Goal: Information Seeking & Learning: Learn about a topic

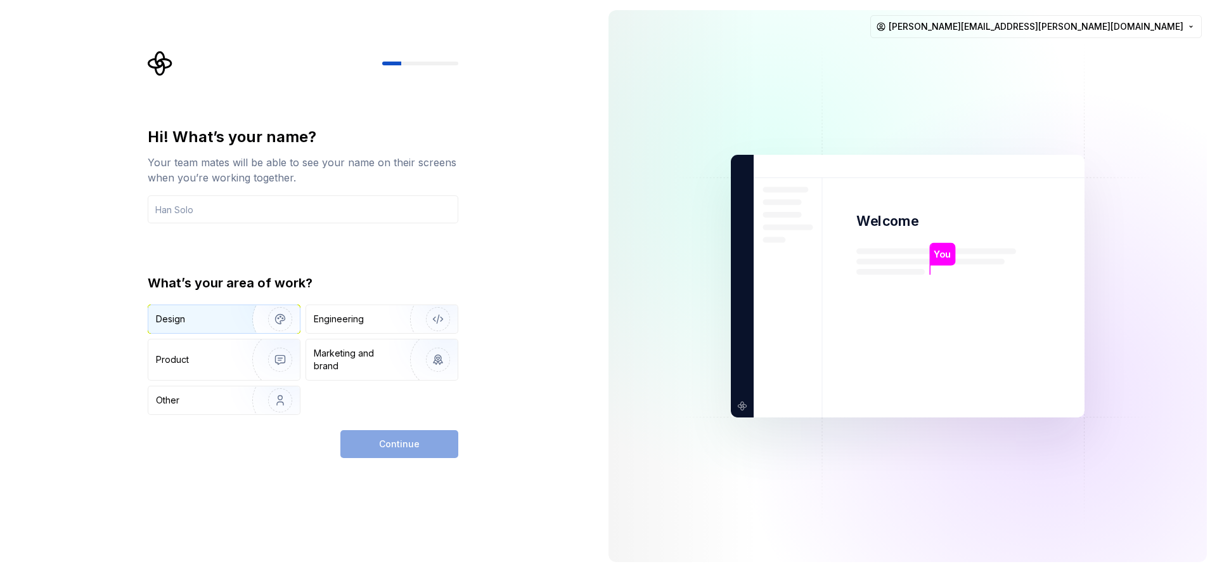
click at [228, 316] on div "Design" at bounding box center [196, 319] width 80 height 13
click at [238, 205] on input "text" at bounding box center [303, 209] width 311 height 28
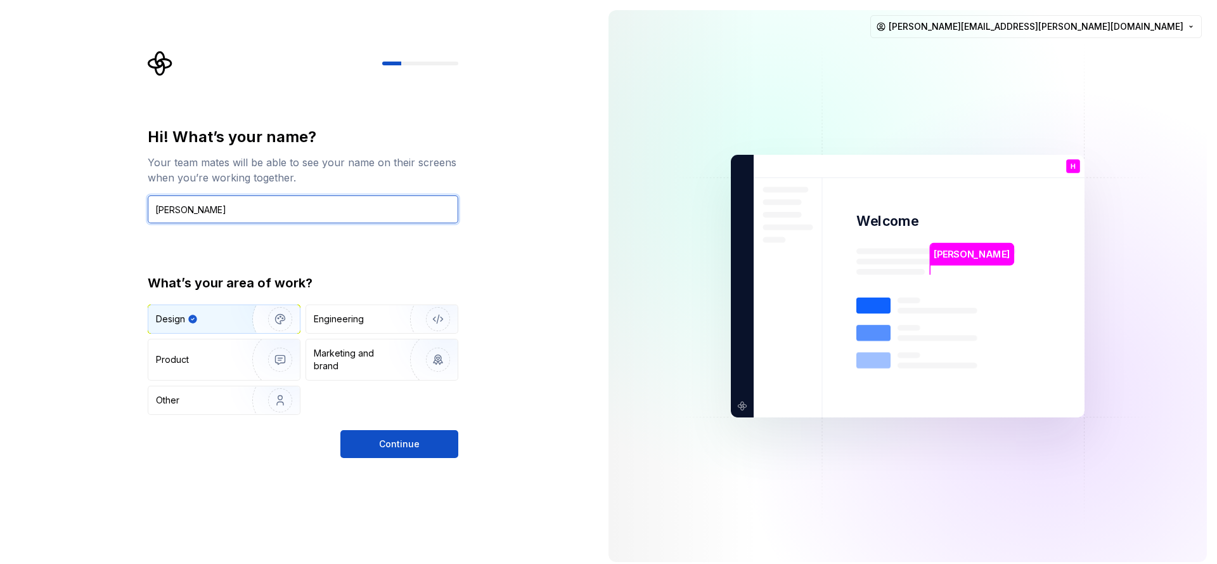
type input "[PERSON_NAME]"
click at [428, 459] on div "Hi! What’s your name? Your team mates will be able to see your name on their sc…" at bounding box center [299, 286] width 598 height 572
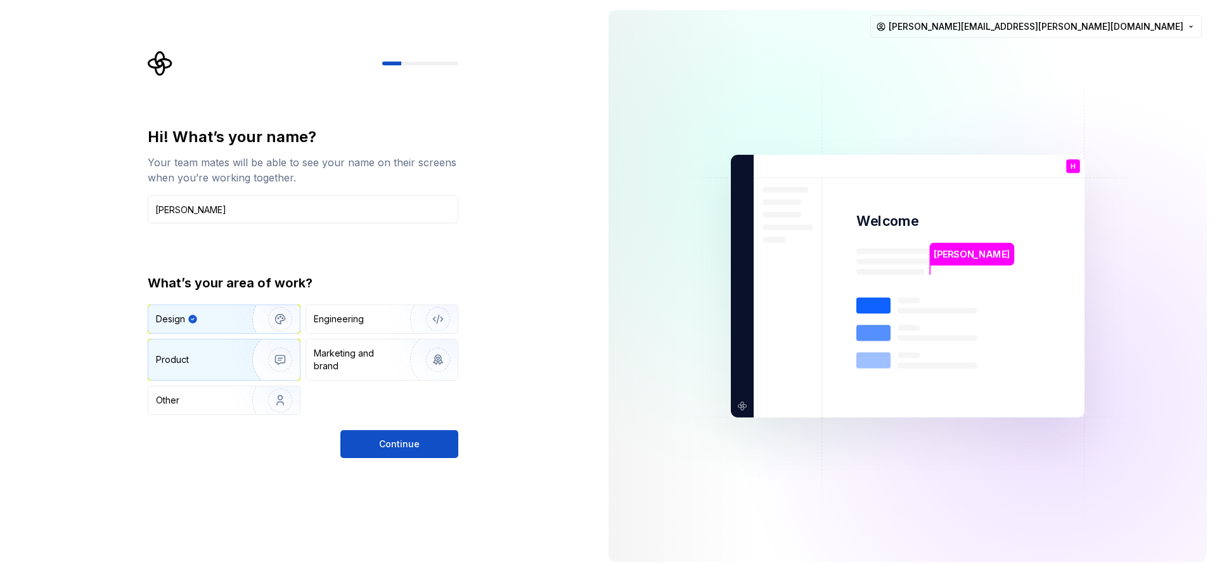
click at [219, 364] on div "Product" at bounding box center [198, 359] width 84 height 13
click at [216, 329] on div "Design" at bounding box center [223, 319] width 151 height 28
click at [369, 439] on button "Continue" at bounding box center [399, 444] width 118 height 28
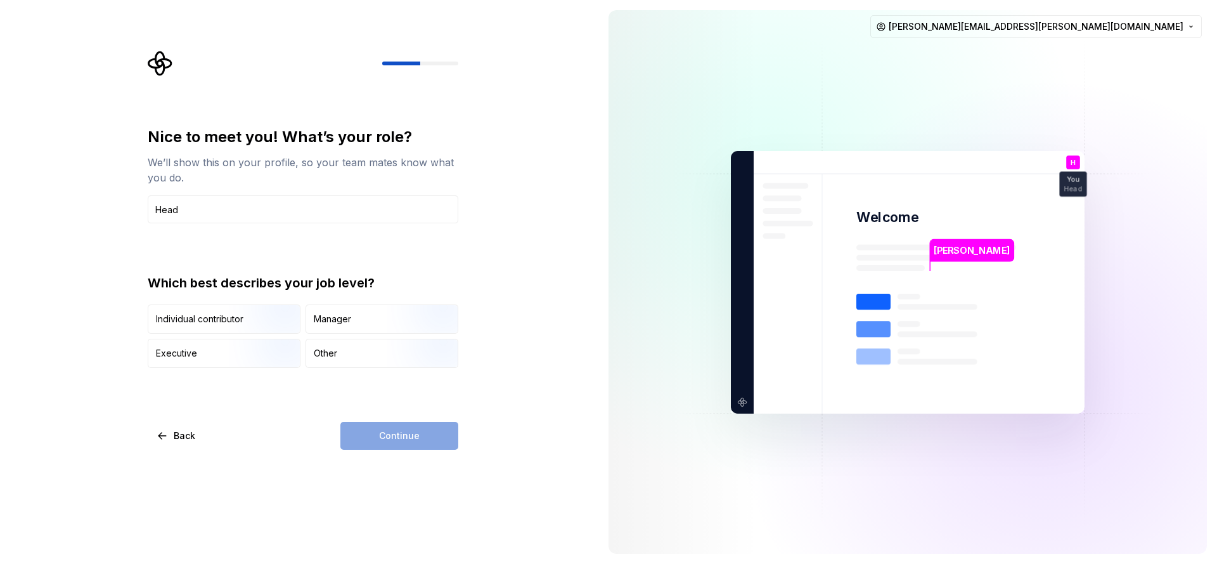
type input "Head of UX"
click at [455, 501] on div "Nice to meet you! What’s your role? We’ll show this on your profile, so your te…" at bounding box center [299, 282] width 598 height 564
click at [349, 329] on div "Manager" at bounding box center [381, 319] width 151 height 28
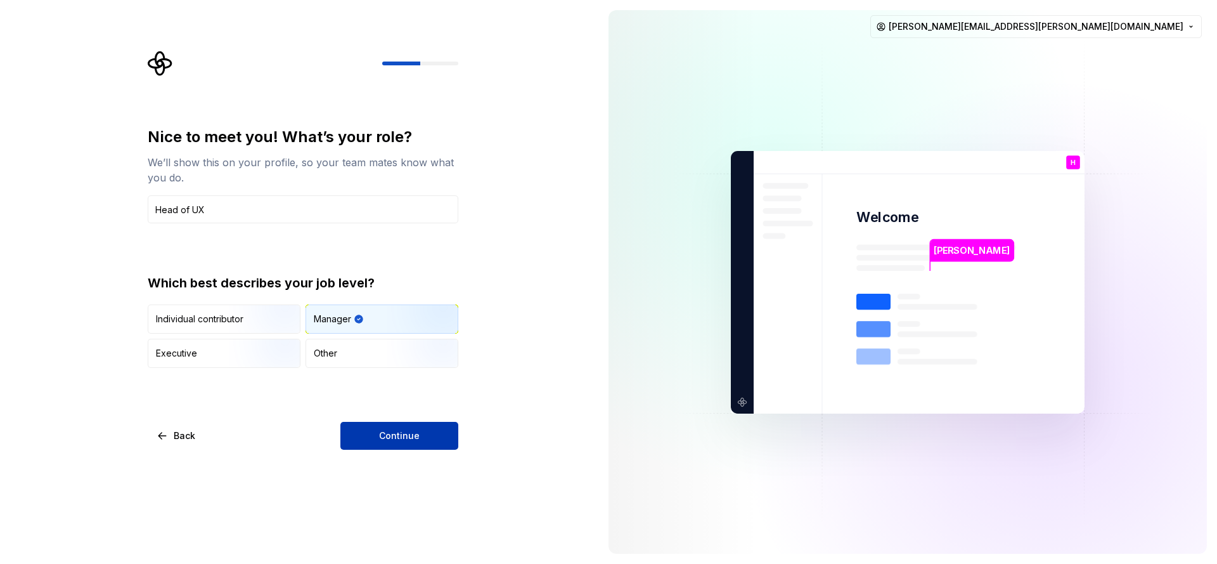
click at [387, 438] on span "Continue" at bounding box center [399, 435] width 41 height 13
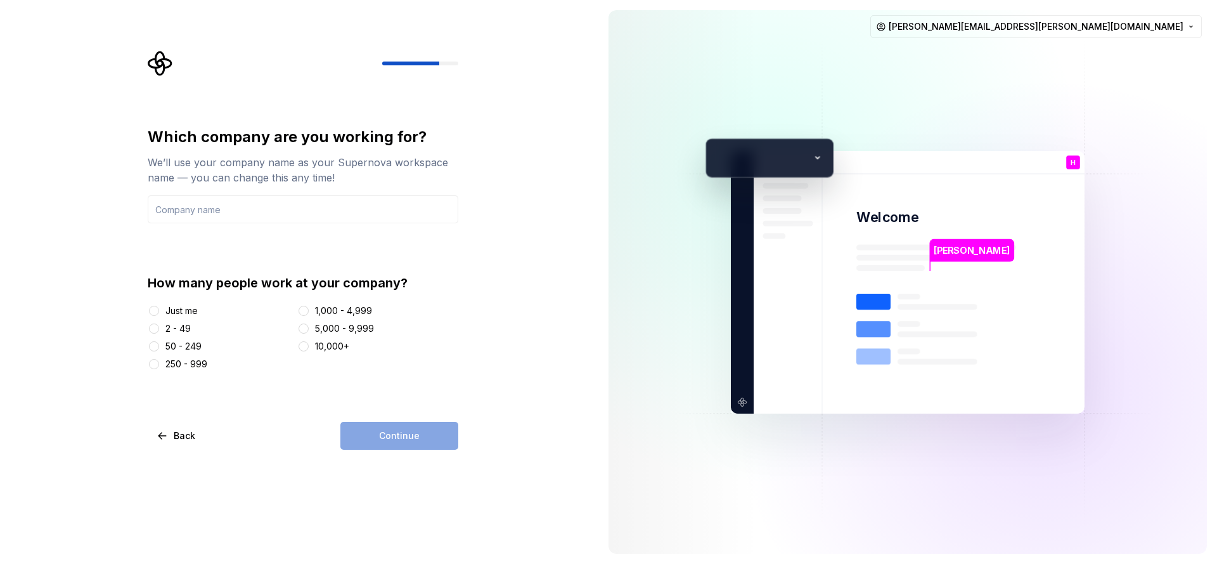
click at [198, 363] on div "250 - 999" at bounding box center [186, 364] width 42 height 13
click at [159, 363] on button "250 - 999" at bounding box center [154, 364] width 10 height 10
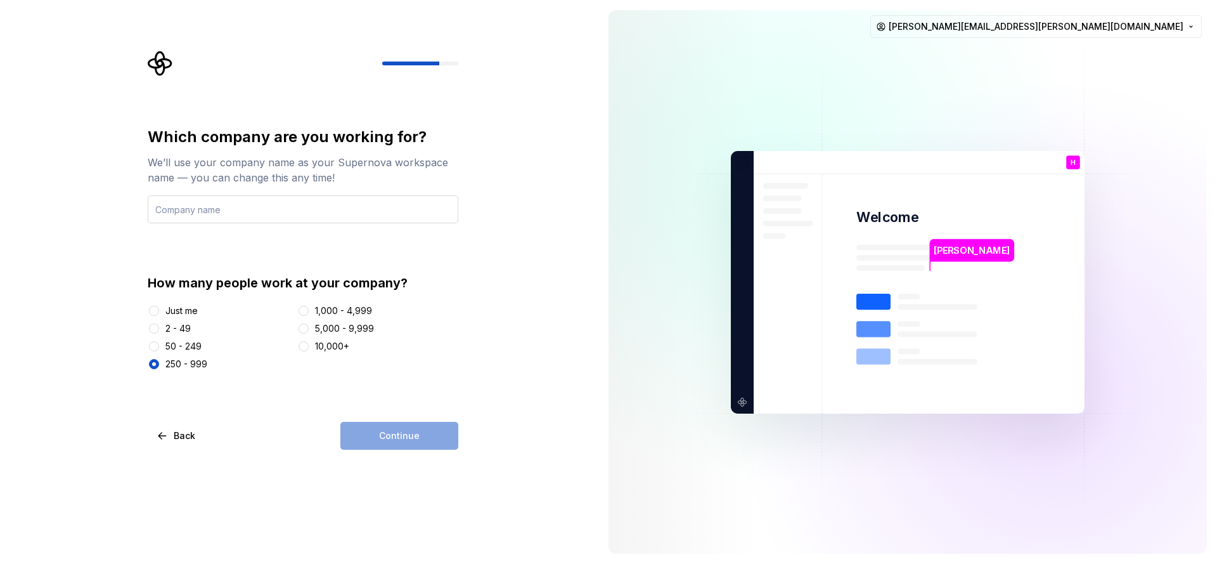
click at [313, 198] on input "text" at bounding box center [303, 209] width 311 height 28
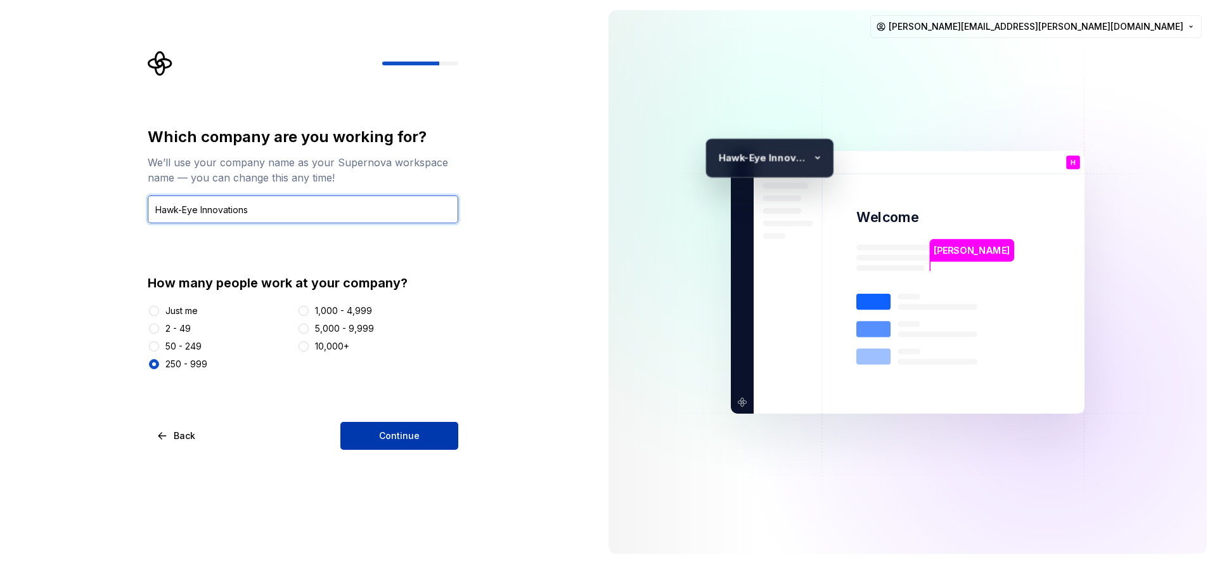
type input "Hawk-Eye Innovations"
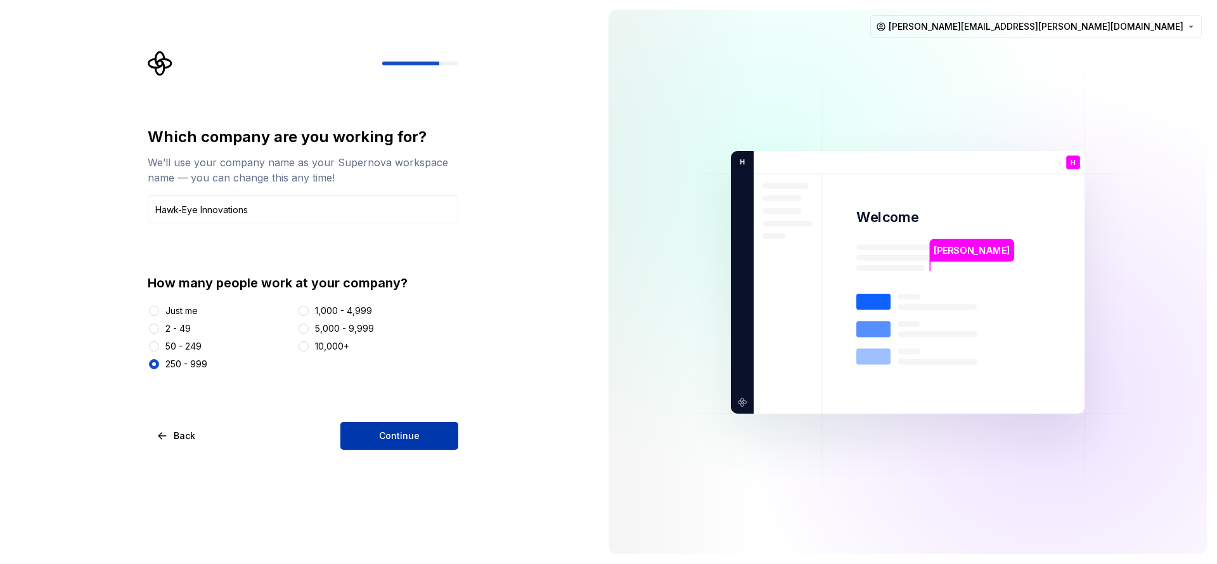
click at [427, 432] on button "Continue" at bounding box center [399, 436] width 118 height 28
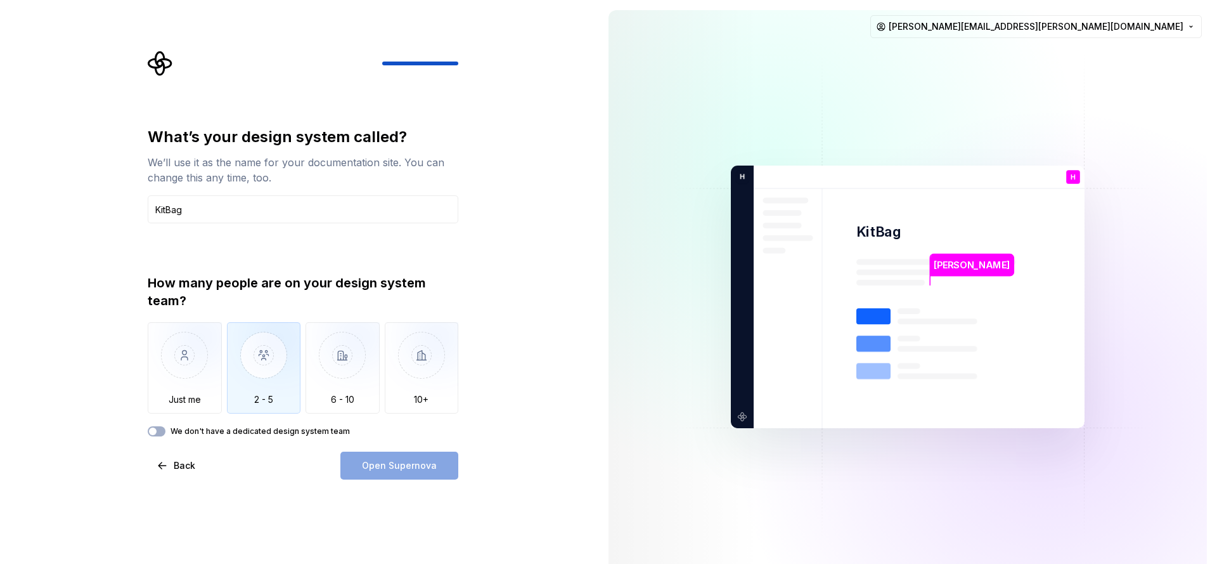
type input "KitBag"
click at [271, 363] on img "button" at bounding box center [264, 364] width 74 height 85
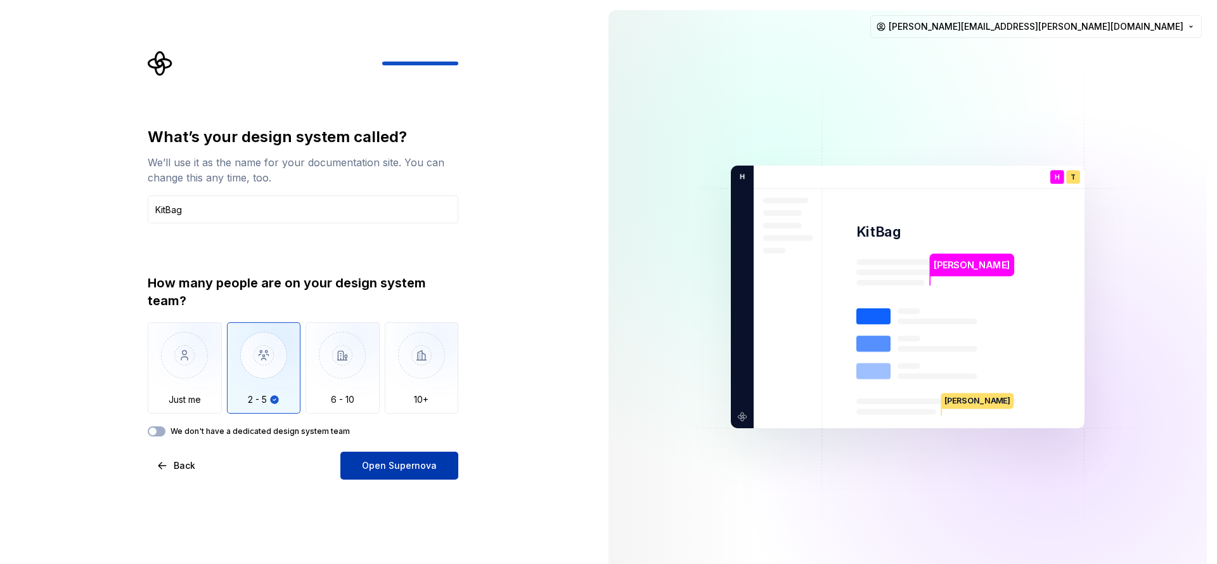
click at [423, 470] on span "Open Supernova" at bounding box center [399, 465] width 75 height 13
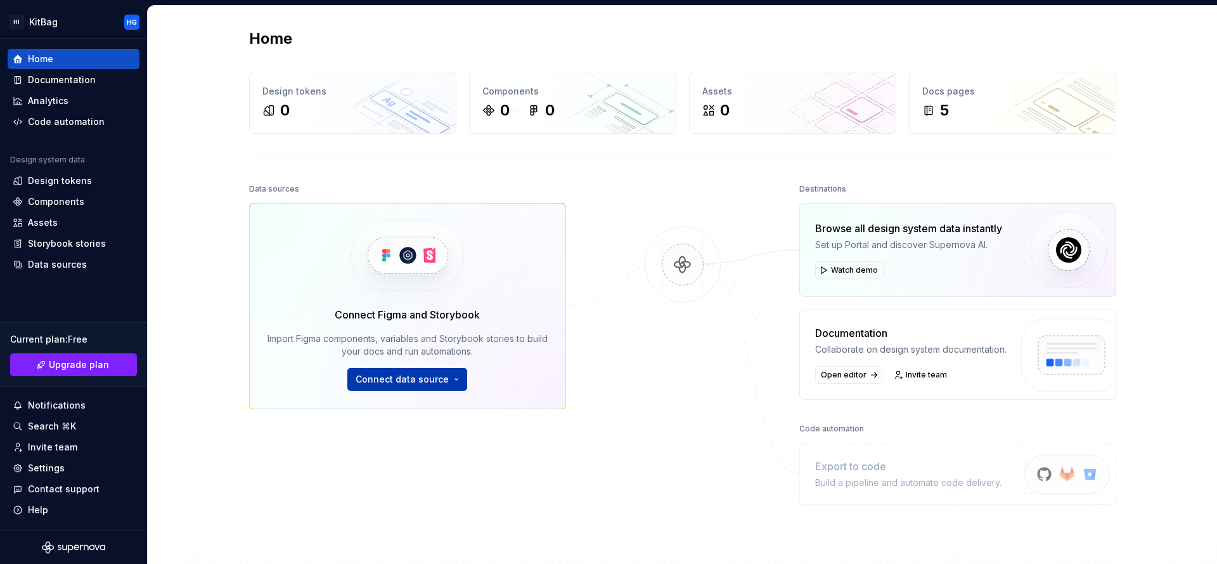
click at [444, 380] on button "Connect data source" at bounding box center [407, 379] width 120 height 23
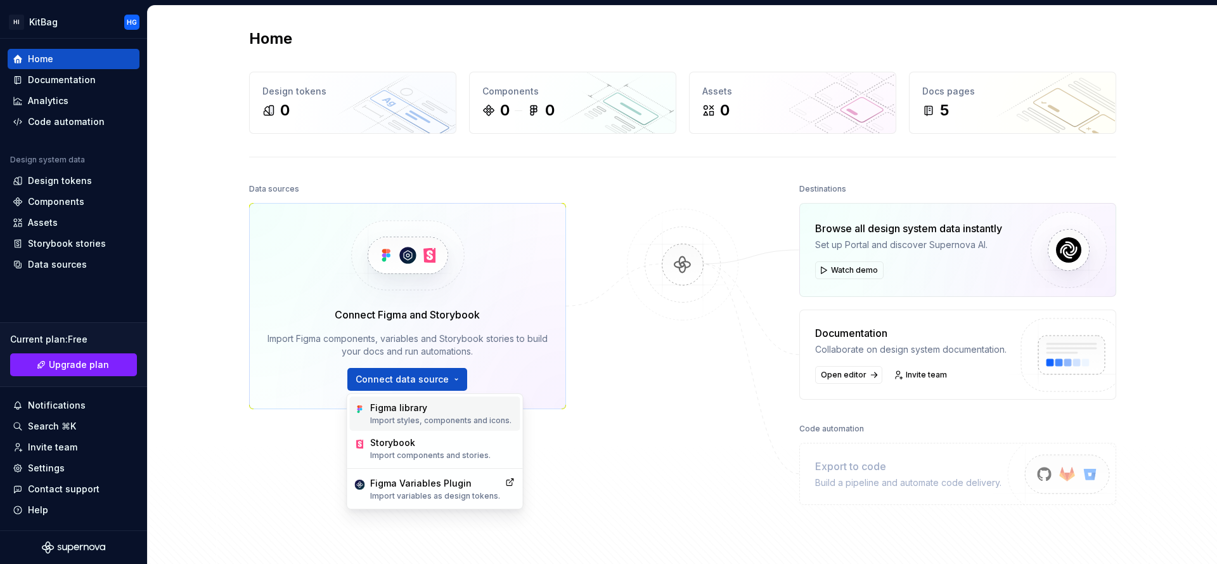
click at [439, 399] on div "Figma library Import styles, components and icons." at bounding box center [435, 413] width 171 height 34
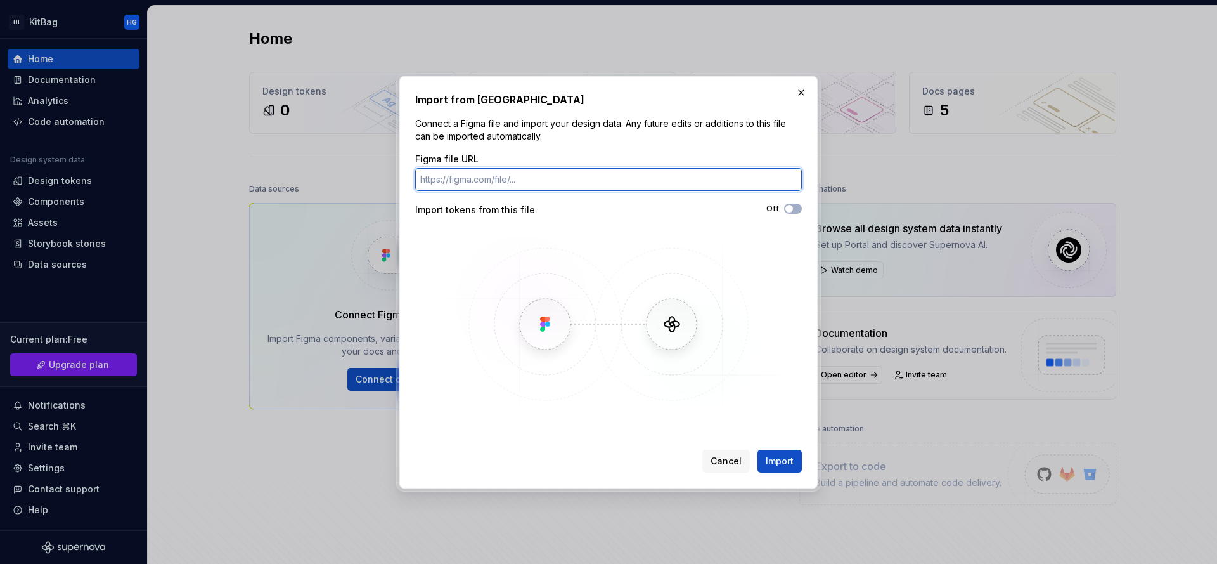
paste input "https://www.figma.com/design/nEhX9l7zlCWE9ncgeLXnFd/KitBag-v2?node-id=1-26&t=ec…"
type input "https://www.figma.com/design/nEhX9l7zlCWE9ncgeLXnFd/KitBag-v2?node-id=1-26&t=ec…"
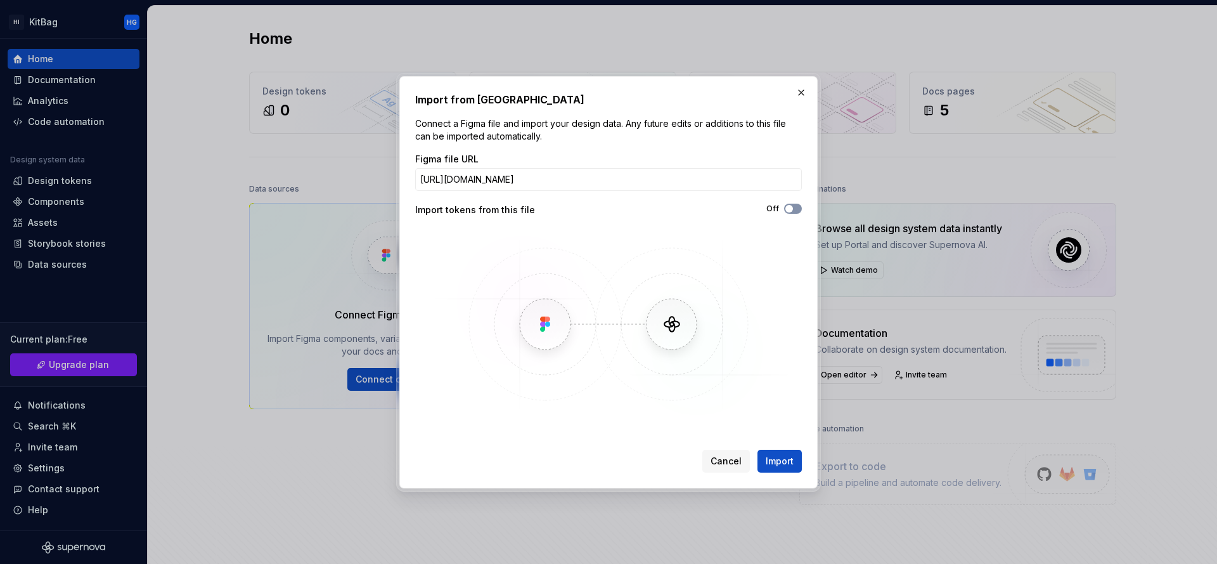
click at [790, 210] on span "button" at bounding box center [789, 209] width 8 height 8
click at [773, 462] on span "Import" at bounding box center [780, 460] width 28 height 13
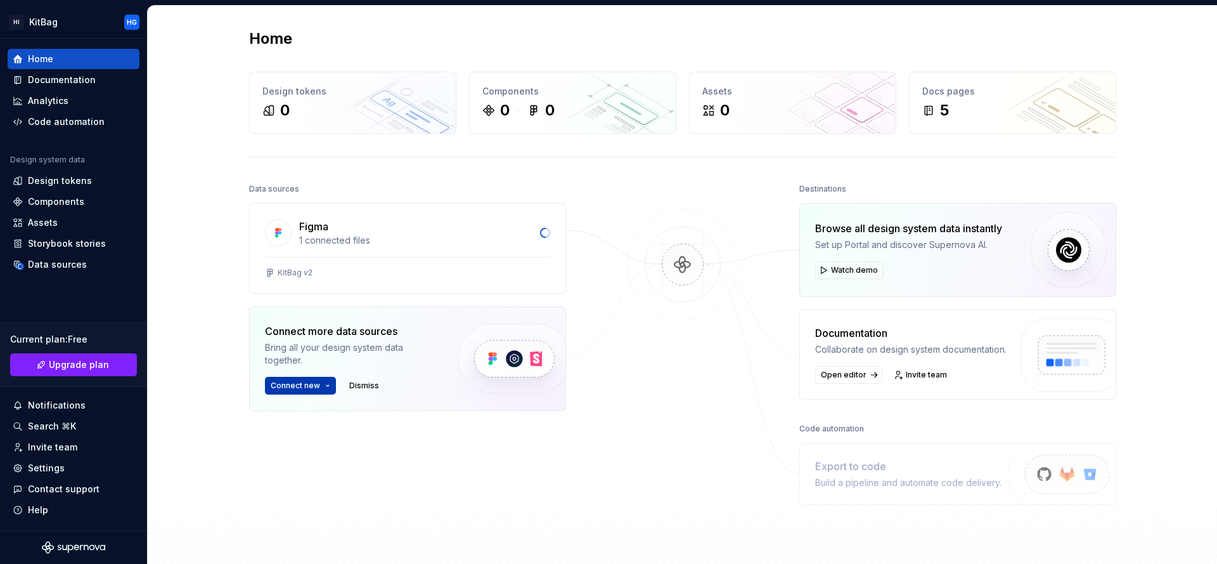
click at [306, 391] on button "Connect new" at bounding box center [300, 386] width 71 height 18
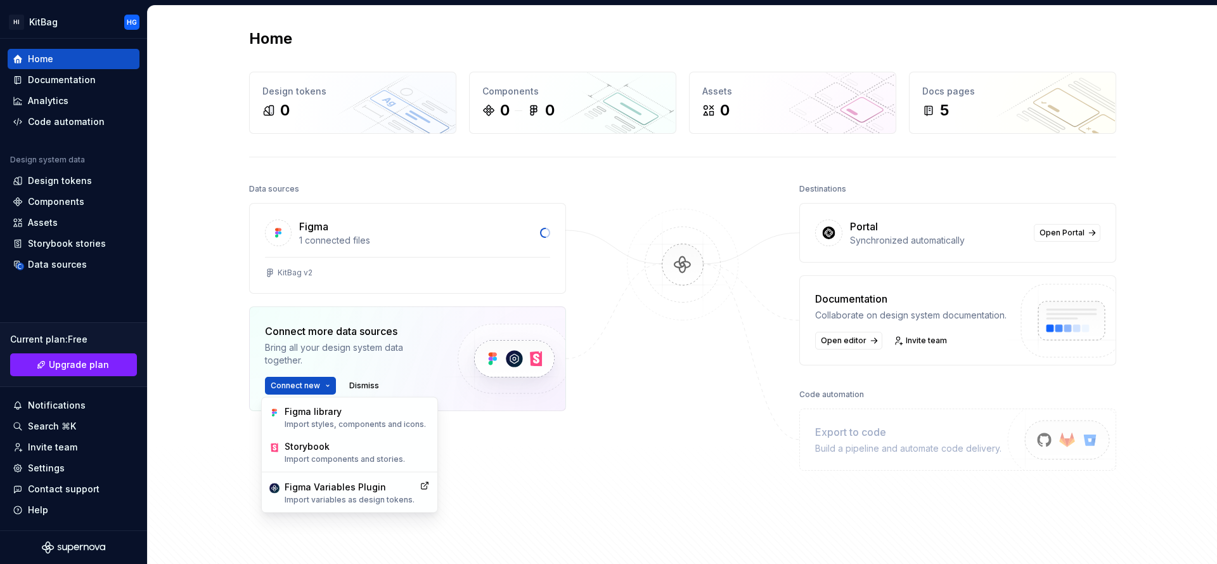
click at [702, 416] on div at bounding box center [682, 349] width 127 height 338
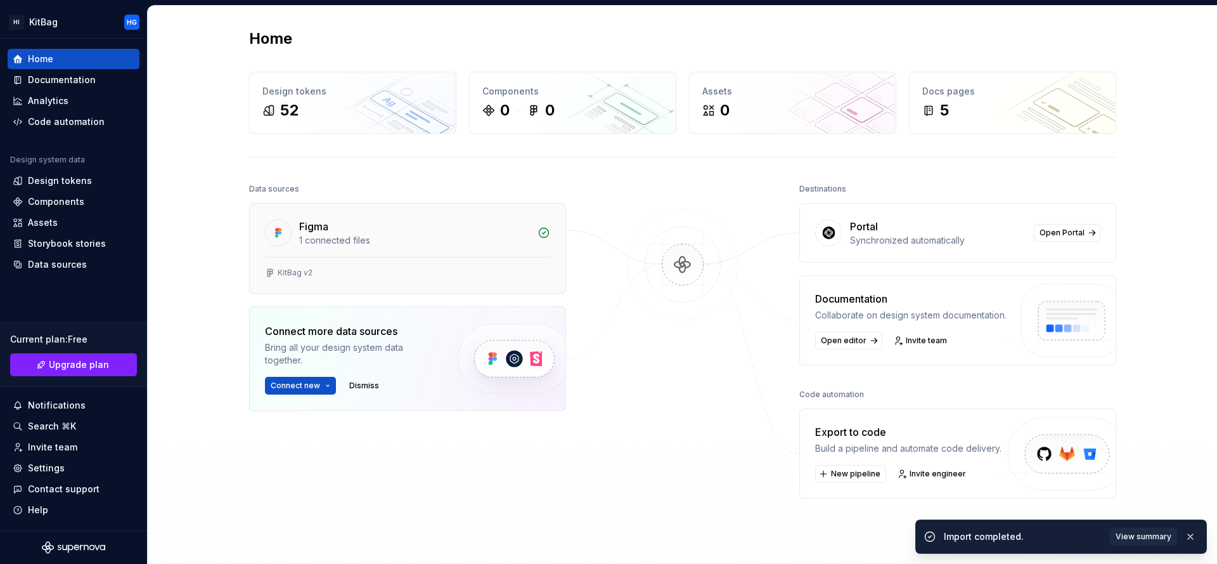
click at [304, 234] on div "1 connected files" at bounding box center [414, 240] width 231 height 13
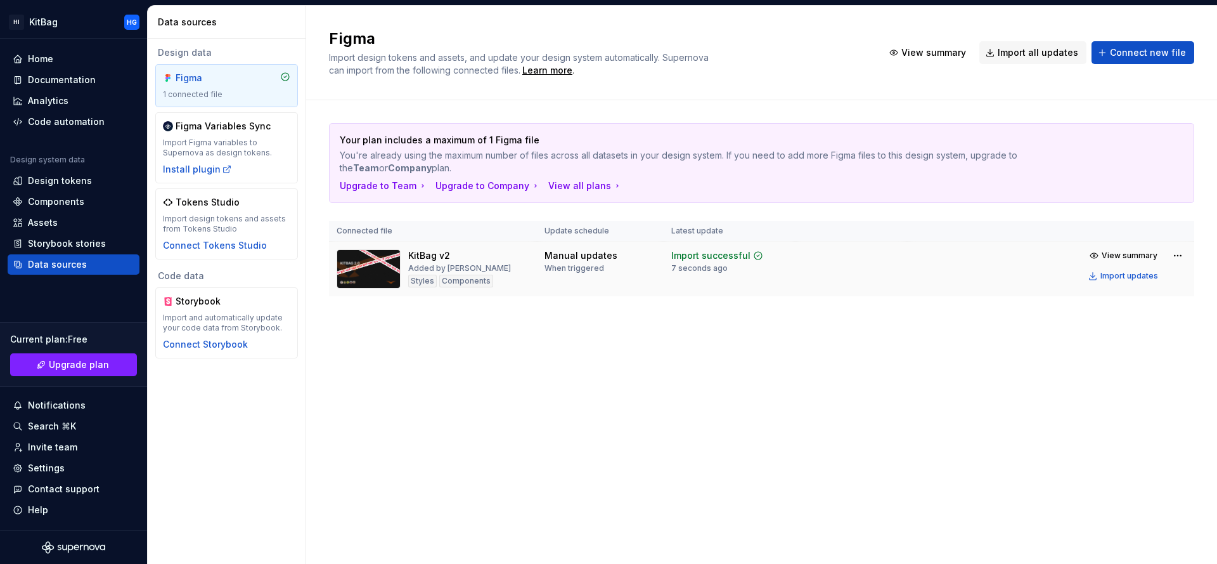
click at [420, 283] on div "Styles" at bounding box center [422, 280] width 29 height 13
click at [61, 178] on div "Design tokens" at bounding box center [60, 180] width 64 height 13
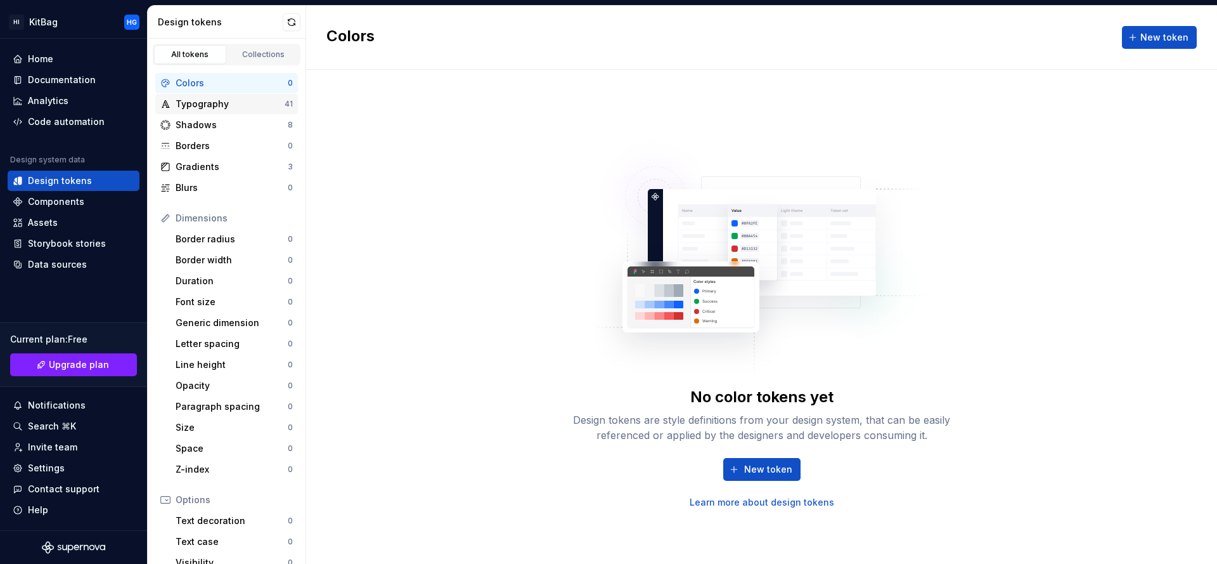
click at [203, 102] on div "Typography" at bounding box center [230, 104] width 109 height 13
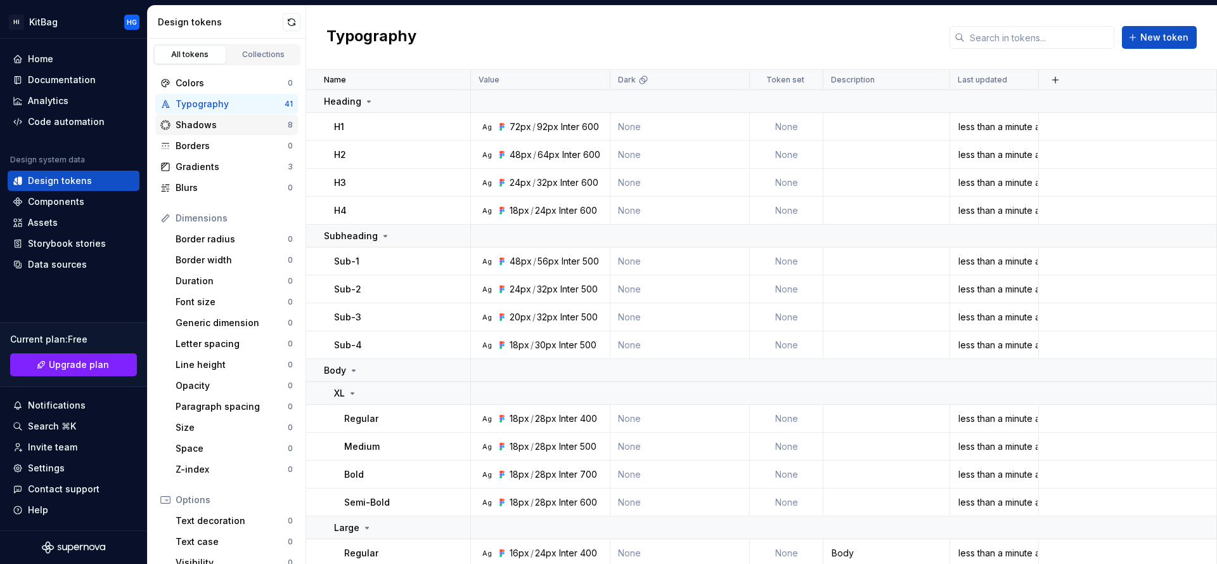
click at [240, 124] on div "Shadows" at bounding box center [232, 125] width 112 height 13
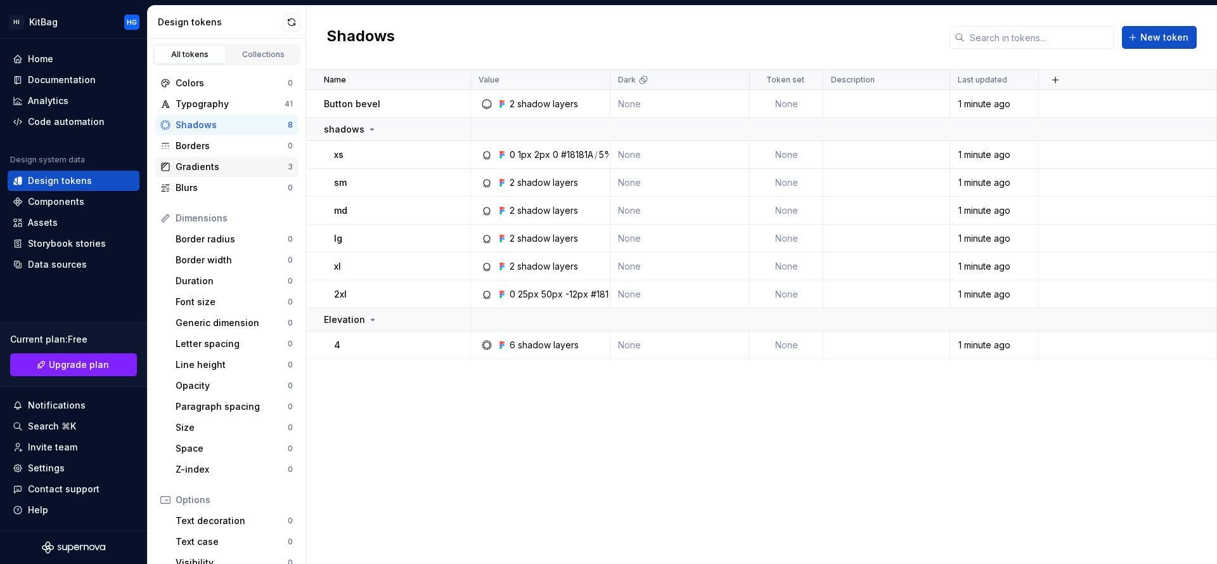
click at [229, 168] on div "Gradients" at bounding box center [232, 166] width 112 height 13
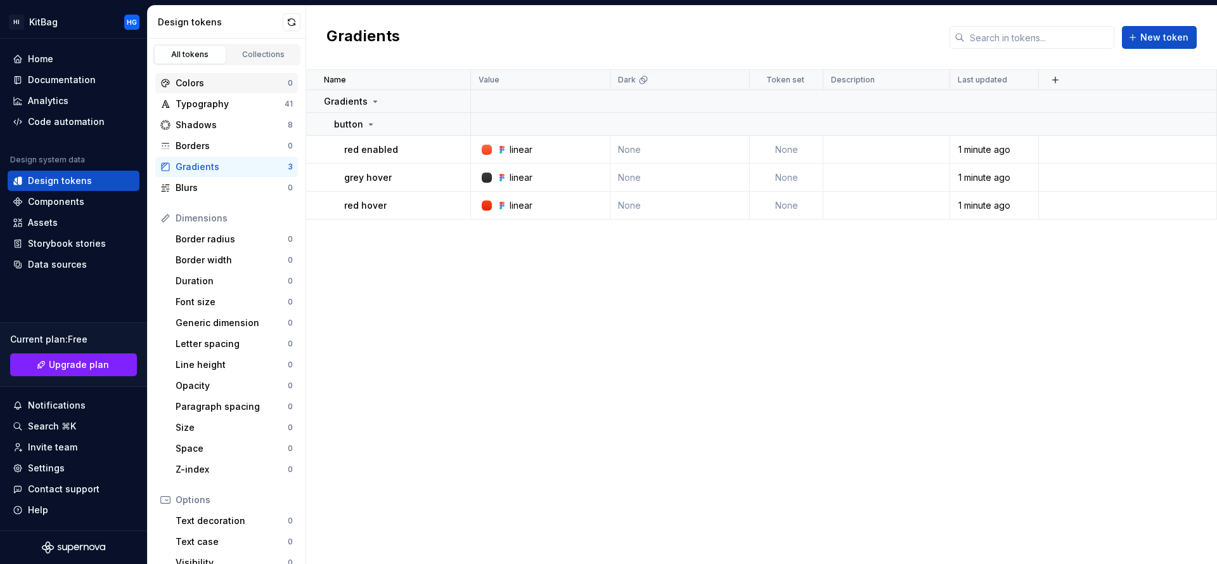
click at [239, 81] on div "Colors" at bounding box center [232, 83] width 112 height 13
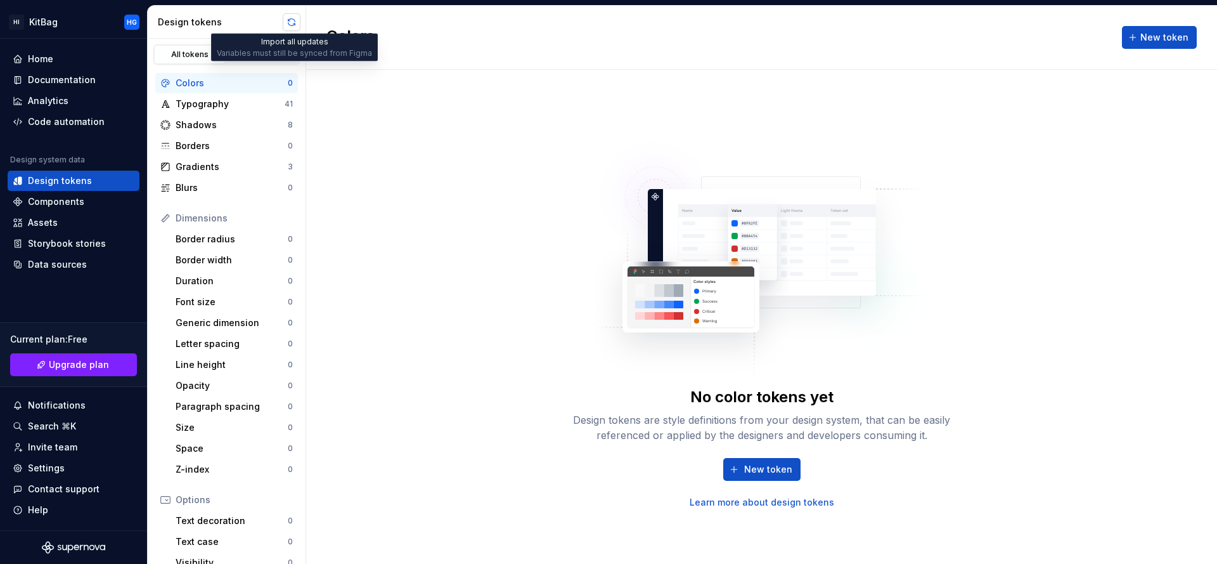
click at [283, 23] on button "button" at bounding box center [292, 22] width 18 height 18
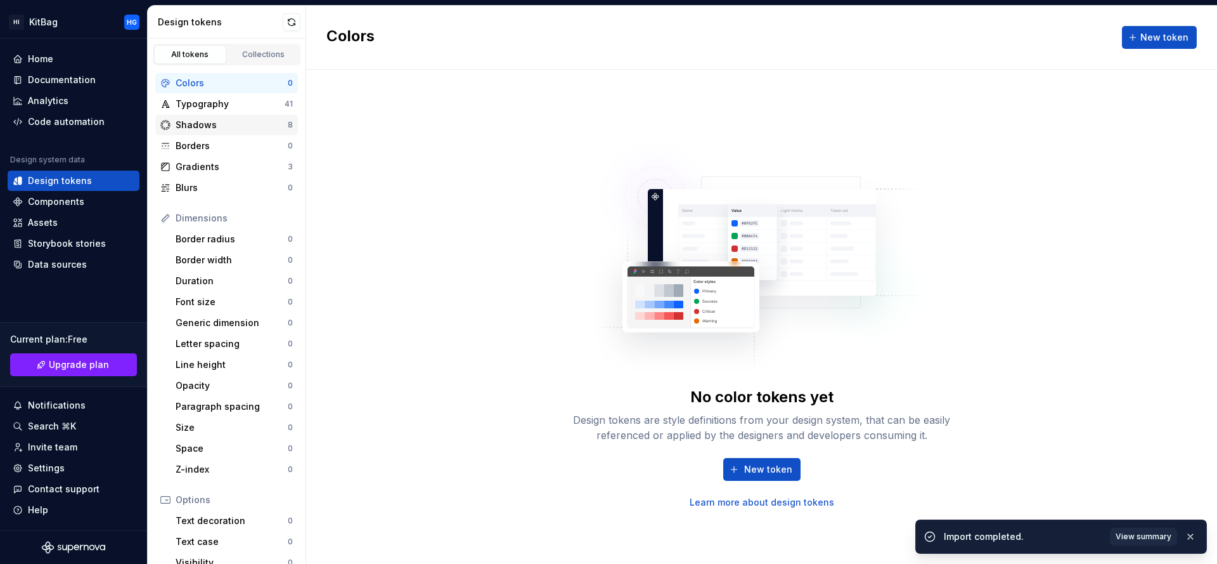
click at [247, 127] on div "Shadows" at bounding box center [232, 125] width 112 height 13
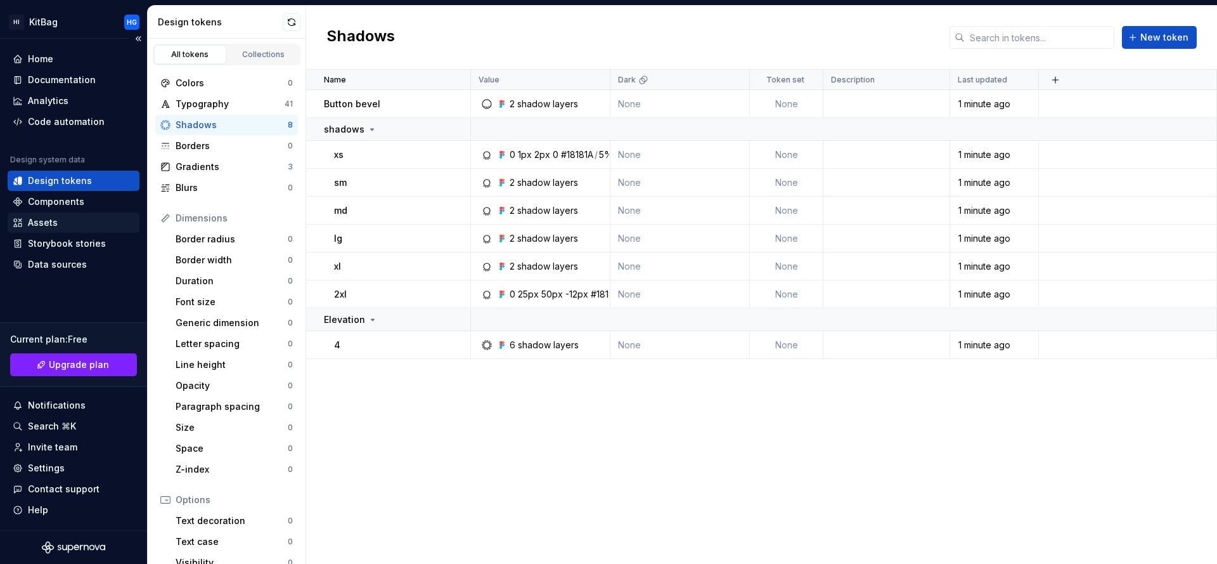
click at [46, 219] on div "Assets" at bounding box center [43, 222] width 30 height 13
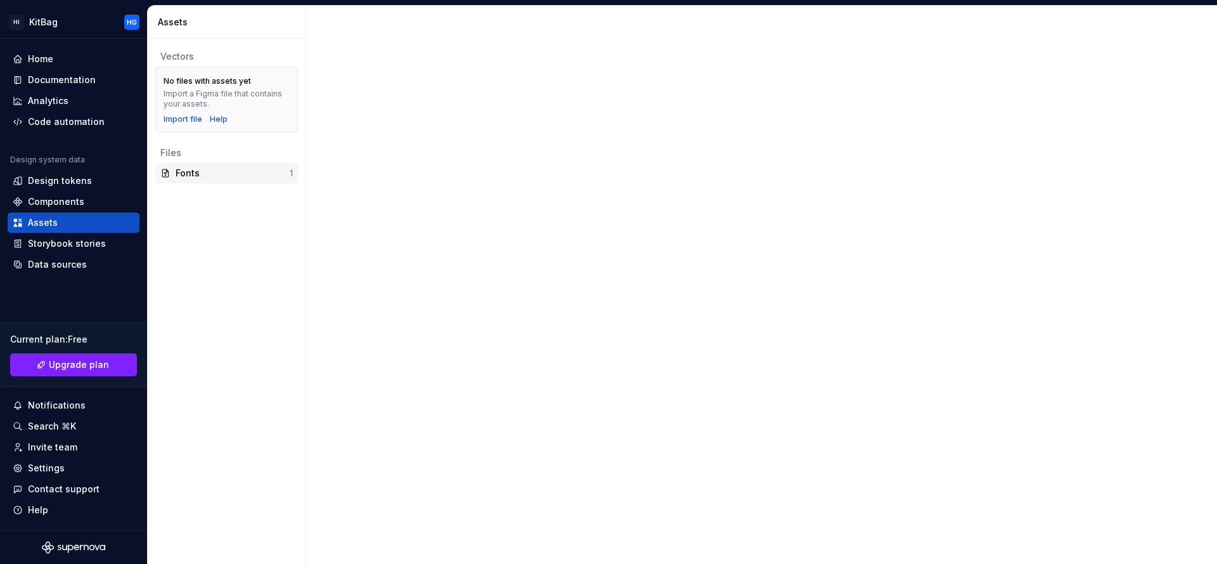
click at [207, 178] on div "Fonts" at bounding box center [233, 173] width 114 height 13
click at [208, 177] on div "Fonts" at bounding box center [233, 173] width 114 height 13
click at [72, 203] on div "Components" at bounding box center [56, 201] width 56 height 13
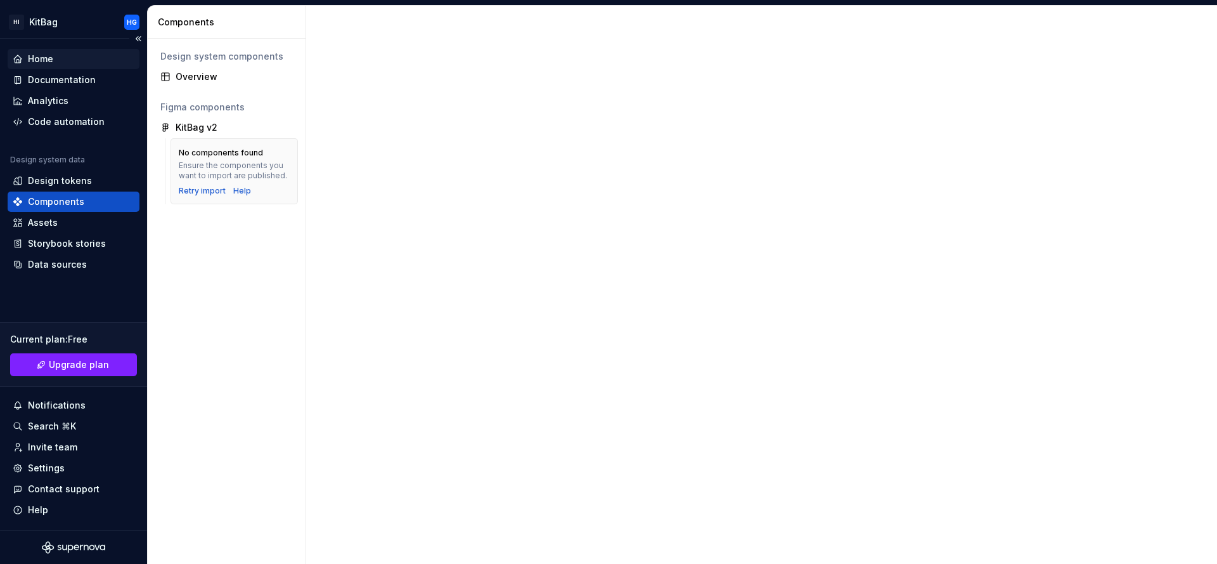
click at [72, 60] on div "Home" at bounding box center [74, 59] width 122 height 13
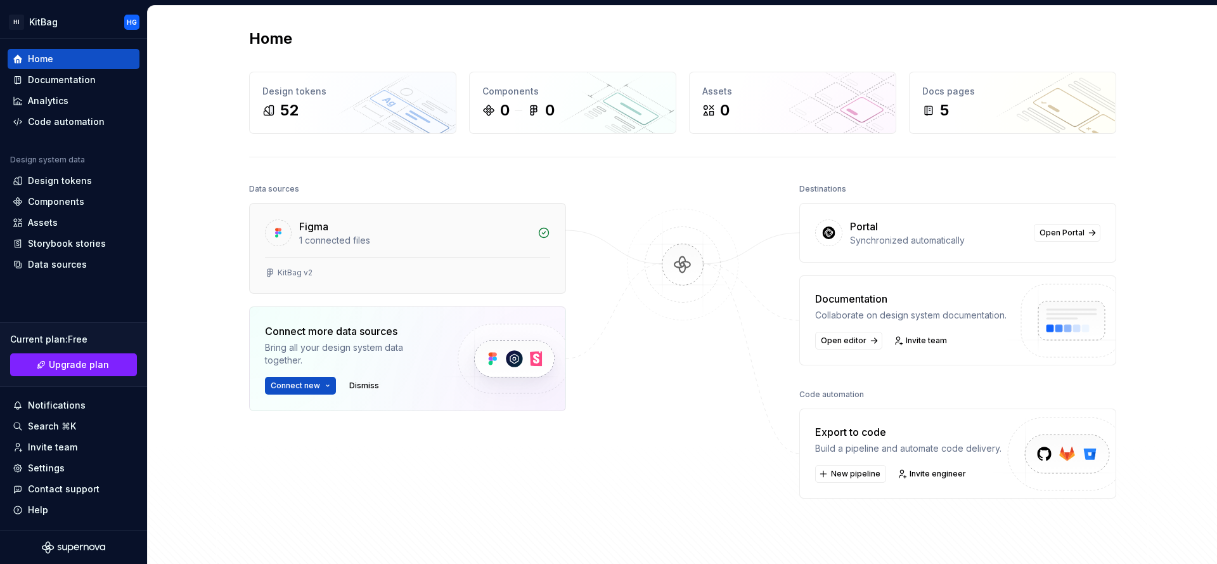
click at [454, 248] on div "Figma 1 connected files" at bounding box center [408, 229] width 316 height 53
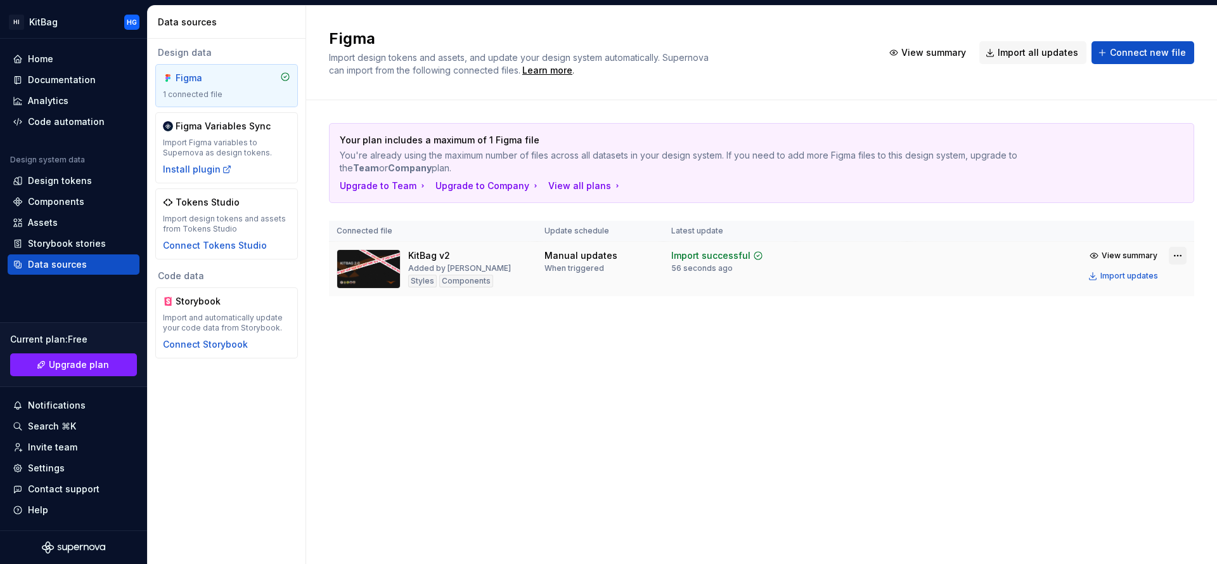
click at [1180, 259] on html "HI KitBag HG Home Documentation Analytics Code automation Design system data De…" at bounding box center [608, 282] width 1217 height 564
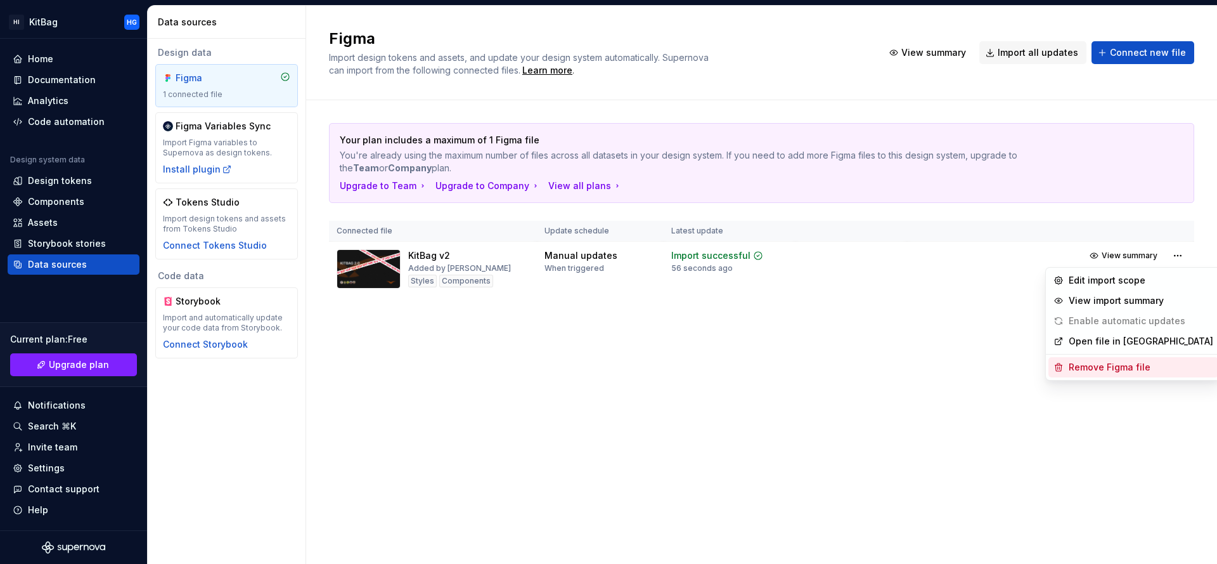
click at [1133, 368] on div "Remove Figma file" at bounding box center [1141, 367] width 145 height 13
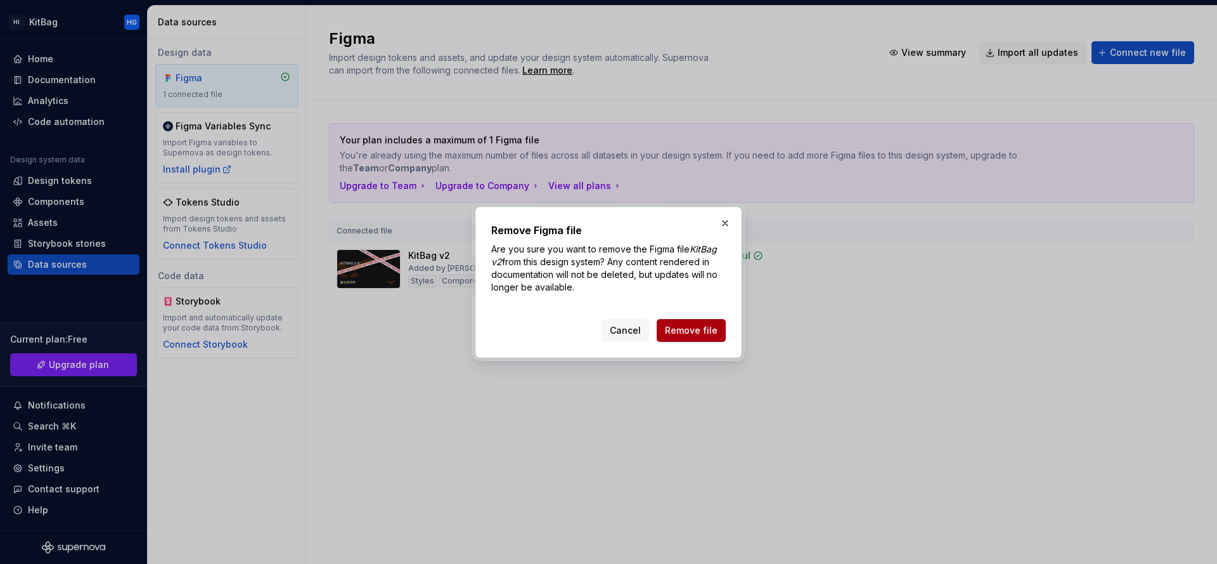
click at [688, 328] on span "Remove file" at bounding box center [691, 330] width 53 height 13
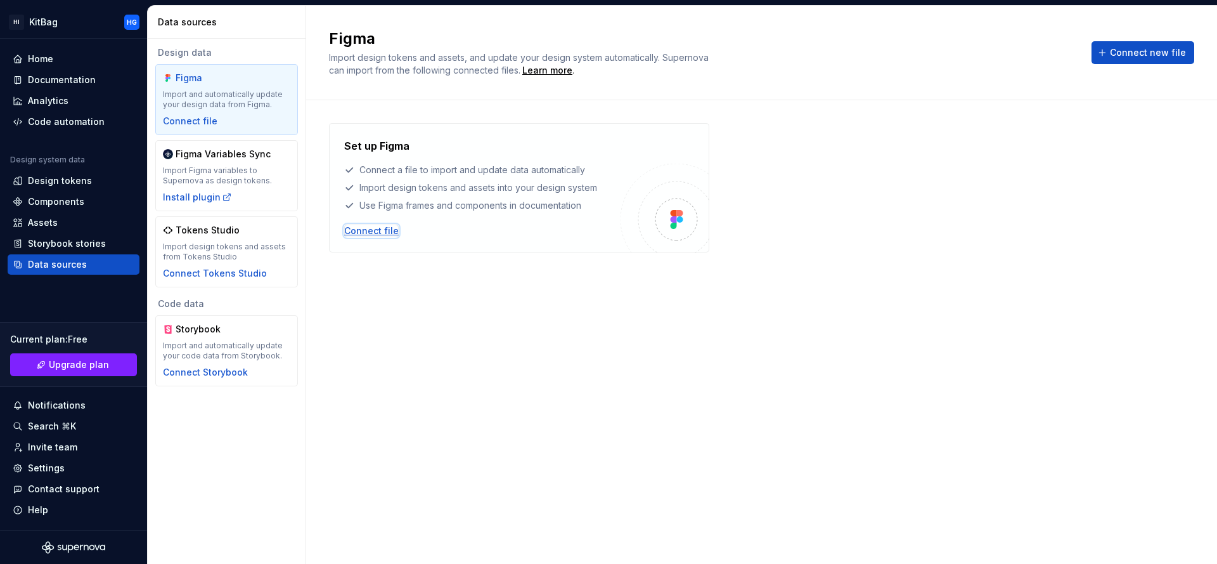
click at [374, 229] on div "Connect file" at bounding box center [371, 230] width 55 height 13
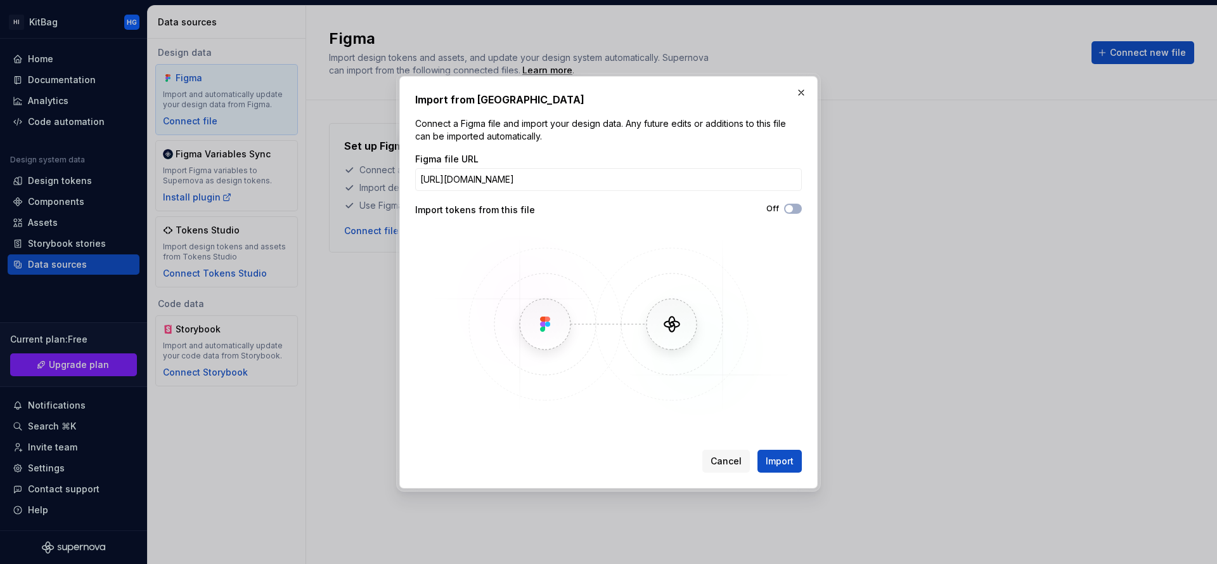
scroll to position [0, 153]
type input "https://www.figma.com/design/z0YE7bDDiG2wsiIzmGzSE5/KitBag?m=auto&node-id=5208-…"
click at [798, 207] on button "Off" at bounding box center [793, 208] width 18 height 10
click at [782, 458] on span "Import" at bounding box center [780, 460] width 28 height 13
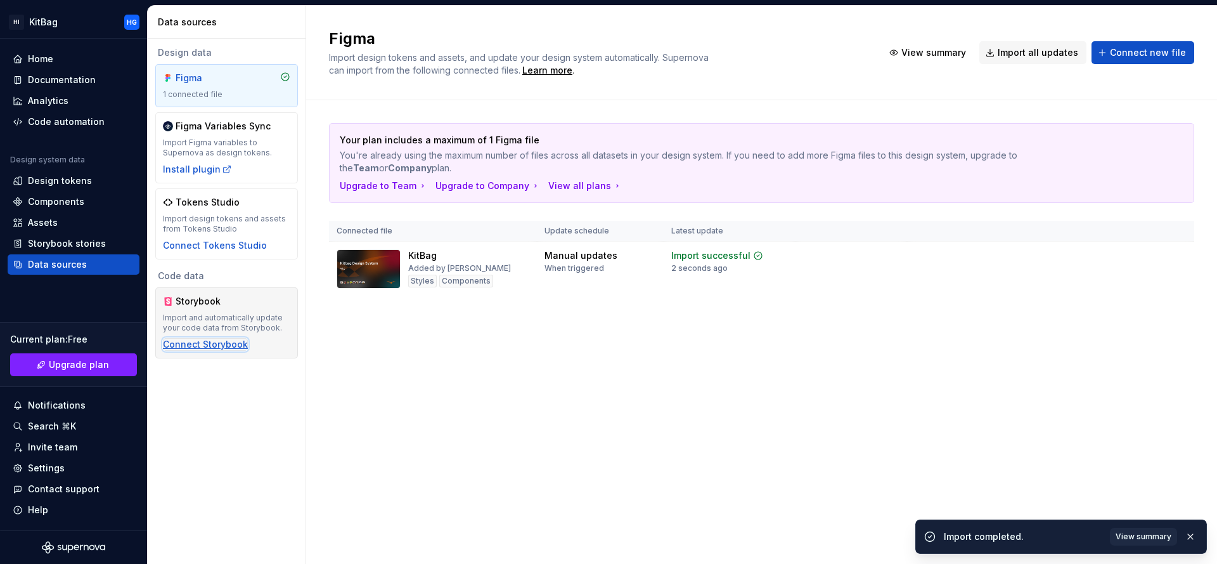
click at [207, 347] on div "Connect Storybook" at bounding box center [205, 344] width 85 height 13
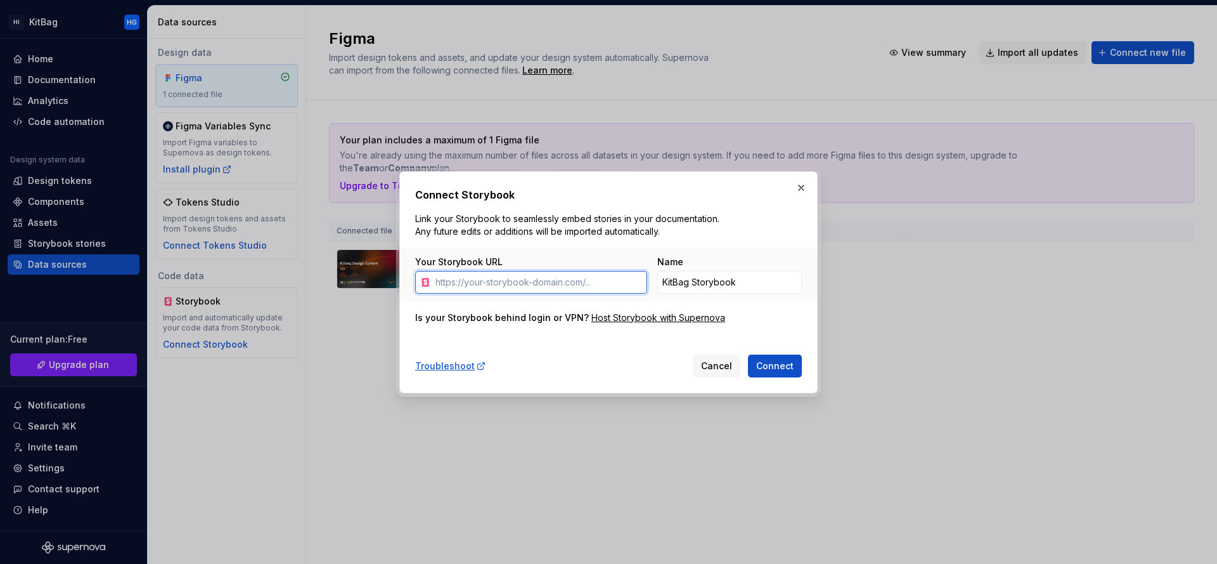
paste input "https://www.chromatic.com/build?appId=64b57139f14dc6d4df2c4eb9&number=1102"
type input "https://www.chromatic.com/build?appId=64b57139f14dc6d4df2c4eb9&number=1102"
click at [791, 365] on span "Connect" at bounding box center [774, 365] width 37 height 13
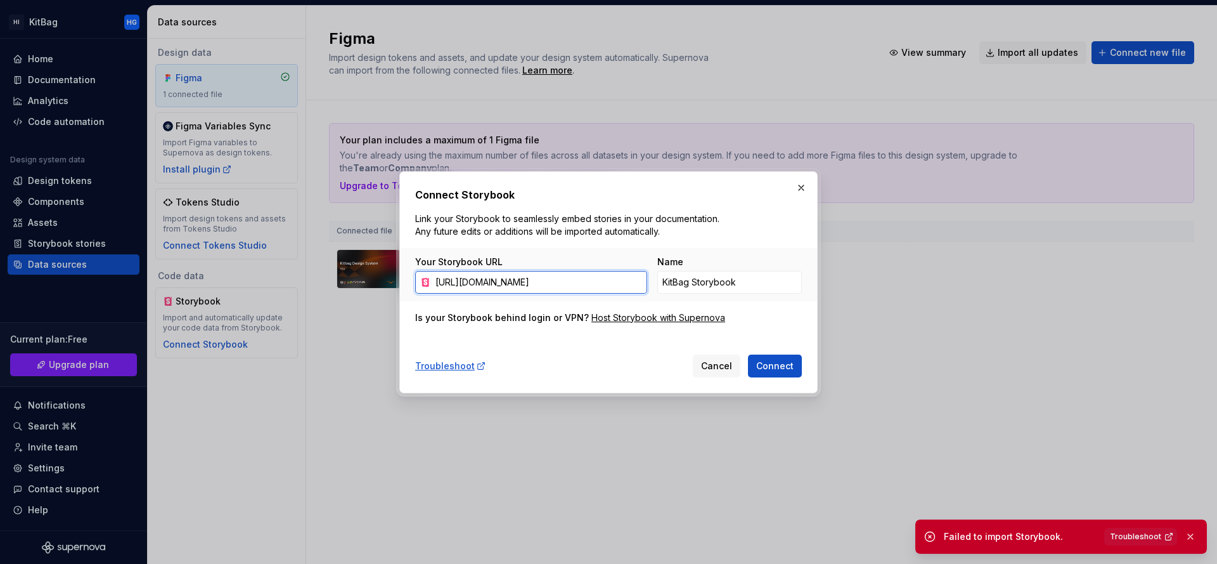
click at [637, 279] on input "https://www.chromatic.com/build?appId=64b57139f14dc6d4df2c4eb9&number=1102" at bounding box center [538, 282] width 217 height 23
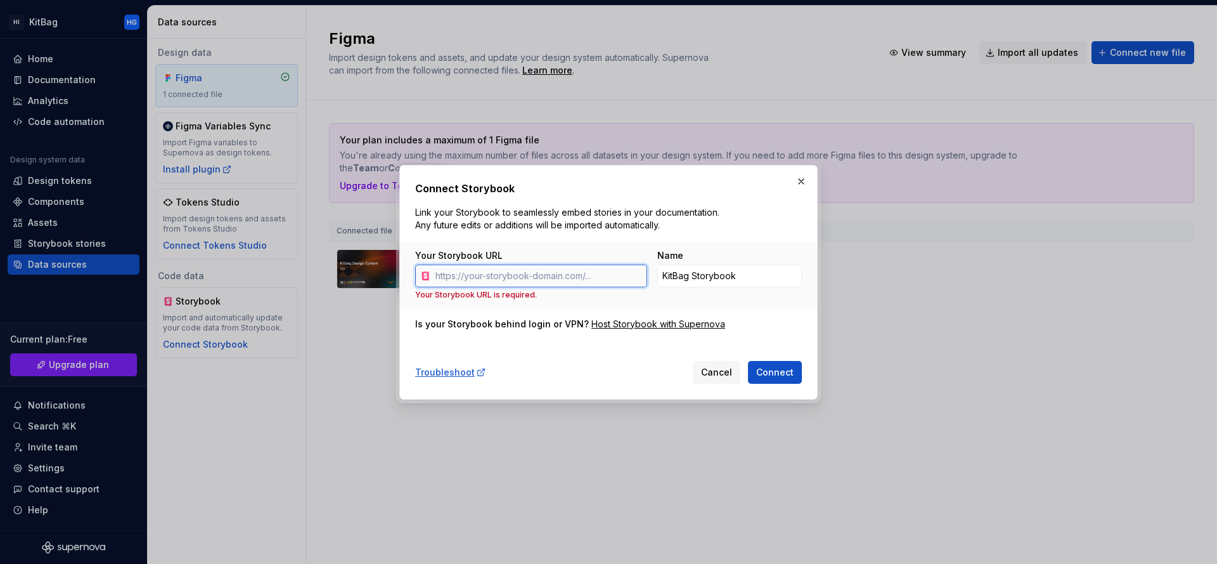
click at [587, 276] on input "Your Storybook URL" at bounding box center [538, 275] width 217 height 23
paste input "https://64b57139f14dc6d4df2c4eb9-ynjvtfxyzv.chromatic.com/?path=/docs/styles-co…"
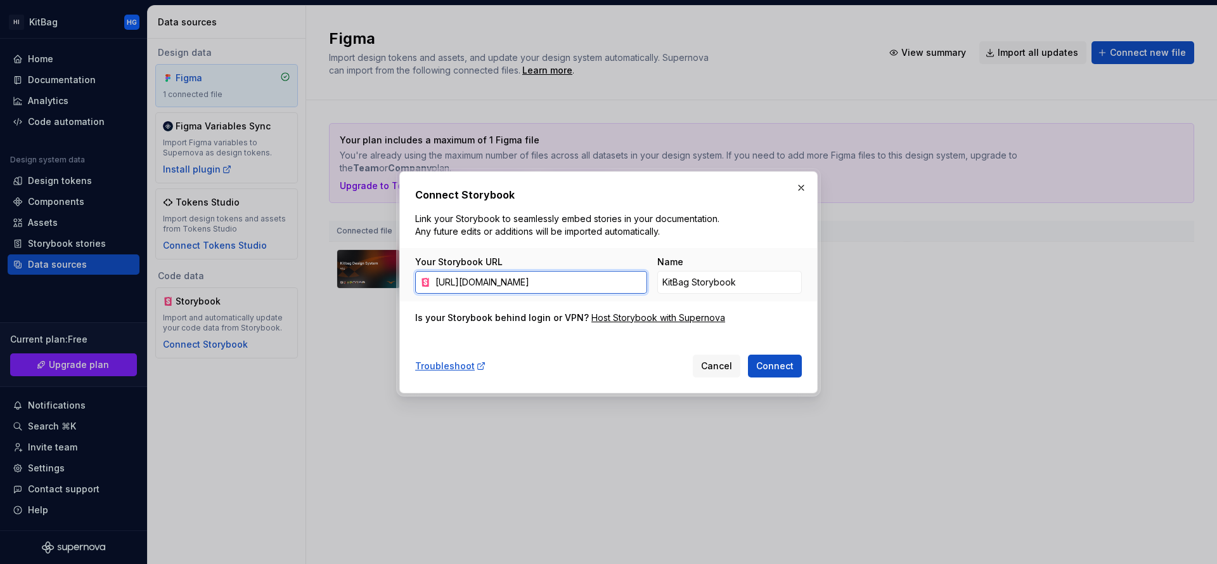
scroll to position [0, 222]
type input "https://64b57139f14dc6d4df2c4eb9-ynjvtfxyzv.chromatic.com/?path=/docs/styles-co…"
click at [790, 370] on span "Connect" at bounding box center [774, 365] width 37 height 13
type input "KitBag Storybook 1"
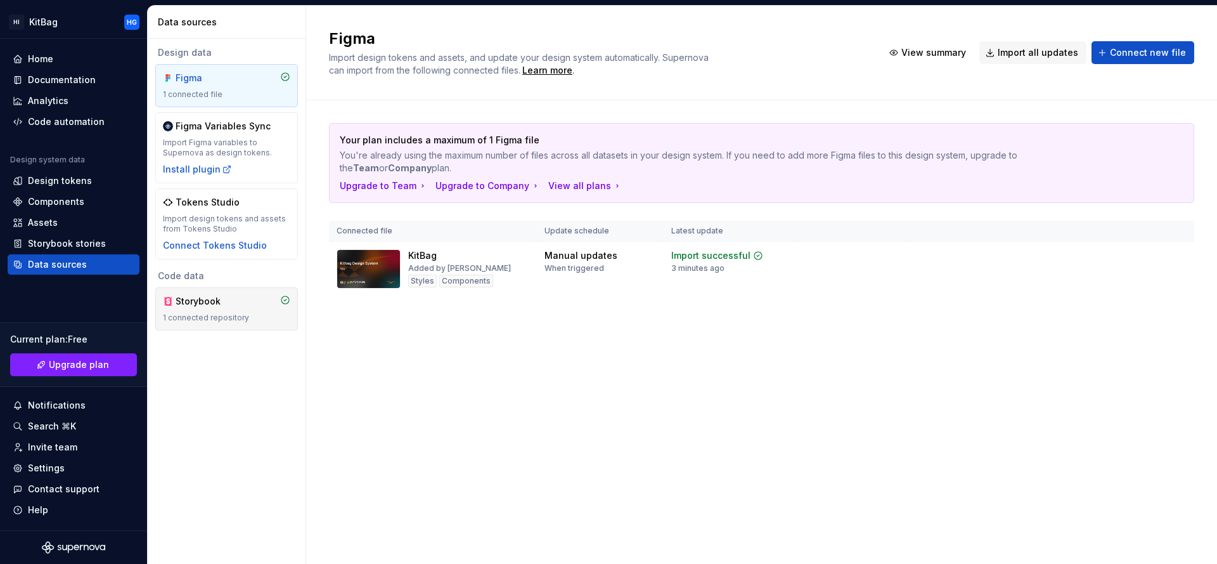
click at [200, 293] on div "Storybook 1 connected repository" at bounding box center [226, 308] width 143 height 43
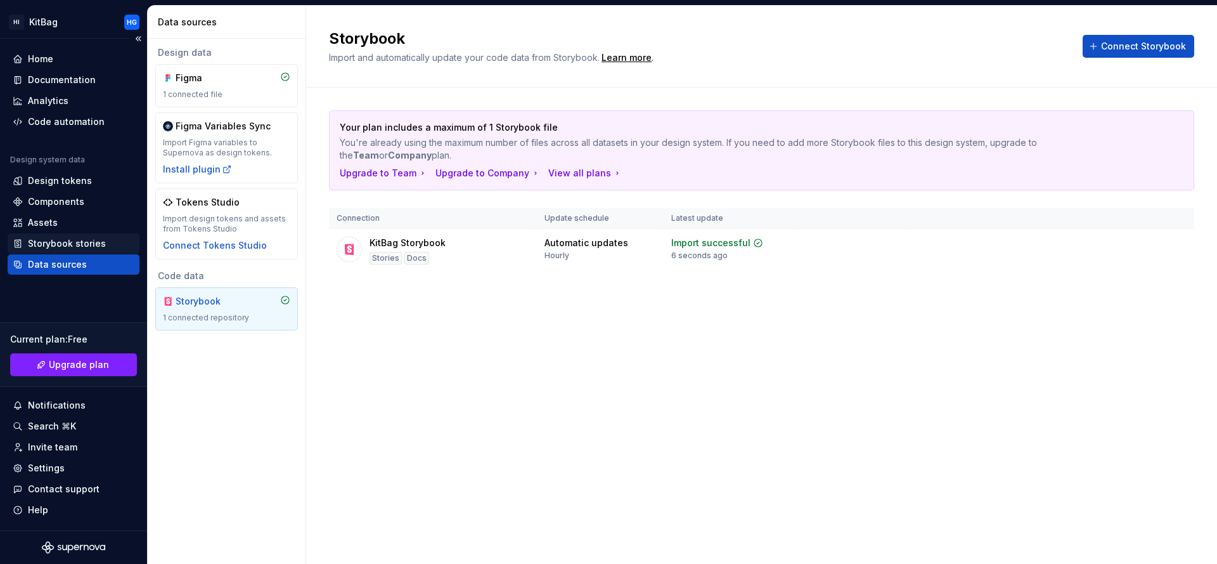
click at [77, 236] on div "Storybook stories" at bounding box center [74, 243] width 132 height 20
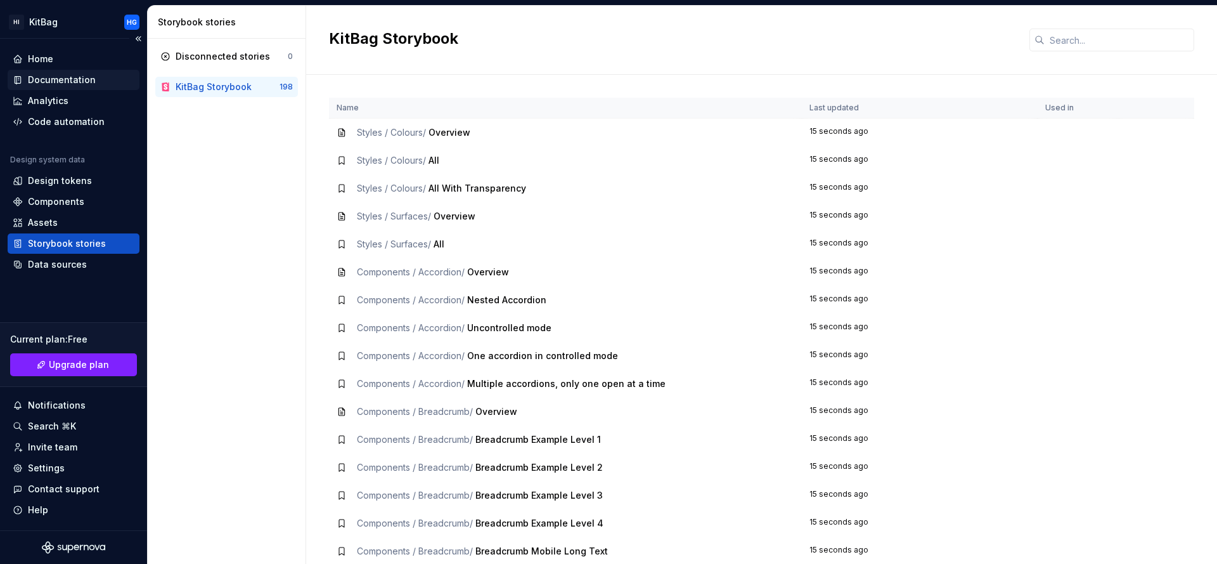
click at [64, 78] on div "Documentation" at bounding box center [62, 80] width 68 height 13
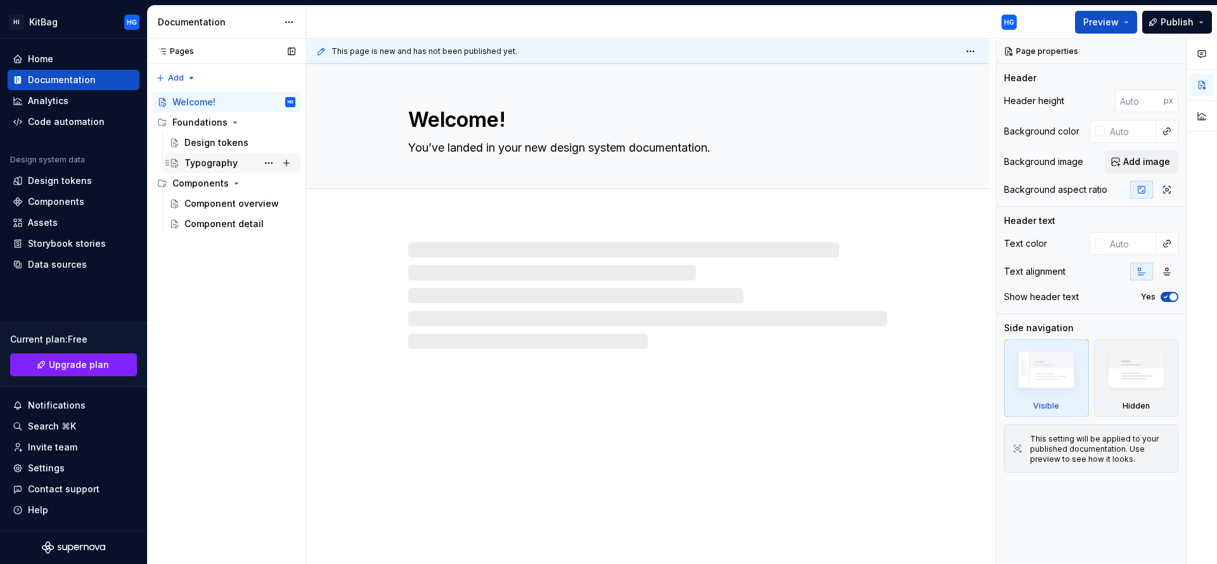
click at [205, 153] on div "Typography" at bounding box center [232, 163] width 136 height 20
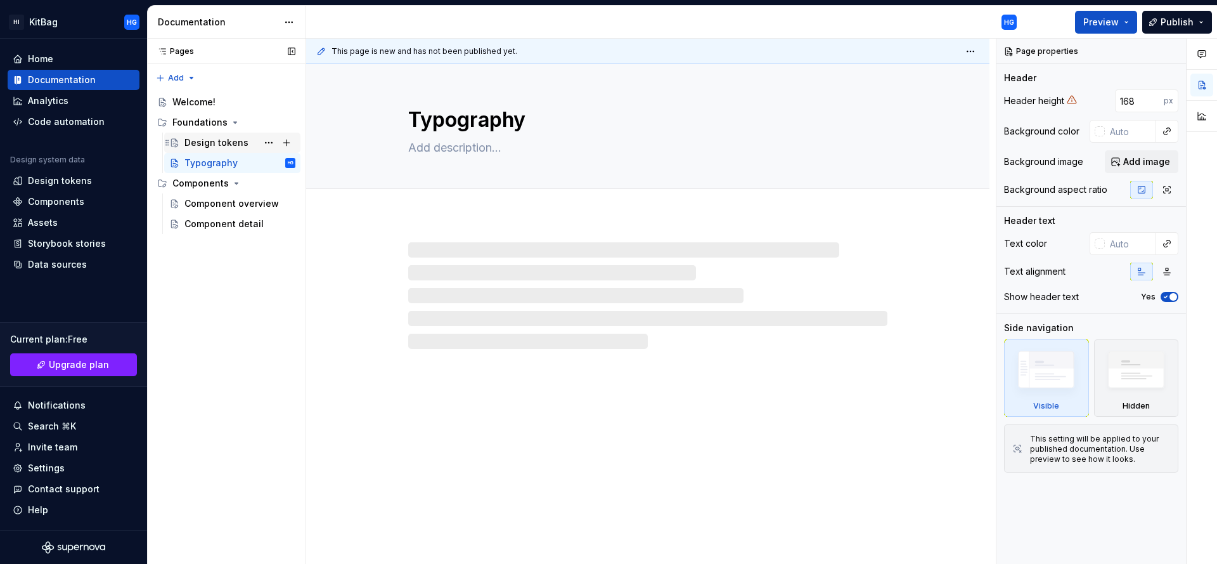
click at [204, 144] on div "Design tokens" at bounding box center [216, 142] width 64 height 13
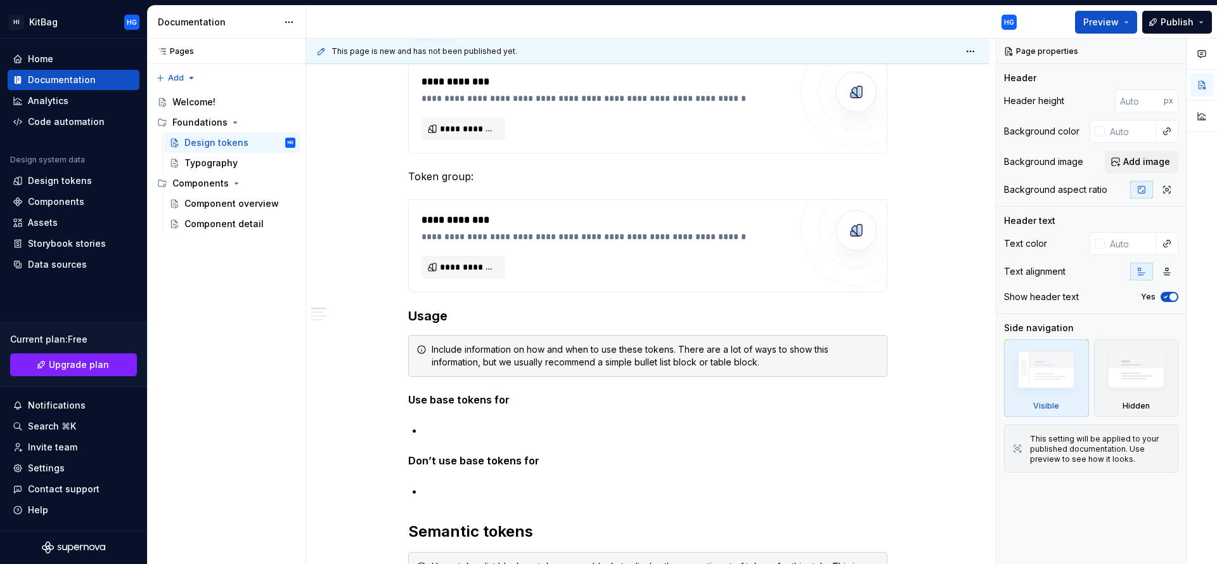
scroll to position [384, 0]
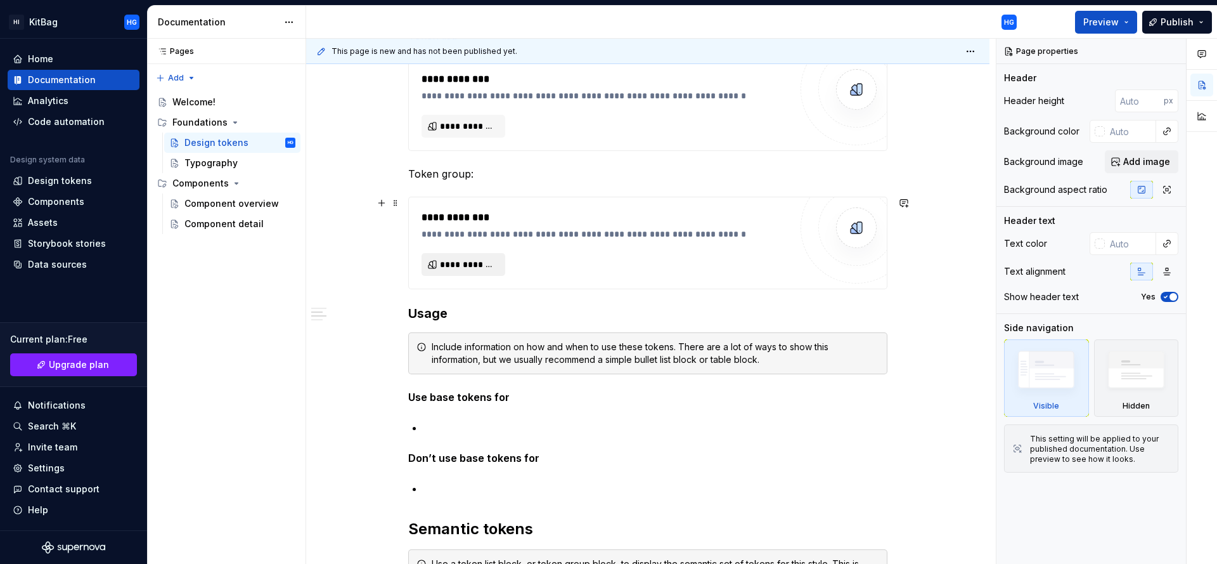
click at [454, 261] on span "**********" at bounding box center [468, 264] width 57 height 13
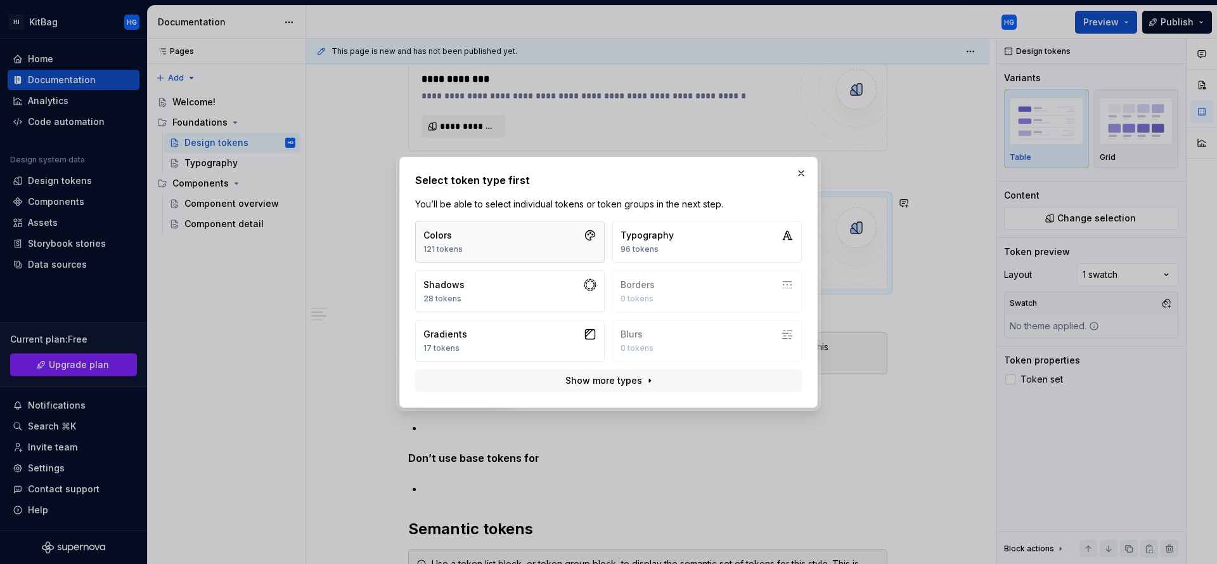
click at [508, 242] on button "Colors 121 tokens" at bounding box center [510, 242] width 190 height 42
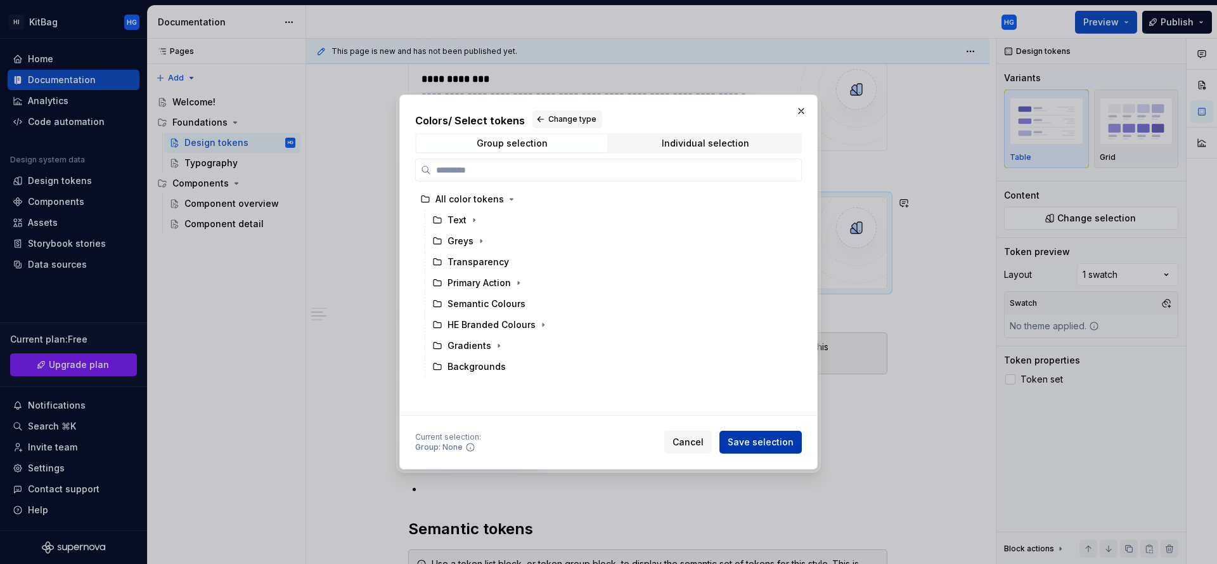
click at [773, 438] on span "Save selection" at bounding box center [761, 441] width 66 height 13
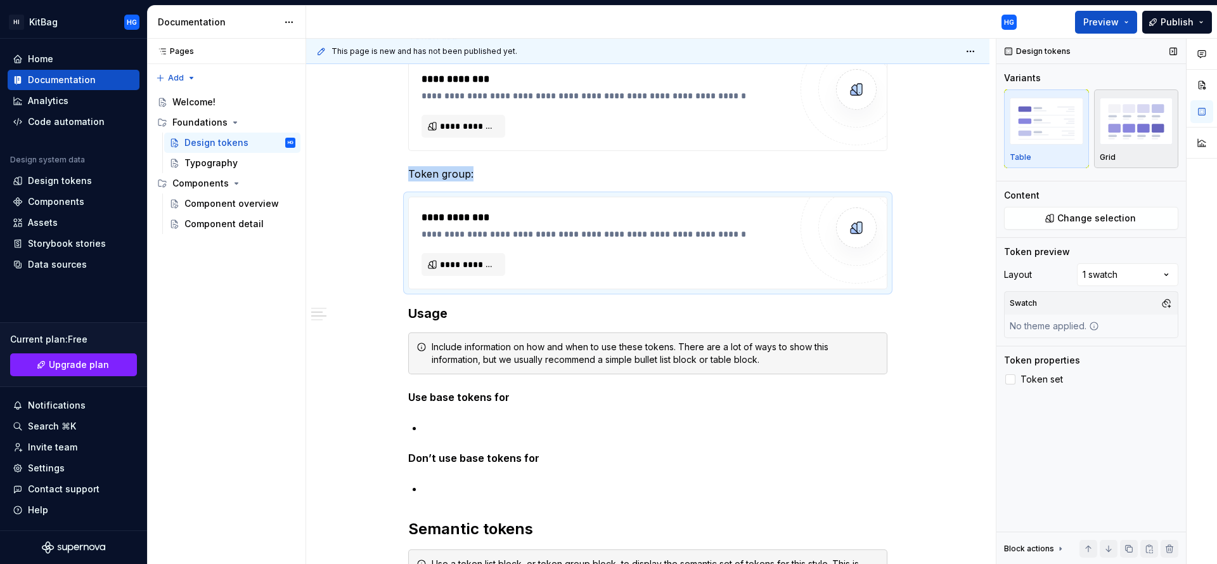
click at [1121, 139] on img "button" at bounding box center [1137, 121] width 74 height 46
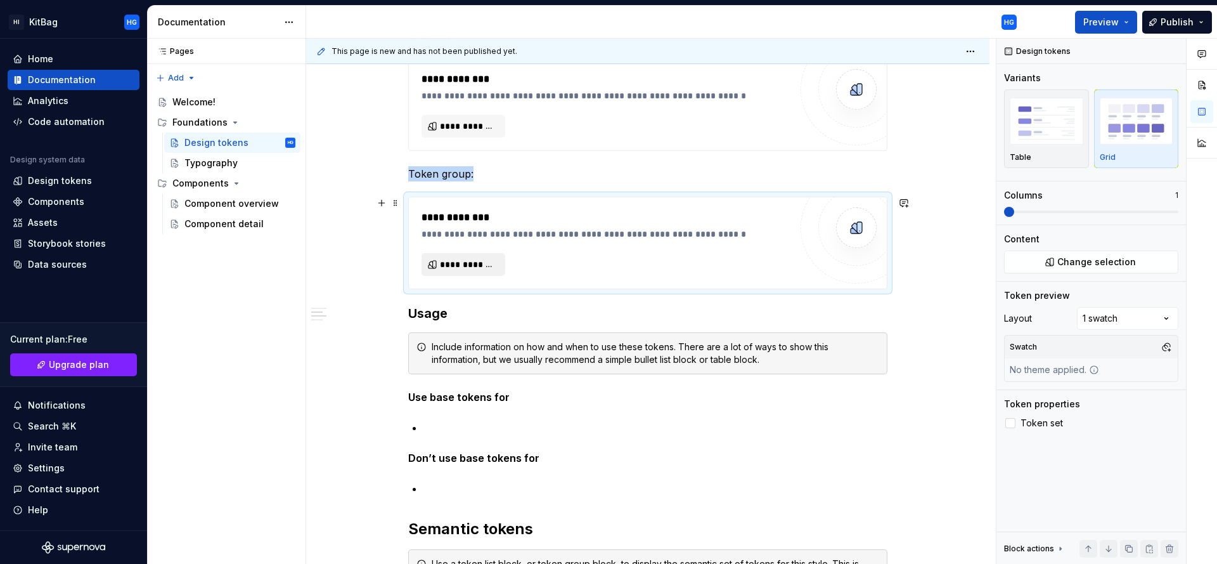
click at [458, 264] on span "**********" at bounding box center [468, 264] width 57 height 13
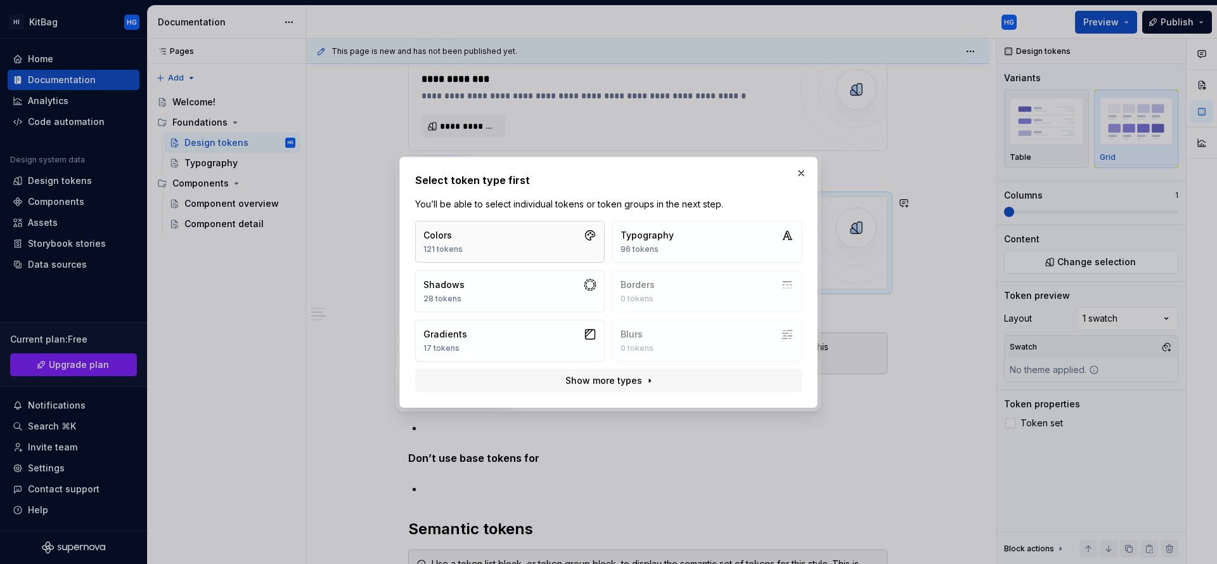
click at [532, 243] on button "Colors 121 tokens" at bounding box center [510, 242] width 190 height 42
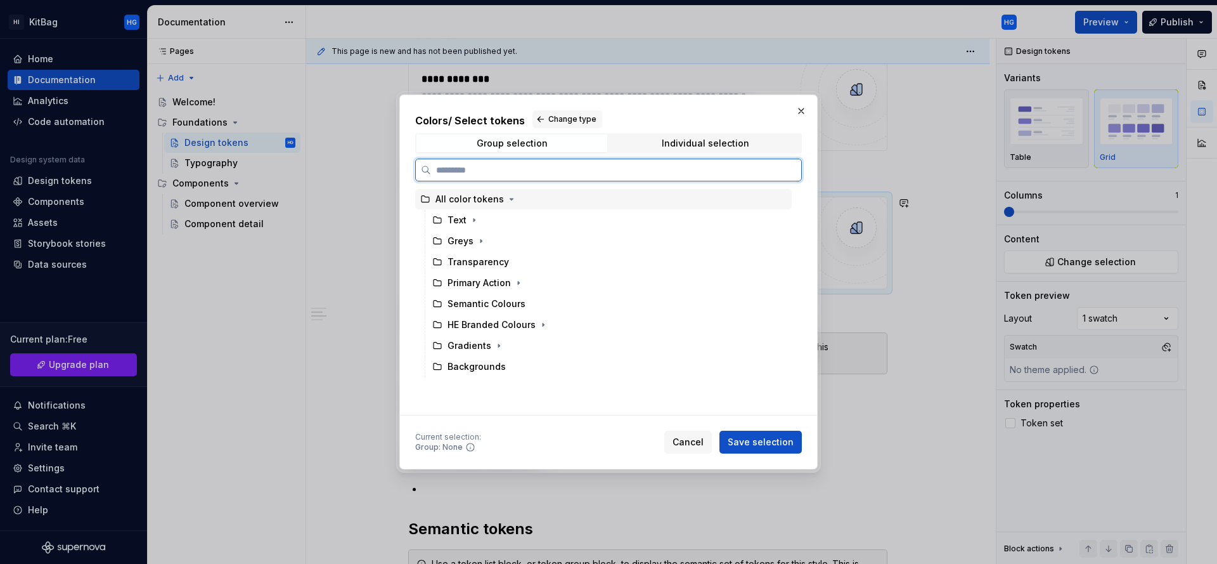
click at [429, 200] on icon at bounding box center [425, 199] width 10 height 10
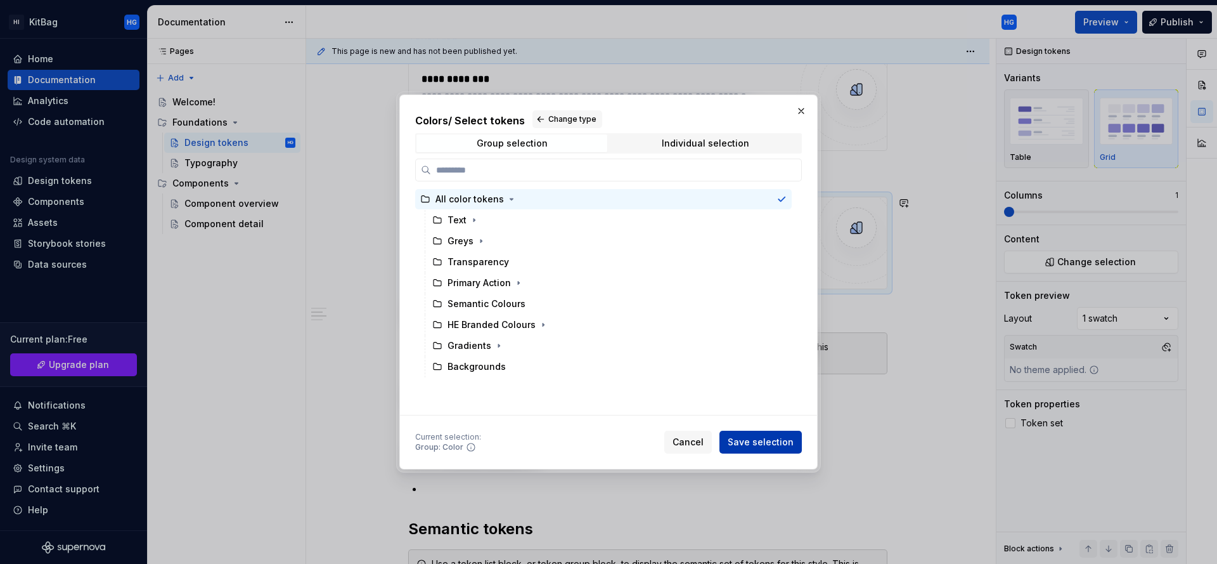
click at [750, 436] on span "Save selection" at bounding box center [761, 441] width 66 height 13
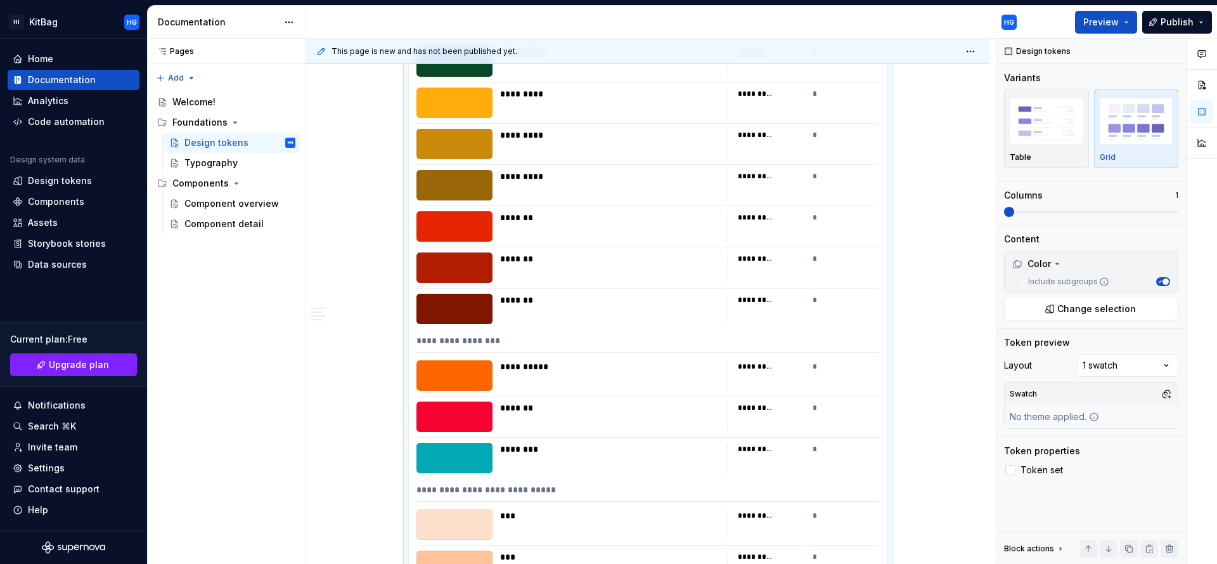
scroll to position [2453, 0]
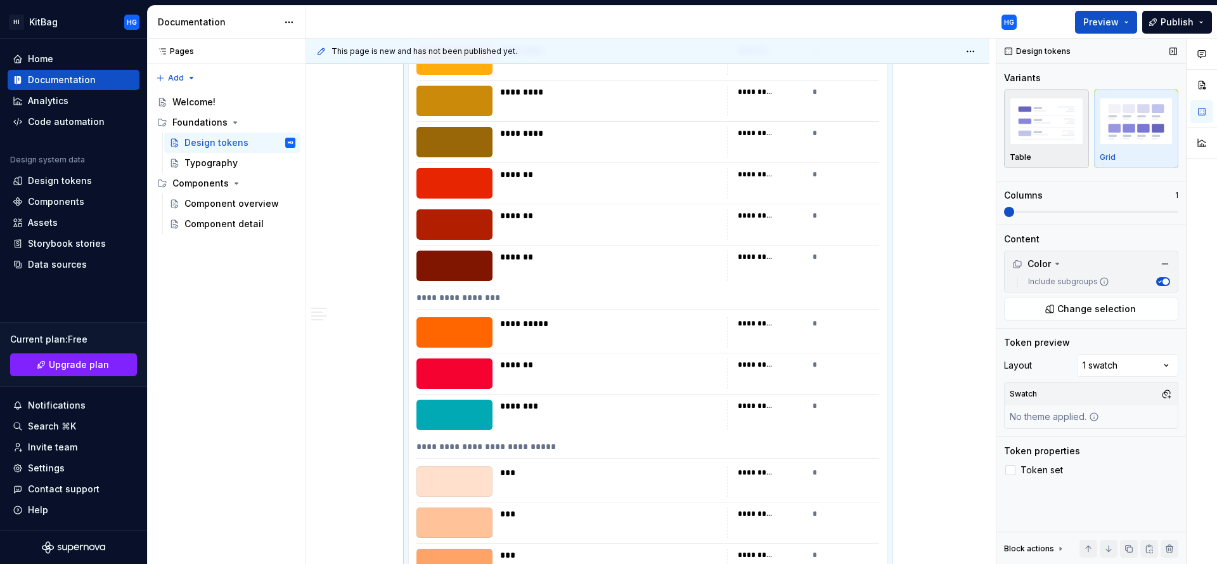
click at [1045, 124] on img "button" at bounding box center [1047, 121] width 74 height 46
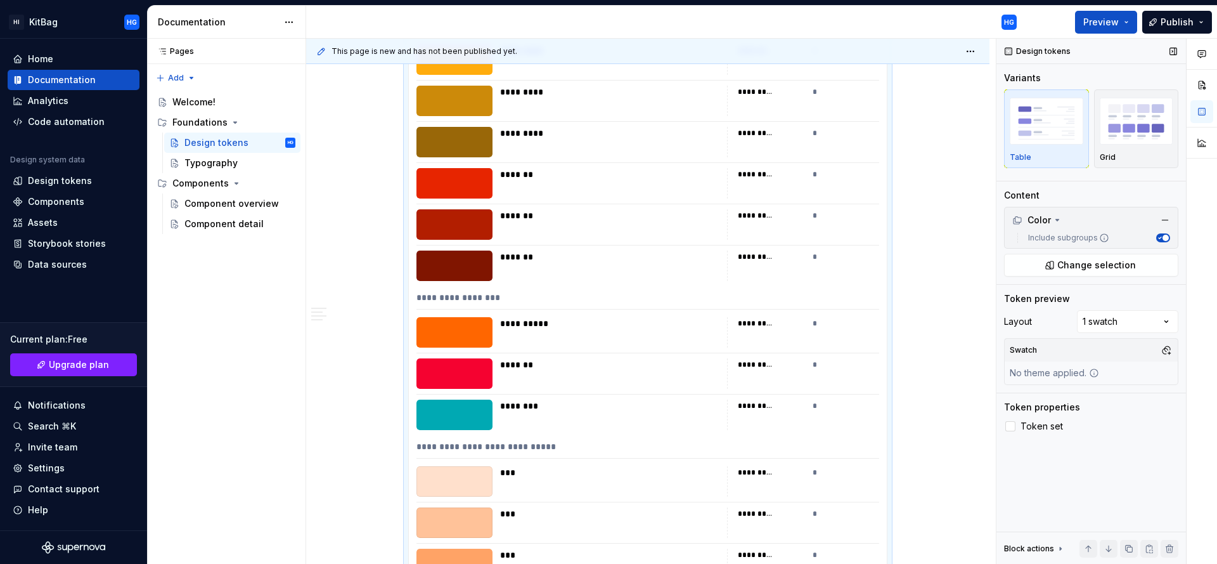
scroll to position [542, 0]
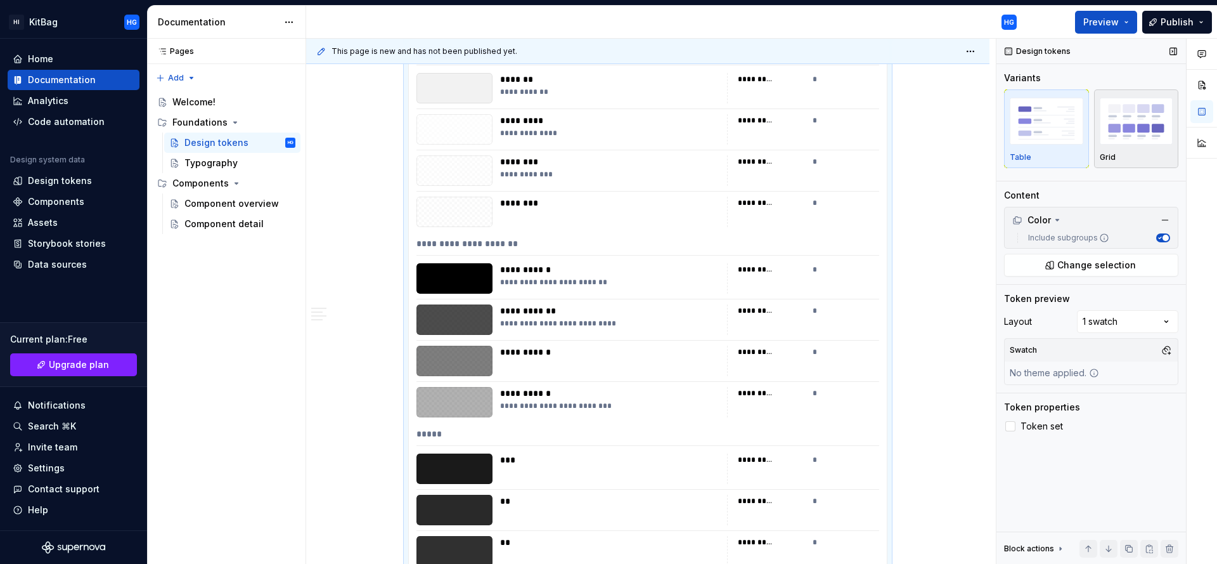
click at [1122, 133] on img "button" at bounding box center [1137, 121] width 74 height 46
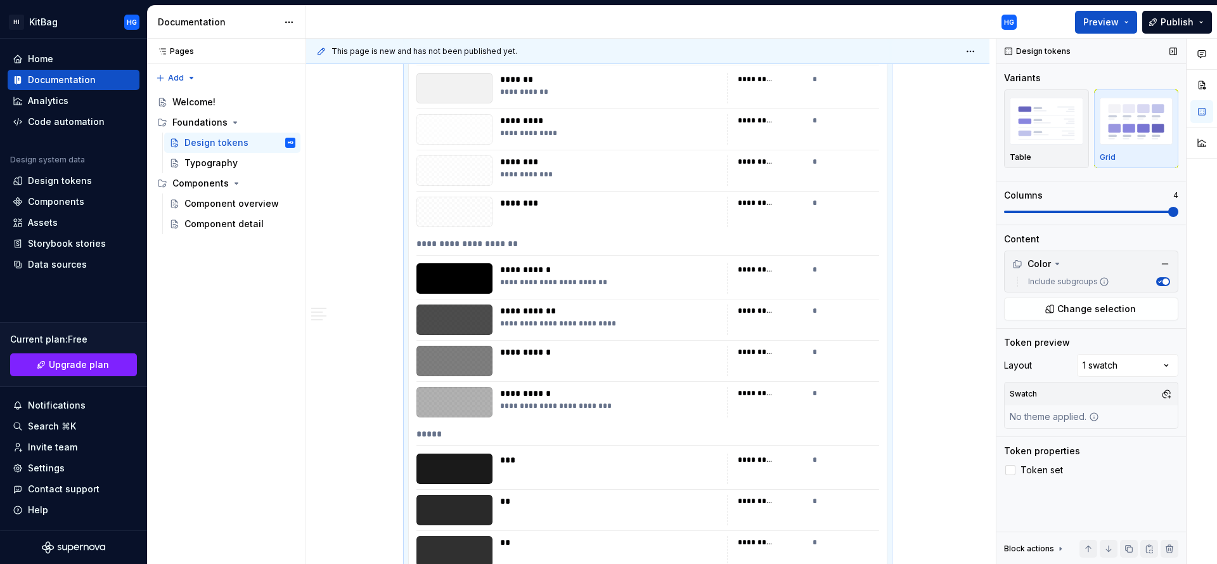
click at [1178, 216] on span at bounding box center [1173, 212] width 10 height 10
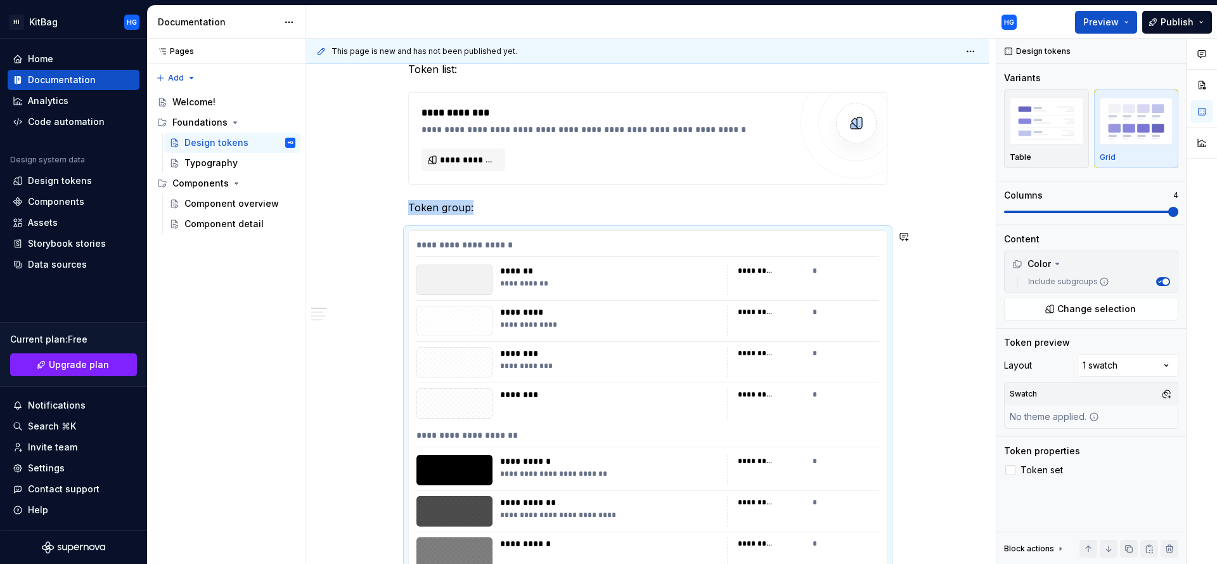
scroll to position [420, 0]
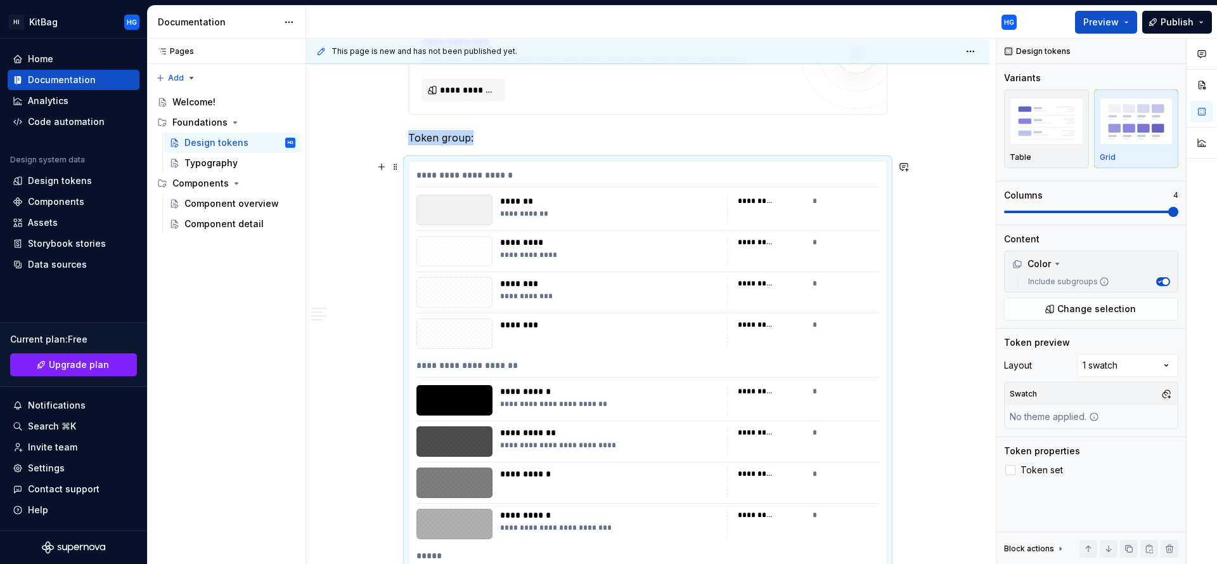
click at [835, 176] on div "**********" at bounding box center [647, 178] width 463 height 18
click at [396, 165] on span at bounding box center [395, 167] width 10 height 18
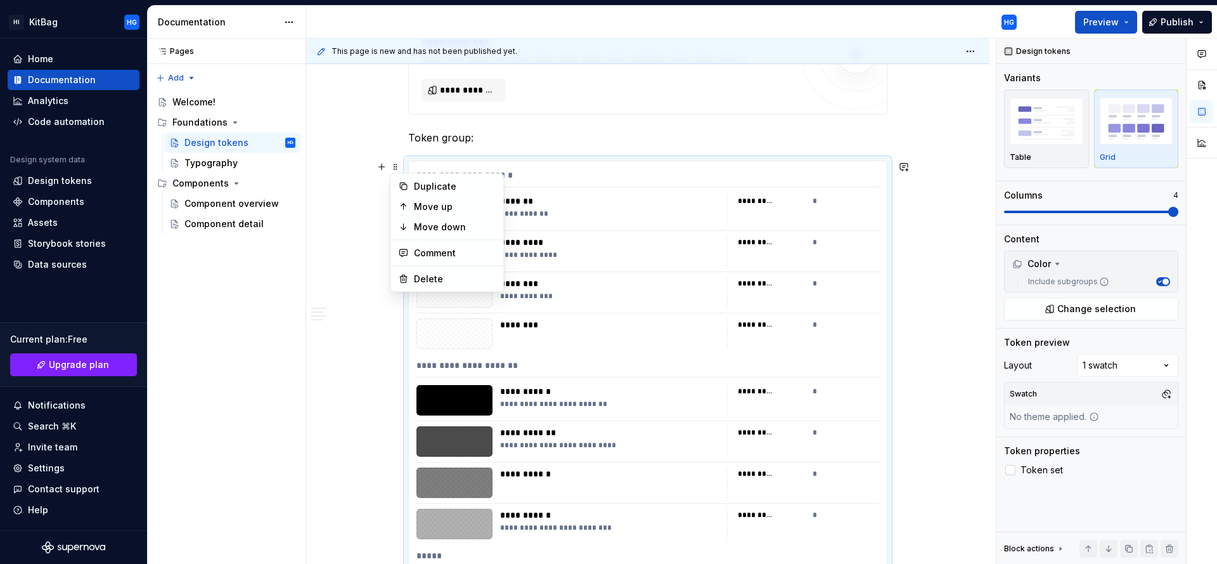
click at [721, 176] on div "**********" at bounding box center [647, 178] width 463 height 18
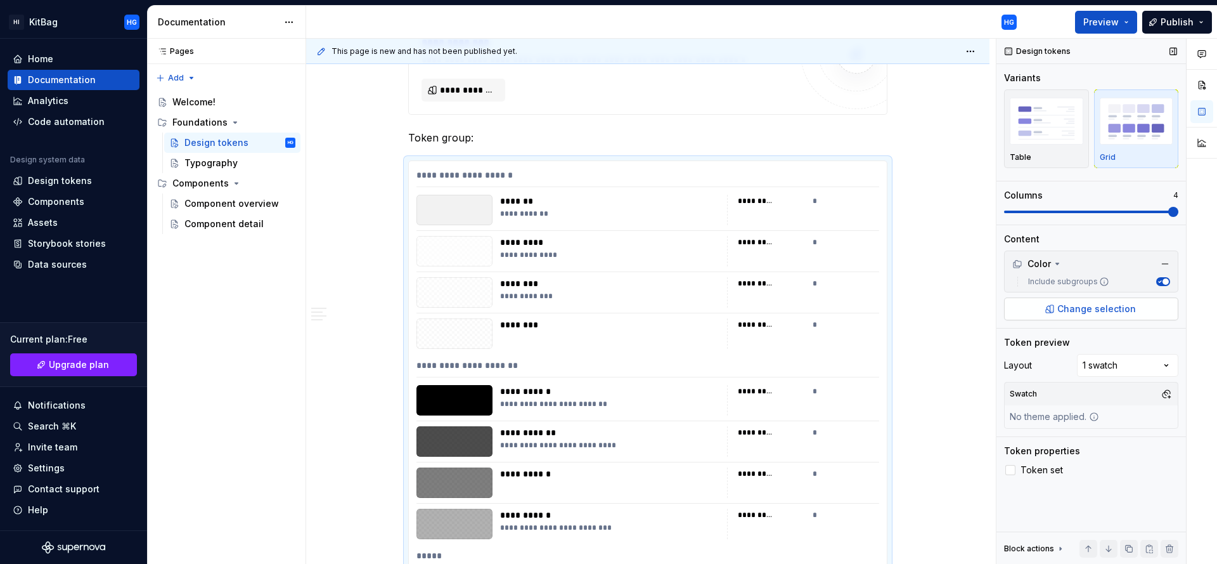
click at [1092, 311] on span "Change selection" at bounding box center [1096, 308] width 79 height 13
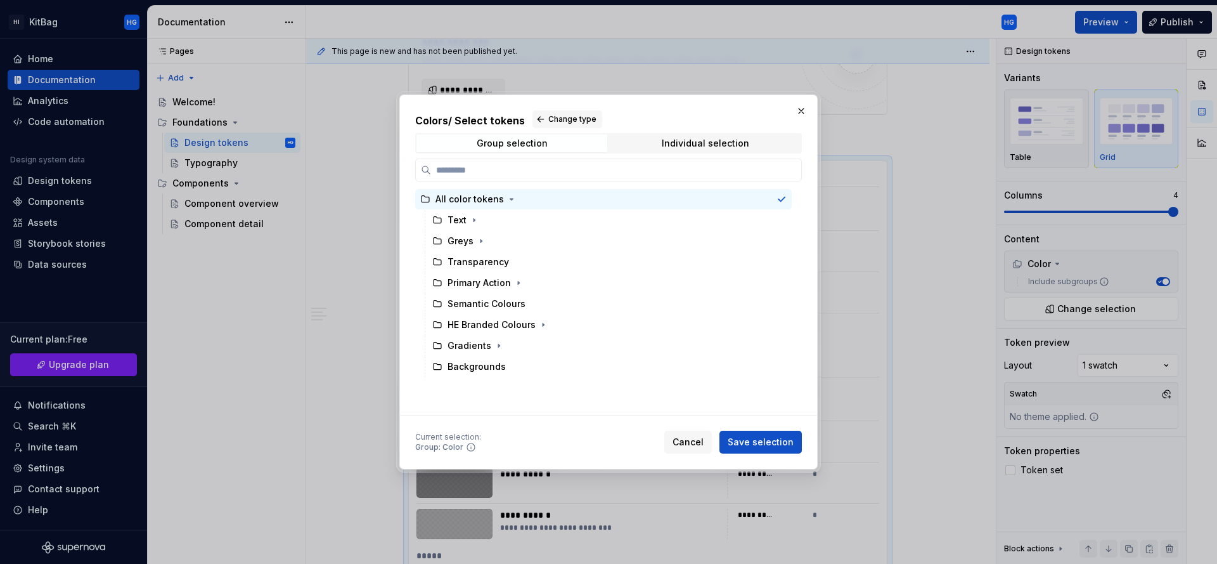
click at [764, 439] on span "Save selection" at bounding box center [761, 441] width 66 height 13
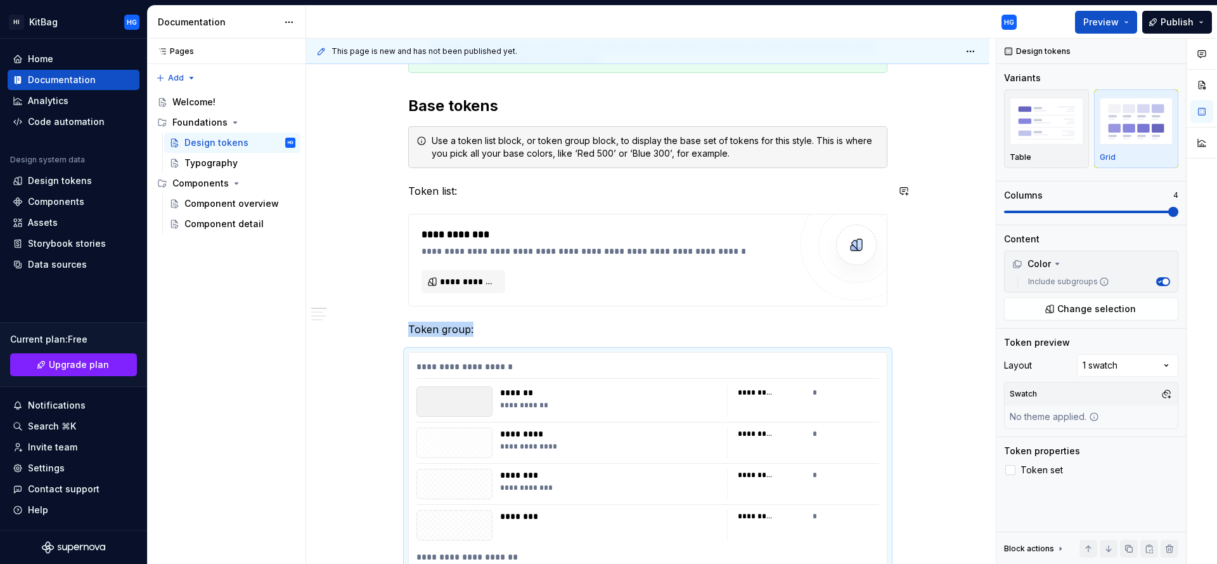
scroll to position [294, 0]
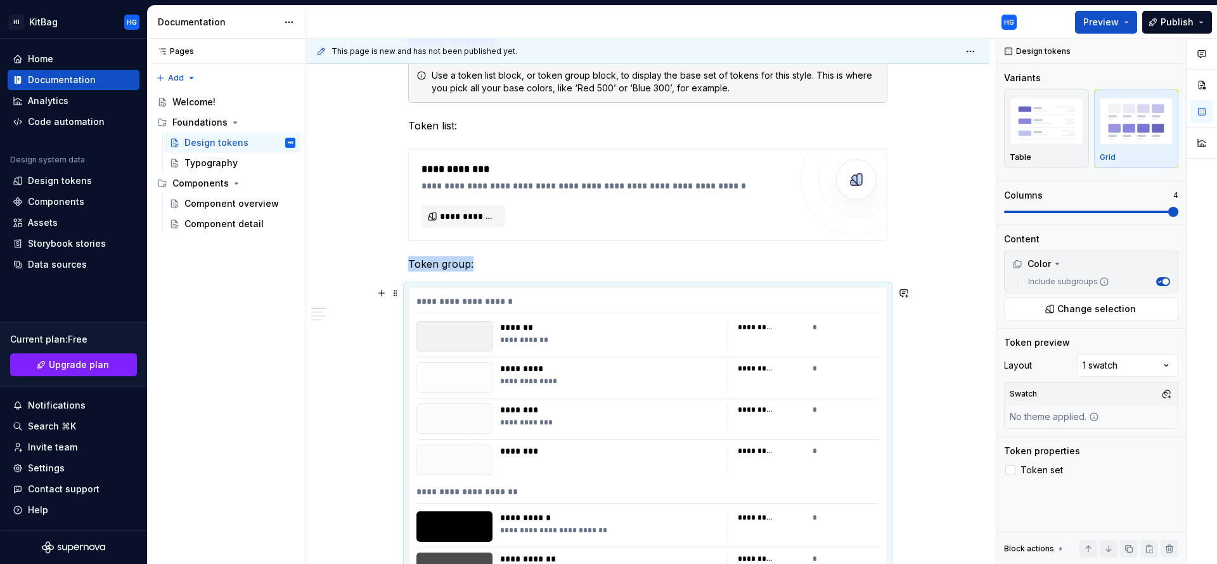
click at [1057, 267] on icon at bounding box center [1057, 264] width 10 height 10
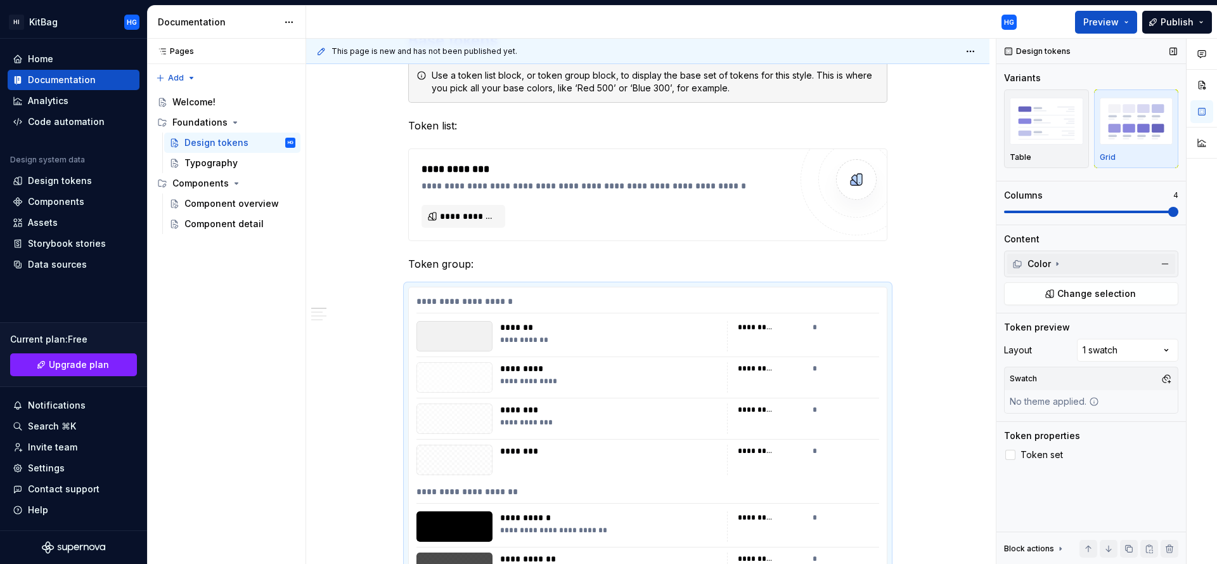
click at [1057, 267] on icon at bounding box center [1057, 264] width 10 height 10
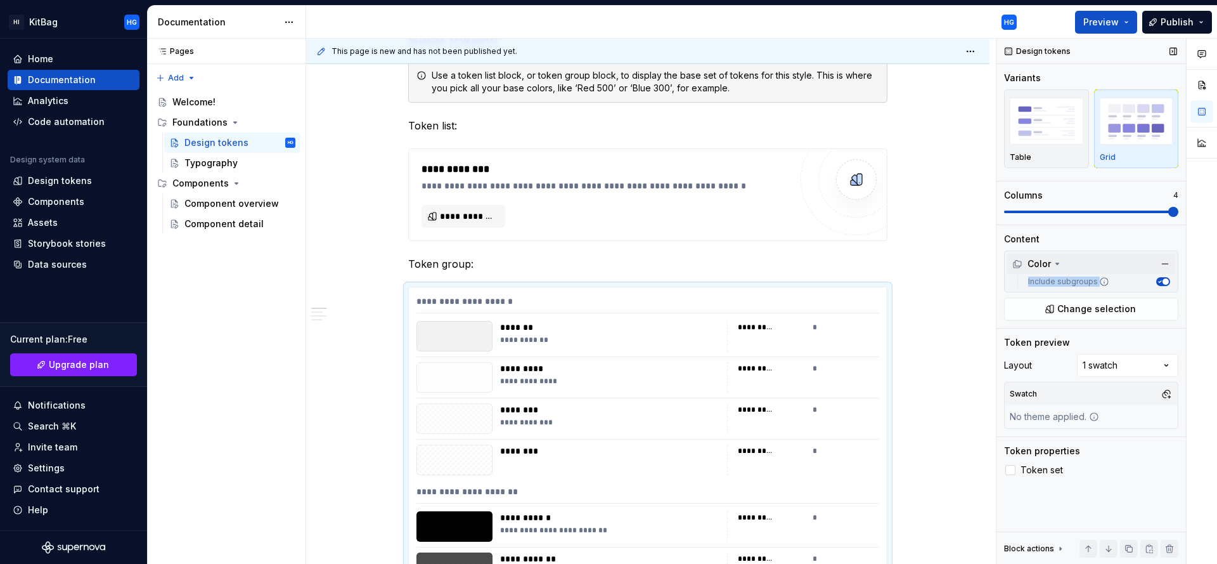
click at [1128, 283] on div "Include subgroups" at bounding box center [1096, 281] width 147 height 10
click at [1126, 358] on div "Comments Open comments No comments yet Select ‘Comment’ from the block context …" at bounding box center [1106, 301] width 221 height 525
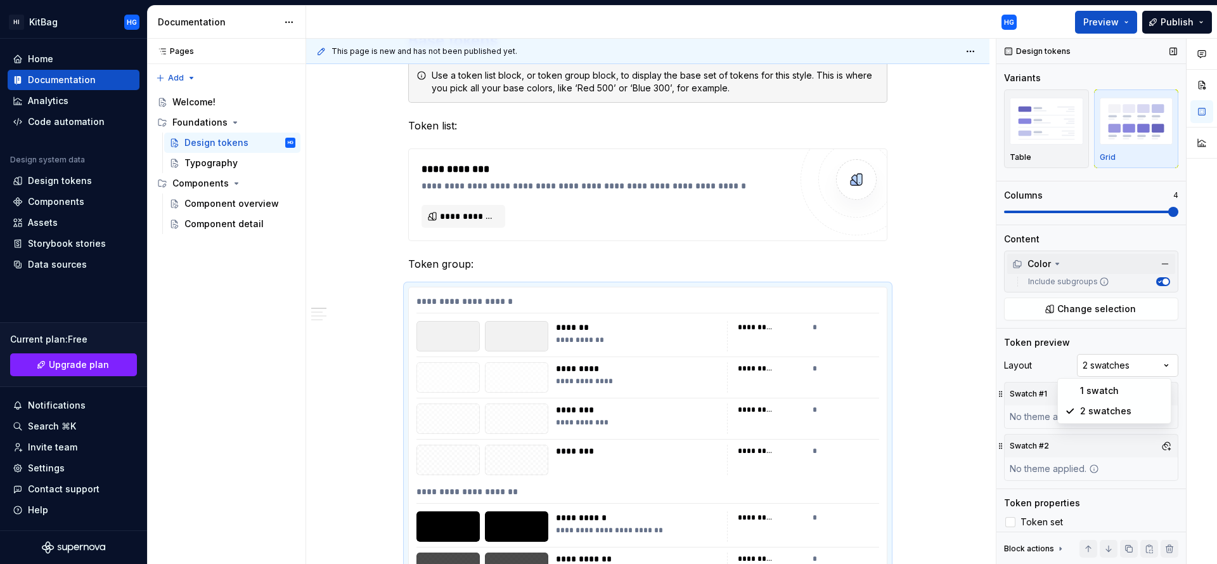
click at [1129, 365] on div "Comments Open comments No comments yet Select ‘Comment’ from the block context …" at bounding box center [1106, 301] width 221 height 525
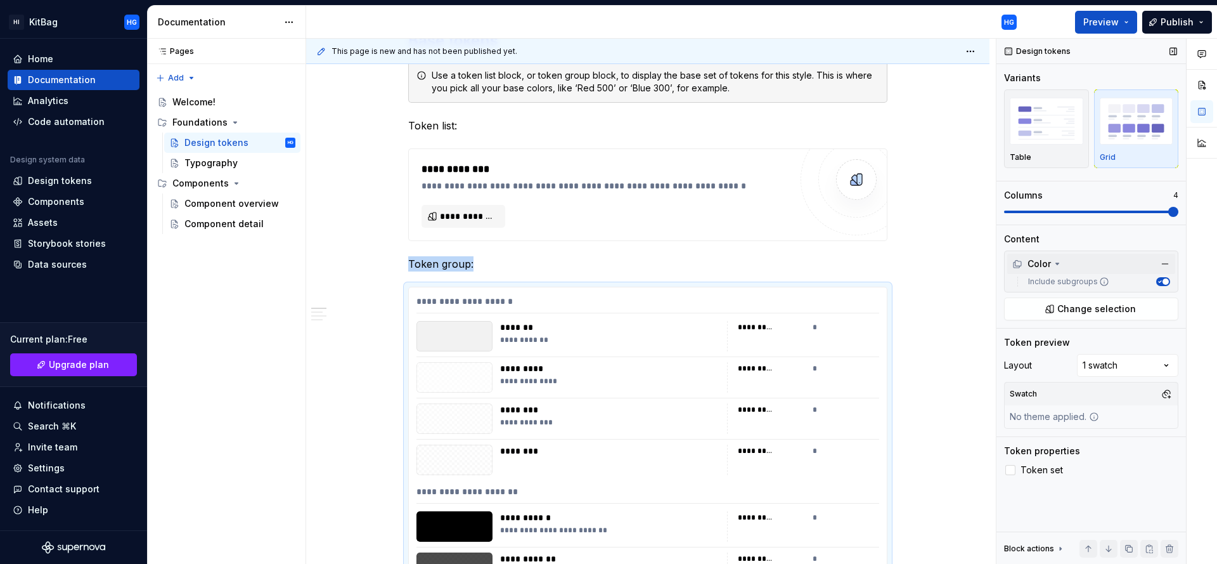
scroll to position [542, 0]
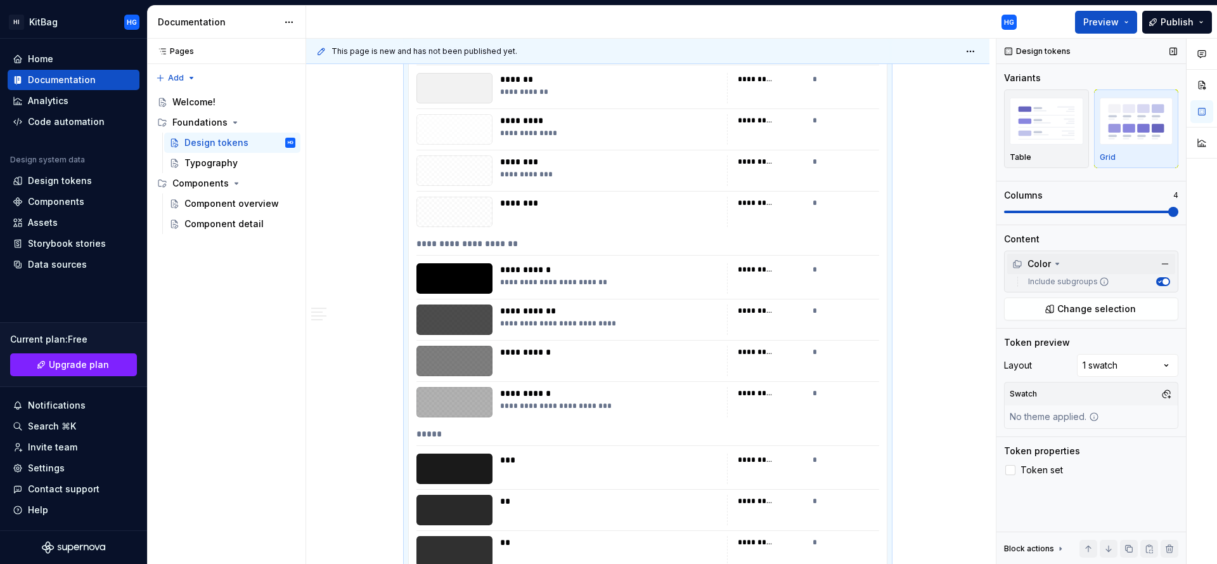
click at [1176, 214] on span at bounding box center [1091, 212] width 174 height 10
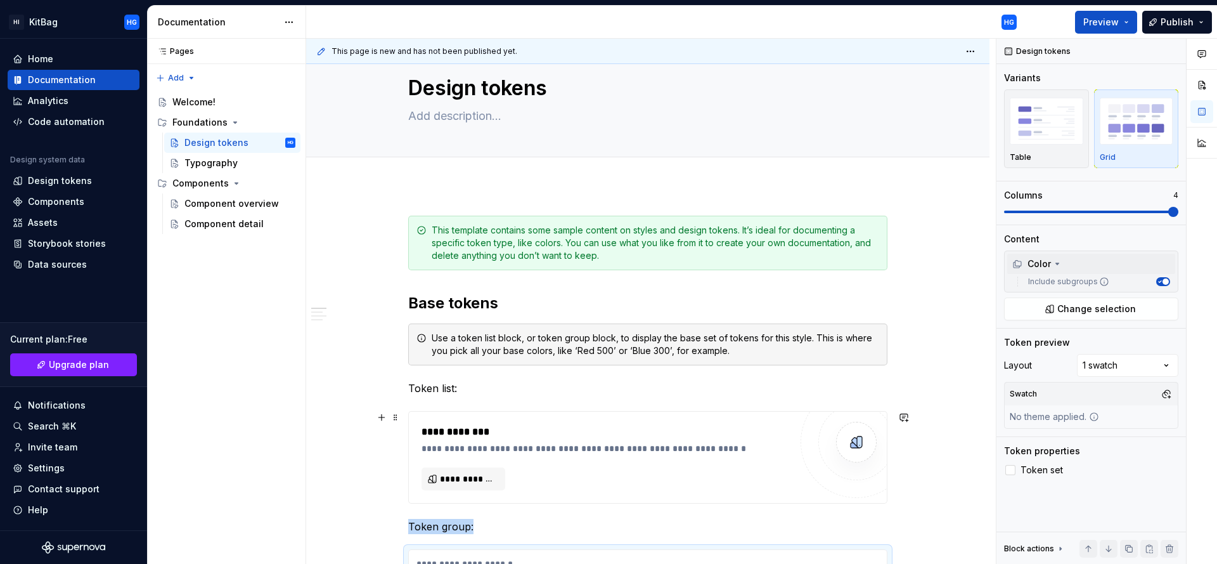
scroll to position [179, 0]
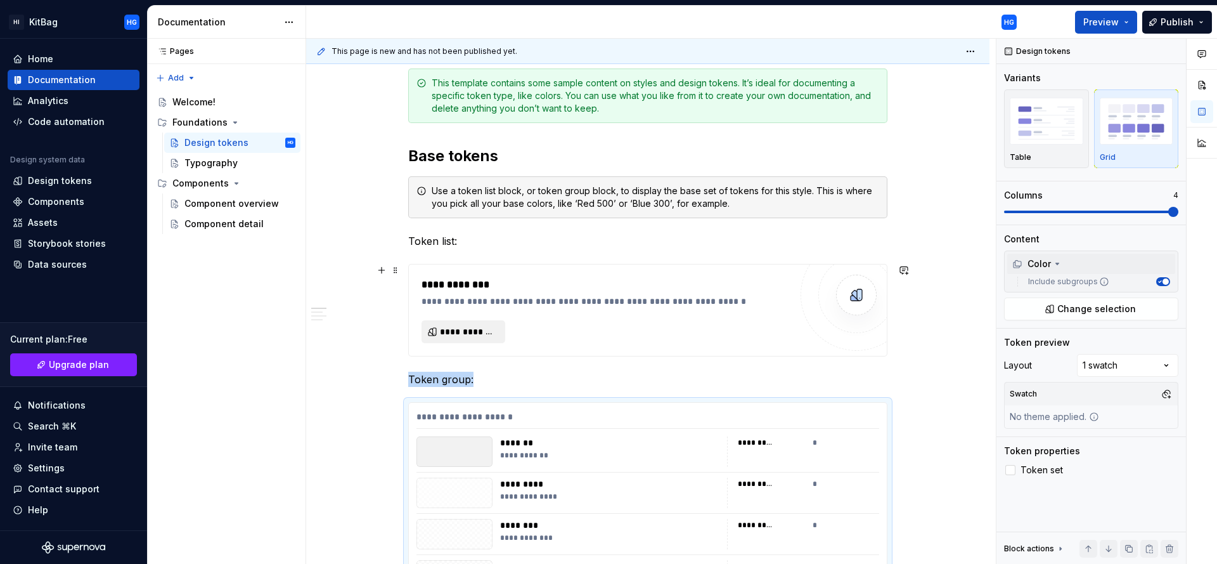
click at [456, 328] on span "**********" at bounding box center [468, 331] width 57 height 13
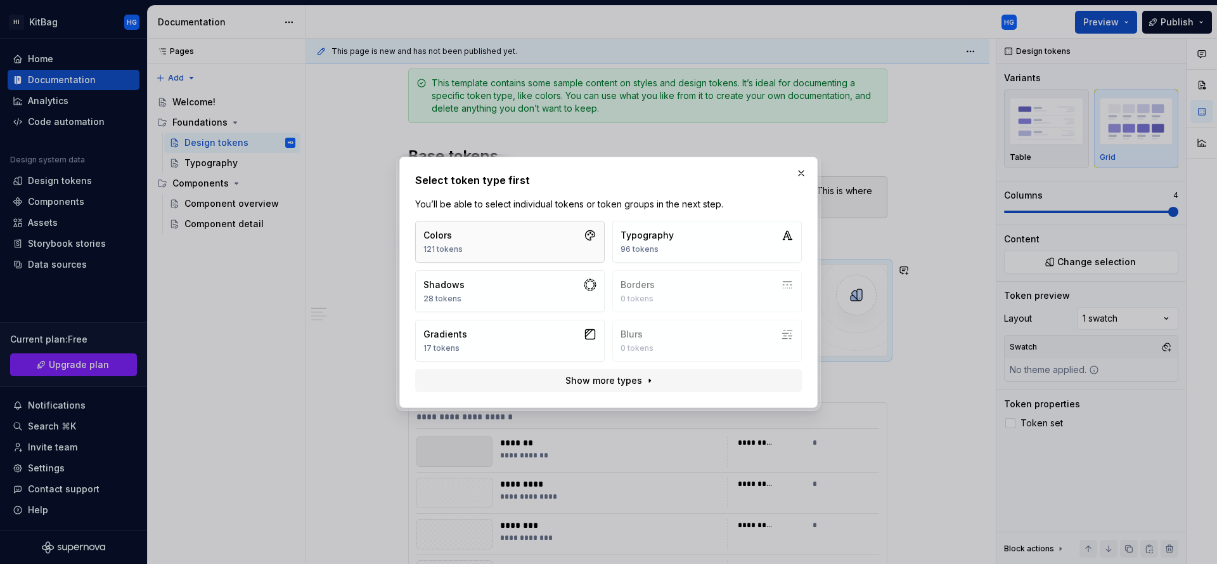
click at [526, 238] on button "Colors 121 tokens" at bounding box center [510, 242] width 190 height 42
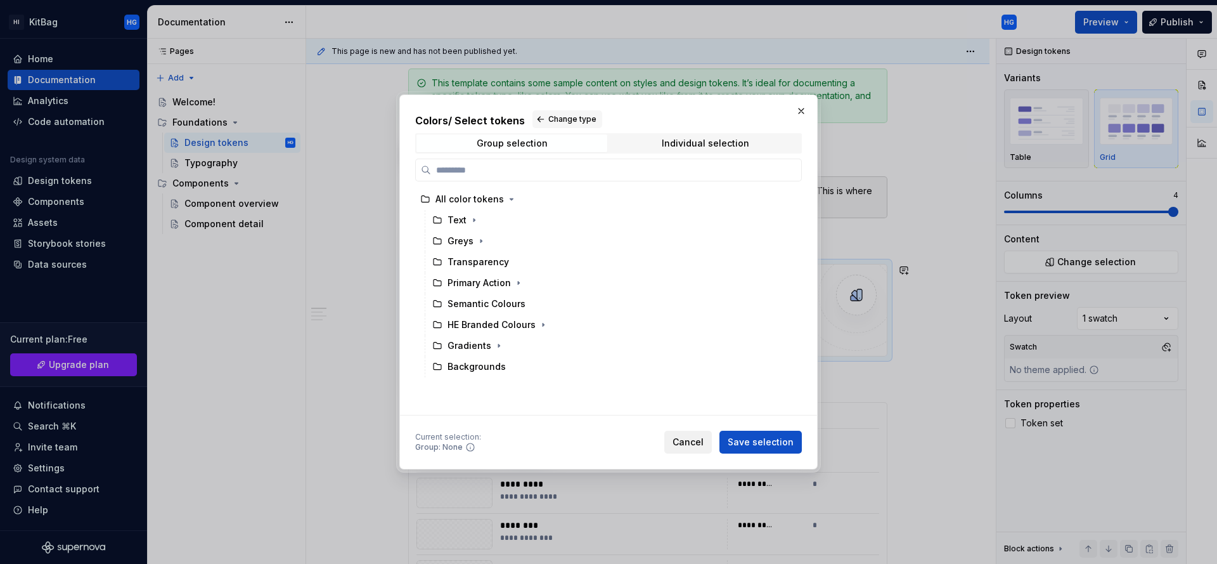
click at [686, 446] on span "Cancel" at bounding box center [688, 441] width 31 height 13
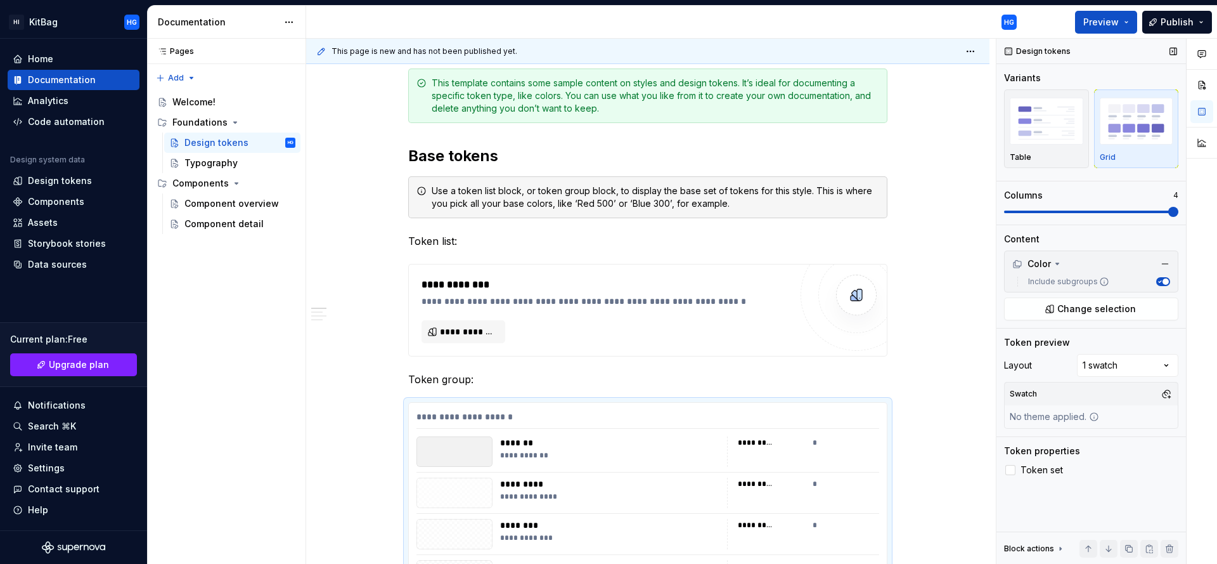
click at [1085, 216] on span at bounding box center [1091, 212] width 174 height 10
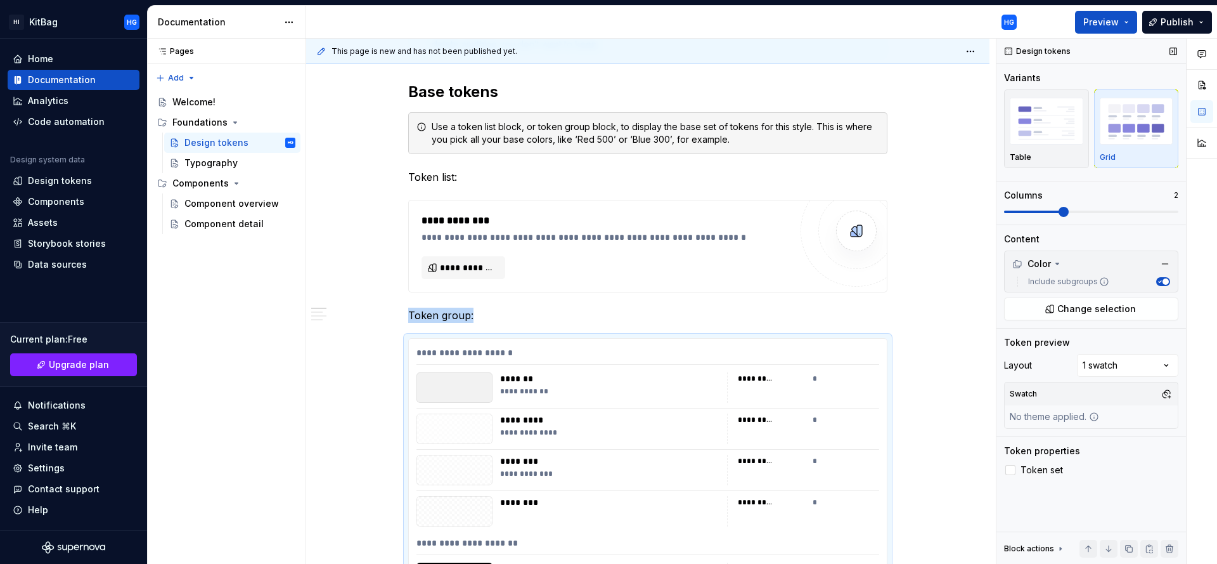
scroll to position [542, 0]
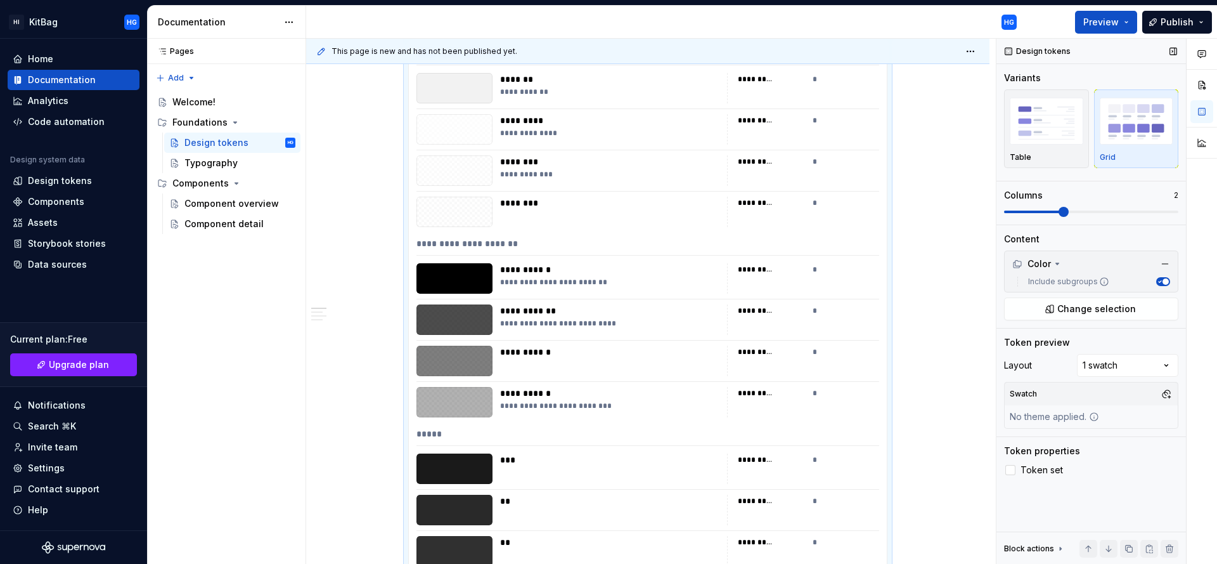
click at [1121, 208] on span at bounding box center [1091, 212] width 174 height 10
click at [1171, 207] on span at bounding box center [1173, 212] width 10 height 10
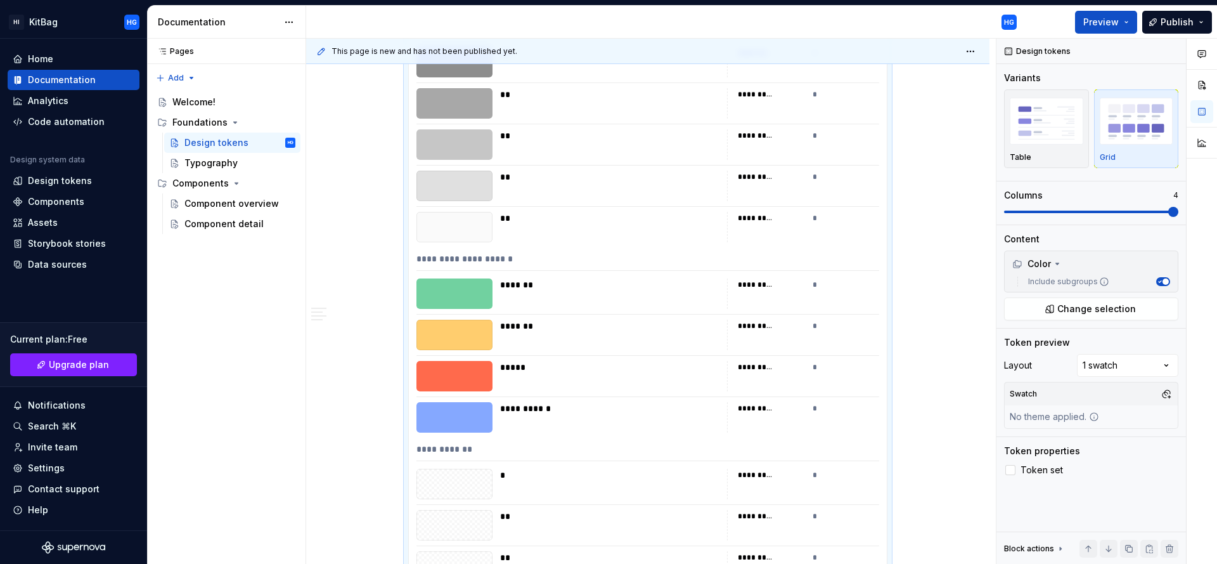
scroll to position [1325, 0]
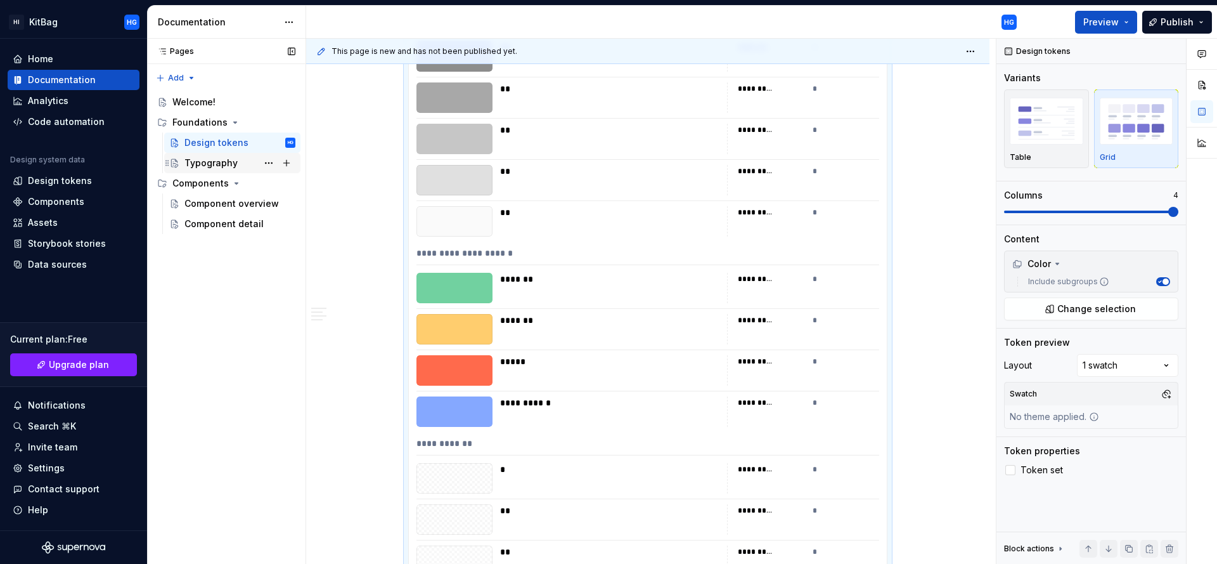
click at [189, 162] on div "Typography" at bounding box center [210, 163] width 53 height 13
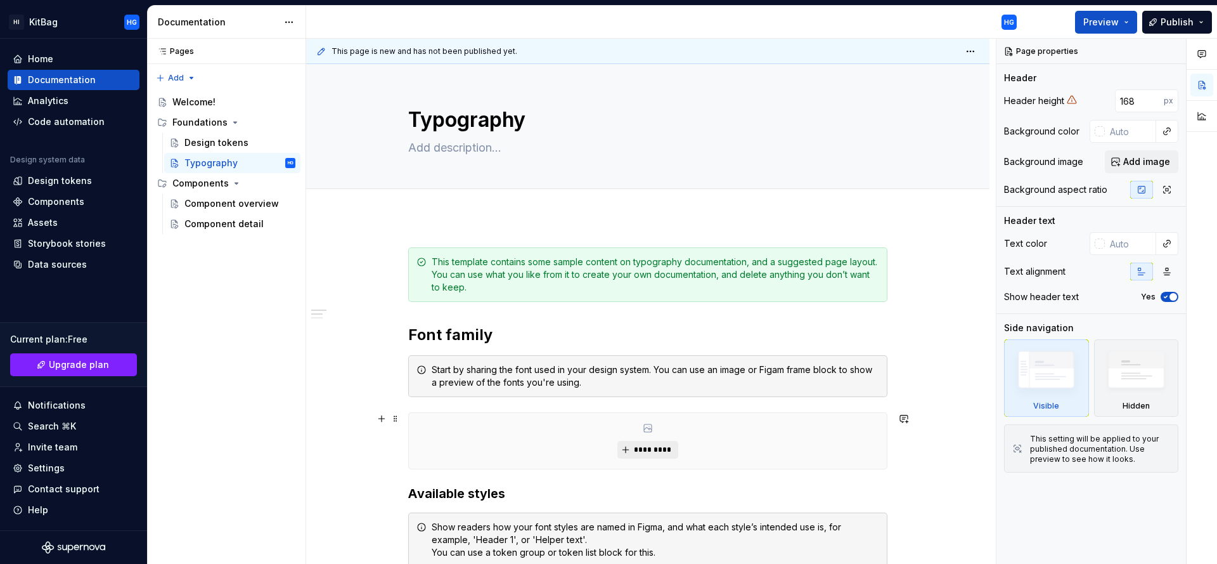
scroll to position [384, 0]
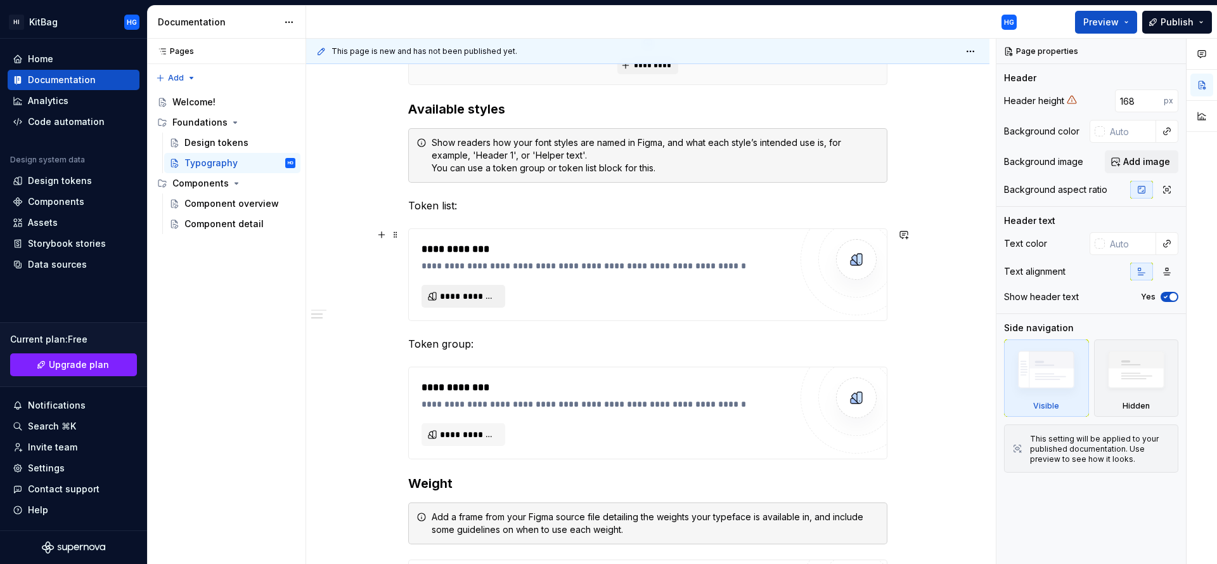
click at [482, 300] on span "**********" at bounding box center [468, 296] width 57 height 13
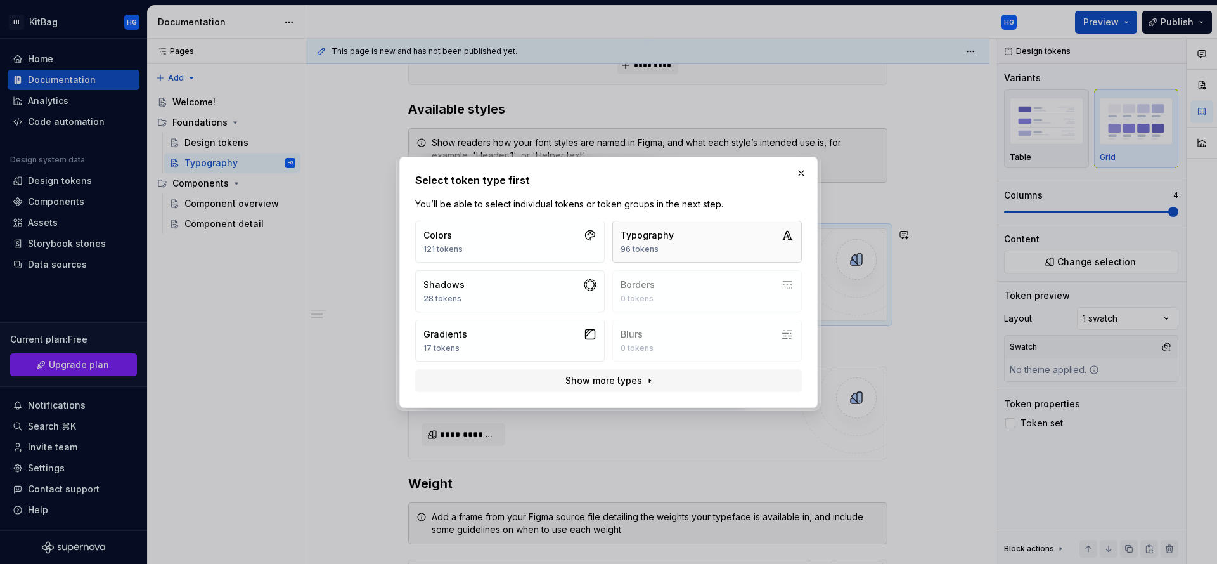
click at [728, 239] on button "Typography 96 tokens" at bounding box center [707, 242] width 190 height 42
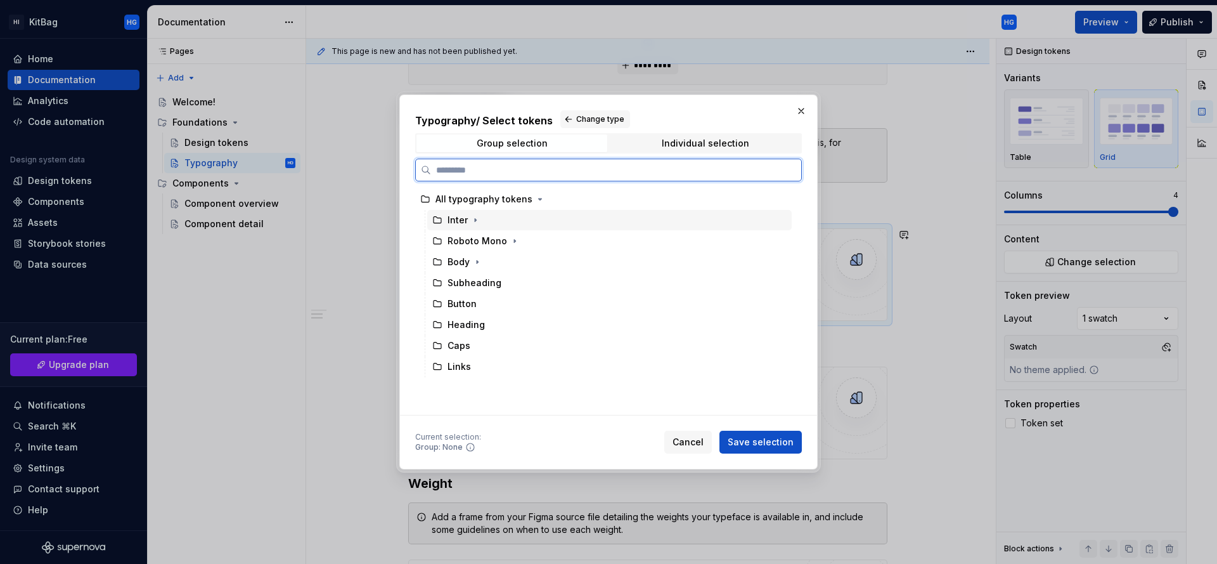
click at [560, 224] on div "Inter" at bounding box center [609, 220] width 364 height 20
click at [561, 238] on div "Roboto Mono" at bounding box center [609, 241] width 364 height 20
click at [564, 224] on div "Inter" at bounding box center [609, 220] width 364 height 20
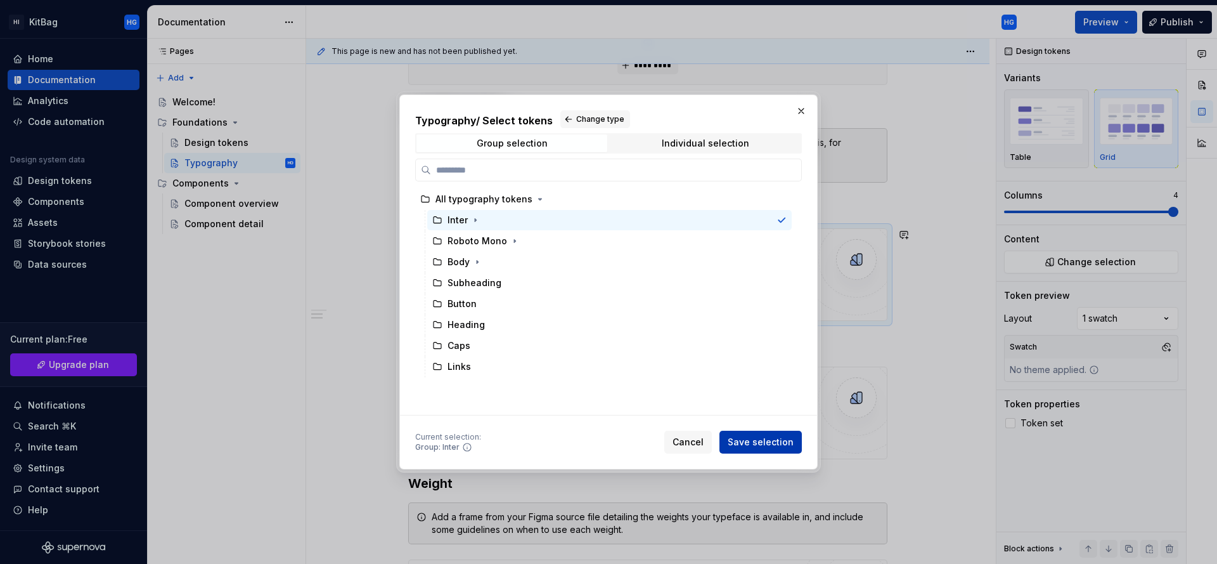
click at [770, 436] on span "Save selection" at bounding box center [761, 441] width 66 height 13
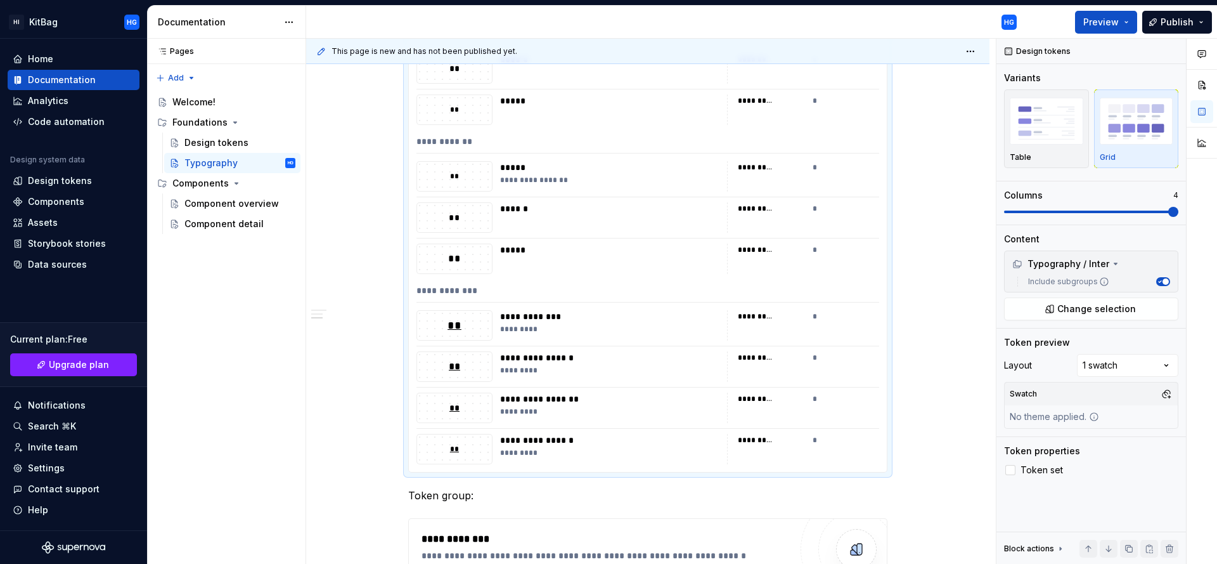
scroll to position [1942, 0]
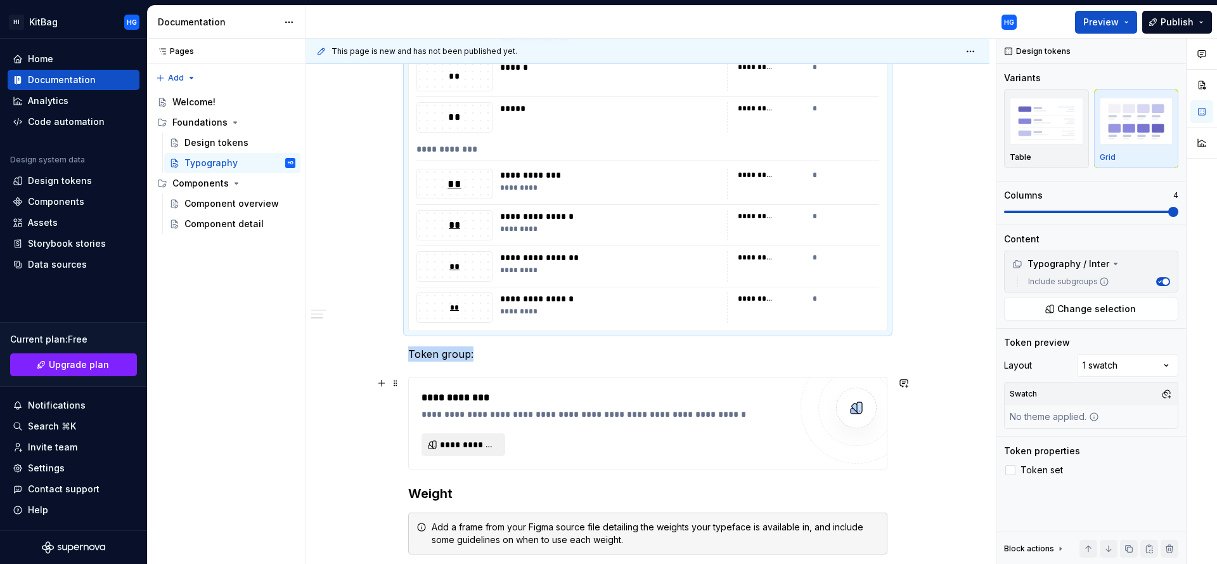
click at [487, 441] on span "**********" at bounding box center [468, 444] width 57 height 13
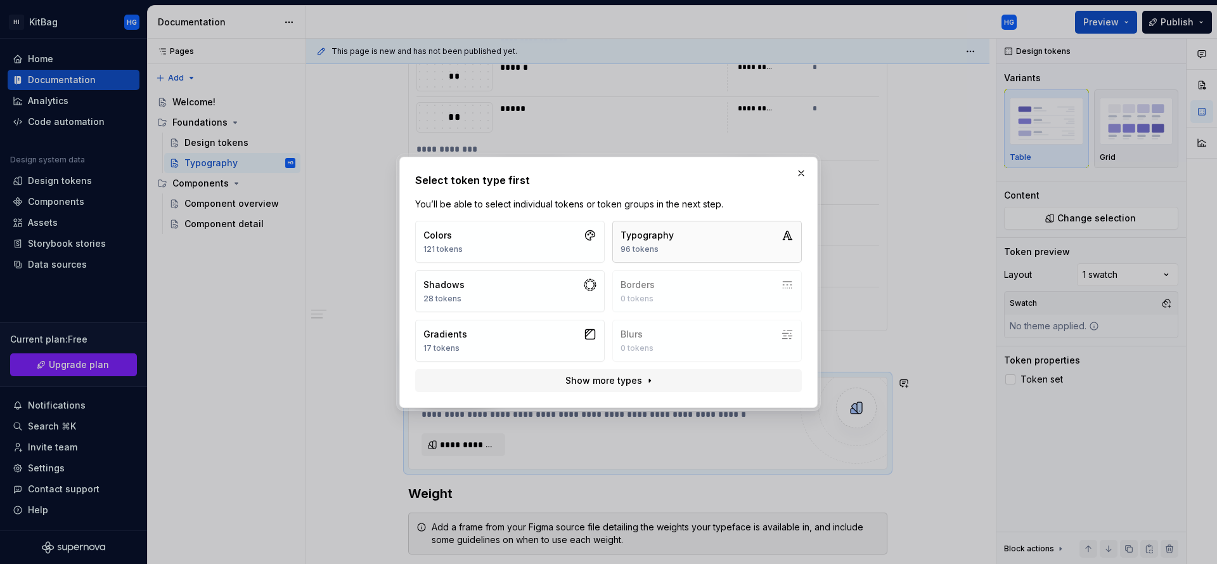
click at [716, 238] on button "Typography 96 tokens" at bounding box center [707, 242] width 190 height 42
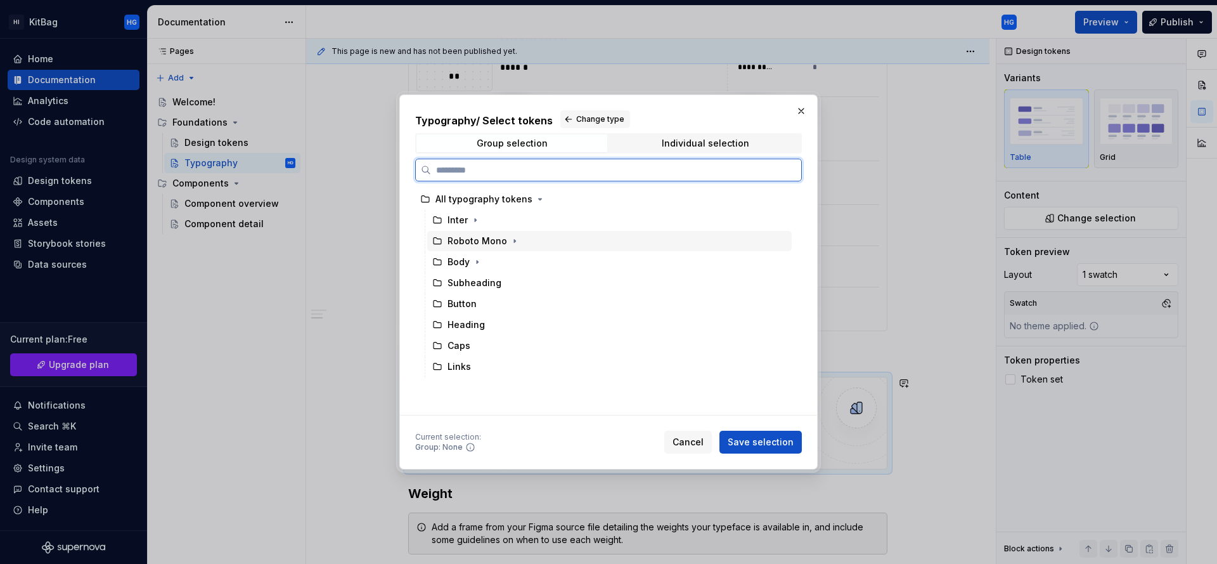
click at [651, 233] on div "Roboto Mono" at bounding box center [609, 241] width 364 height 20
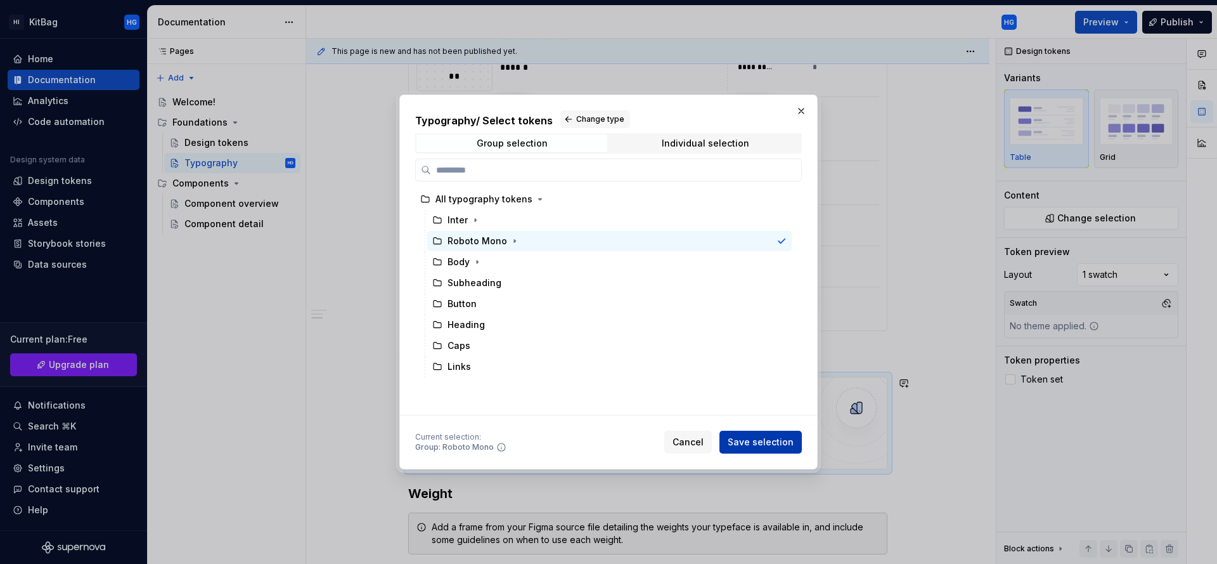
click at [784, 445] on span "Save selection" at bounding box center [761, 441] width 66 height 13
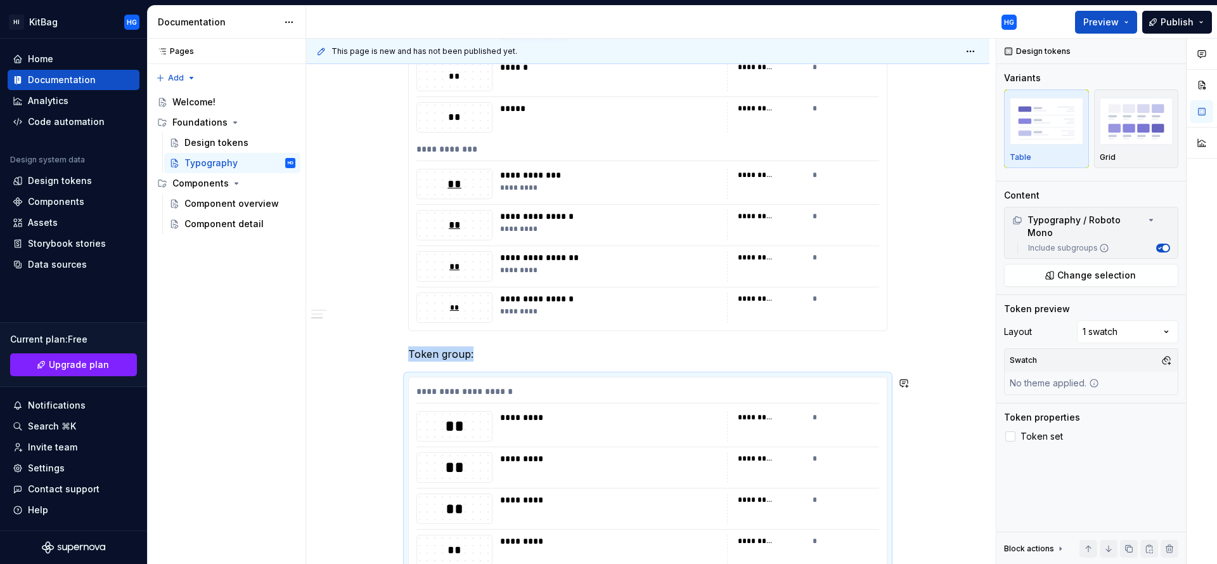
scroll to position [2280, 0]
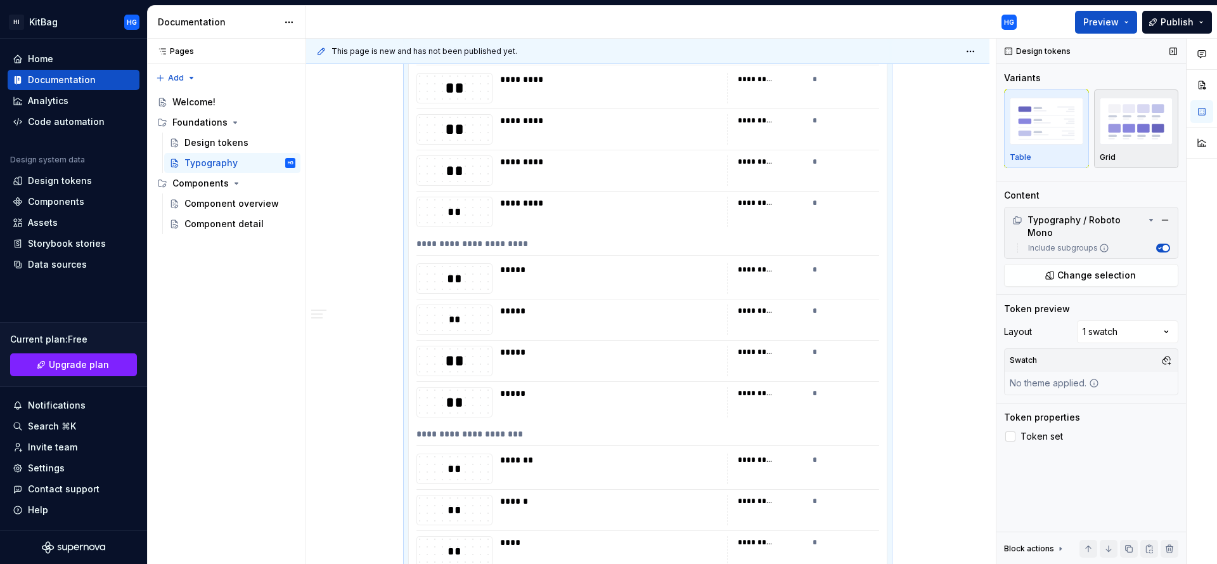
click at [1137, 153] on div "Grid" at bounding box center [1137, 157] width 74 height 10
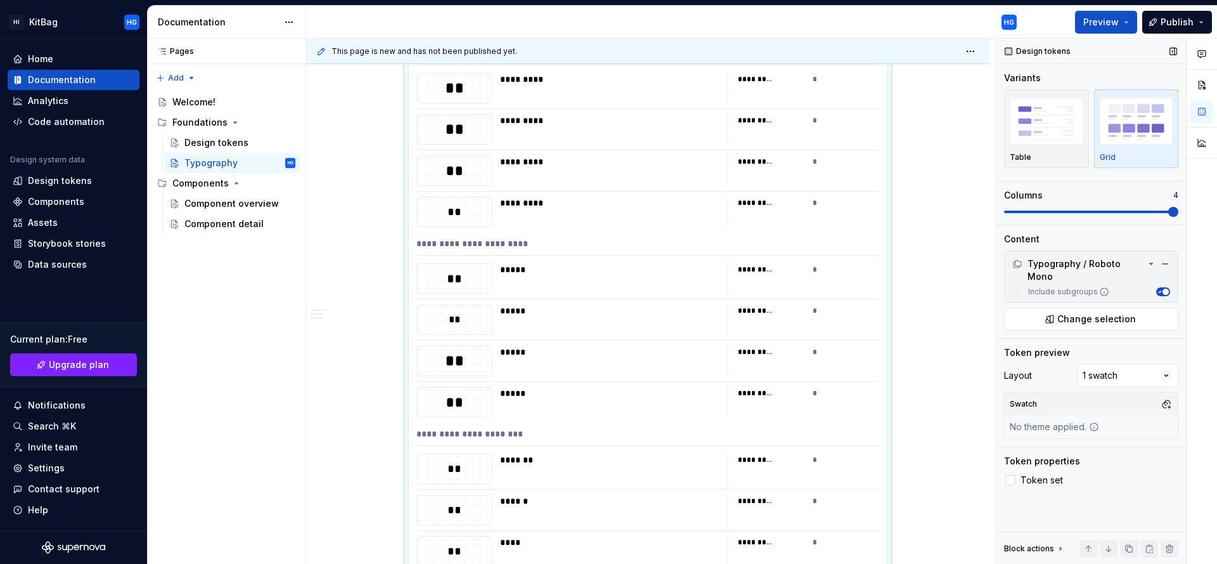
click at [1161, 213] on span at bounding box center [1091, 212] width 174 height 10
click at [1176, 213] on span at bounding box center [1173, 212] width 10 height 10
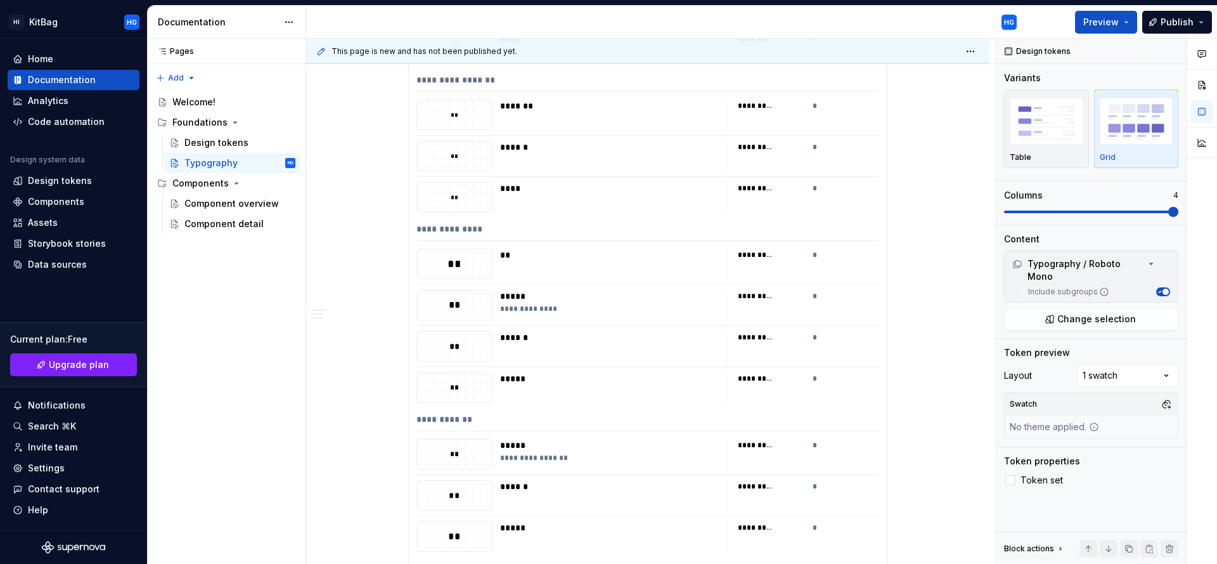
scroll to position [1391, 0]
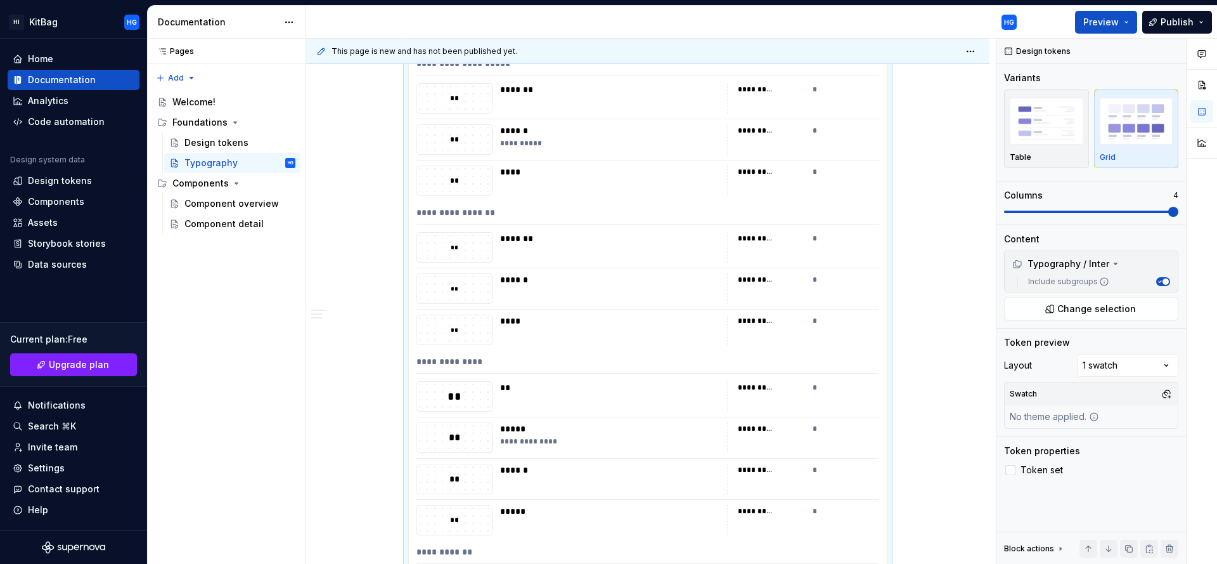
click at [784, 286] on div "********* *" at bounding box center [803, 288] width 152 height 30
click at [1103, 23] on span "Preview" at bounding box center [1100, 22] width 35 height 13
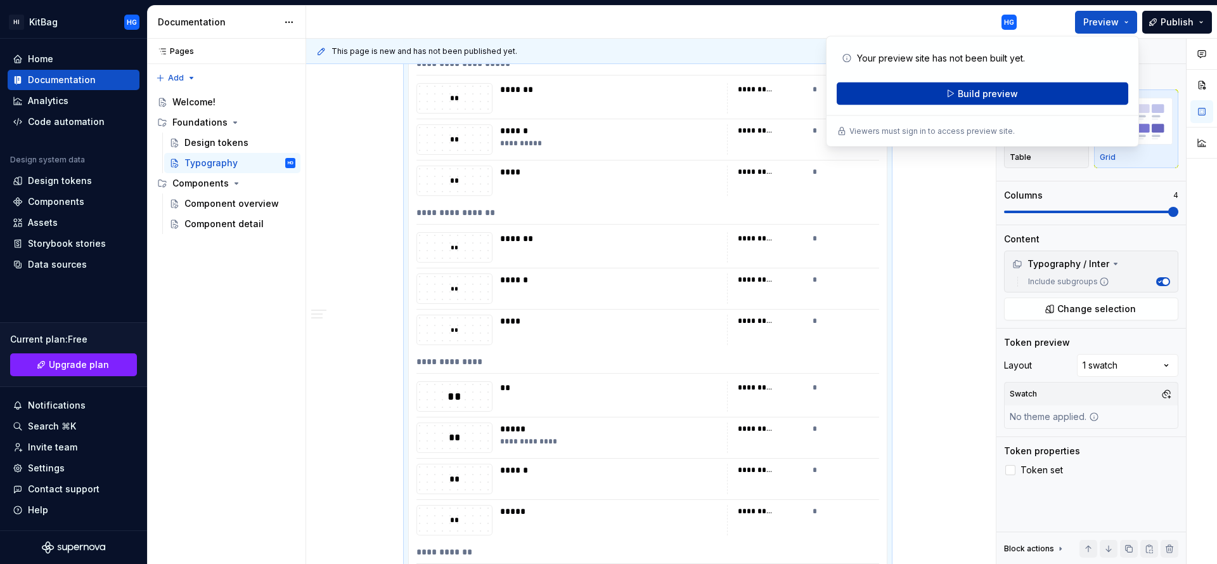
click at [1037, 93] on button "Build preview" at bounding box center [983, 93] width 292 height 23
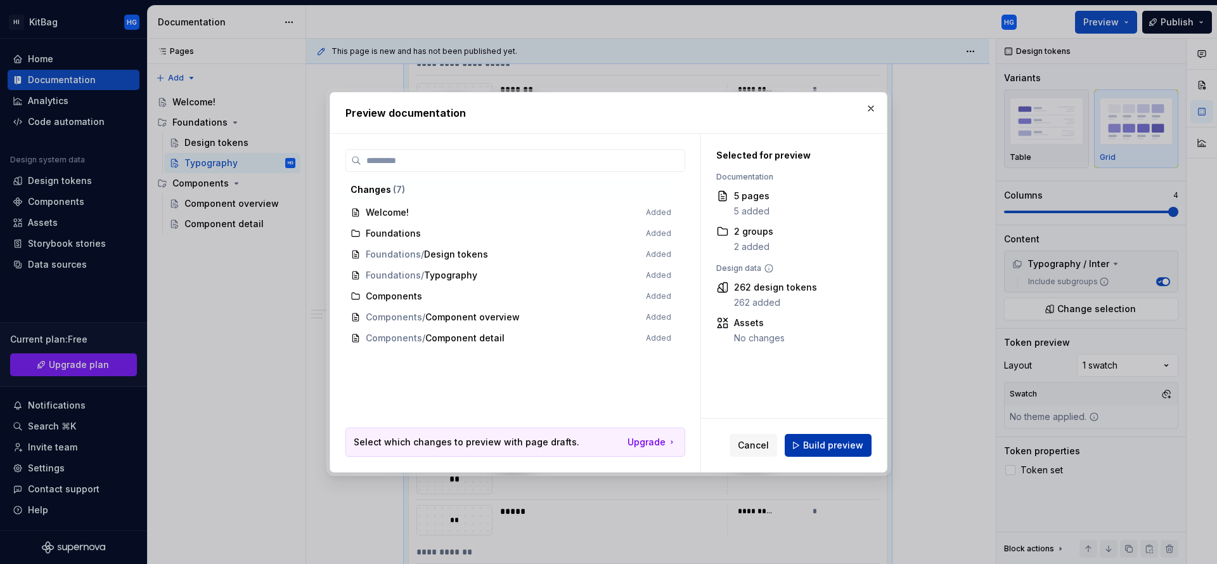
click at [816, 444] on span "Build preview" at bounding box center [833, 445] width 60 height 13
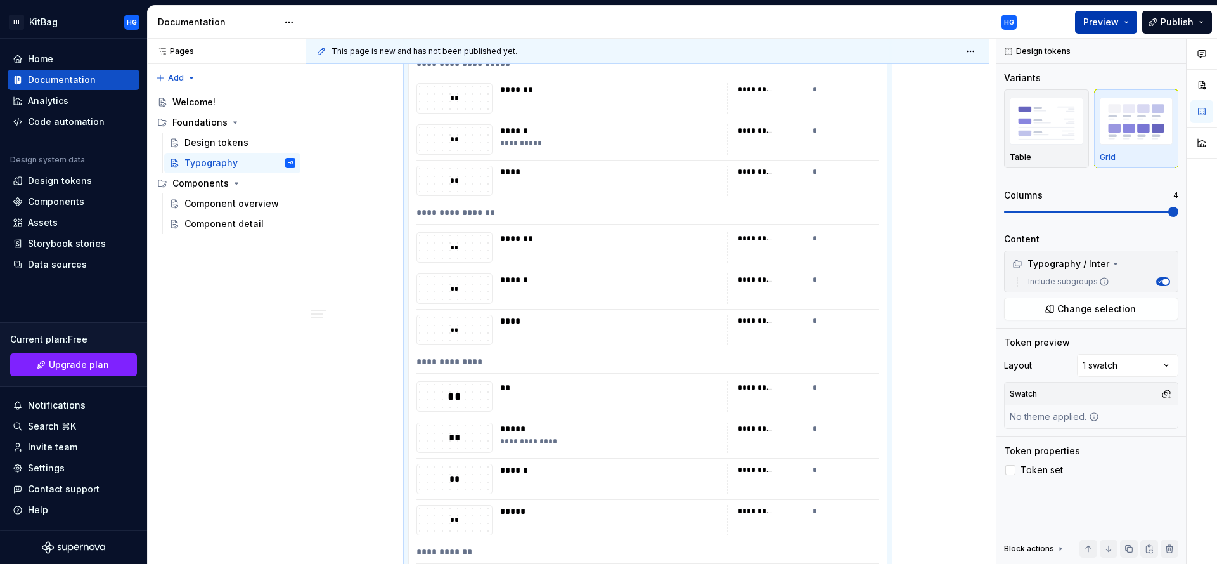
click at [1100, 23] on span "Preview" at bounding box center [1100, 22] width 35 height 13
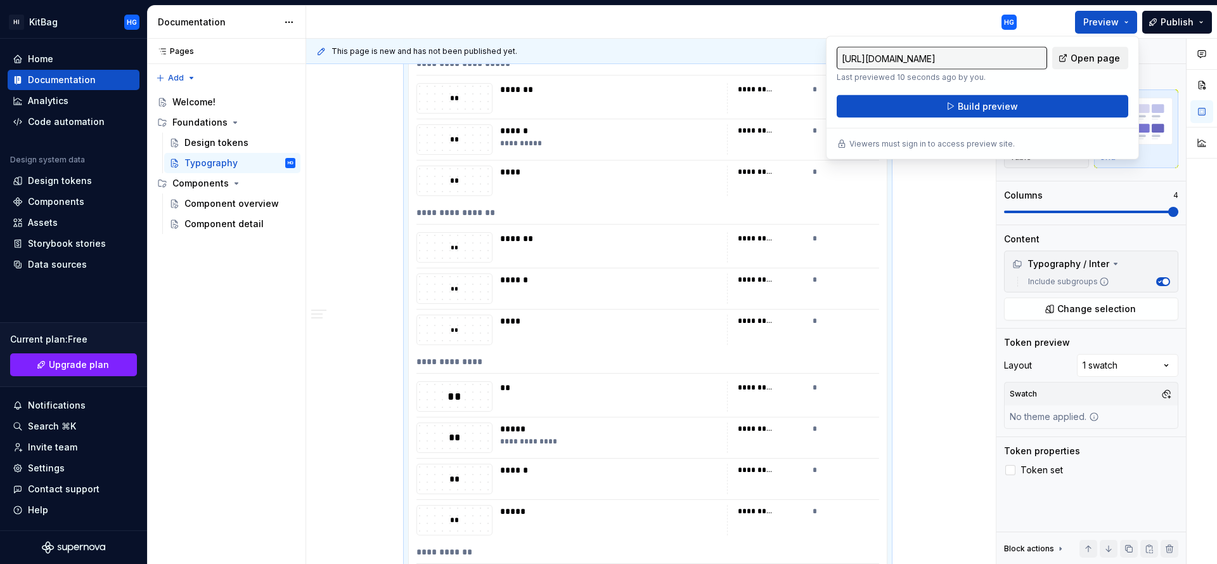
click at [1103, 60] on span "Open page" at bounding box center [1095, 58] width 49 height 13
click at [233, 204] on div "Component overview" at bounding box center [220, 203] width 73 height 13
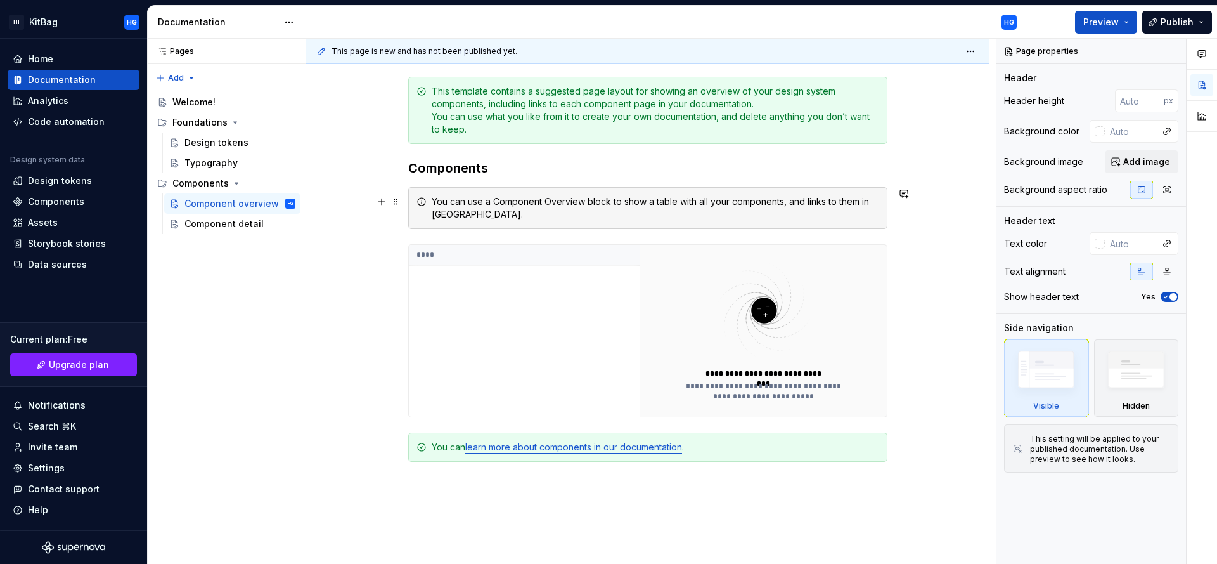
scroll to position [177, 0]
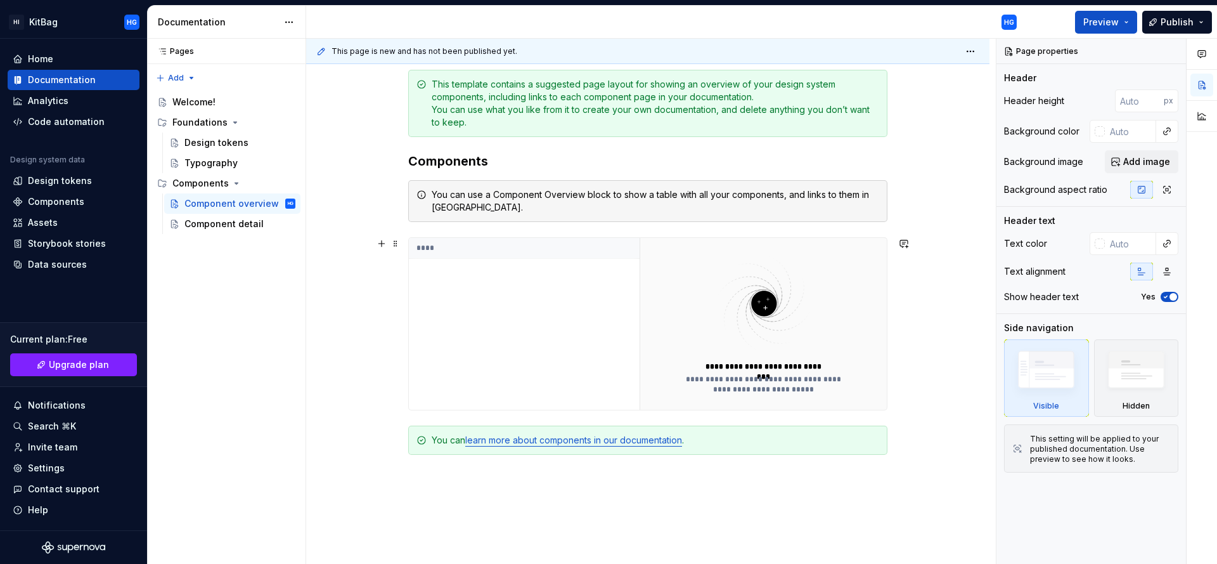
click at [506, 280] on div "****" at bounding box center [524, 324] width 231 height 172
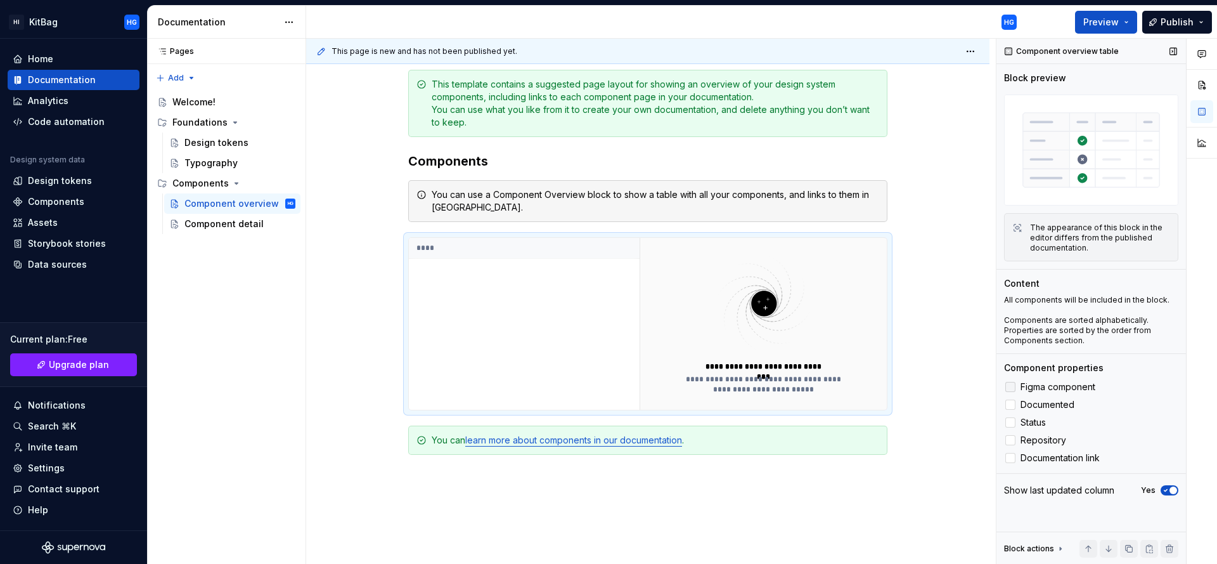
click at [1073, 385] on span "Figma component" at bounding box center [1058, 387] width 75 height 10
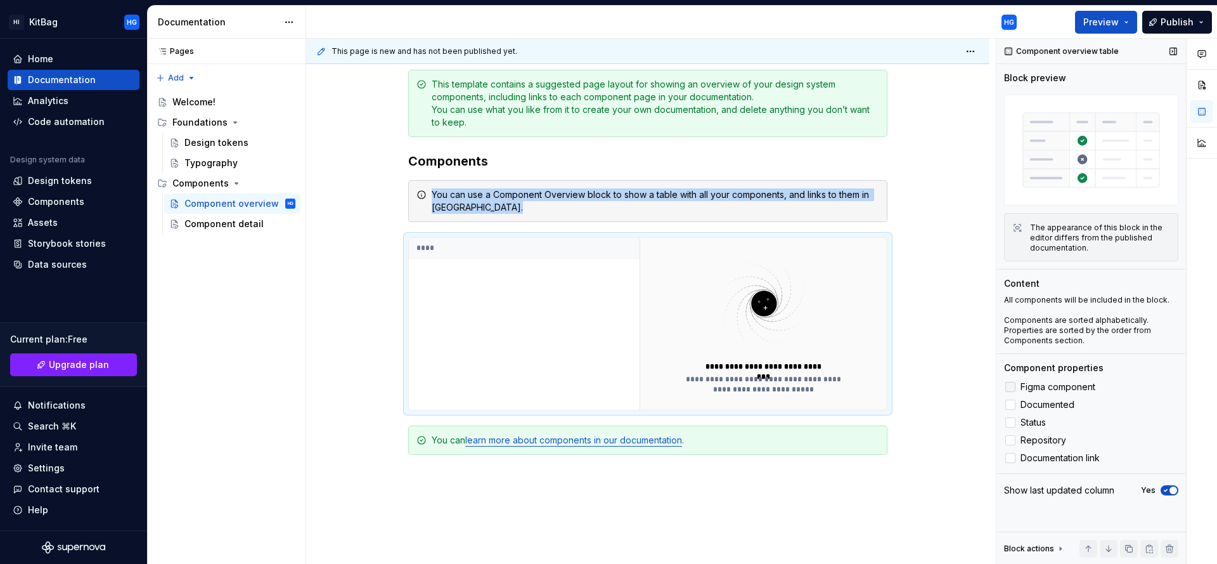
scroll to position [154, 0]
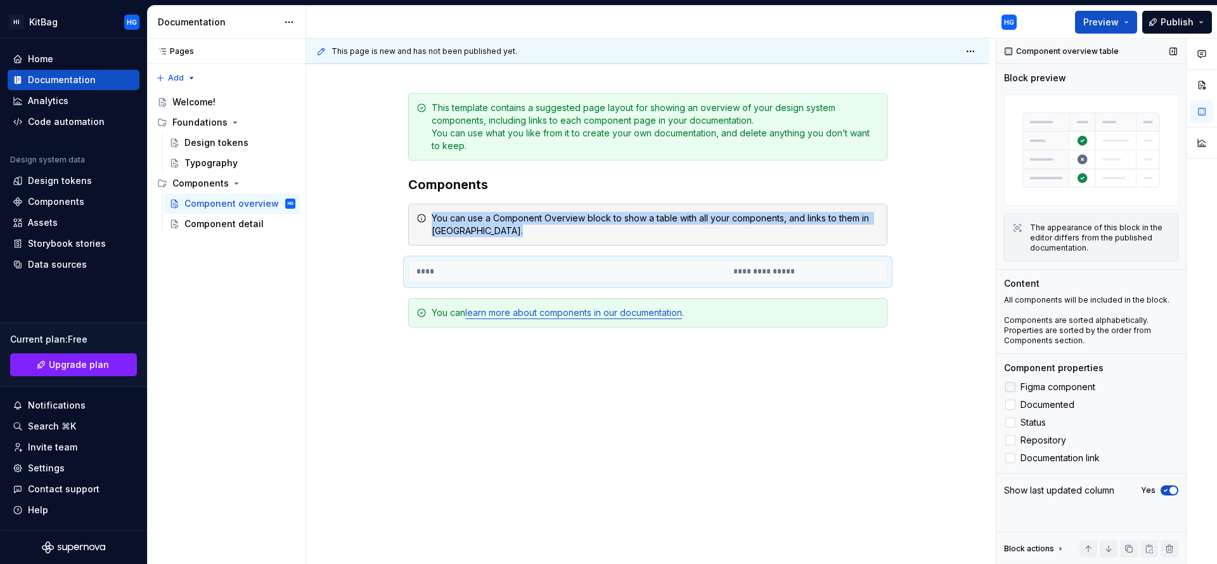
click at [1073, 385] on span "Figma component" at bounding box center [1058, 387] width 75 height 10
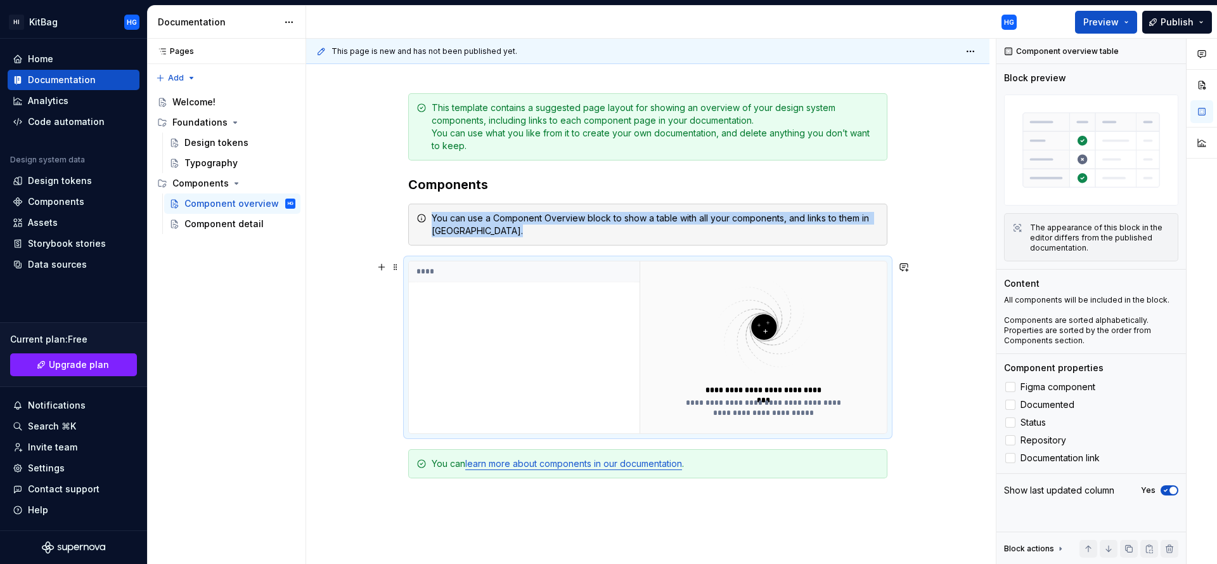
click at [492, 269] on th "****" at bounding box center [524, 271] width 231 height 21
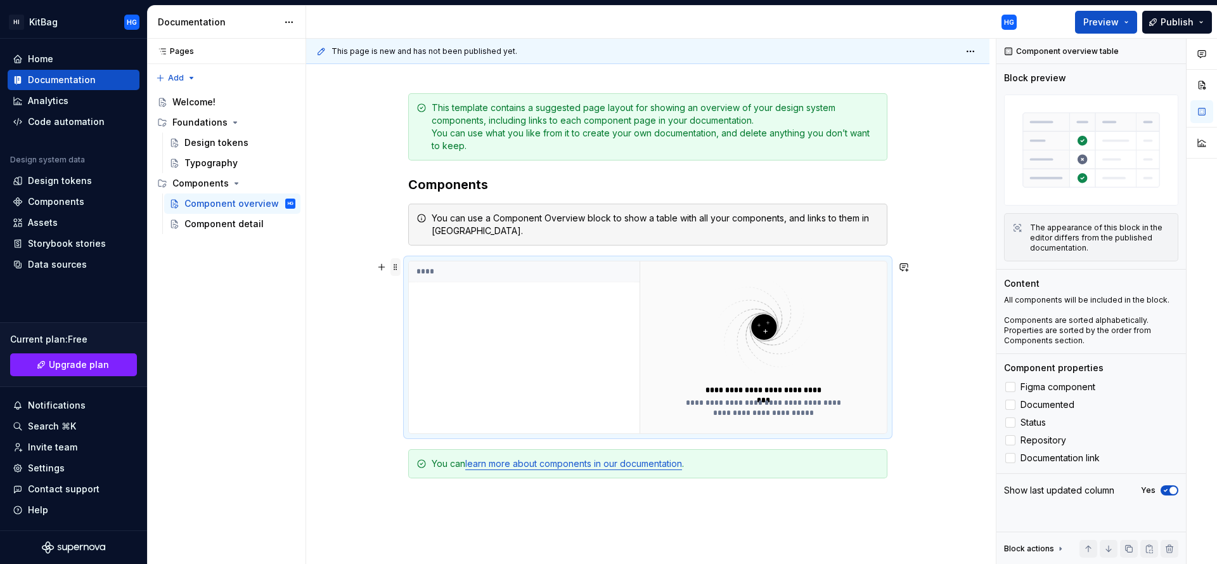
click at [398, 266] on span at bounding box center [395, 267] width 10 height 18
click at [624, 373] on div "****" at bounding box center [524, 347] width 231 height 172
click at [377, 267] on button "button" at bounding box center [382, 267] width 18 height 18
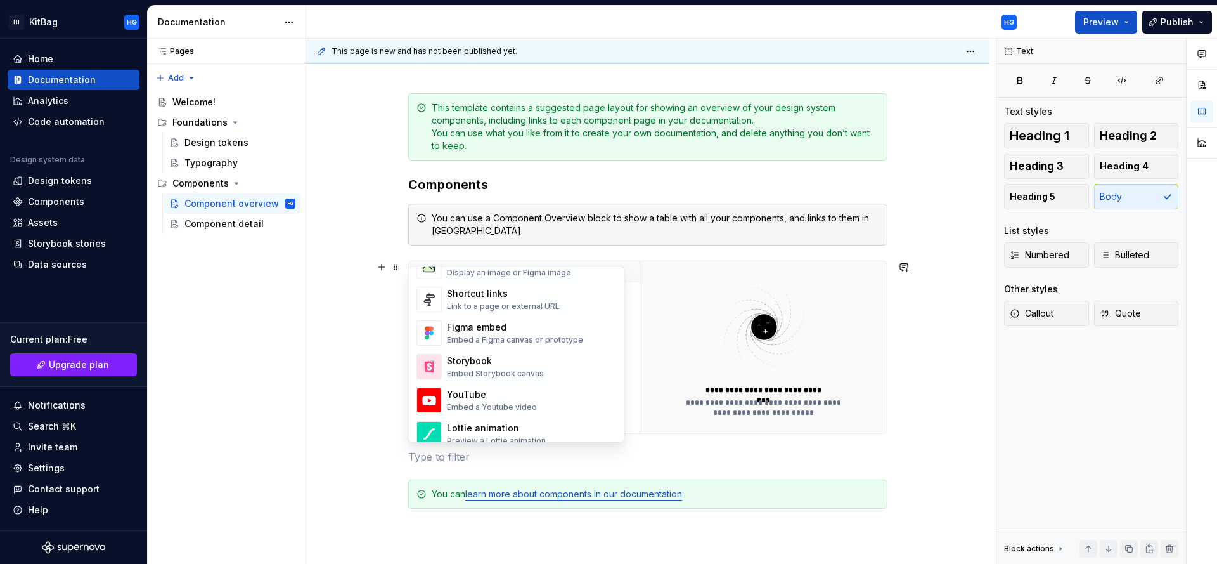
scroll to position [607, 0]
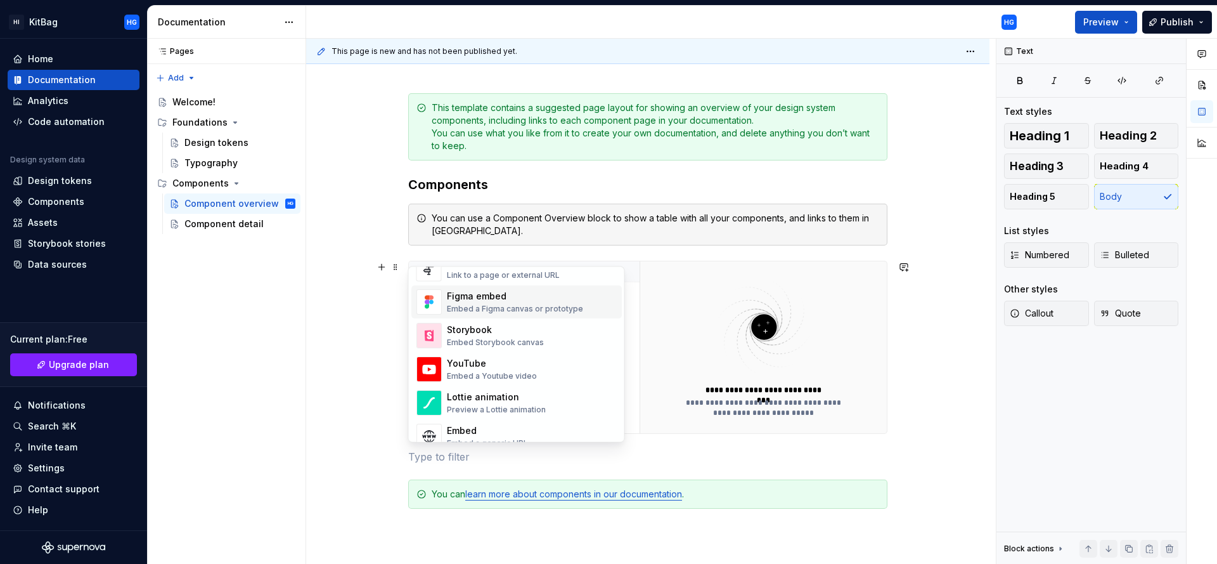
click at [529, 316] on span "Figma embed Embed a Figma canvas or prototype" at bounding box center [516, 302] width 210 height 33
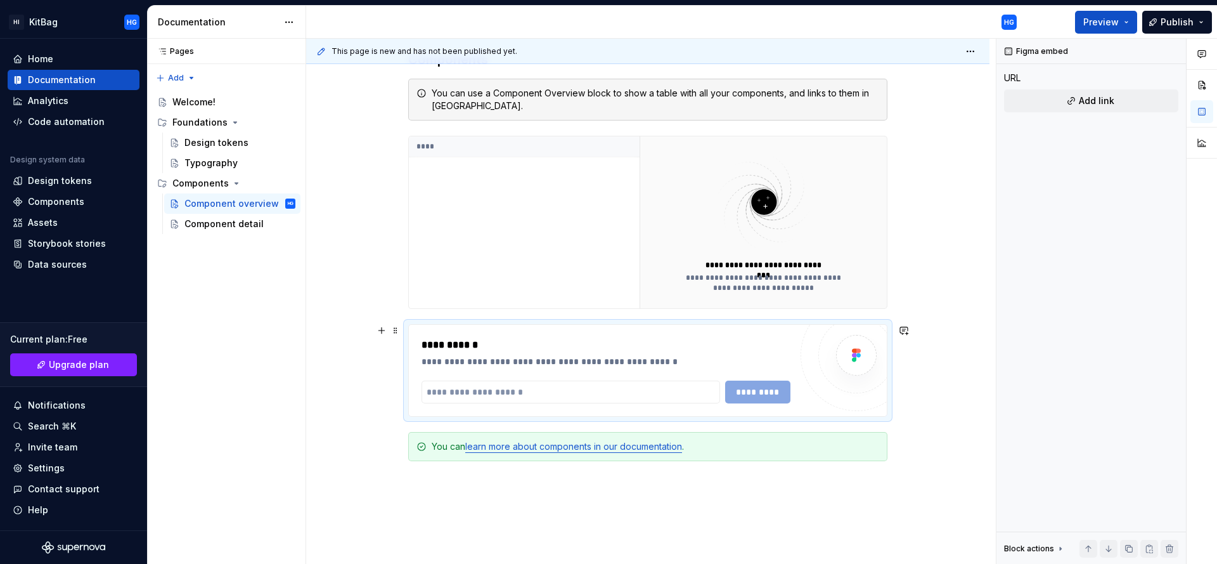
scroll to position [343, 0]
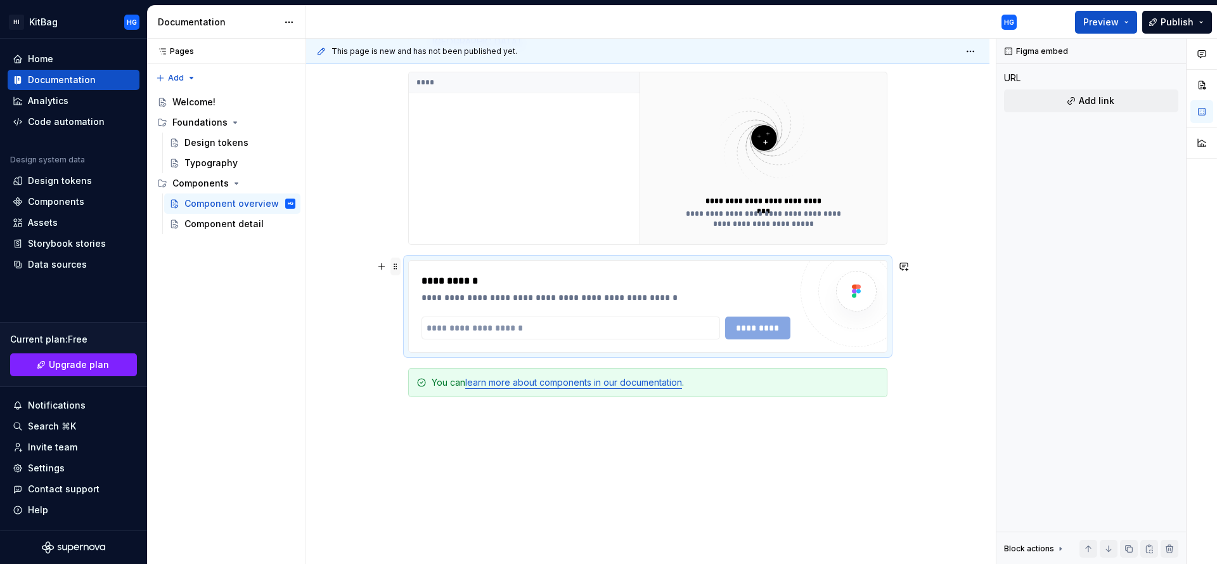
click at [396, 266] on span at bounding box center [395, 266] width 10 height 18
click at [464, 377] on div "Delete" at bounding box center [455, 378] width 82 height 13
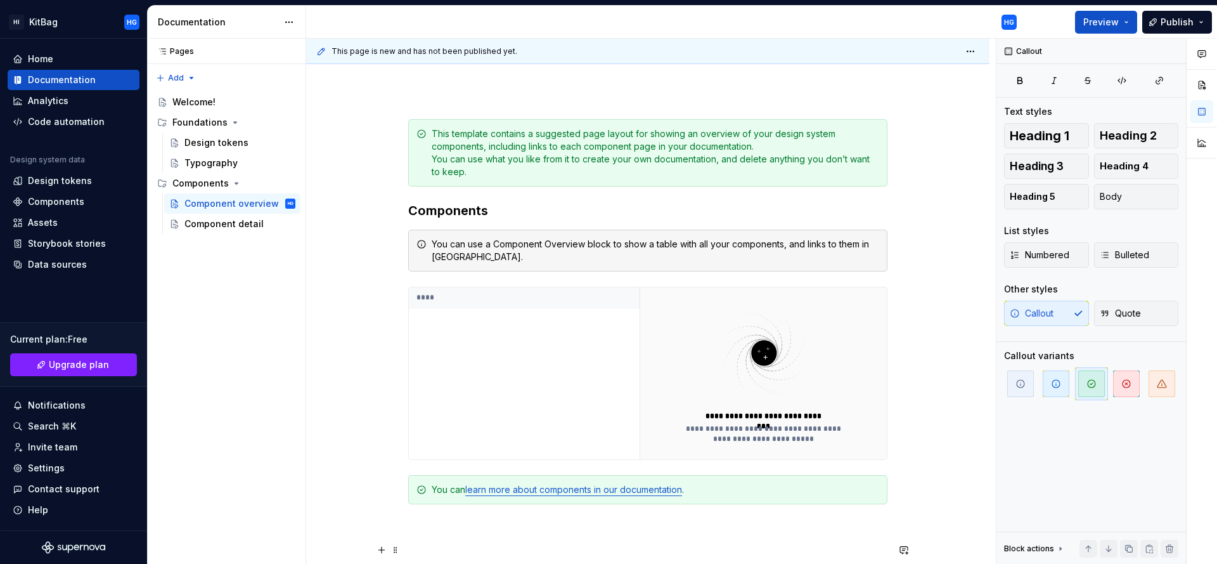
scroll to position [0, 0]
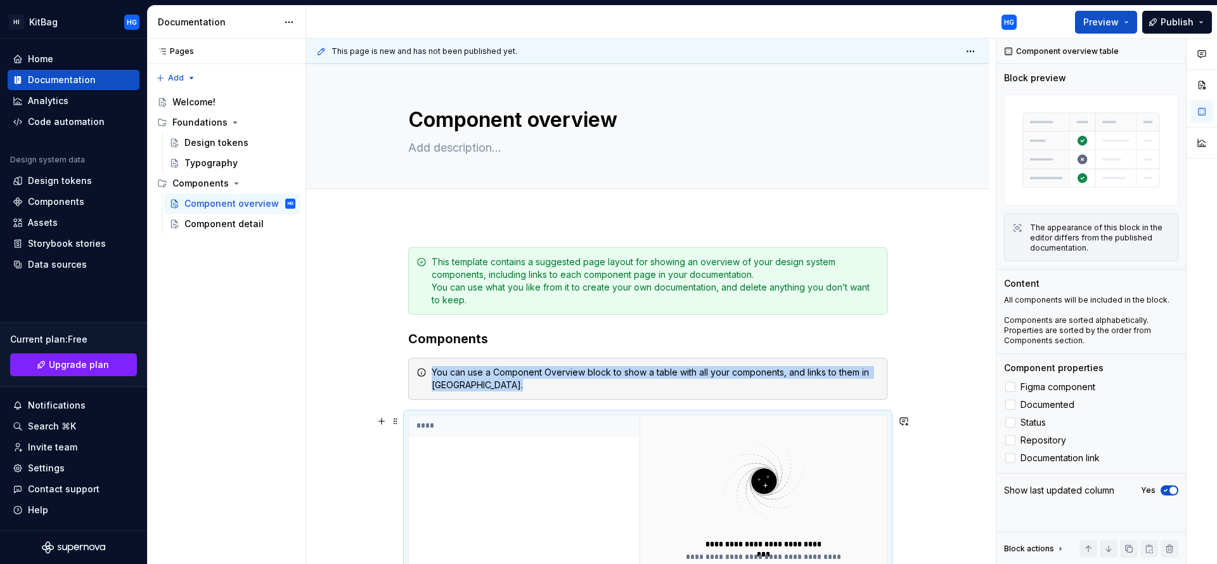
click at [464, 427] on th "****" at bounding box center [524, 425] width 231 height 21
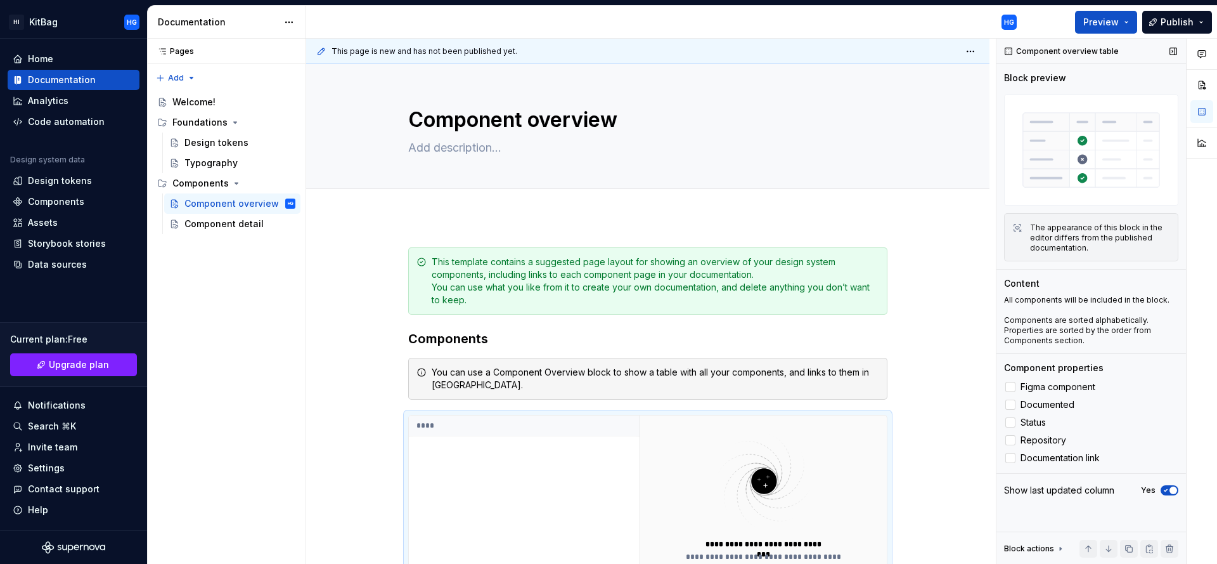
click at [1126, 158] on img at bounding box center [1091, 149] width 174 height 111
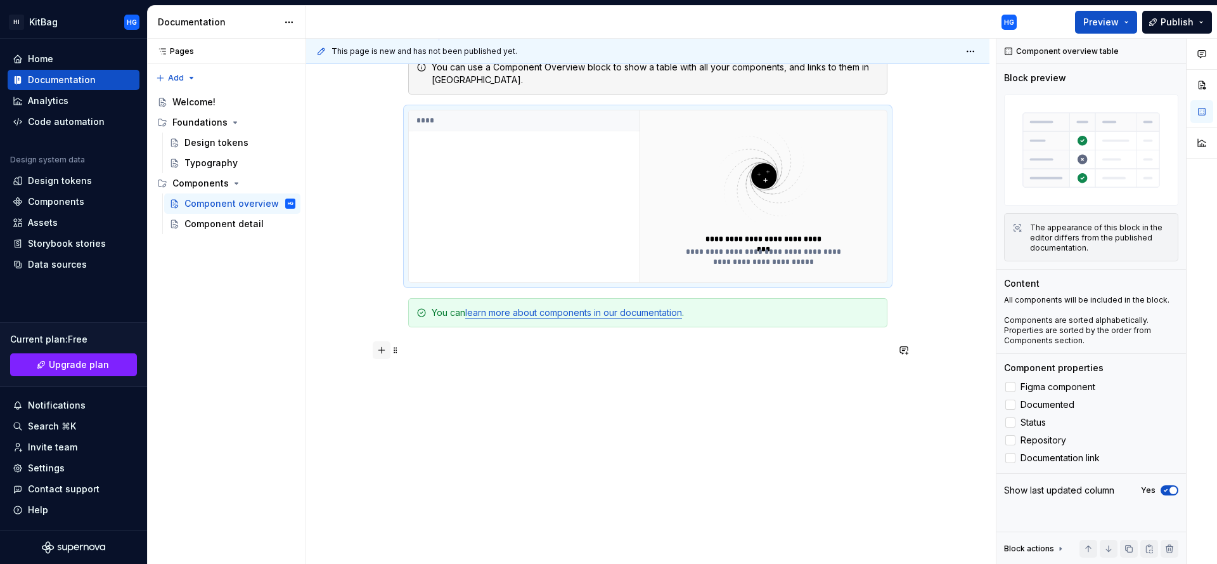
click at [385, 352] on button "button" at bounding box center [382, 350] width 18 height 18
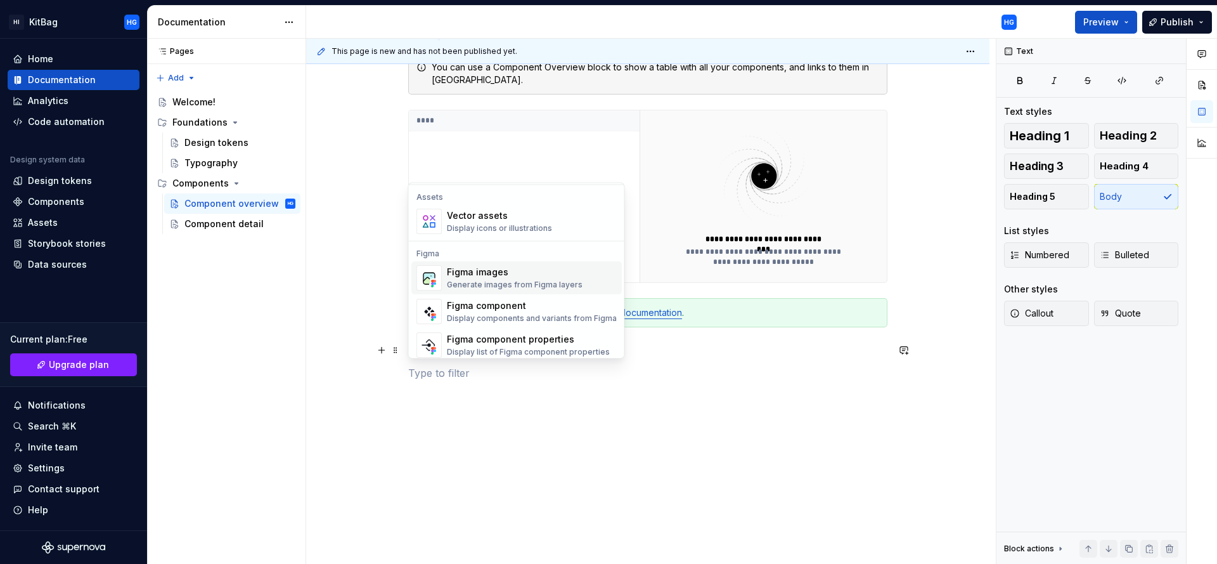
scroll to position [1135, 0]
click at [562, 305] on div "Figma component" at bounding box center [532, 303] width 170 height 13
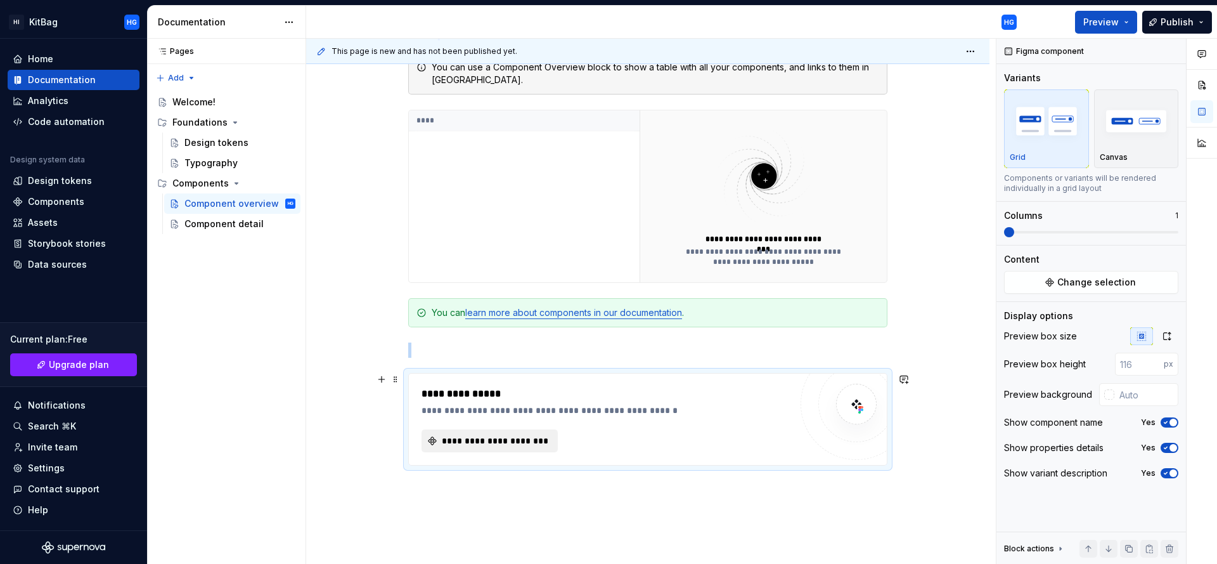
click at [525, 446] on span "**********" at bounding box center [495, 440] width 110 height 13
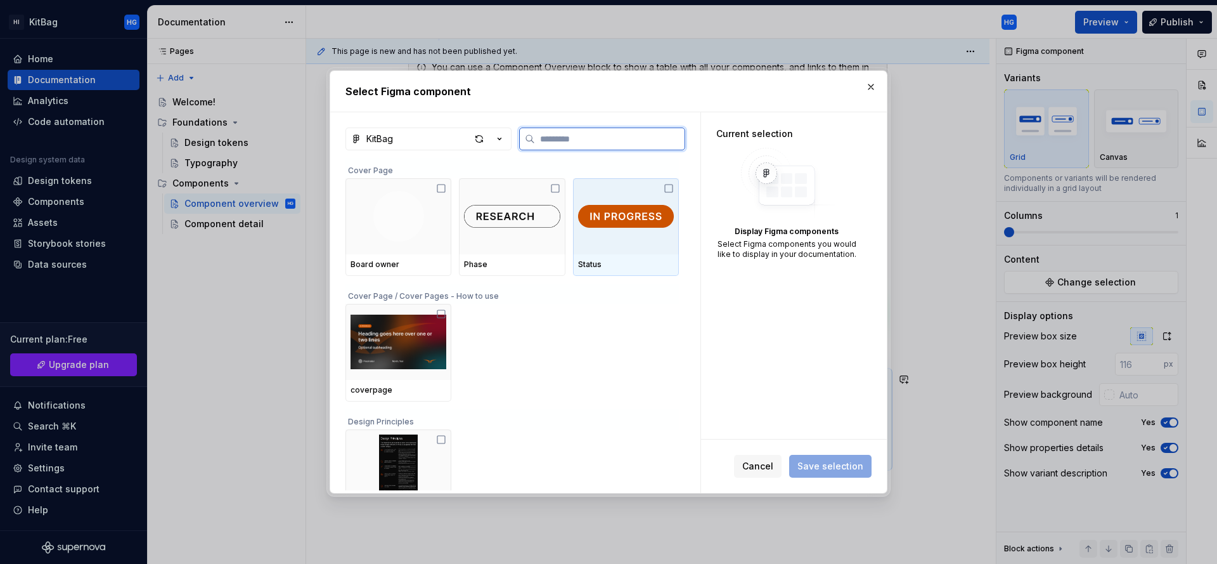
type textarea "*"
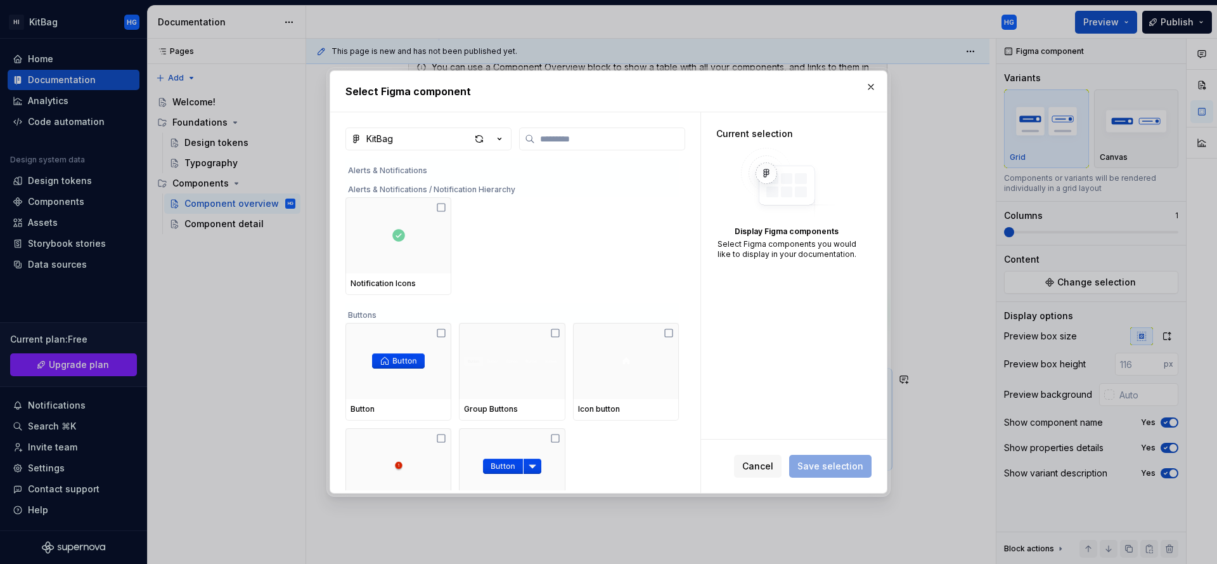
scroll to position [815, 0]
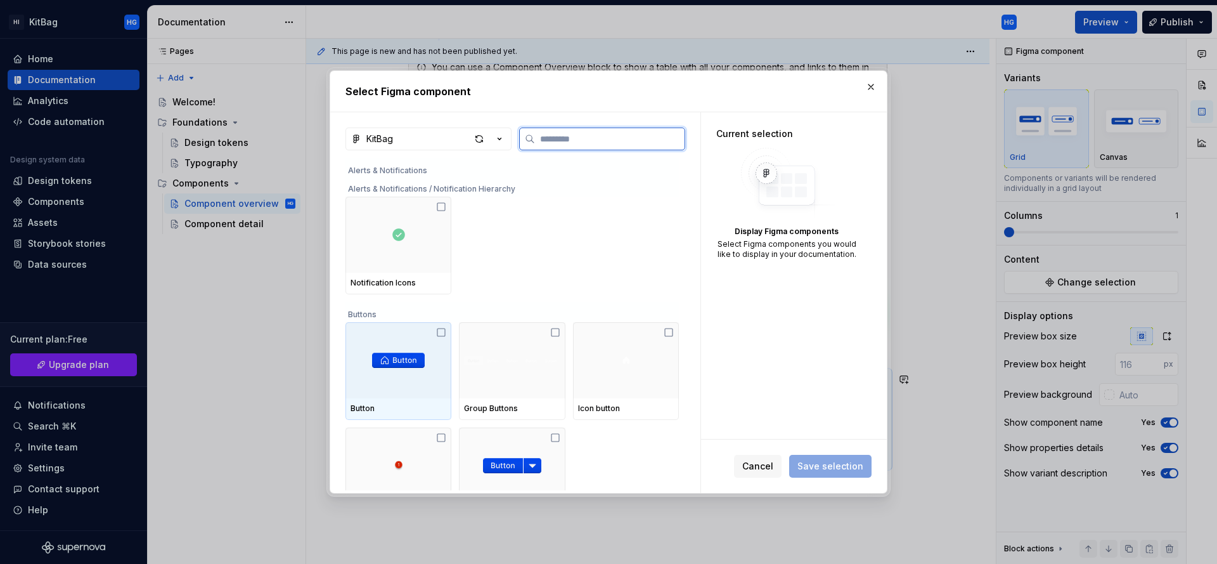
click at [443, 327] on icon at bounding box center [441, 332] width 10 height 10
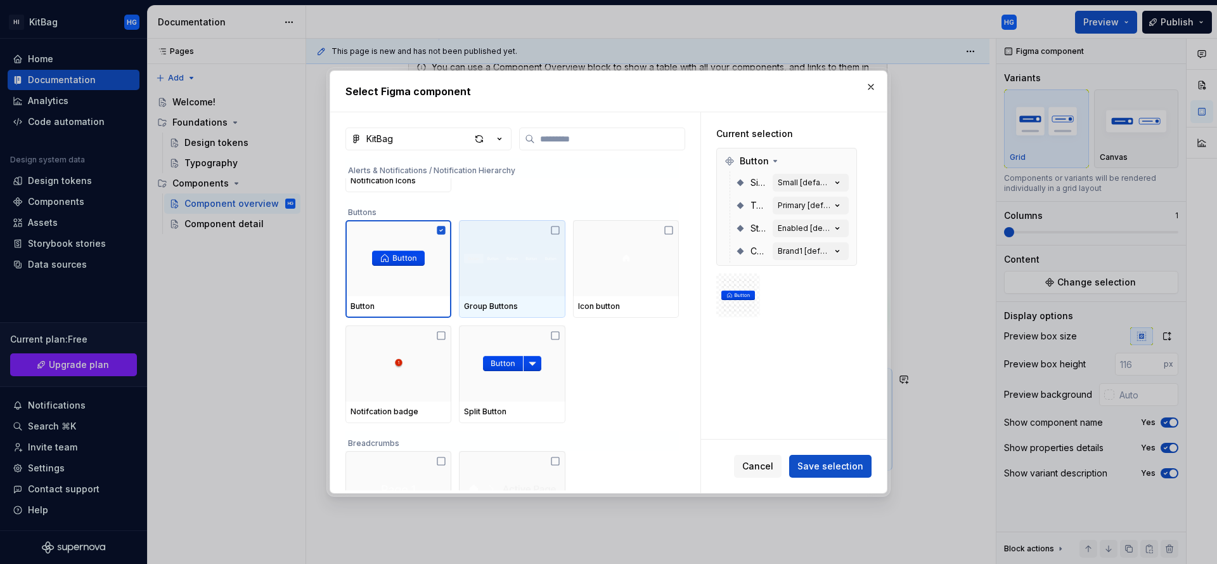
scroll to position [910, 0]
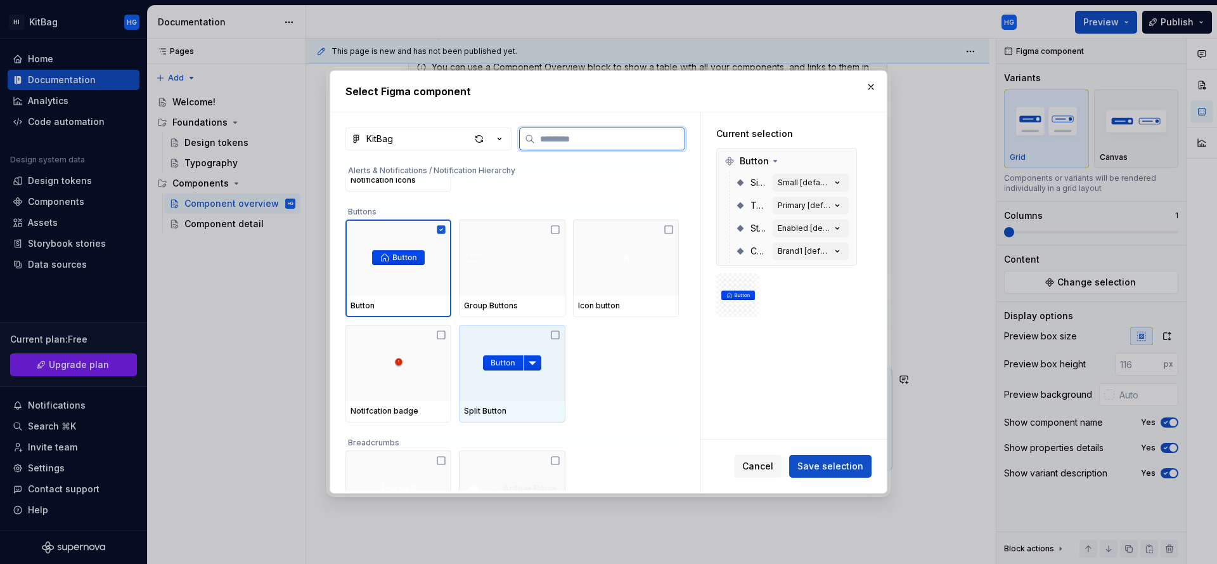
click at [557, 331] on icon at bounding box center [555, 335] width 10 height 10
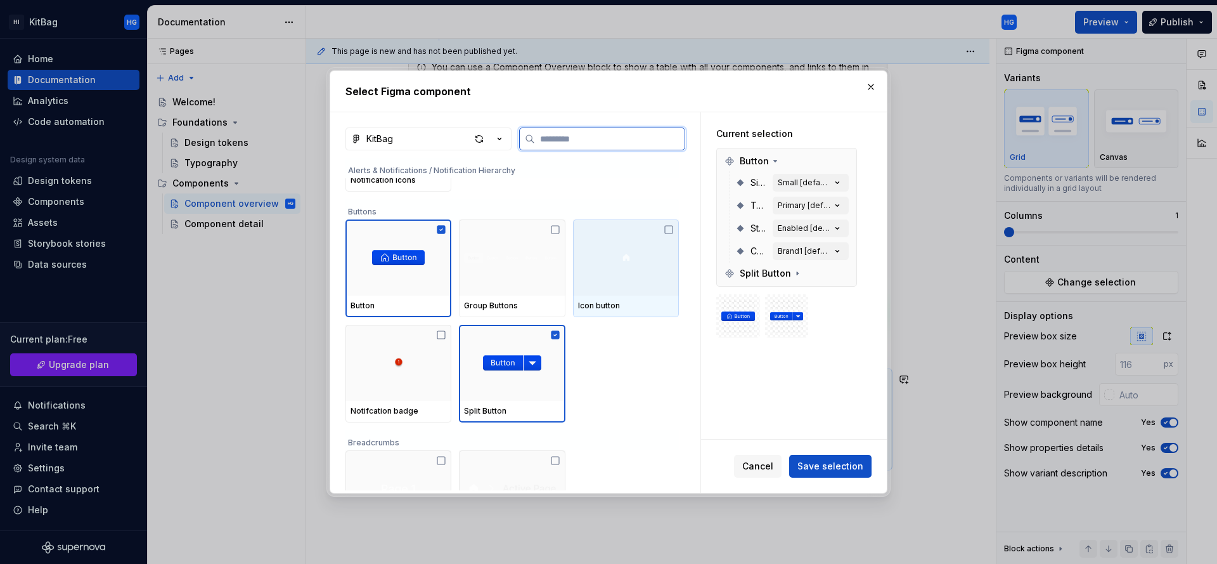
click at [669, 226] on icon at bounding box center [669, 229] width 10 height 10
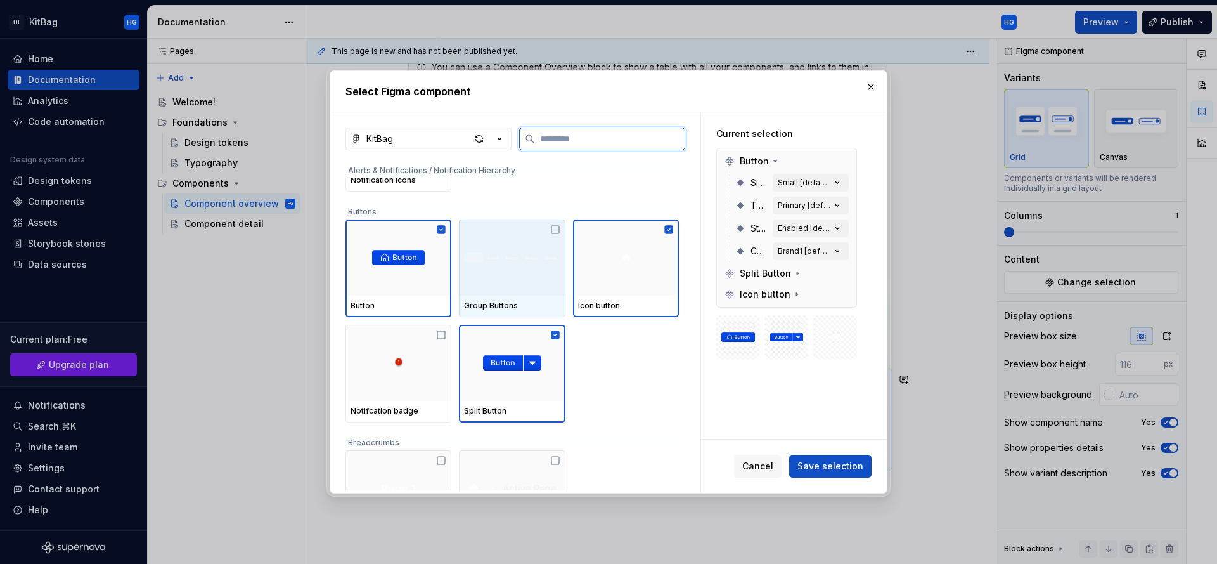
click at [553, 228] on icon at bounding box center [555, 229] width 10 height 10
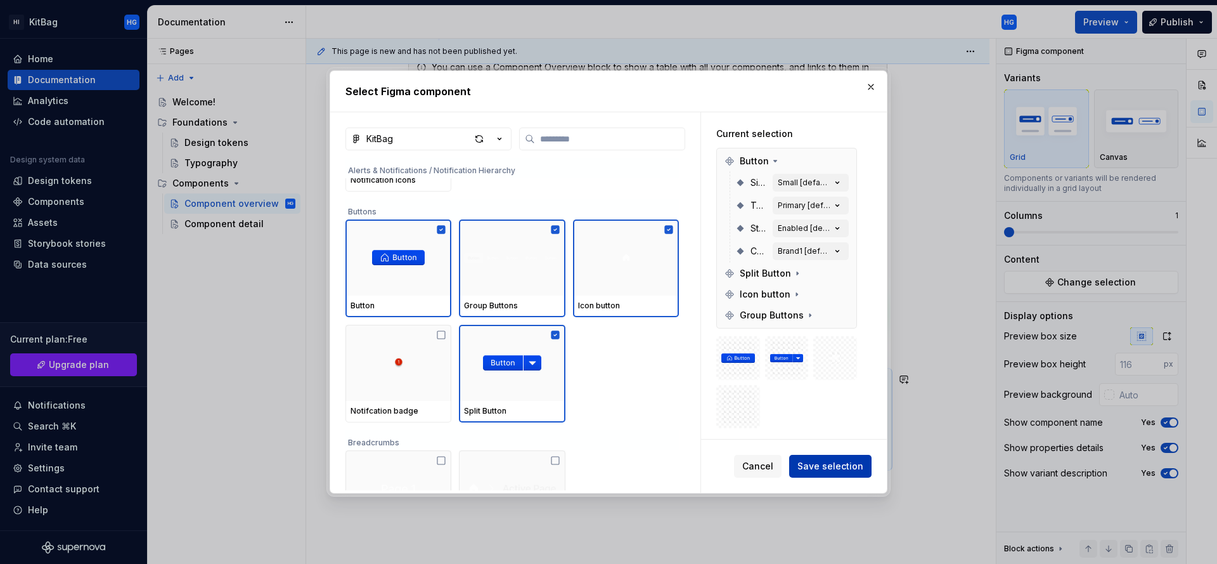
click at [827, 462] on span "Save selection" at bounding box center [830, 466] width 66 height 13
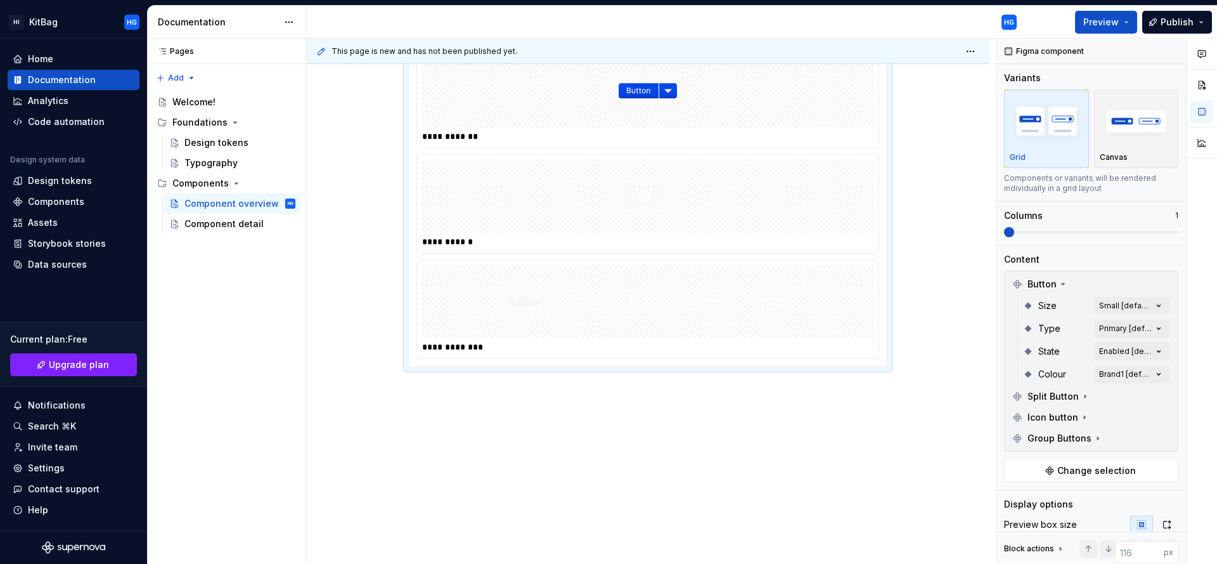
scroll to position [760, 0]
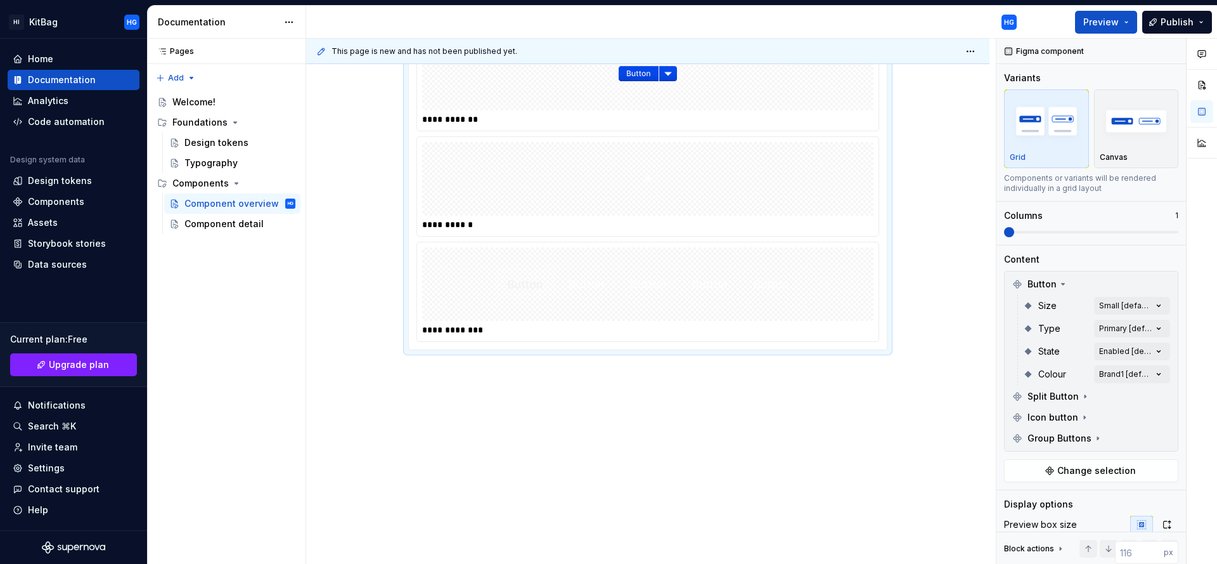
click at [767, 293] on img at bounding box center [647, 283] width 307 height 63
click at [944, 361] on div "**********" at bounding box center [647, 11] width 683 height 1108
click at [1118, 160] on p "Canvas" at bounding box center [1114, 157] width 28 height 10
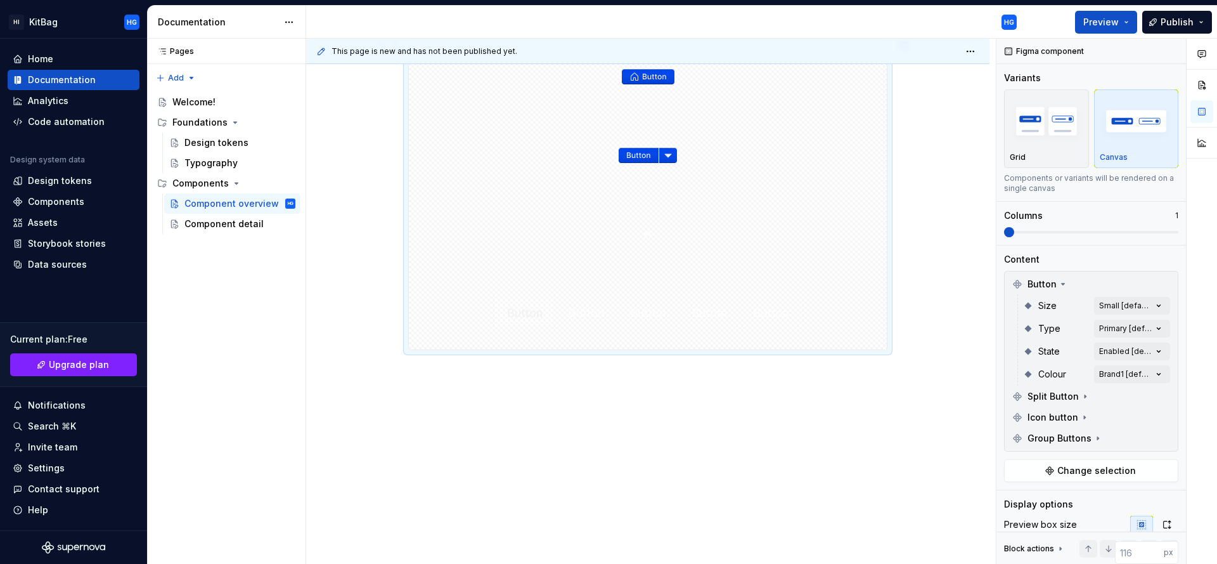
scroll to position [385, 0]
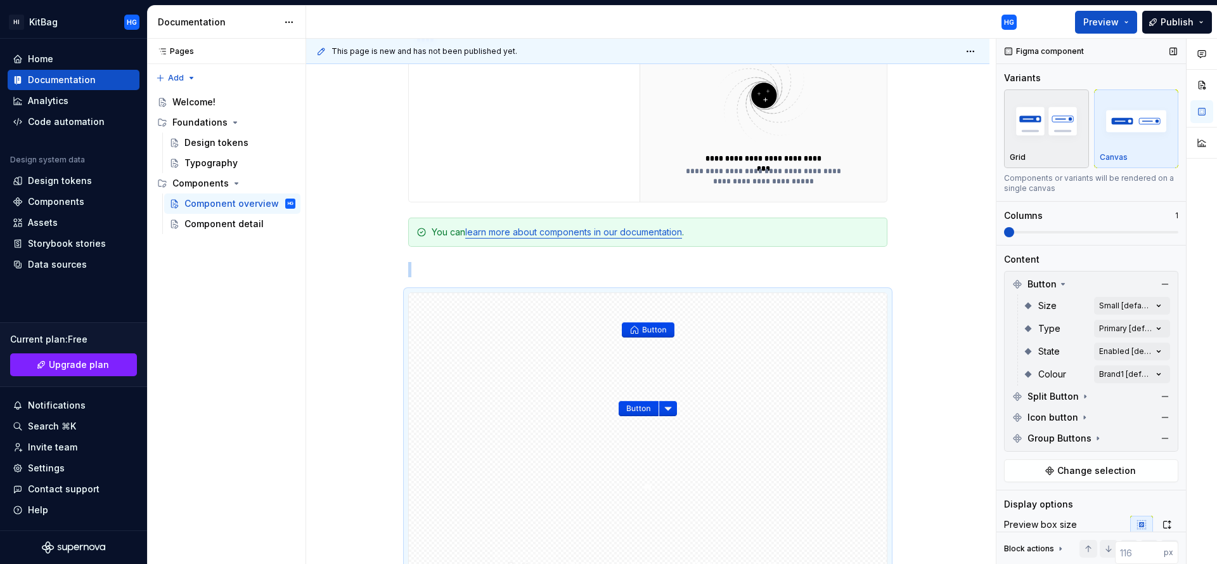
click at [1074, 133] on img "button" at bounding box center [1047, 121] width 74 height 46
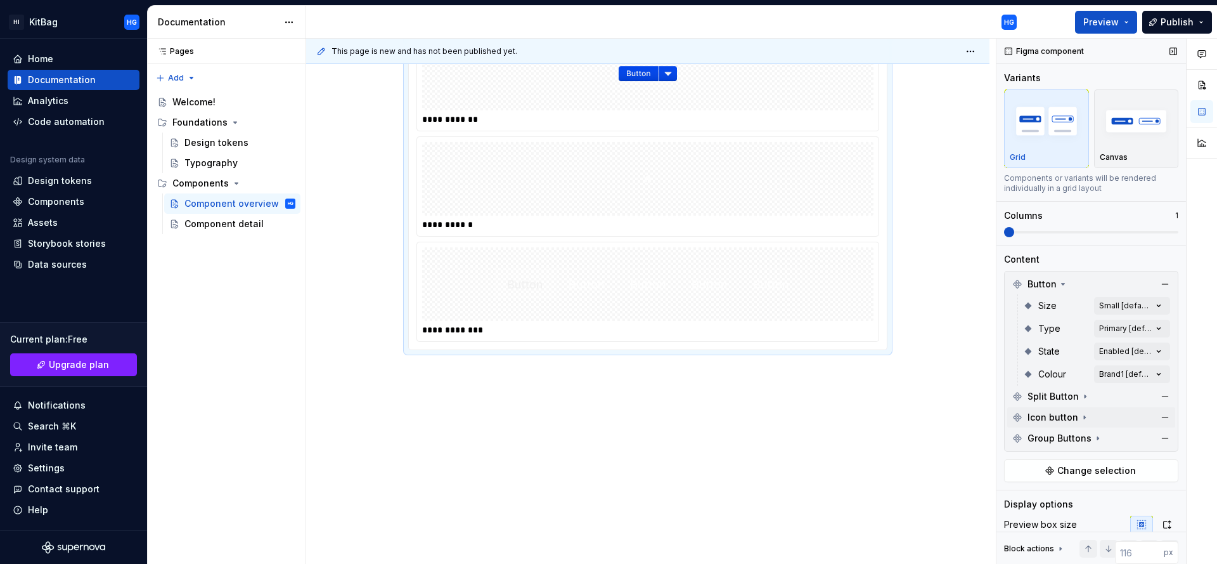
scroll to position [149, 0]
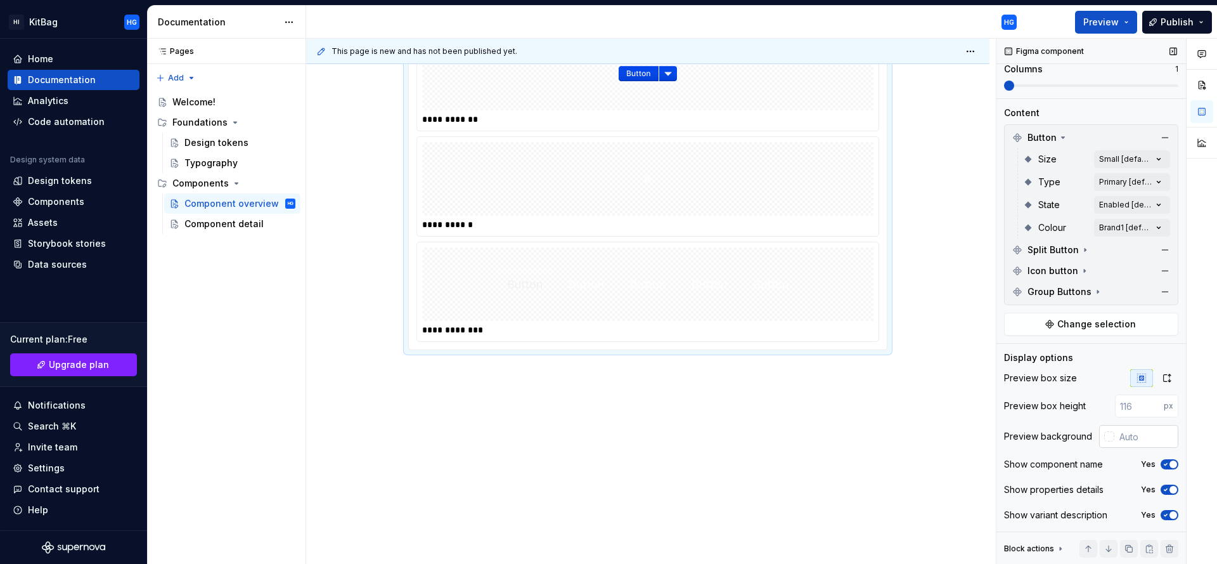
click at [1114, 433] on input "text" at bounding box center [1146, 436] width 64 height 23
click at [1104, 435] on div at bounding box center [1109, 436] width 10 height 10
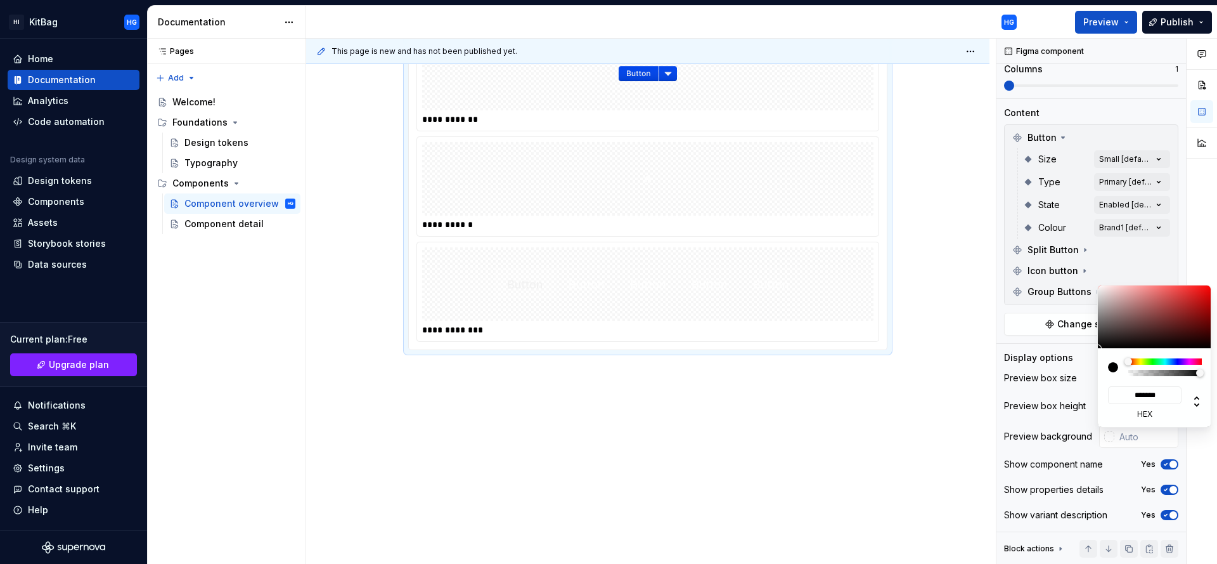
type input "#503939"
type input "*******"
type input "#483535"
type input "*******"
type input "#000000"
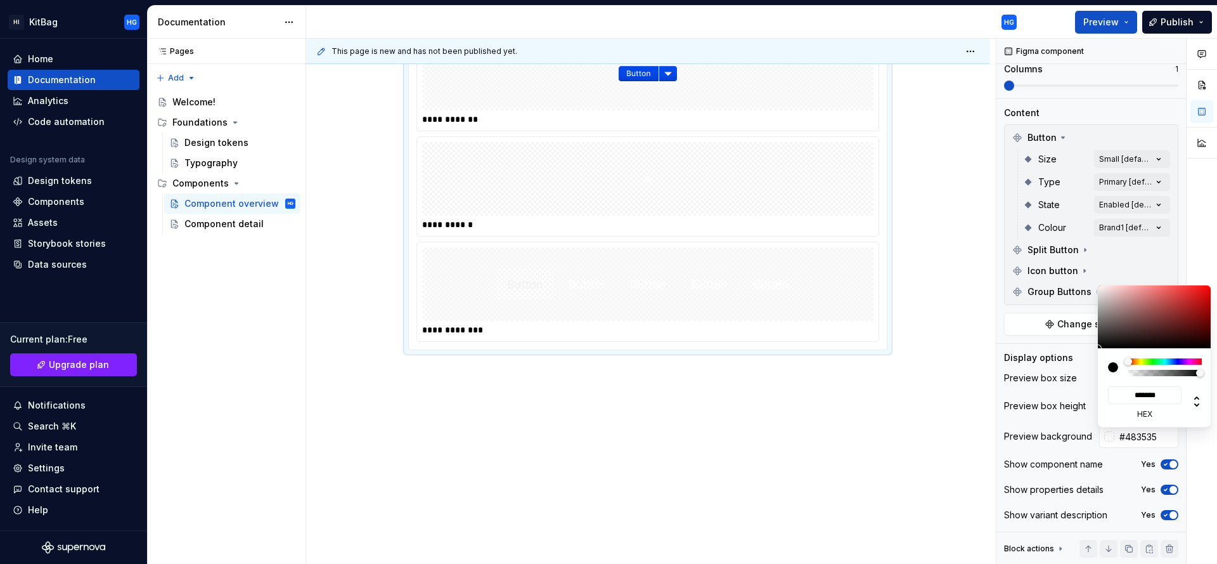
type input "*******"
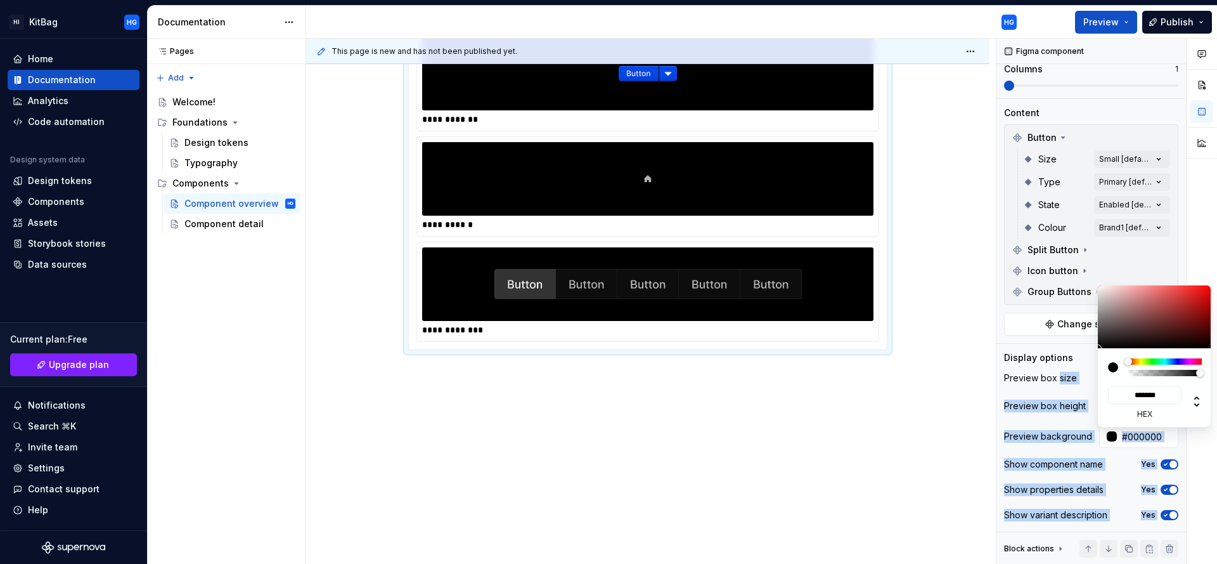
drag, startPoint x: 1131, startPoint y: 328, endPoint x: 1057, endPoint y: 378, distance: 89.1
click at [1057, 378] on body "HI KitBag HG Home Documentation Analytics Code automation Design system data De…" at bounding box center [608, 282] width 1217 height 564
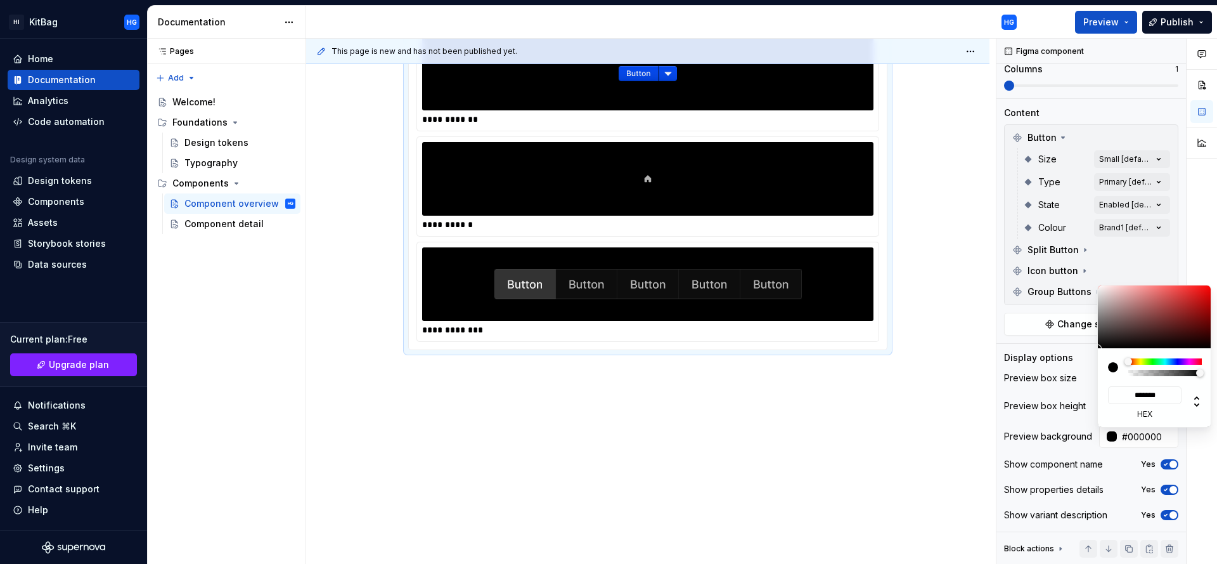
click at [892, 430] on html "HI KitBag HG Home Documentation Analytics Code automation Design system data De…" at bounding box center [608, 282] width 1217 height 564
click at [1207, 489] on div at bounding box center [1202, 301] width 30 height 525
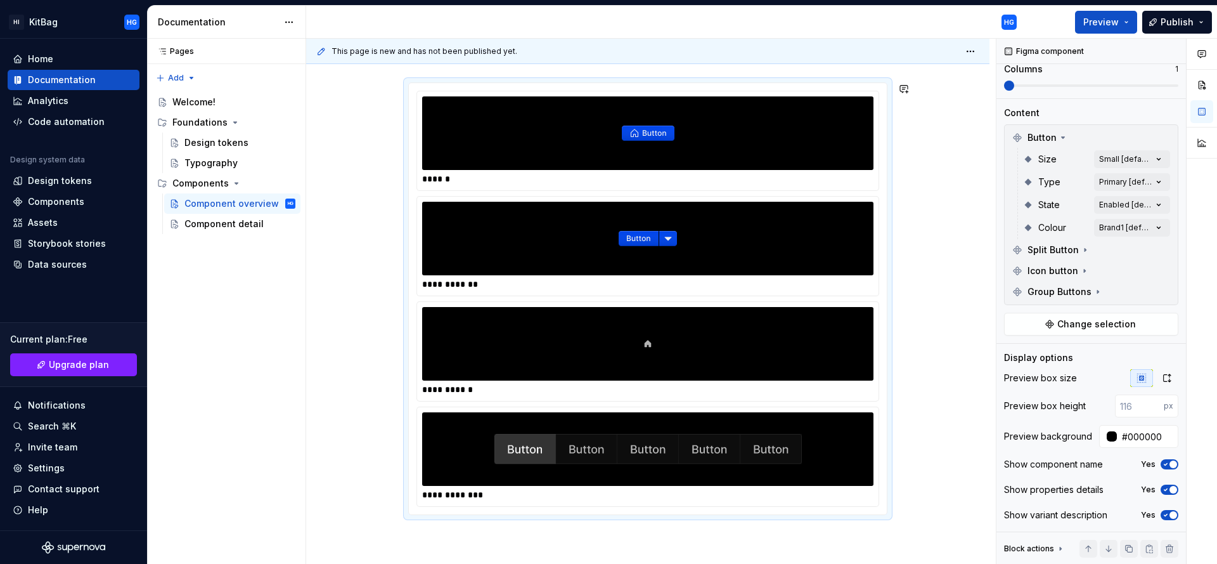
scroll to position [510, 0]
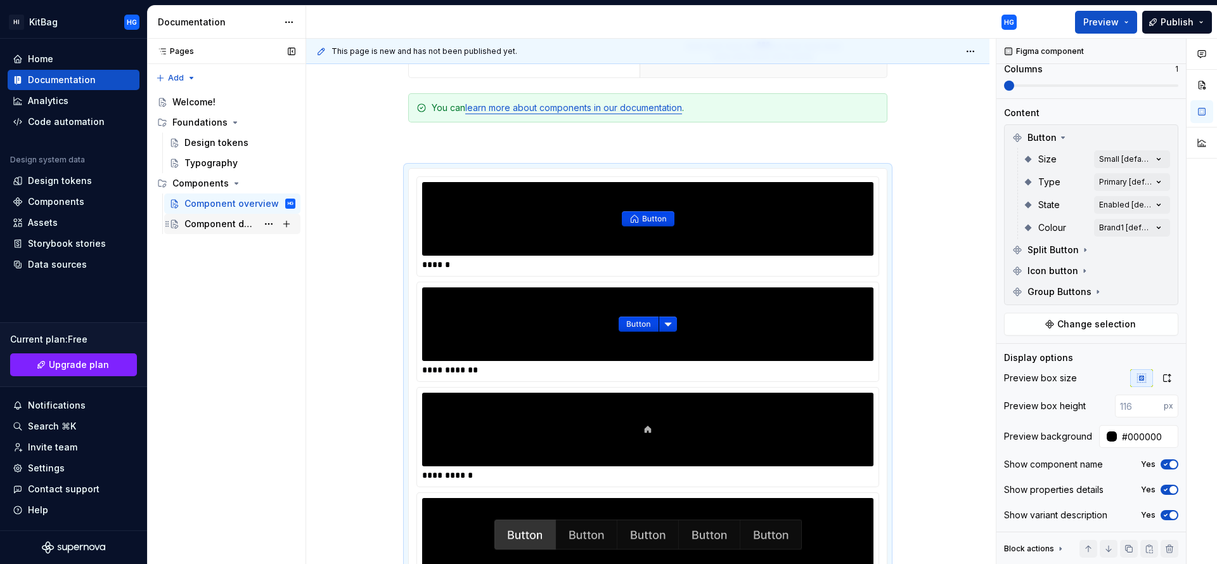
click at [235, 228] on div "Component detail" at bounding box center [220, 223] width 73 height 13
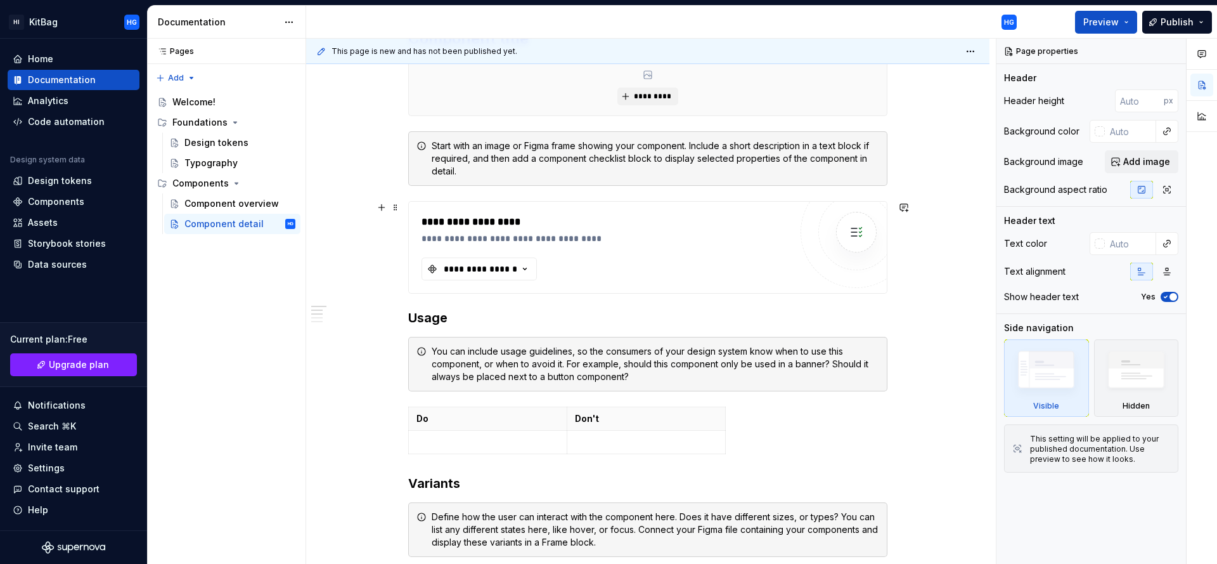
scroll to position [285, 0]
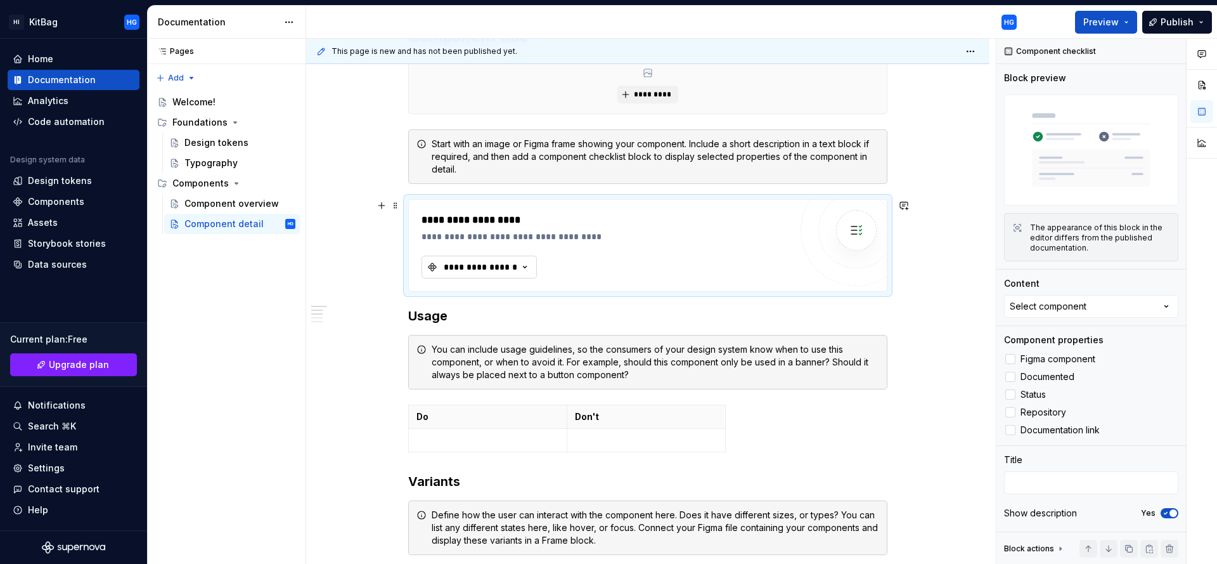
click at [505, 264] on div "**********" at bounding box center [480, 267] width 76 height 13
click at [503, 292] on input "text" at bounding box center [523, 292] width 202 height 23
click at [511, 261] on div "**********" at bounding box center [480, 267] width 76 height 13
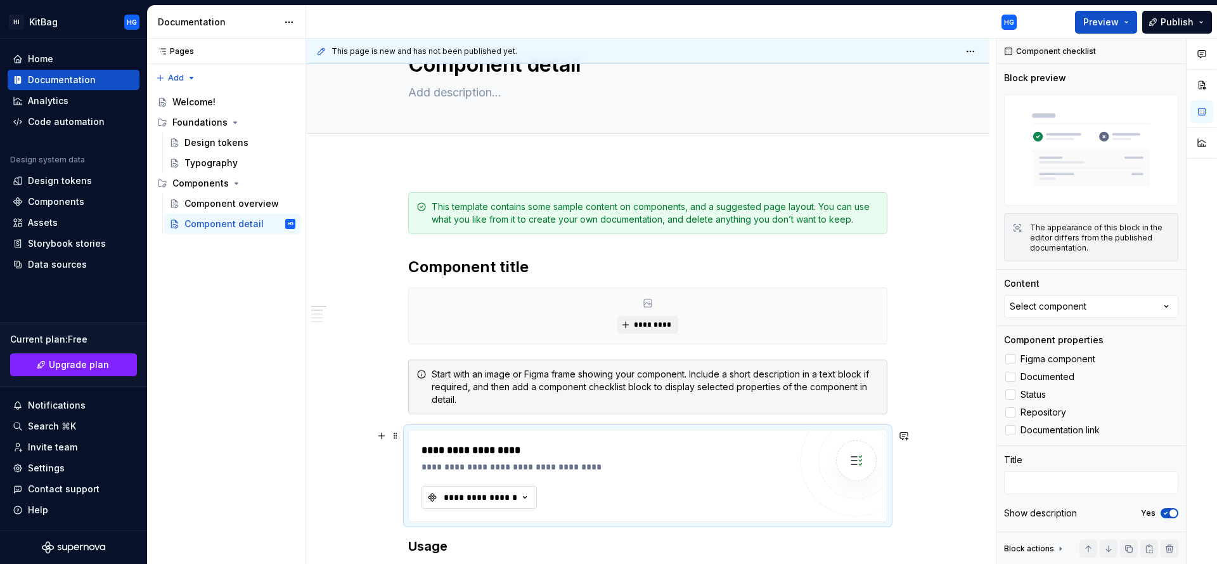
scroll to position [0, 0]
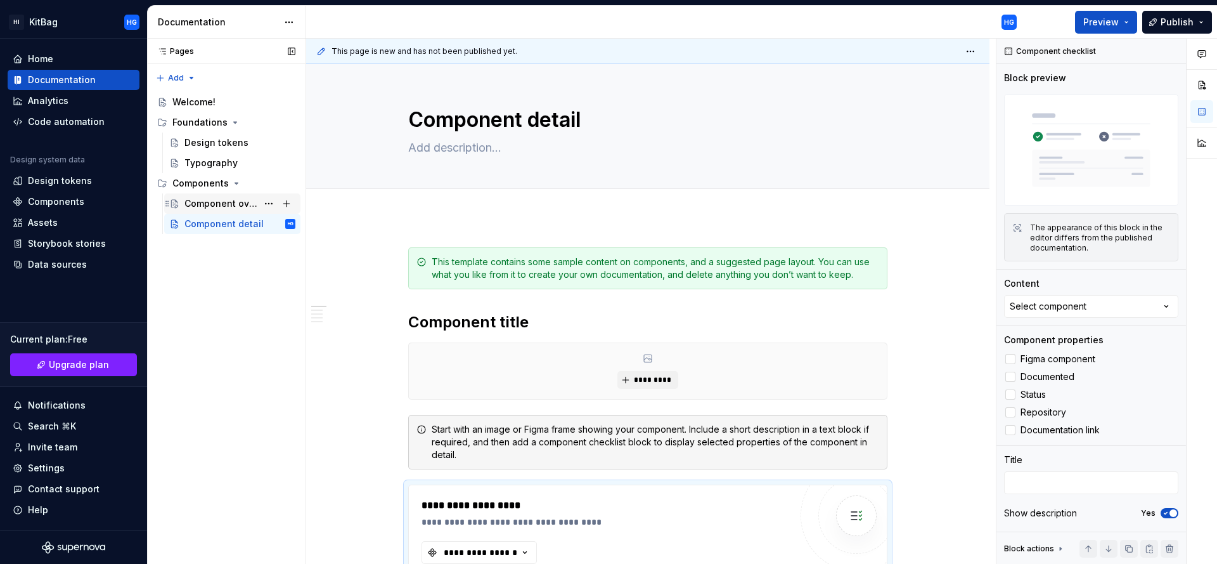
click at [253, 199] on div "Component overview" at bounding box center [220, 203] width 73 height 13
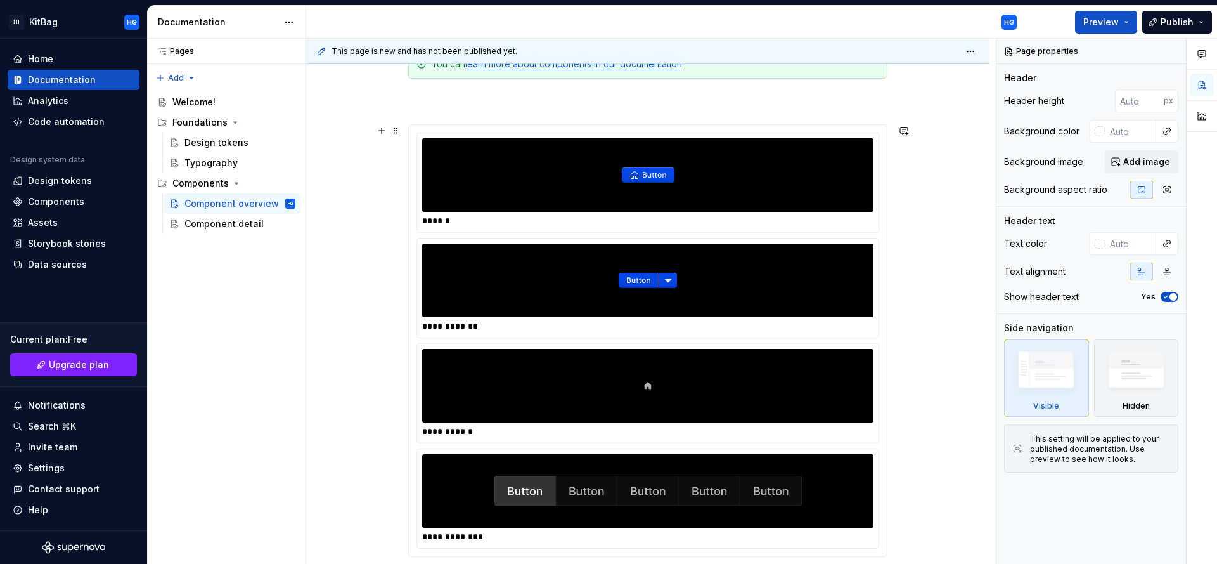
scroll to position [760, 0]
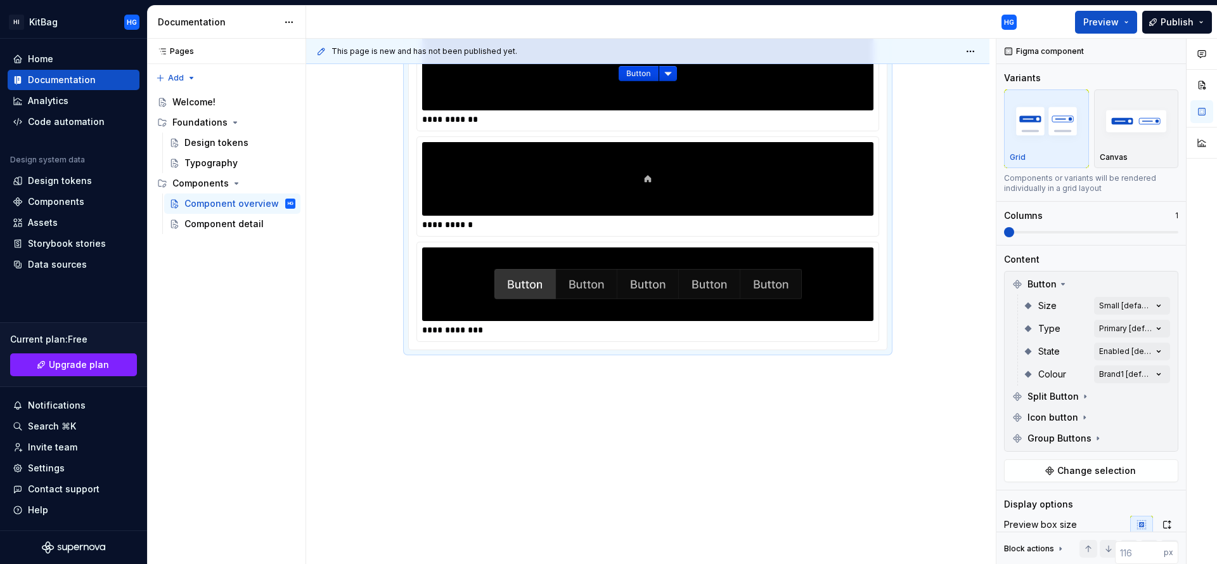
click at [712, 273] on img at bounding box center [647, 283] width 307 height 63
click at [1097, 437] on icon at bounding box center [1098, 438] width 10 height 10
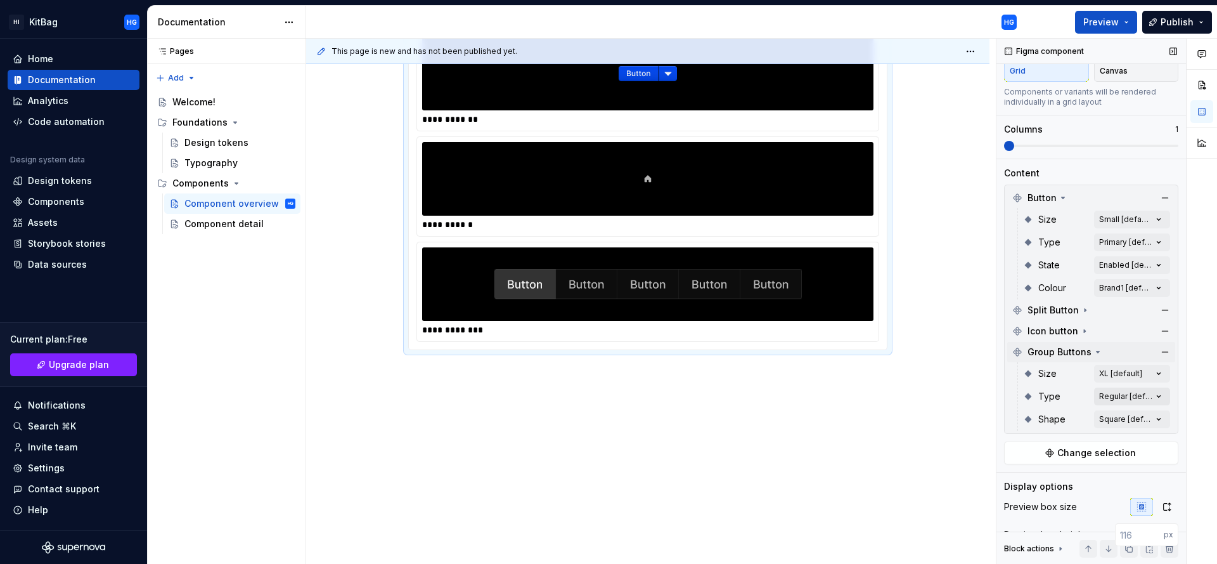
scroll to position [86, 0]
click at [1117, 368] on div "Comments Open comments No comments yet Select ‘Comment’ from the block context …" at bounding box center [1106, 301] width 221 height 525
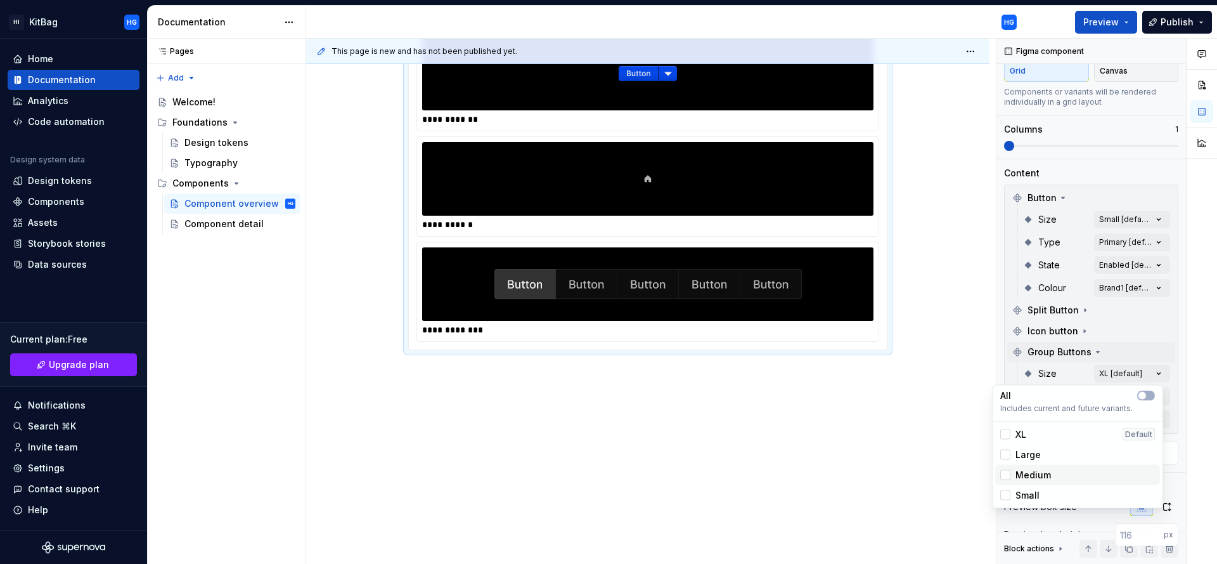
click at [1081, 468] on div "Medium" at bounding box center [1077, 474] width 155 height 13
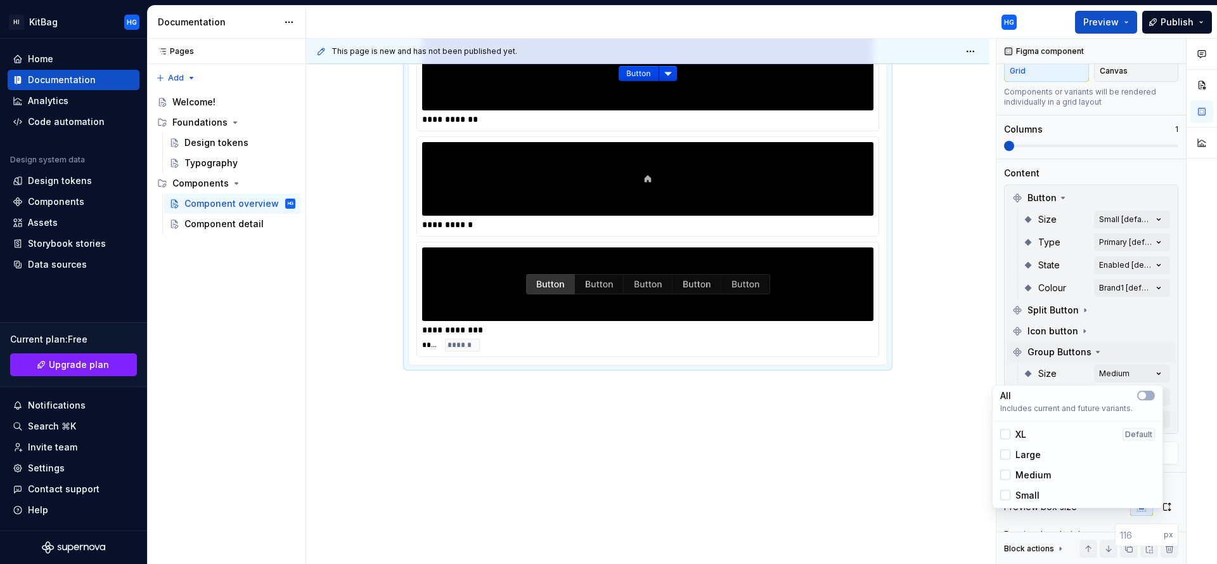
click at [813, 169] on html "HI KitBag HG Home Documentation Analytics Code automation Design system data De…" at bounding box center [608, 282] width 1217 height 564
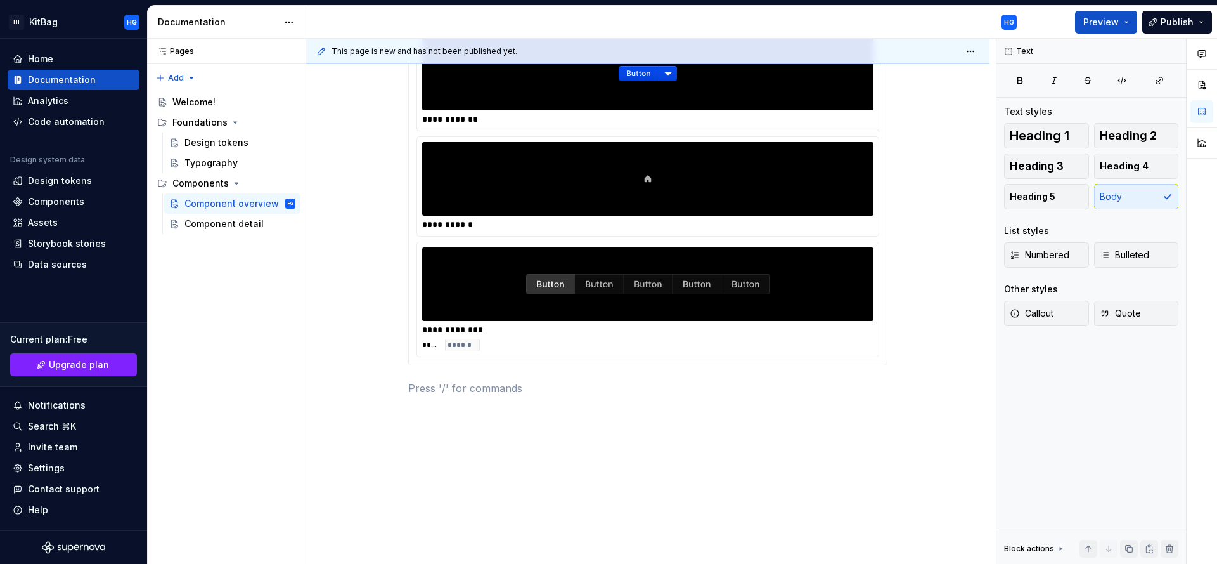
click at [813, 169] on div at bounding box center [647, 179] width 451 height 74
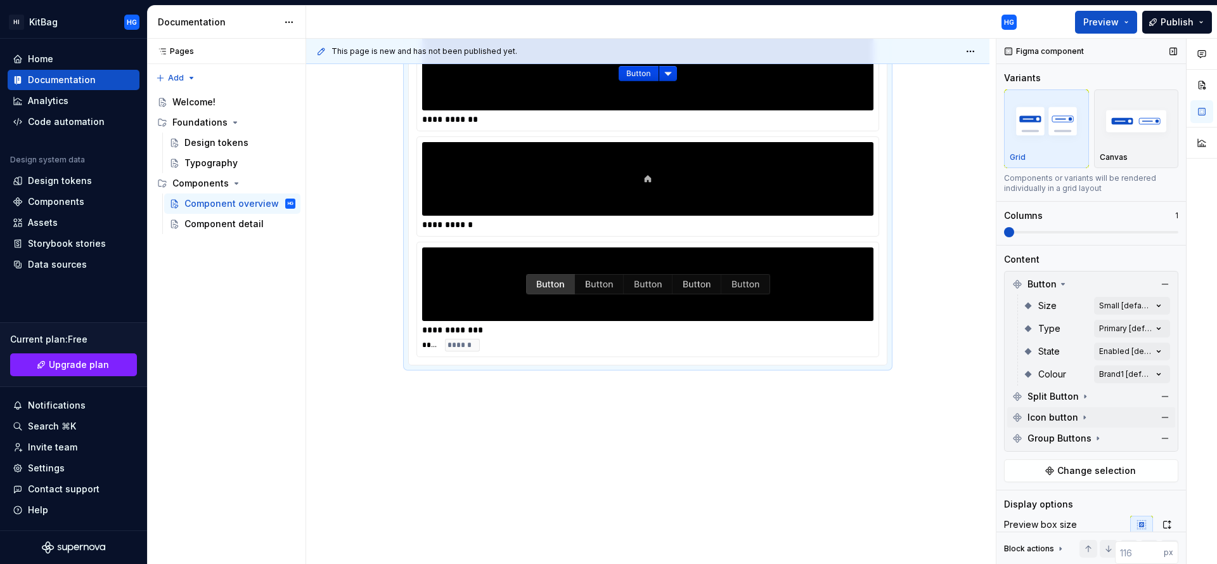
click at [1084, 417] on icon at bounding box center [1084, 417] width 1 height 3
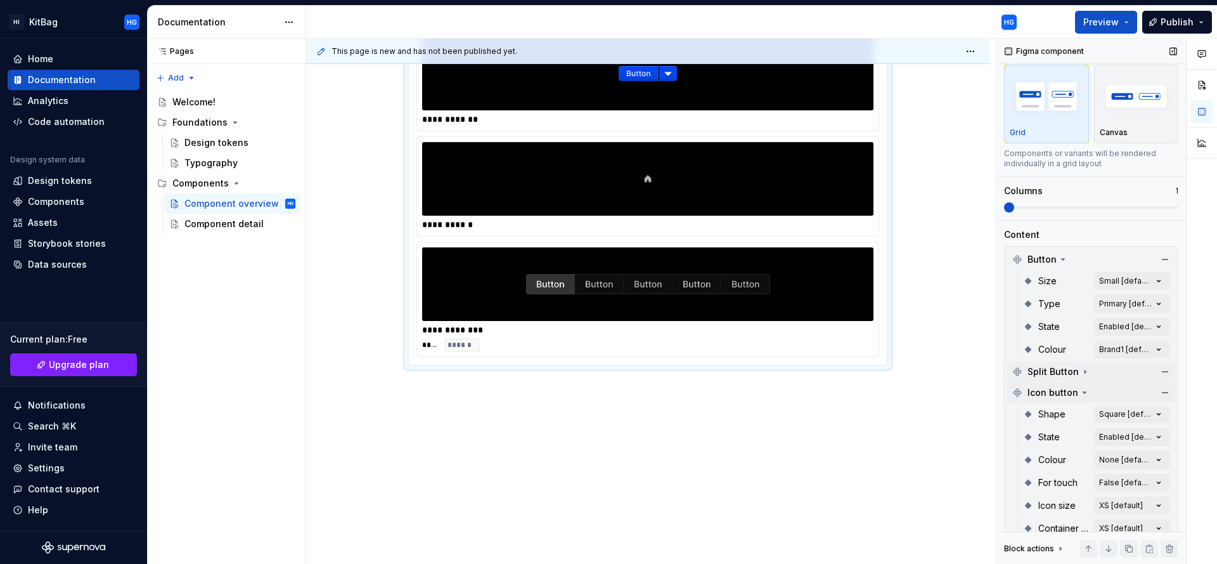
scroll to position [52, 0]
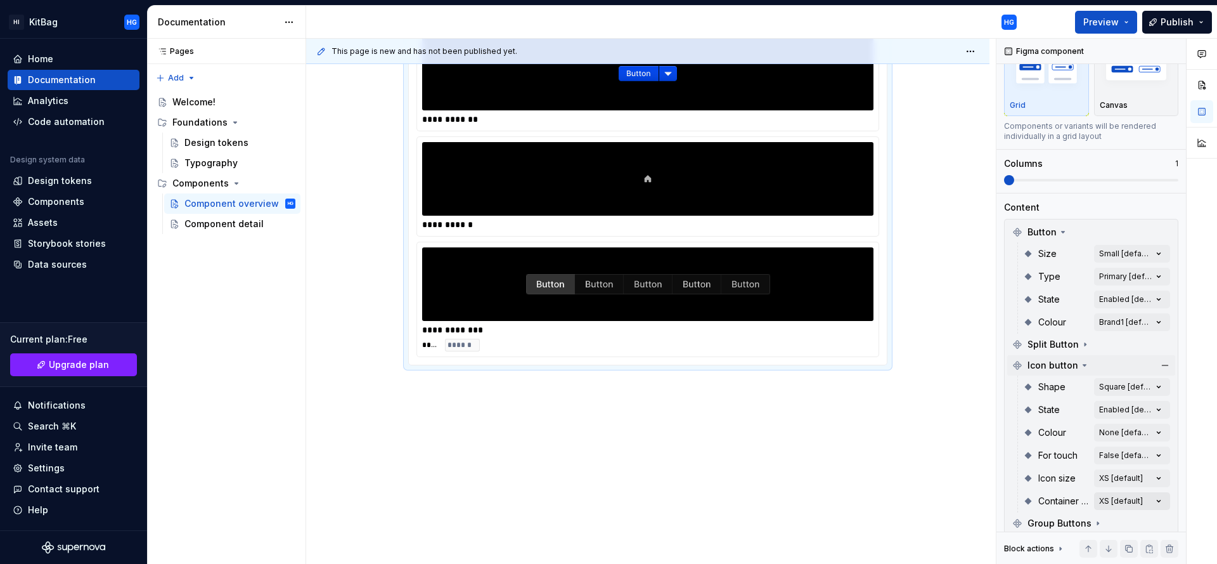
click at [1124, 501] on div "Comments Open comments No comments yet Select ‘Comment’ from the block context …" at bounding box center [1106, 301] width 221 height 525
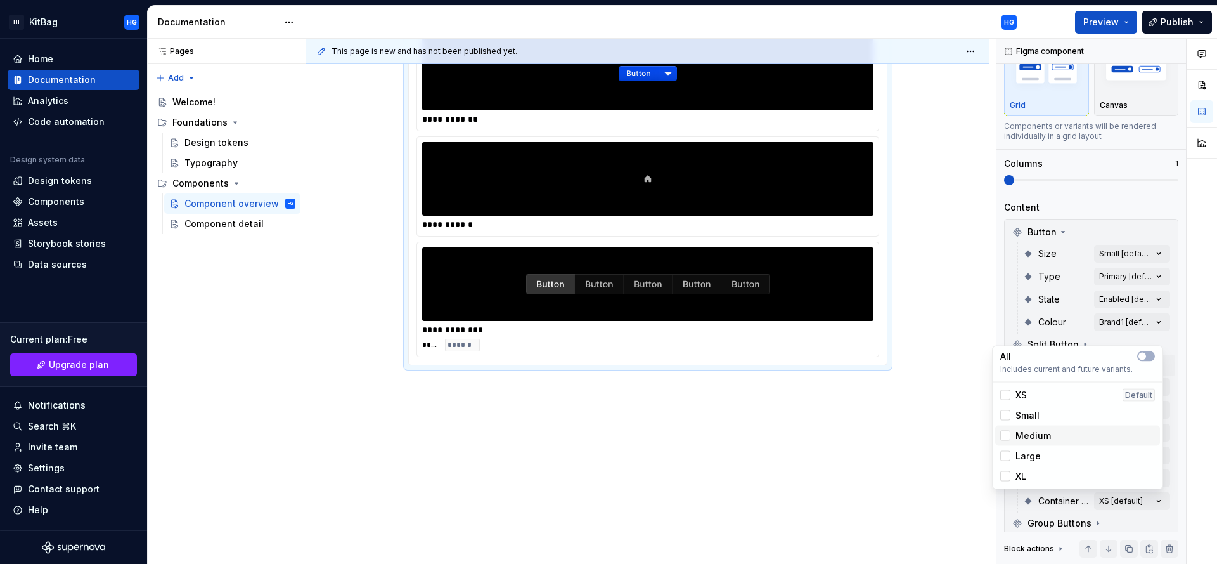
click at [1092, 432] on div "Medium" at bounding box center [1077, 435] width 155 height 13
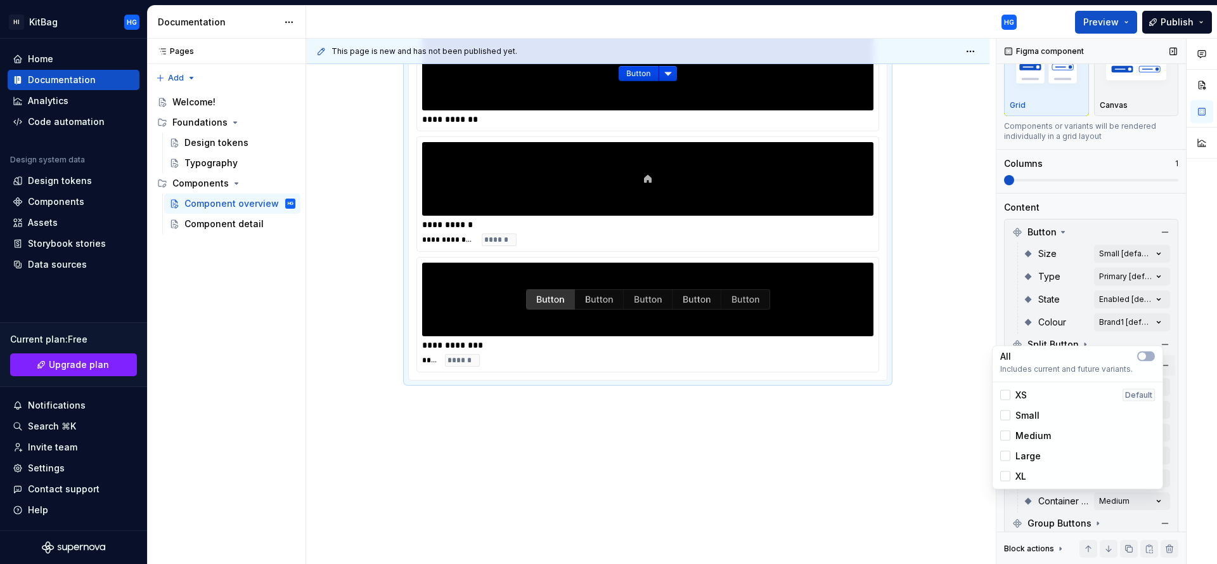
click at [1172, 491] on div "Comments Open comments No comments yet Select ‘Comment’ from the block context …" at bounding box center [1106, 301] width 221 height 525
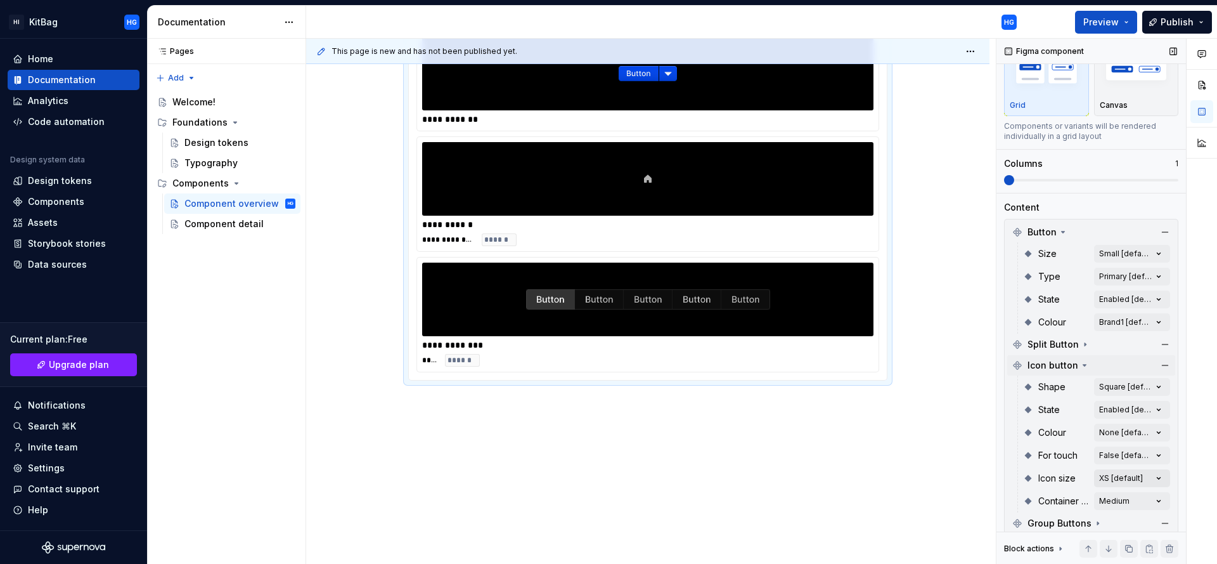
click at [1130, 476] on div "Comments Open comments No comments yet Select ‘Comment’ from the block context …" at bounding box center [1106, 301] width 221 height 525
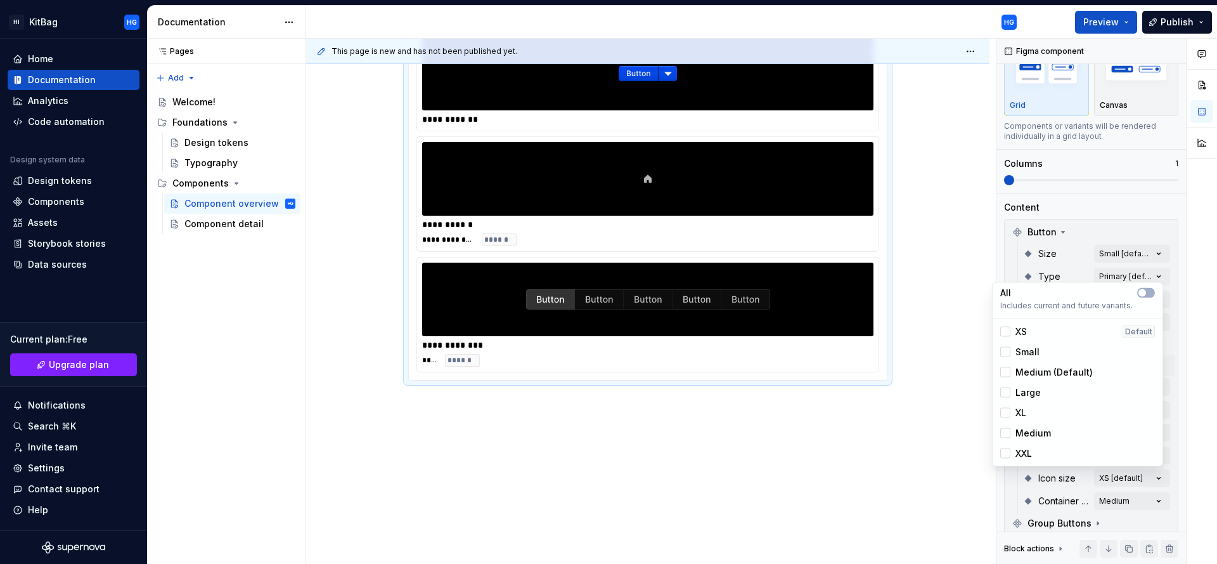
click at [1077, 370] on span "Medium (Default)" at bounding box center [1053, 372] width 77 height 13
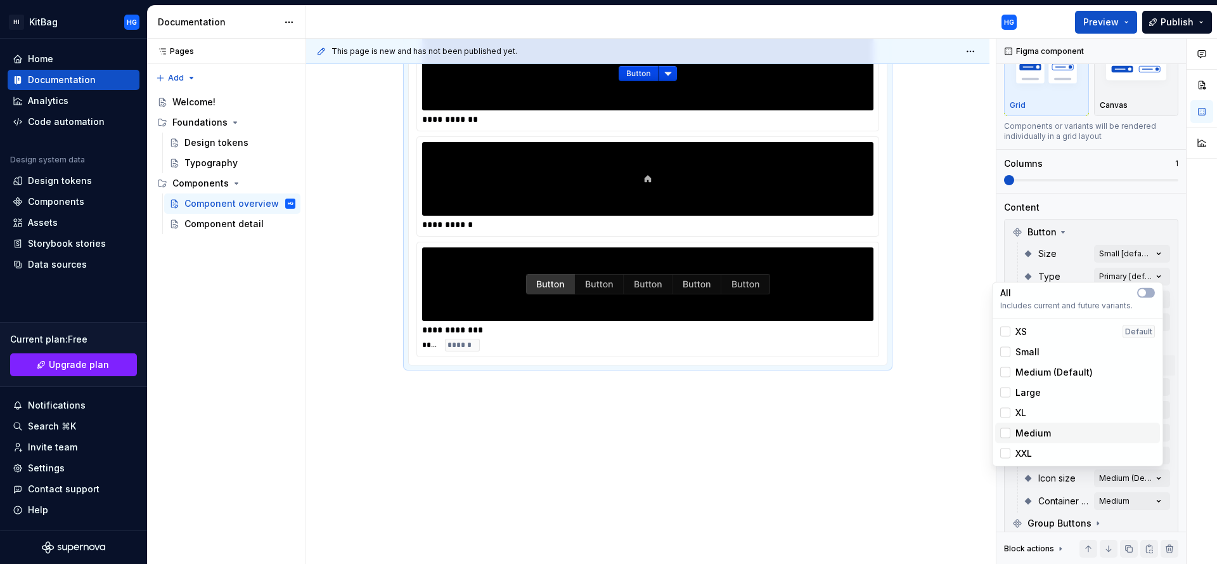
click at [1074, 437] on div "Medium" at bounding box center [1077, 433] width 155 height 13
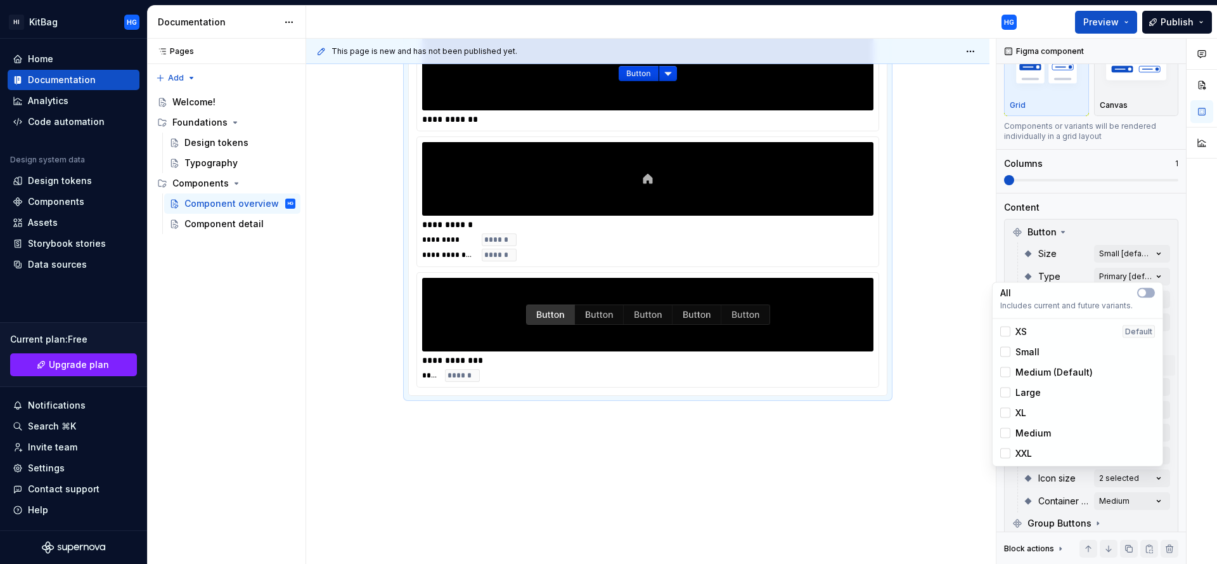
click at [1057, 375] on span "Medium (Default)" at bounding box center [1053, 372] width 77 height 13
click at [1171, 383] on div "Comments Open comments No comments yet Select ‘Comment’ from the block context …" at bounding box center [1106, 301] width 221 height 525
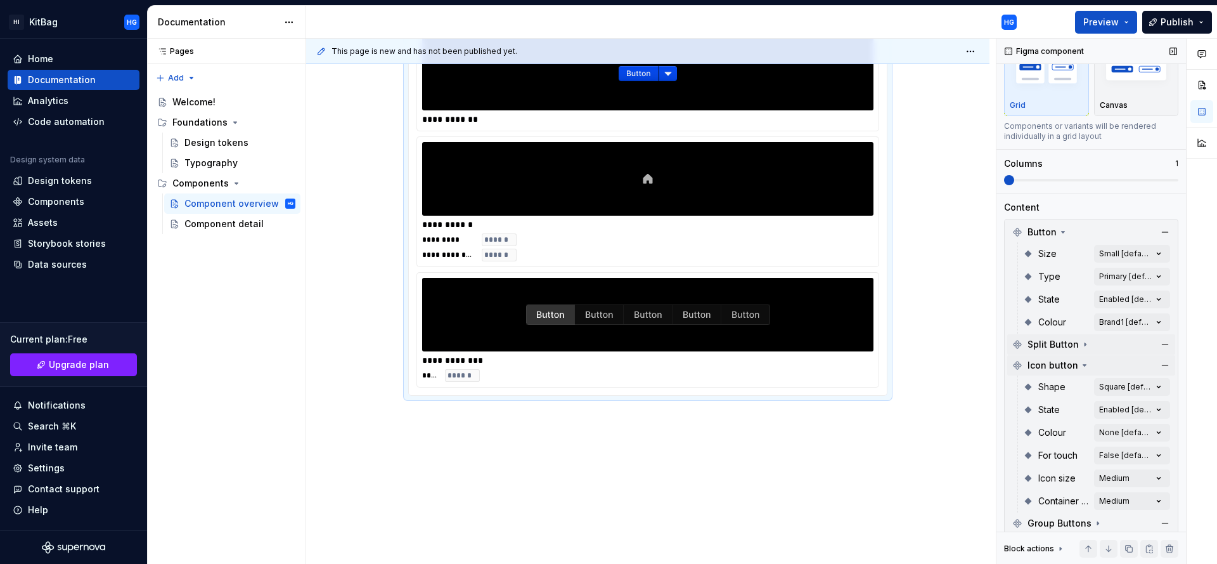
click at [1068, 349] on span "Split Button" at bounding box center [1053, 344] width 51 height 13
click at [1143, 368] on div "Comments Open comments No comments yet Select ‘Comment’ from the block context …" at bounding box center [1106, 301] width 221 height 525
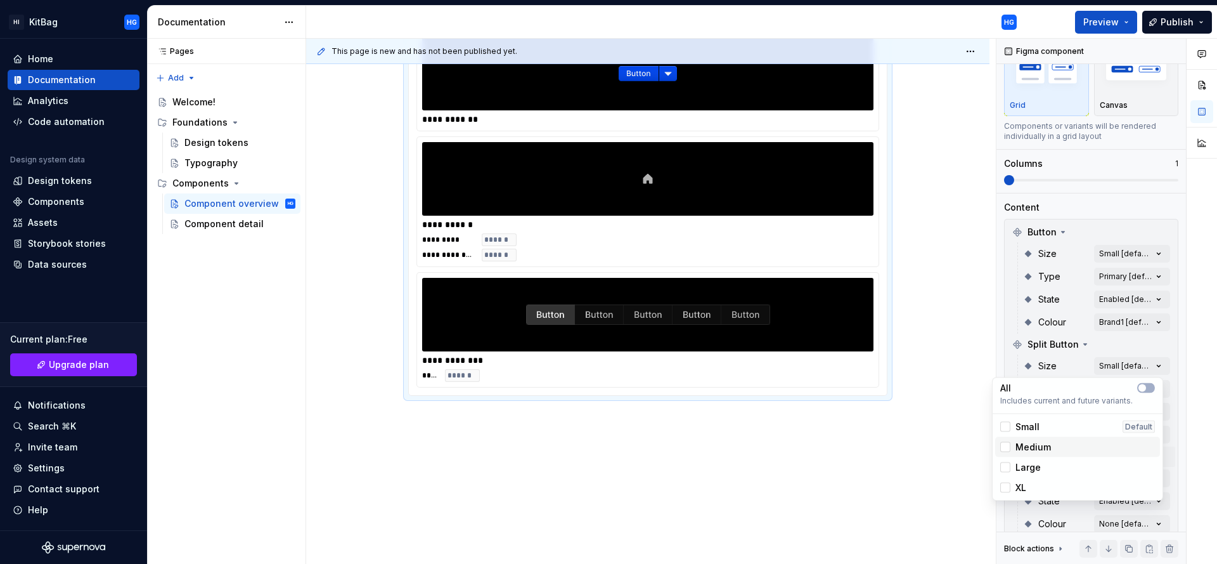
click at [1088, 442] on div "Medium" at bounding box center [1077, 447] width 155 height 13
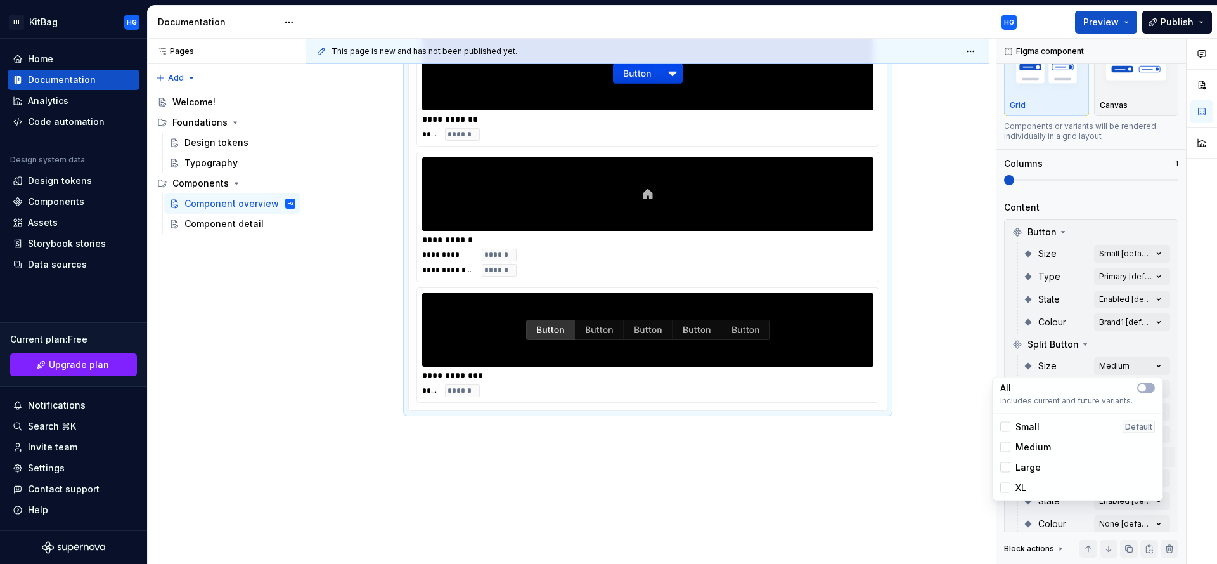
click at [1150, 259] on div "Comments Open comments No comments yet Select ‘Comment’ from the block context …" at bounding box center [1106, 301] width 221 height 525
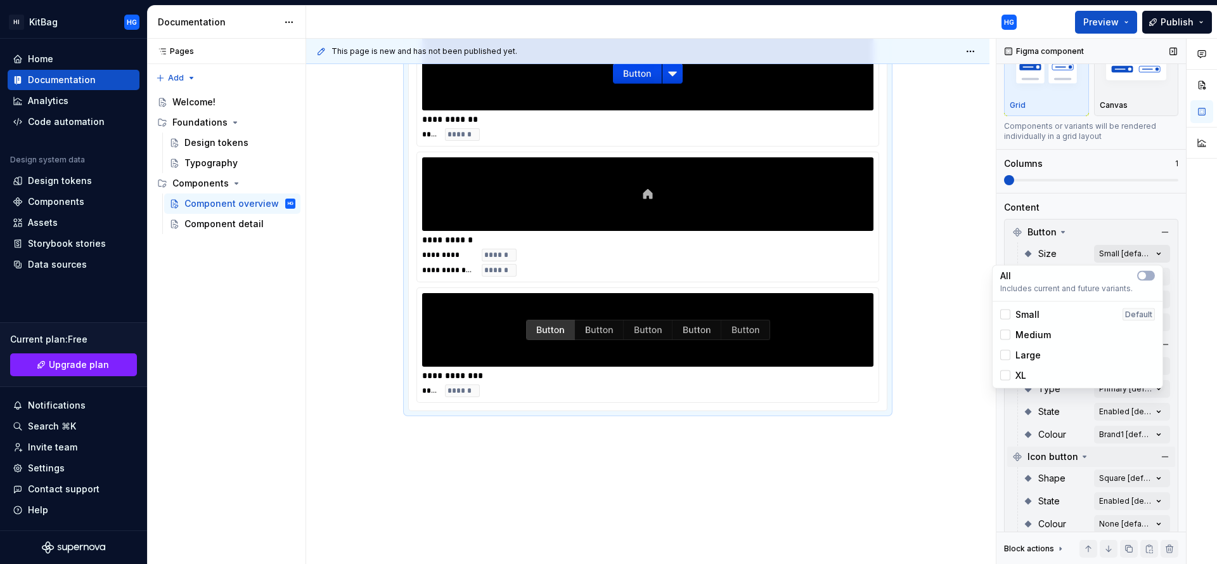
click at [1148, 255] on div "Comments Open comments No comments yet Select ‘Comment’ from the block context …" at bounding box center [1106, 301] width 221 height 525
click at [1081, 340] on div "Medium" at bounding box center [1077, 334] width 155 height 13
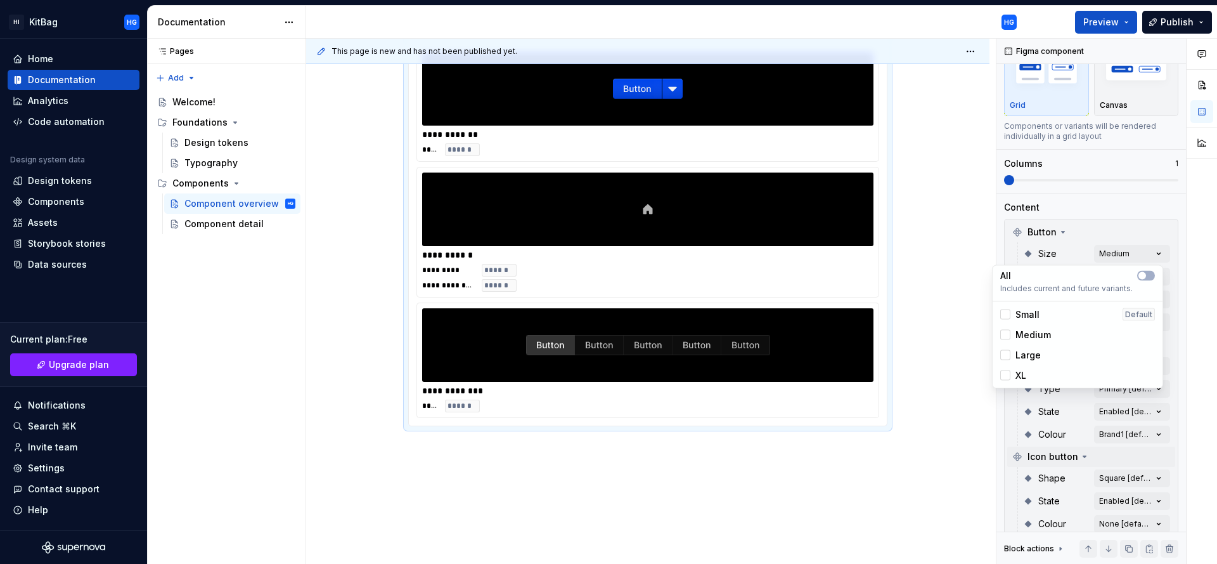
click at [936, 284] on html "HI KitBag HG Home Documentation Analytics Code automation Design system data De…" at bounding box center [608, 282] width 1217 height 564
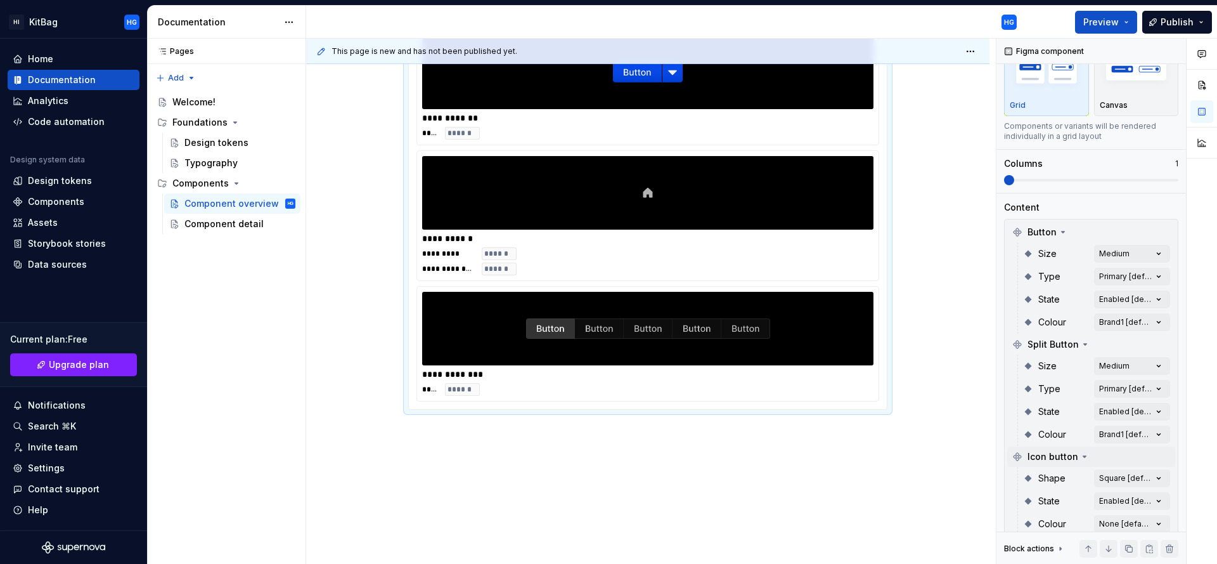
scroll to position [660, 0]
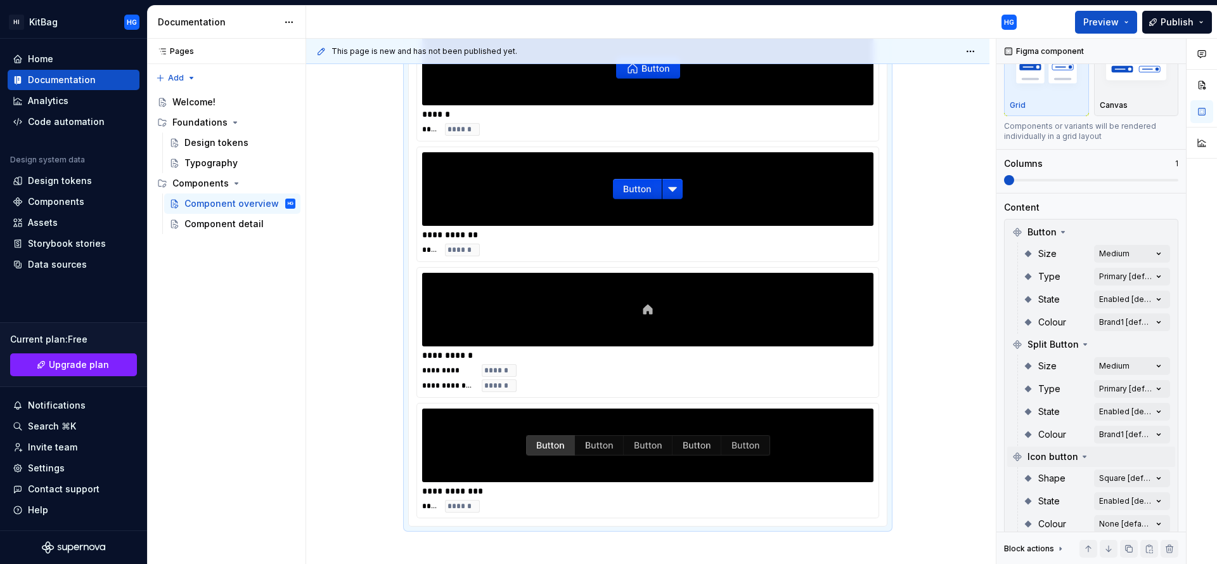
click at [808, 432] on div at bounding box center [647, 445] width 451 height 74
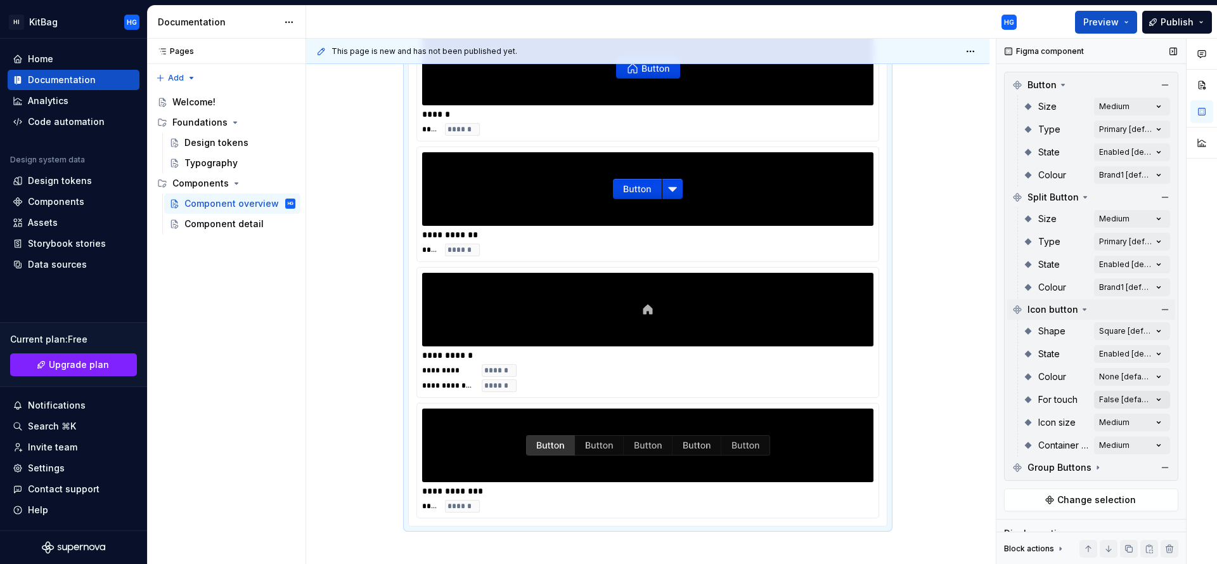
scroll to position [377, 0]
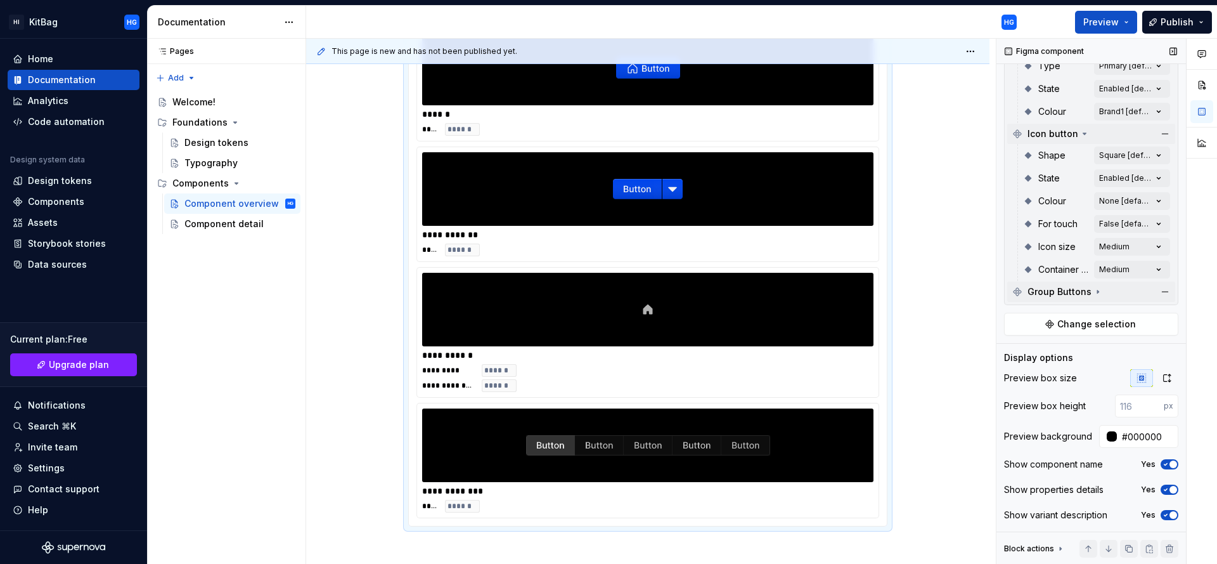
click at [1095, 287] on icon at bounding box center [1098, 292] width 10 height 10
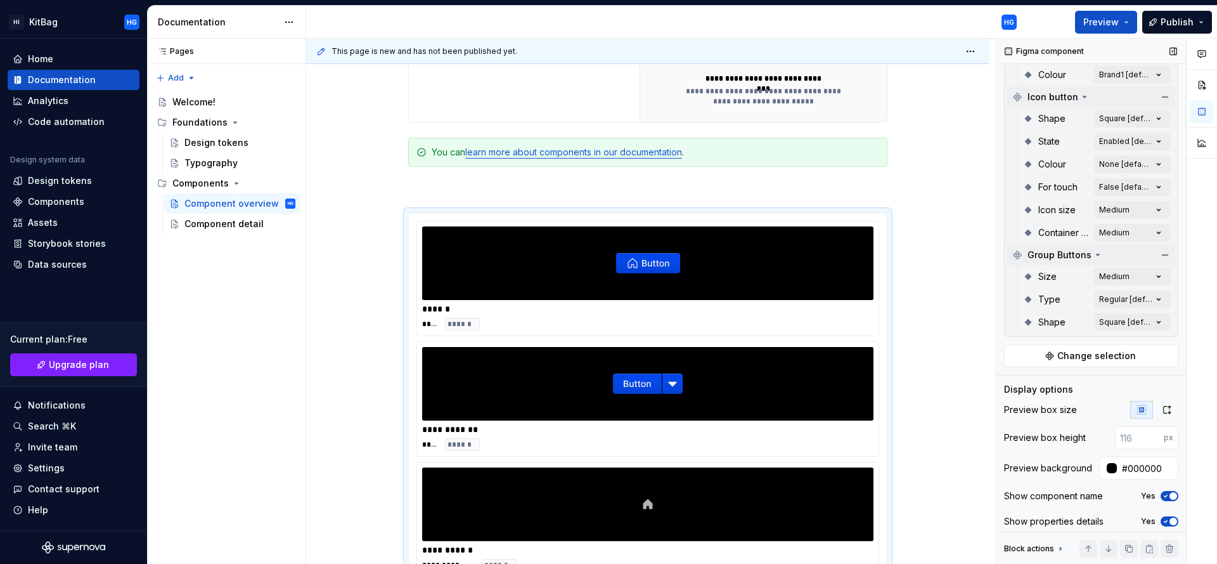
scroll to position [446, 0]
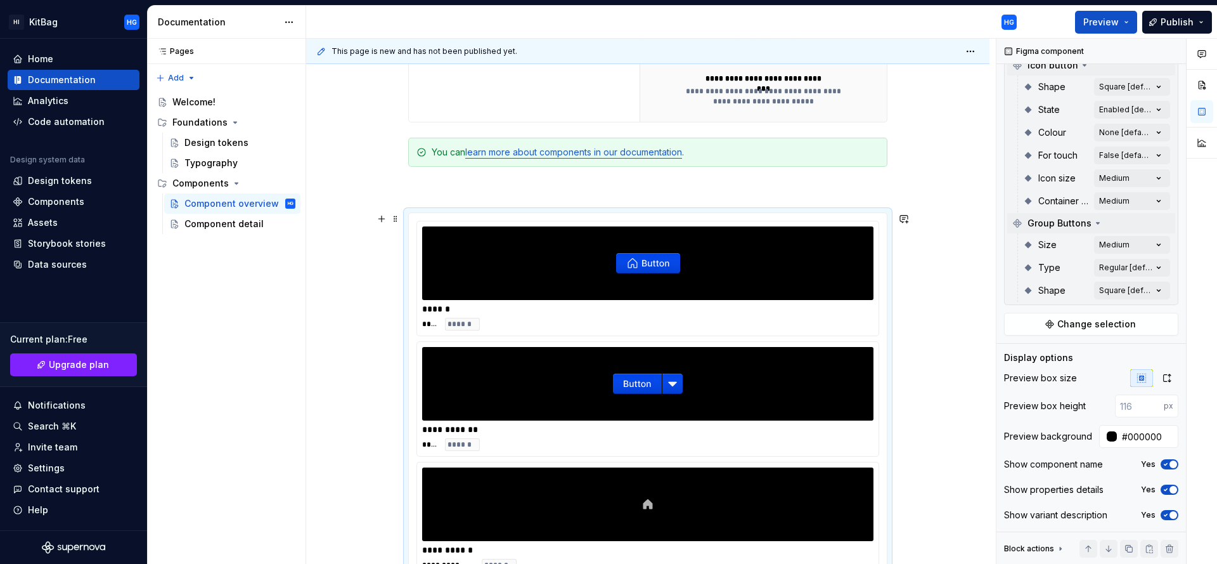
click at [946, 354] on div "**********" at bounding box center [647, 344] width 683 height 1184
click at [235, 223] on div "Component detail" at bounding box center [220, 223] width 73 height 13
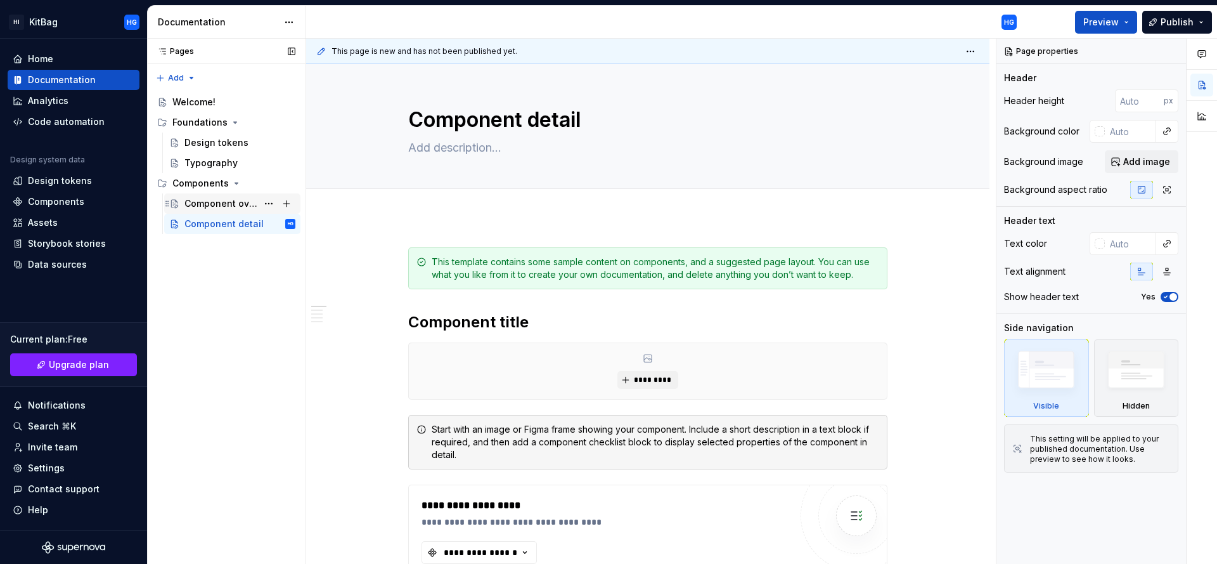
click at [222, 204] on div "Component overview" at bounding box center [220, 203] width 73 height 13
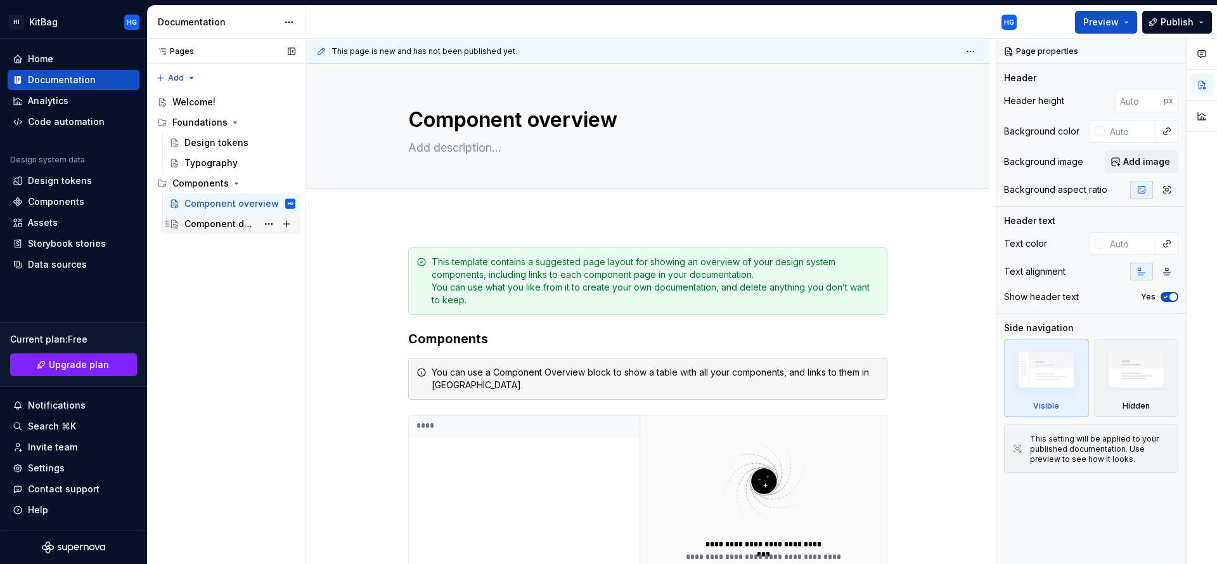
click at [223, 227] on div "Component detail" at bounding box center [220, 223] width 73 height 13
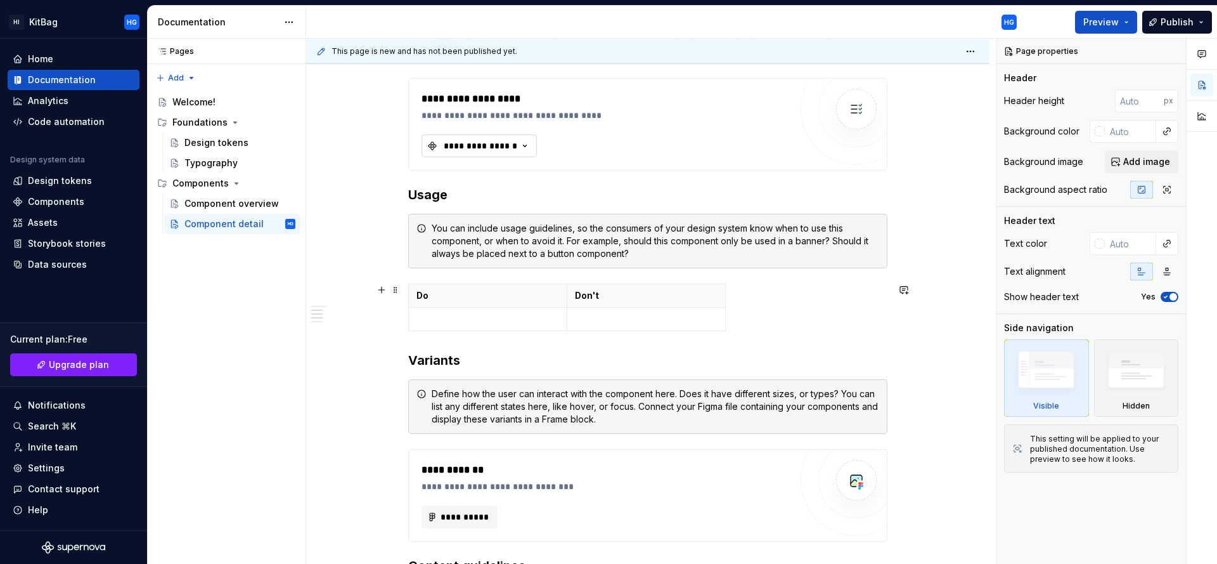
scroll to position [525, 0]
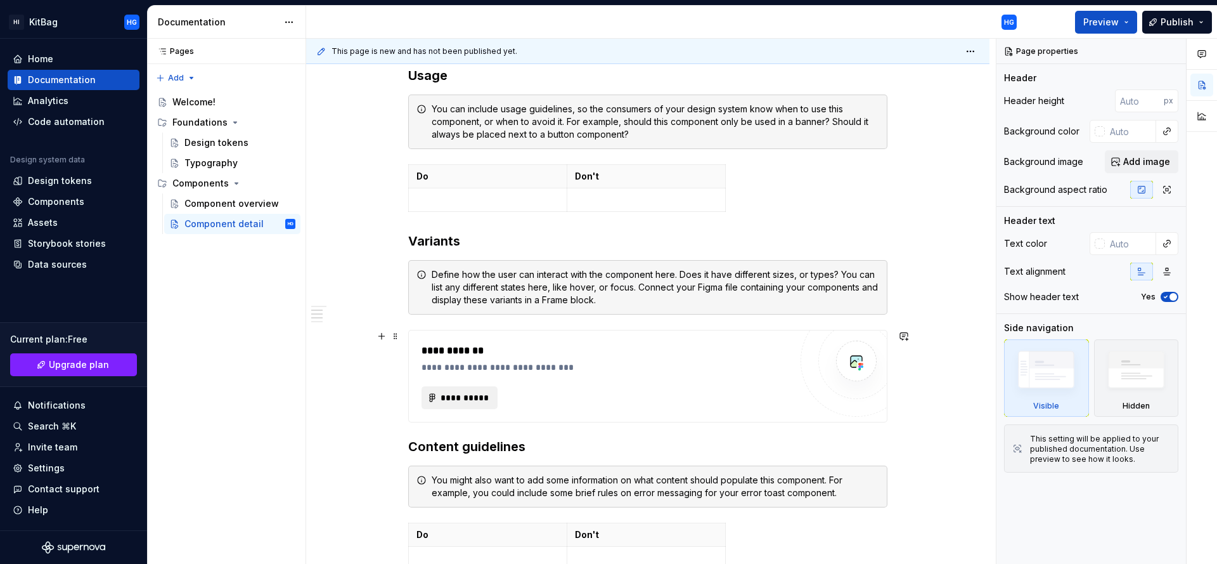
click at [468, 392] on span "**********" at bounding box center [464, 397] width 49 height 13
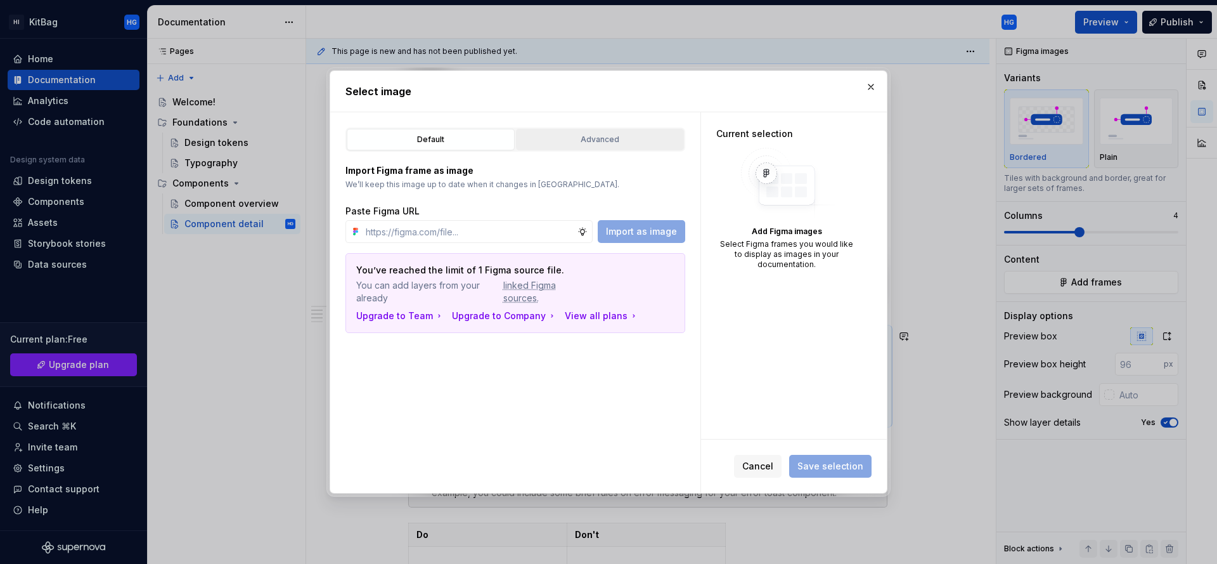
click at [609, 145] on div "Advanced" at bounding box center [599, 139] width 159 height 13
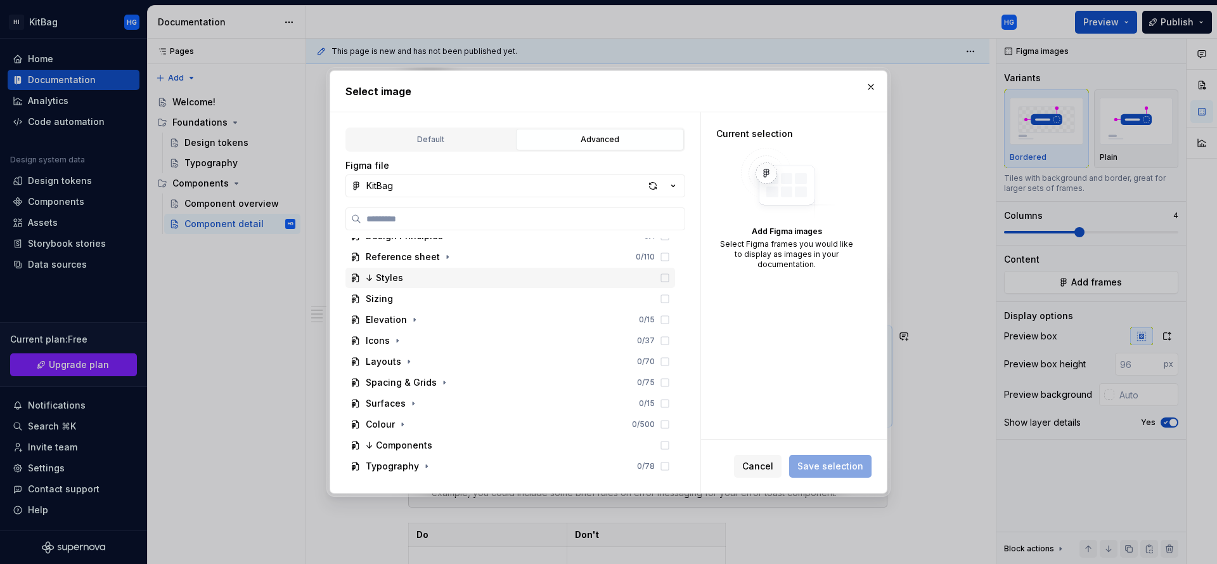
scroll to position [60, 0]
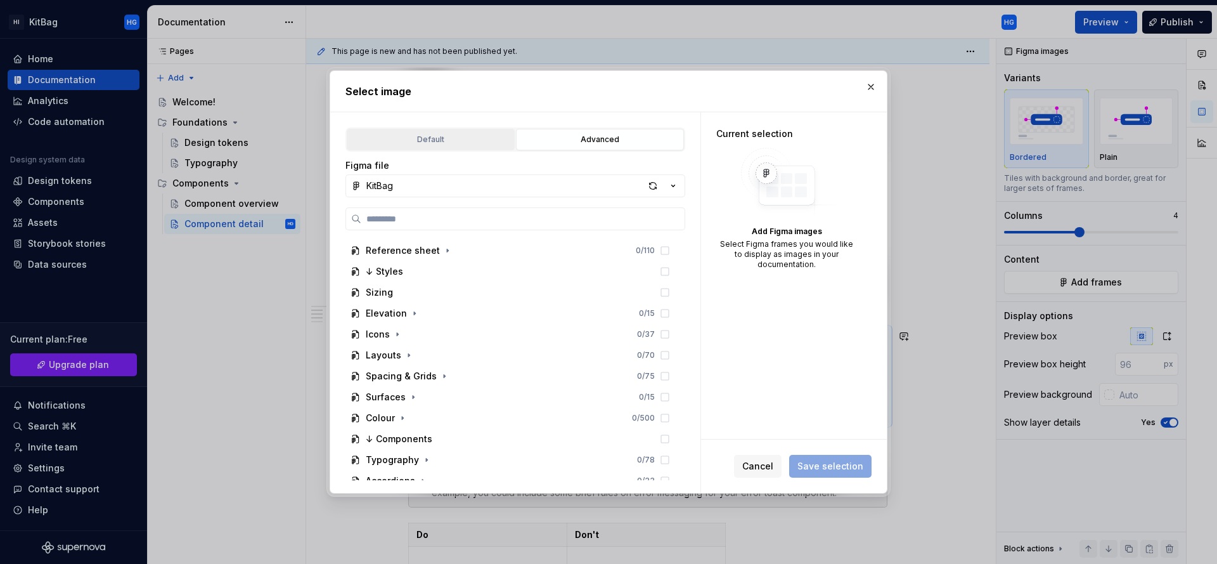
click at [391, 140] on div "Default" at bounding box center [430, 139] width 159 height 13
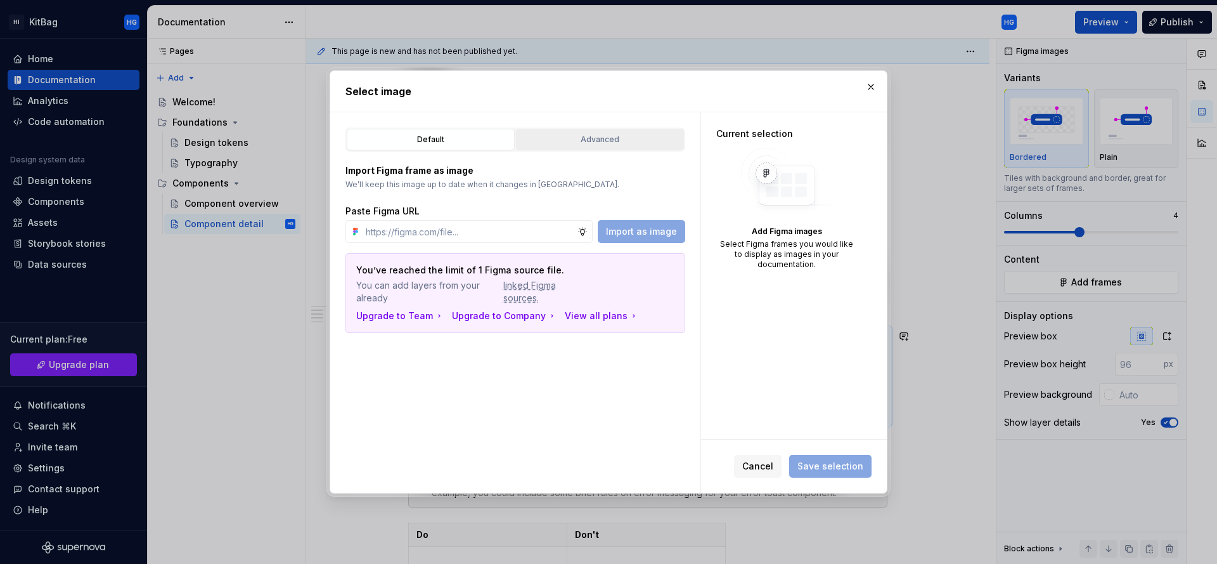
click at [625, 139] on div "Advanced" at bounding box center [599, 139] width 159 height 13
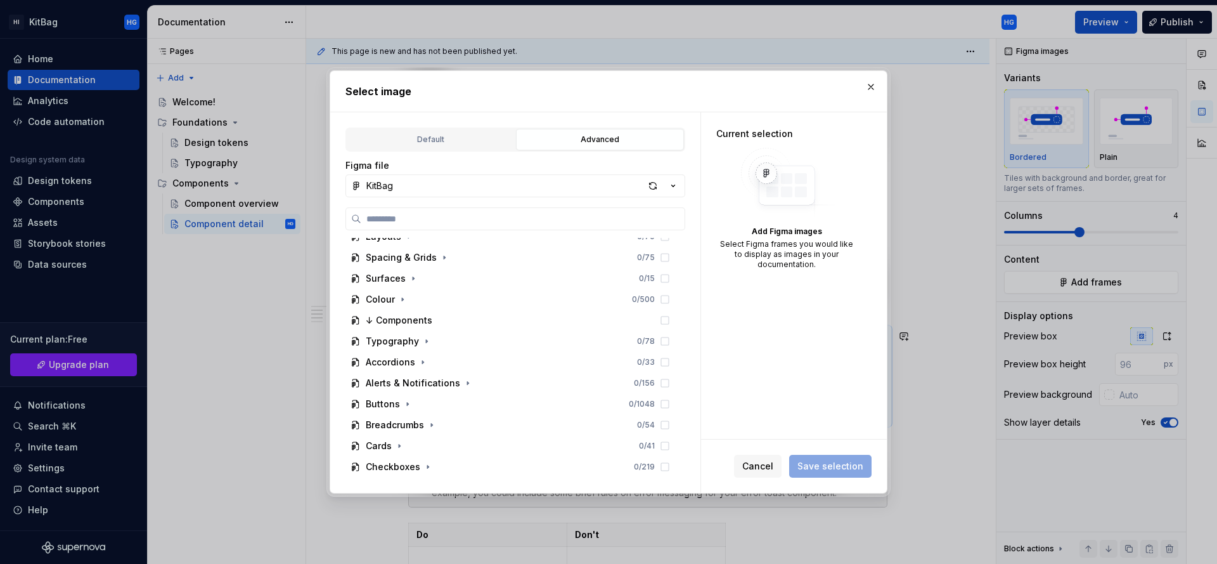
scroll to position [219, 0]
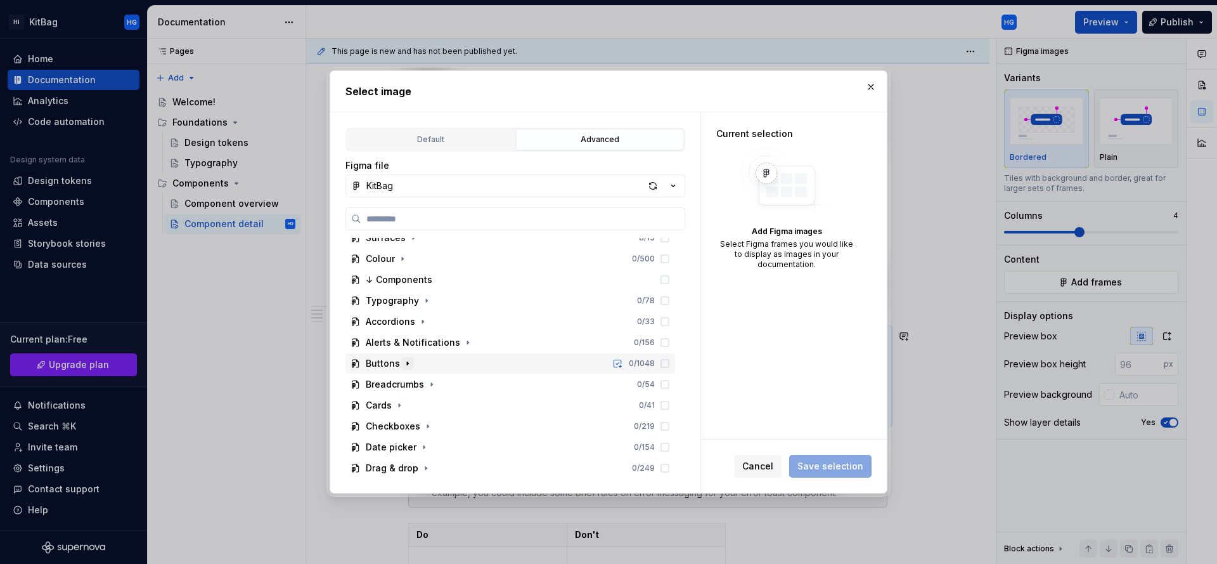
click at [408, 361] on icon "button" at bounding box center [408, 363] width 10 height 10
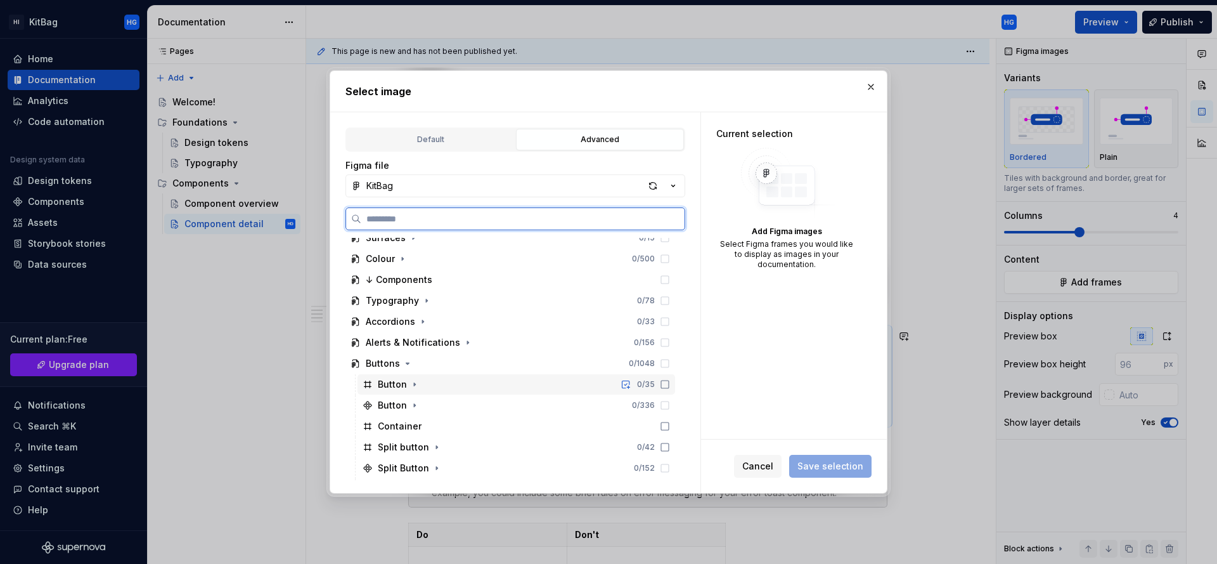
click at [664, 384] on icon at bounding box center [665, 384] width 10 height 10
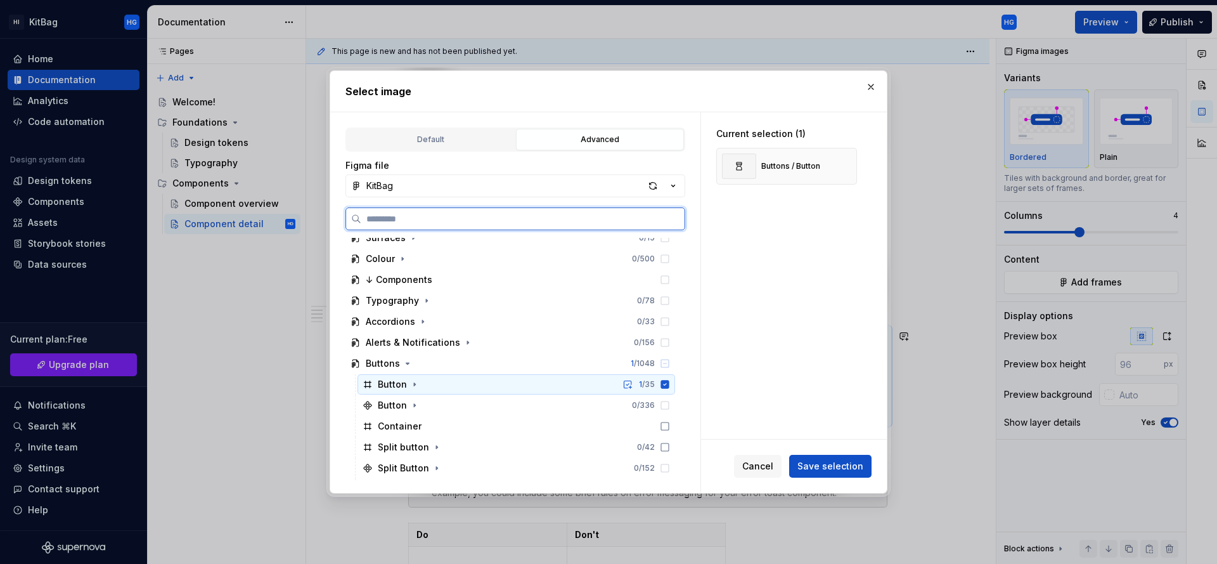
click at [663, 382] on icon at bounding box center [665, 384] width 8 height 8
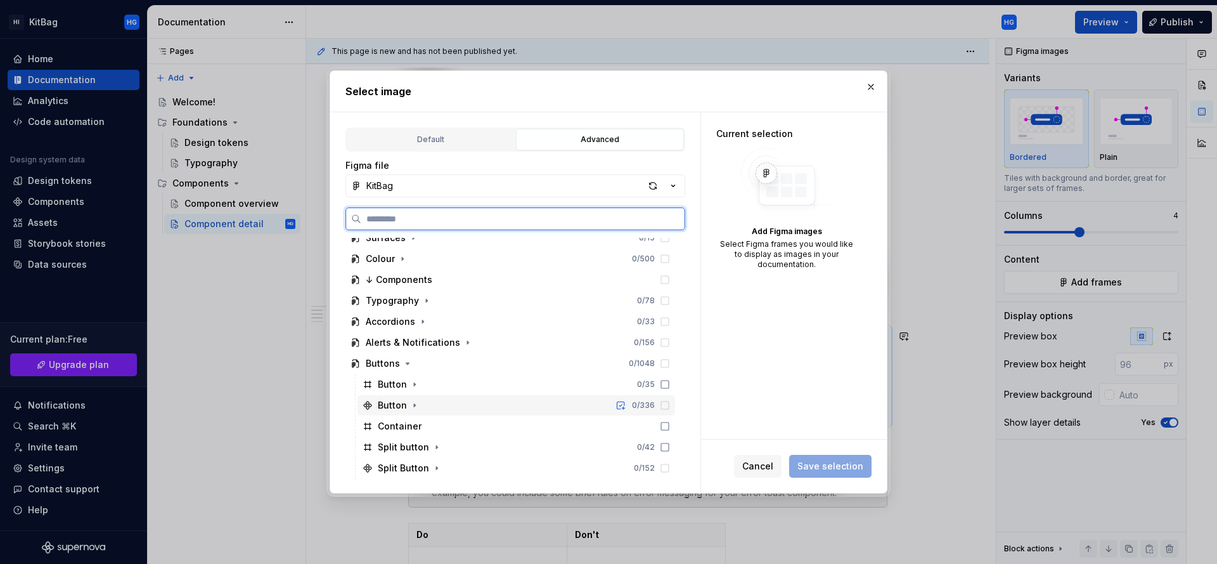
click at [662, 403] on icon at bounding box center [665, 405] width 10 height 10
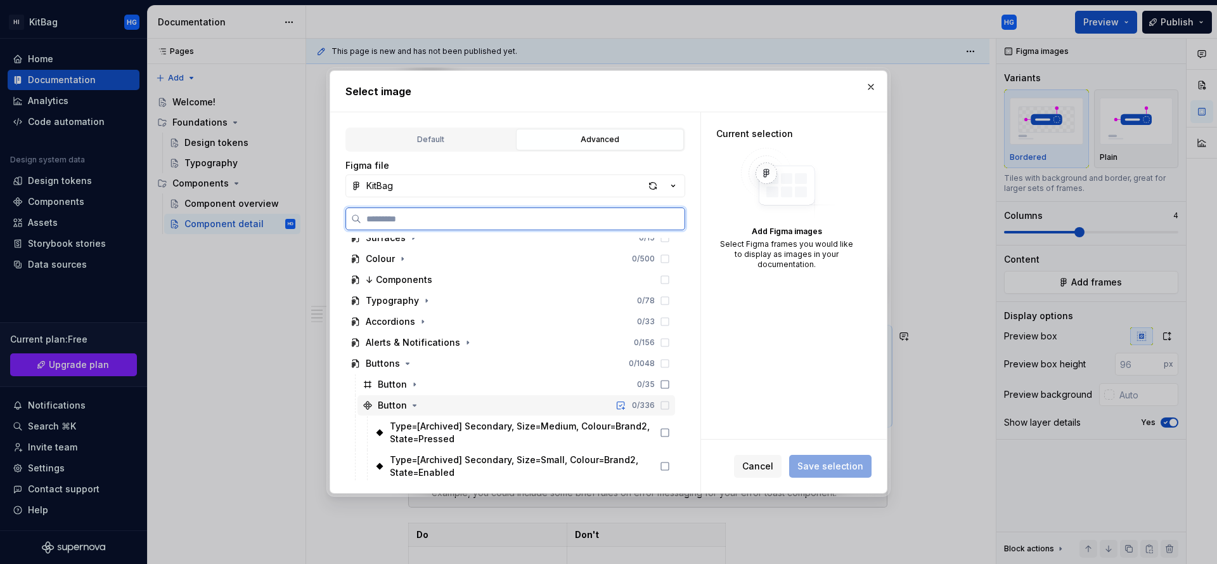
click at [664, 406] on icon at bounding box center [665, 405] width 10 height 10
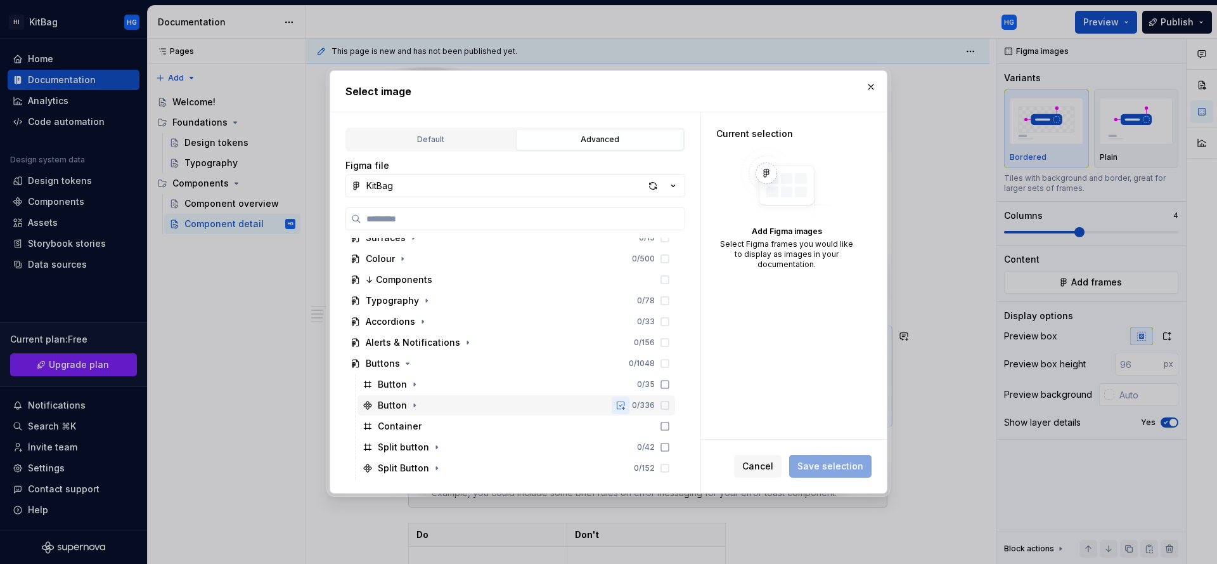
click at [621, 407] on button "button" at bounding box center [621, 405] width 18 height 18
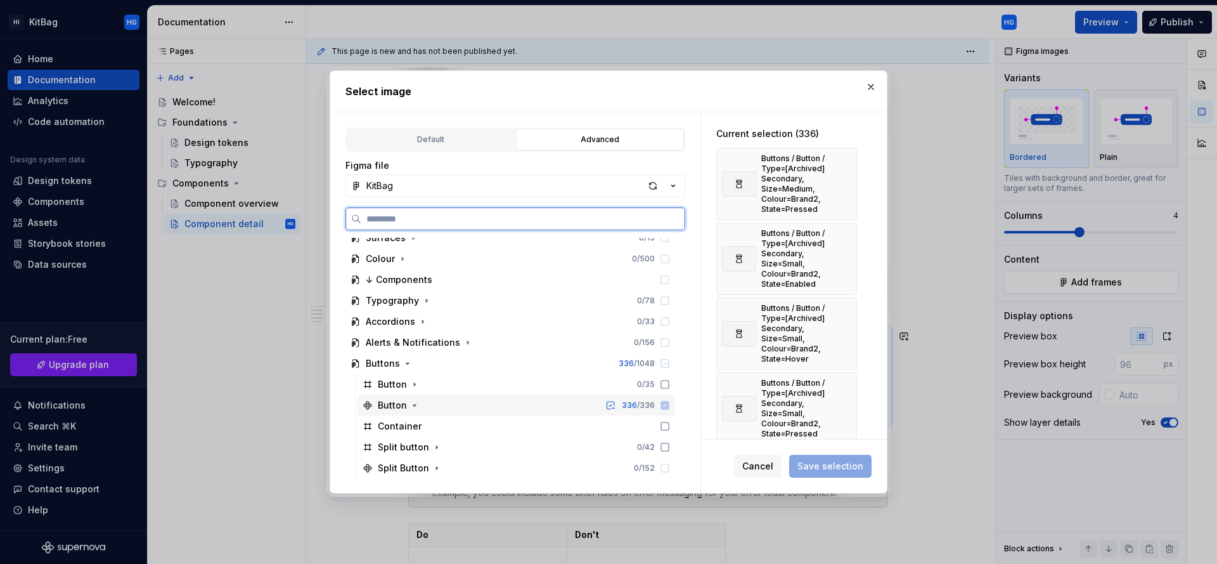
click at [664, 404] on icon at bounding box center [665, 405] width 8 height 8
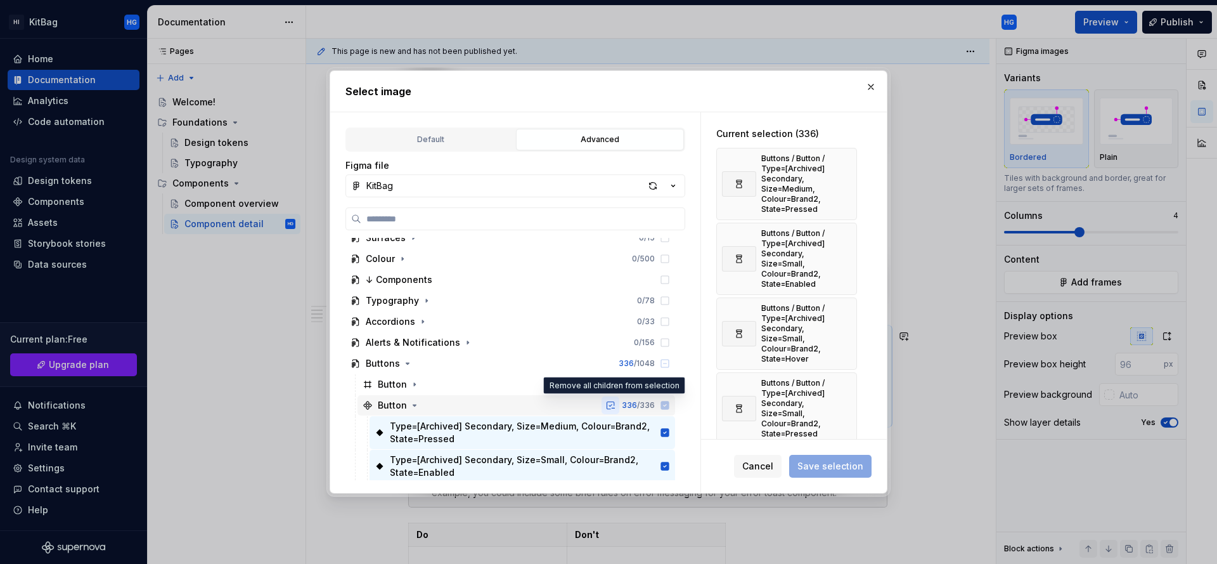
click at [607, 406] on button "button" at bounding box center [611, 405] width 18 height 18
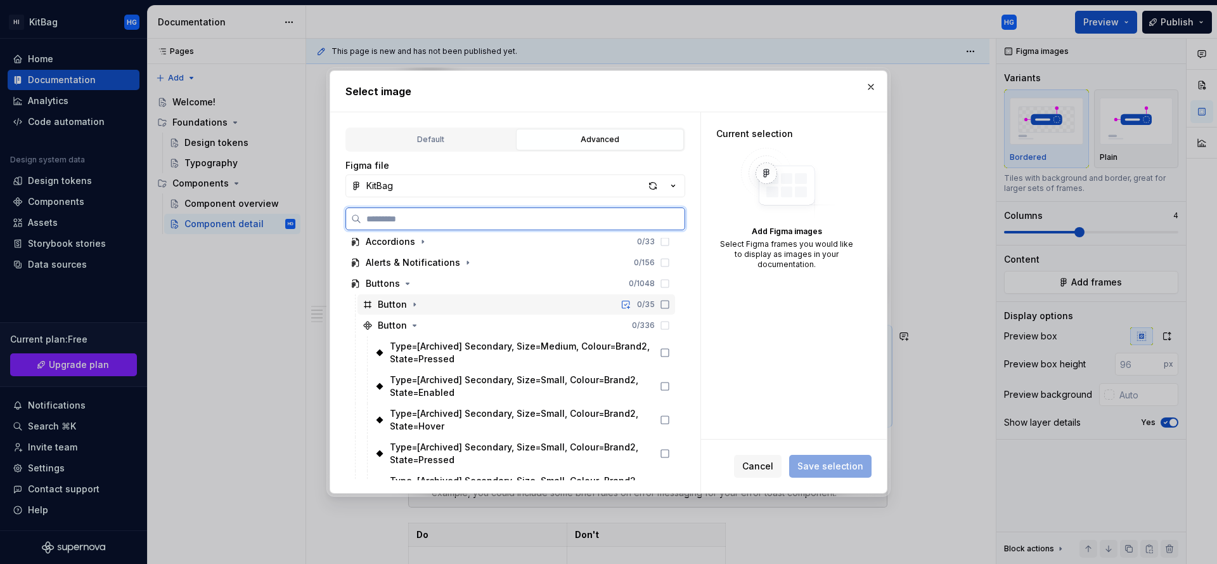
scroll to position [306, 0]
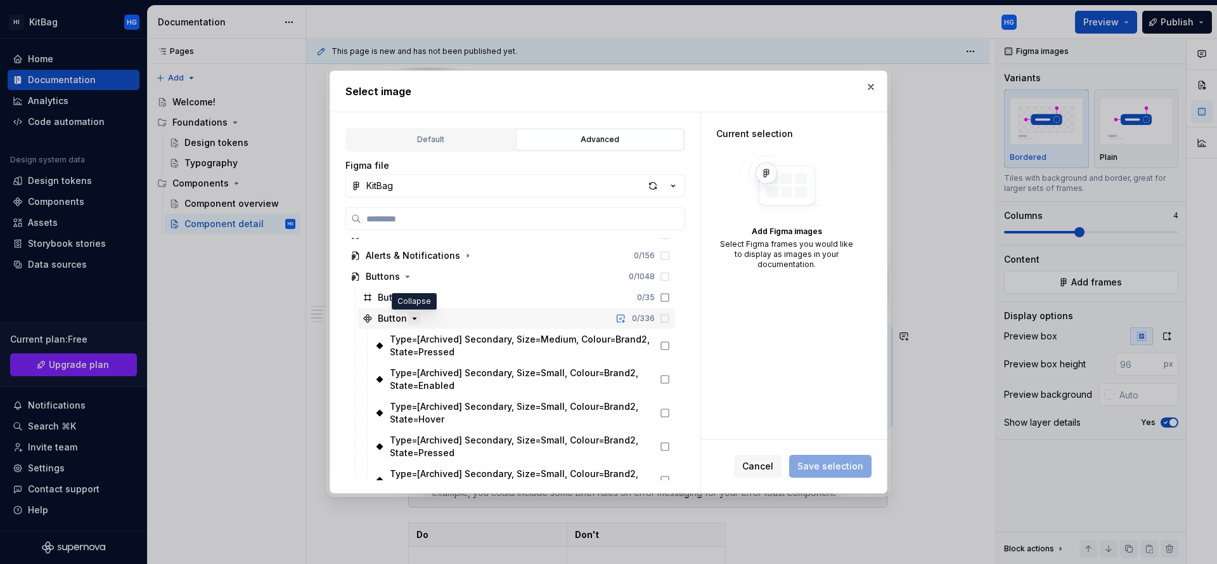
click at [416, 319] on icon "button" at bounding box center [414, 318] width 10 height 10
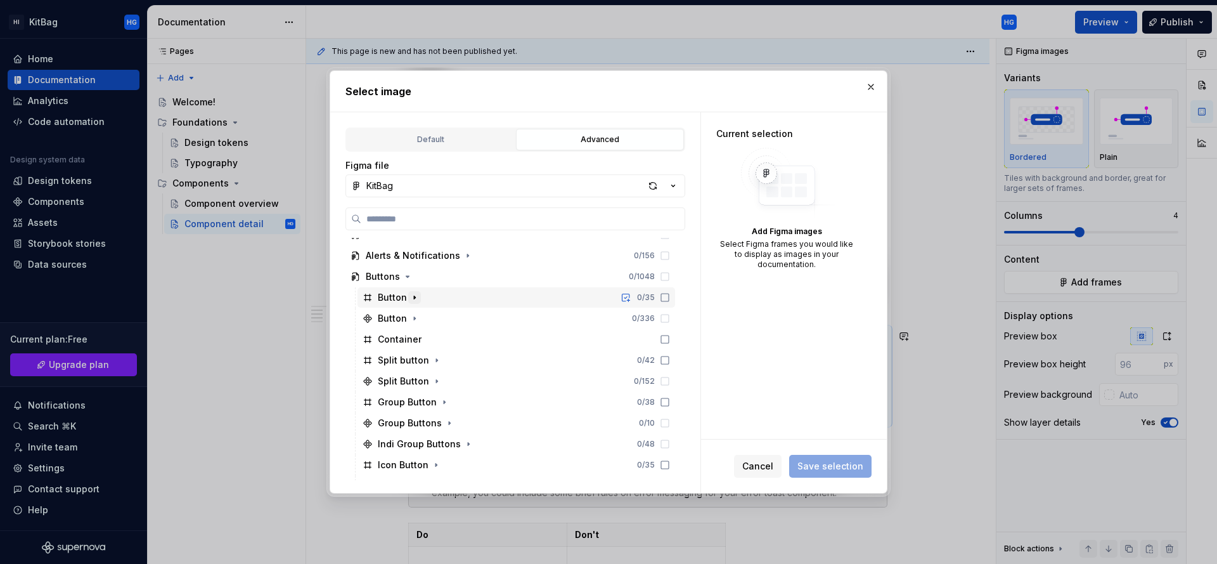
type textarea "*"
click at [414, 296] on icon "button" at bounding box center [414, 297] width 10 height 10
click at [439, 340] on icon "button" at bounding box center [439, 339] width 1 height 3
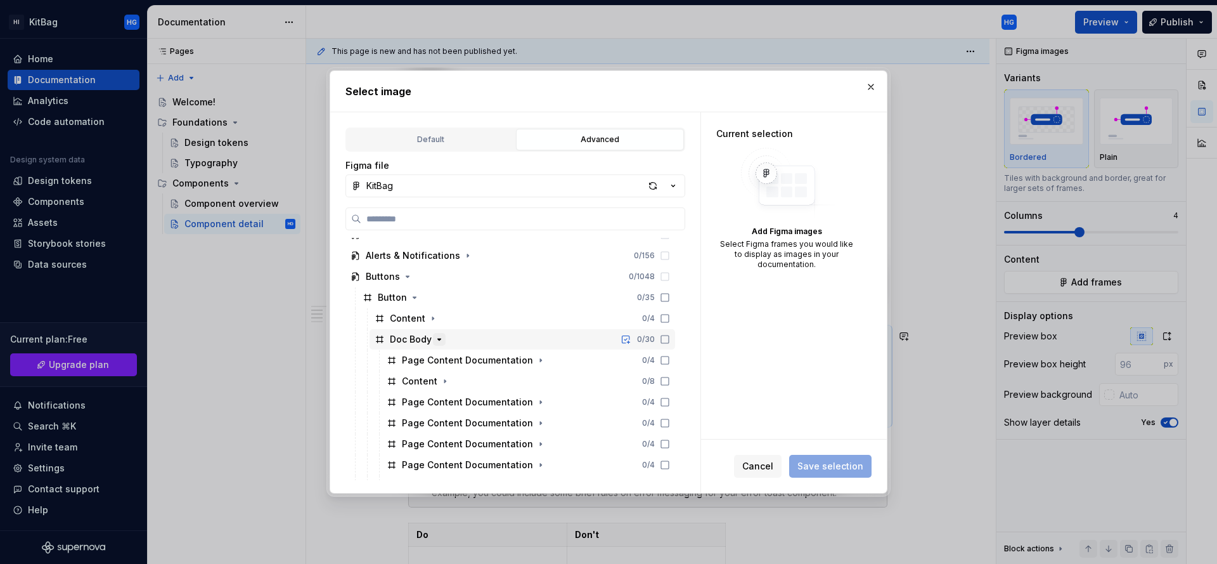
click at [438, 340] on icon "button" at bounding box center [439, 338] width 3 height 1
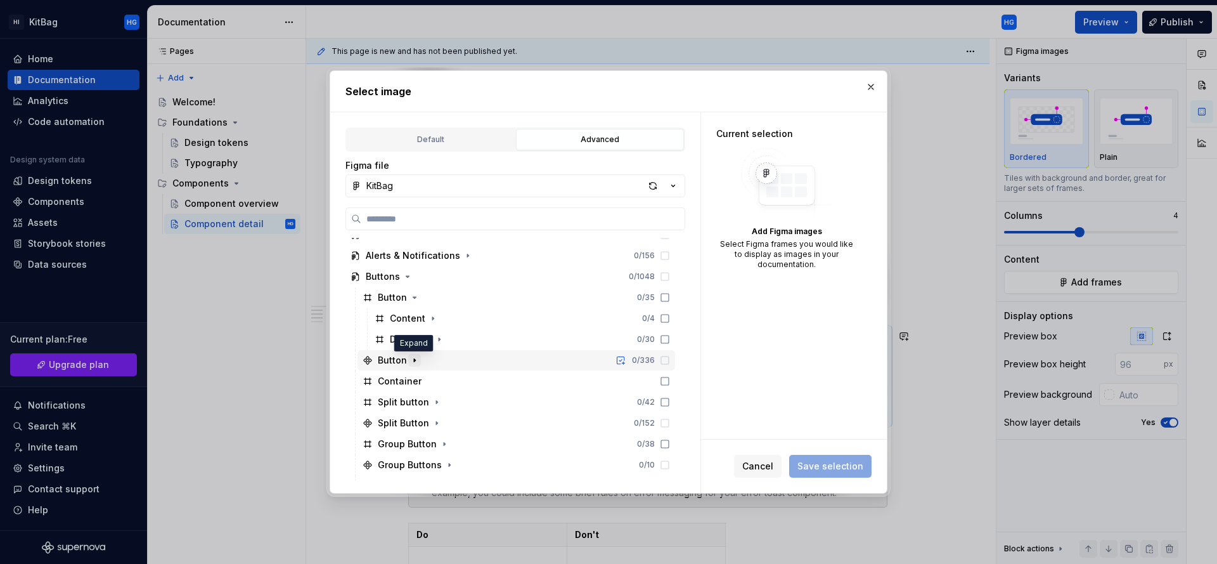
click at [414, 359] on icon "button" at bounding box center [414, 360] width 1 height 3
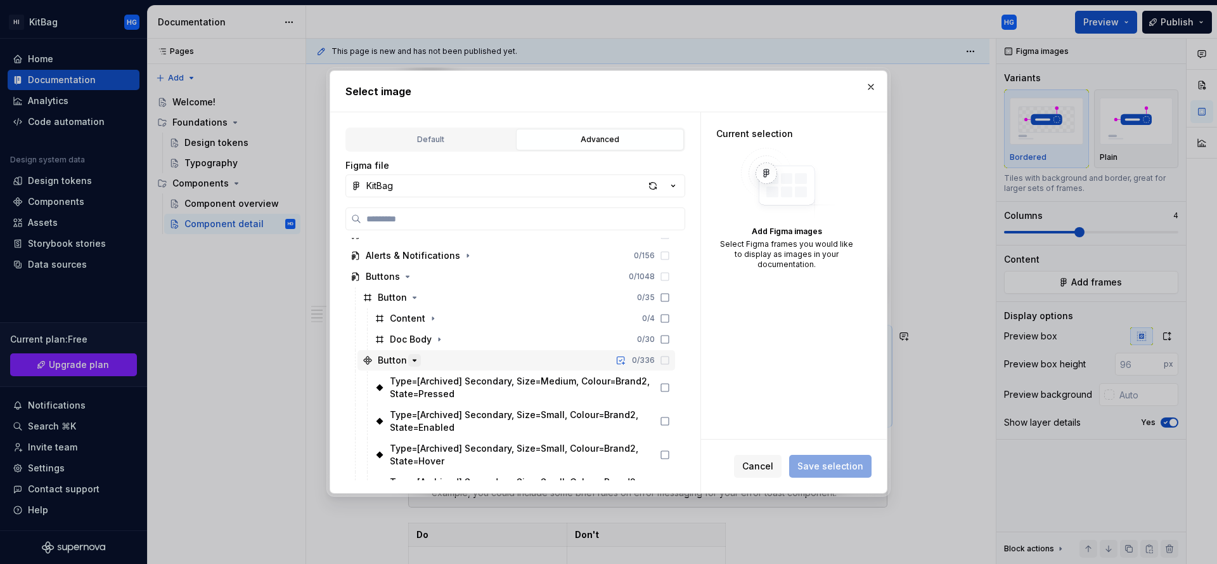
click at [413, 359] on icon "button" at bounding box center [414, 359] width 3 height 1
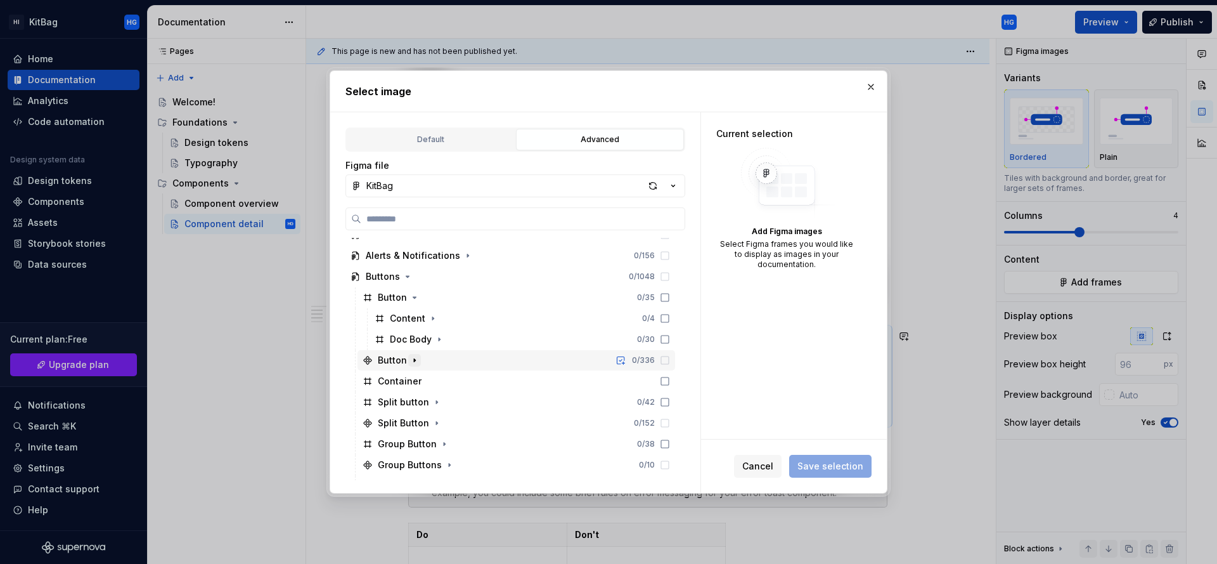
click at [414, 361] on icon "button" at bounding box center [414, 360] width 10 height 10
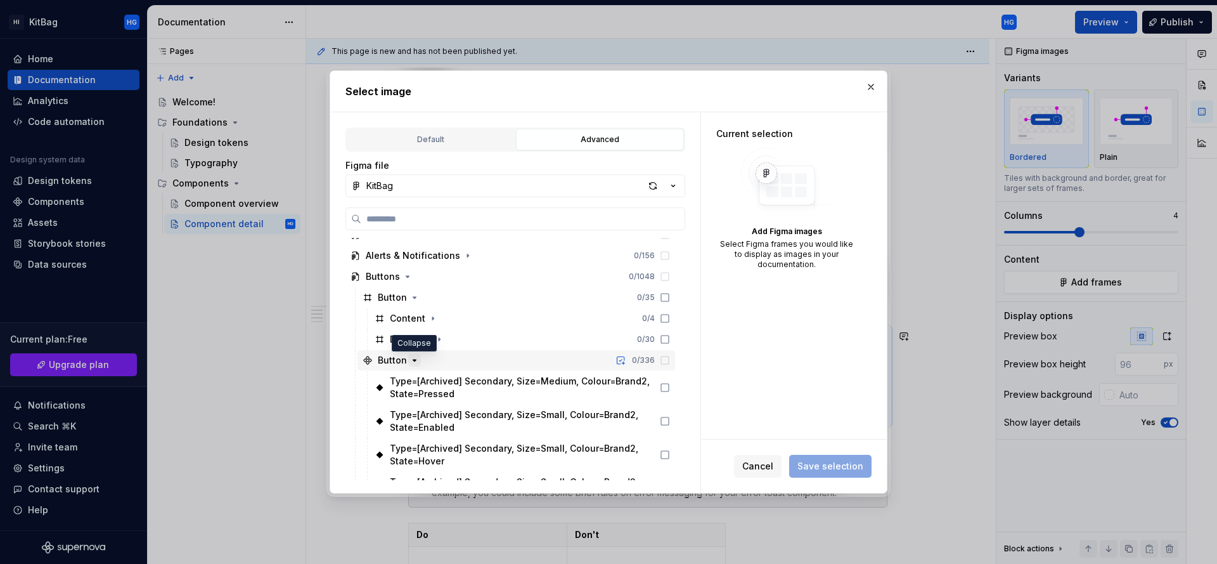
click at [416, 361] on icon "button" at bounding box center [414, 360] width 10 height 10
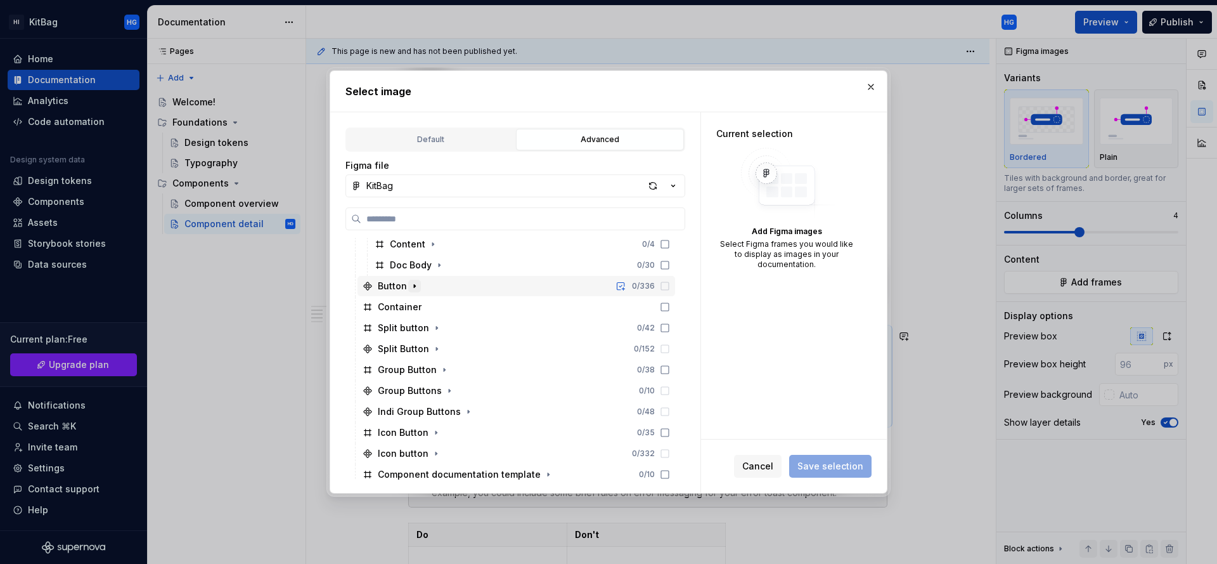
scroll to position [388, 0]
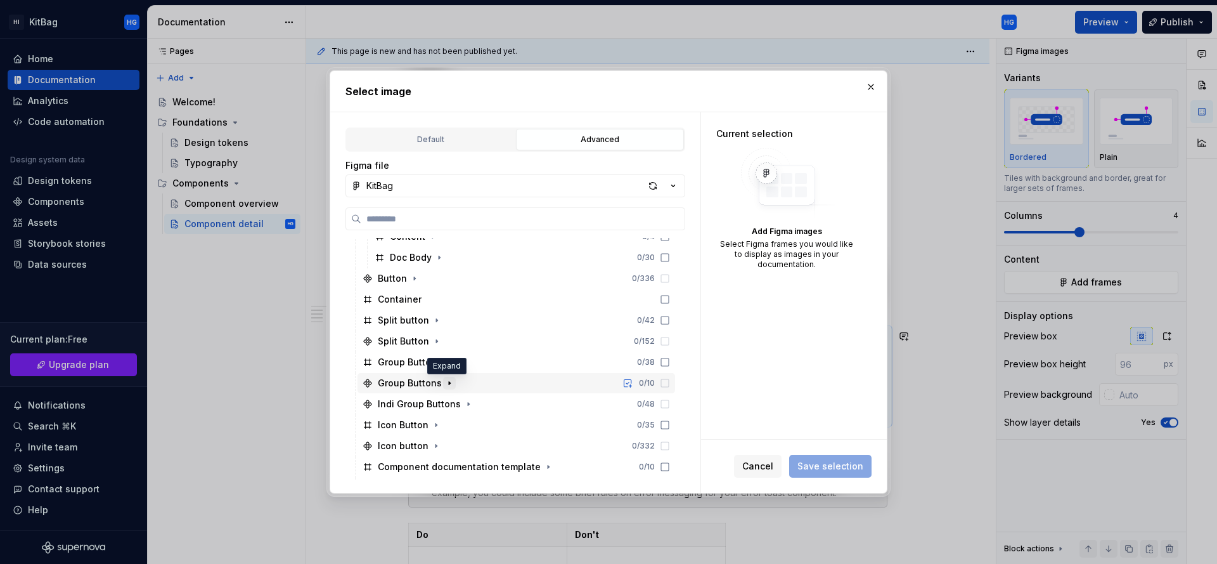
click at [444, 380] on icon "button" at bounding box center [449, 383] width 10 height 10
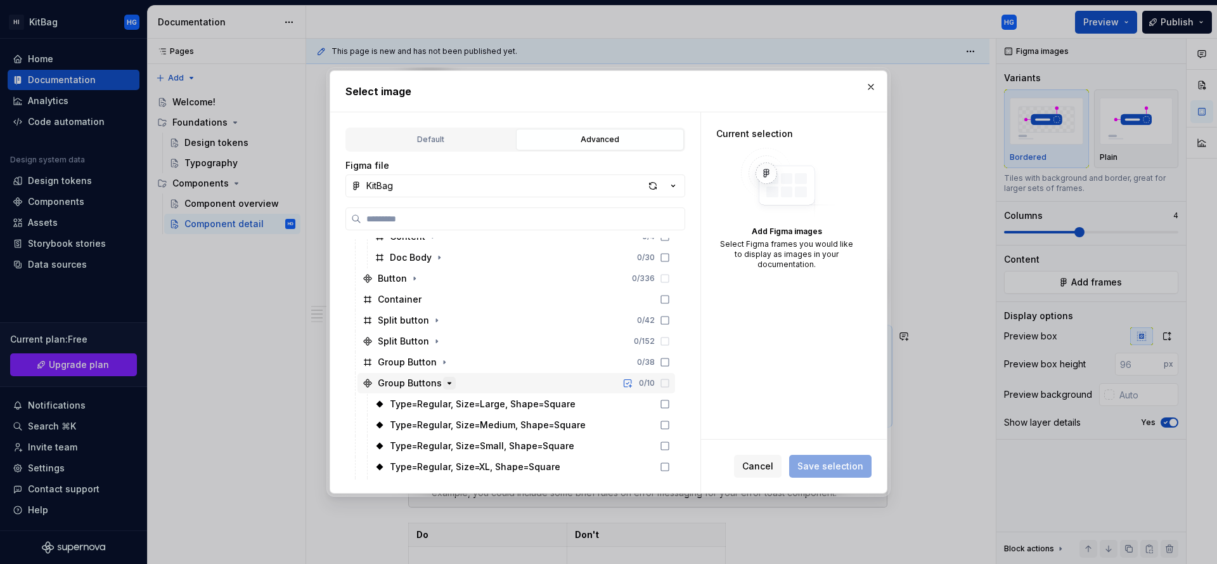
click at [444, 380] on icon "button" at bounding box center [449, 383] width 10 height 10
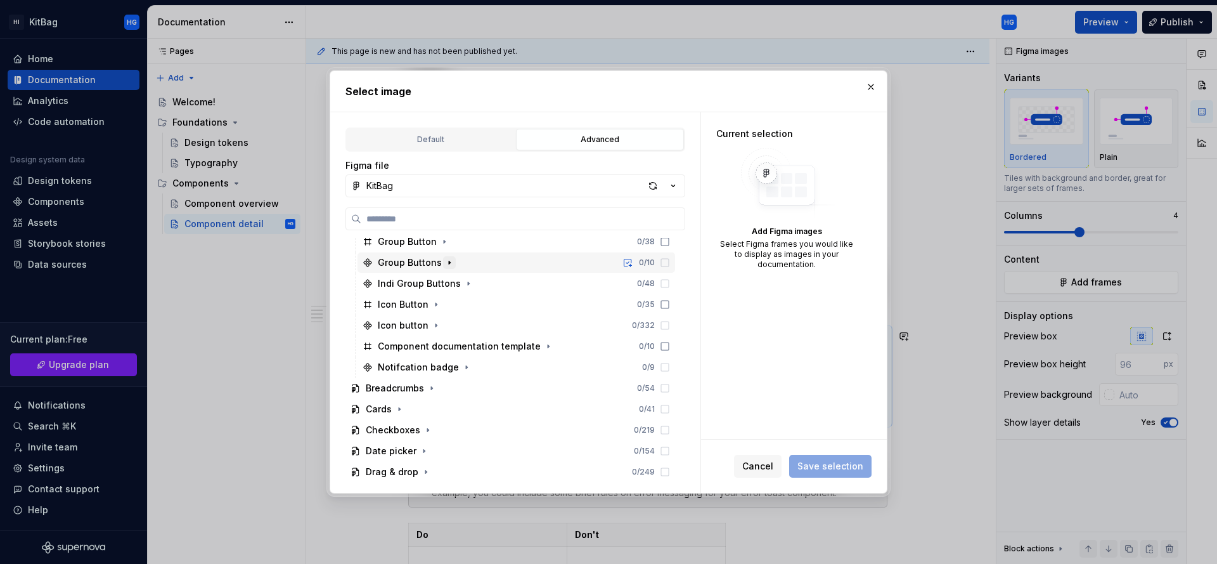
scroll to position [540, 0]
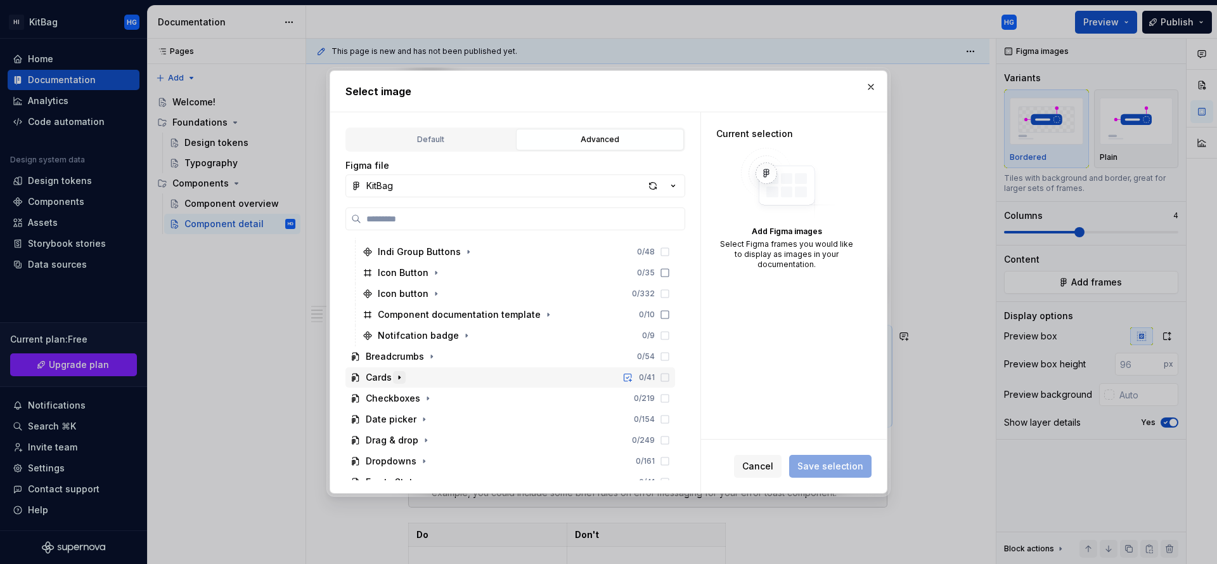
click at [399, 374] on icon "button" at bounding box center [399, 377] width 10 height 10
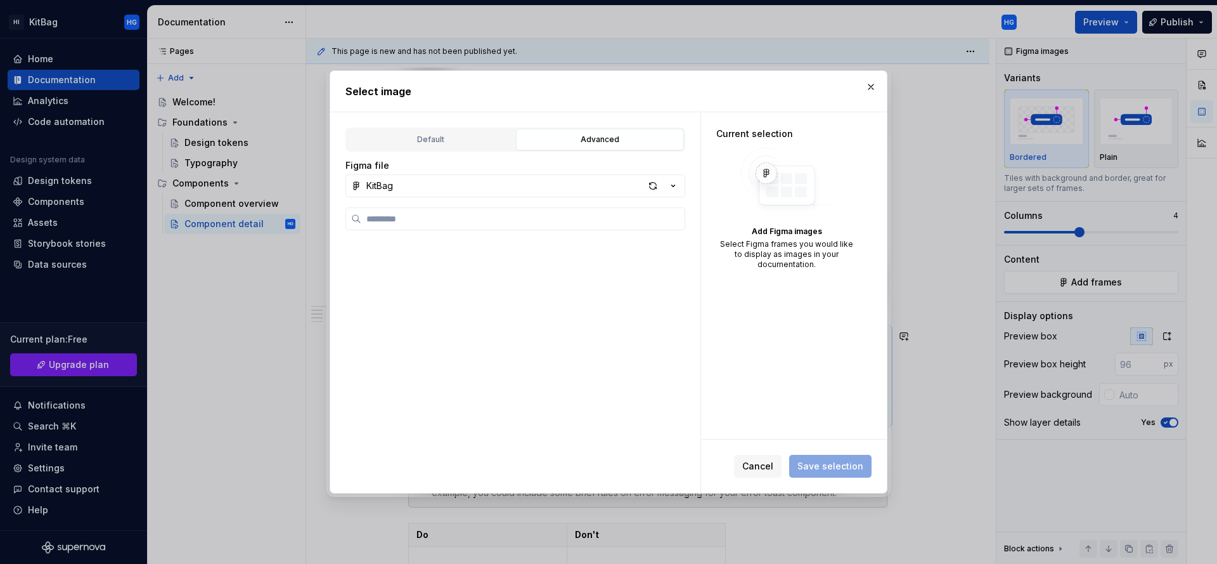
scroll to position [0, 0]
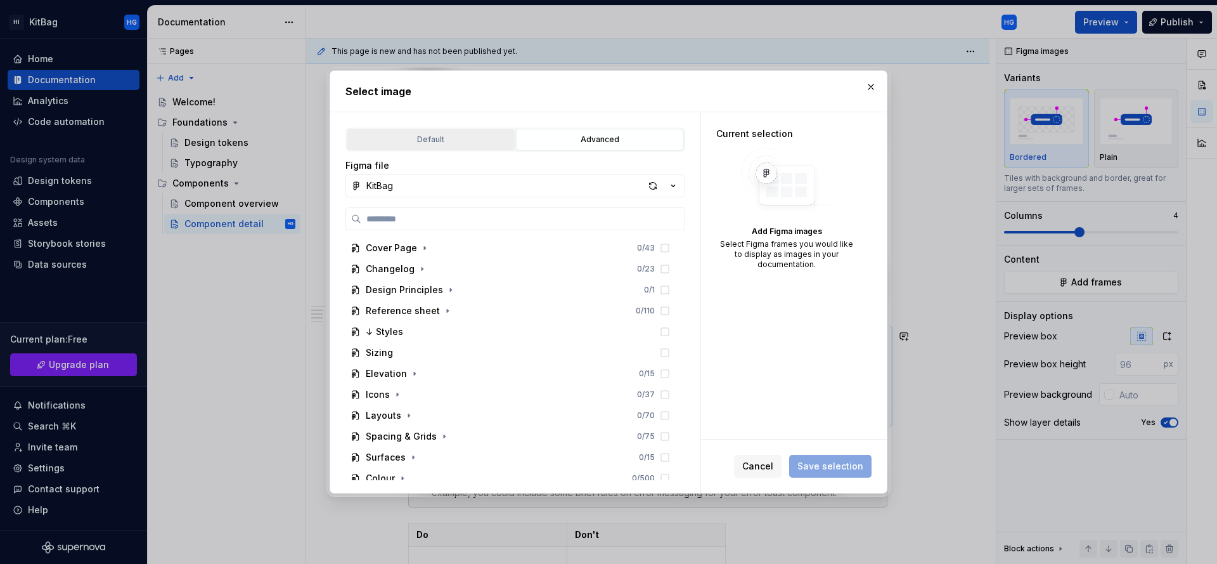
click at [429, 136] on div "Default" at bounding box center [430, 139] width 159 height 13
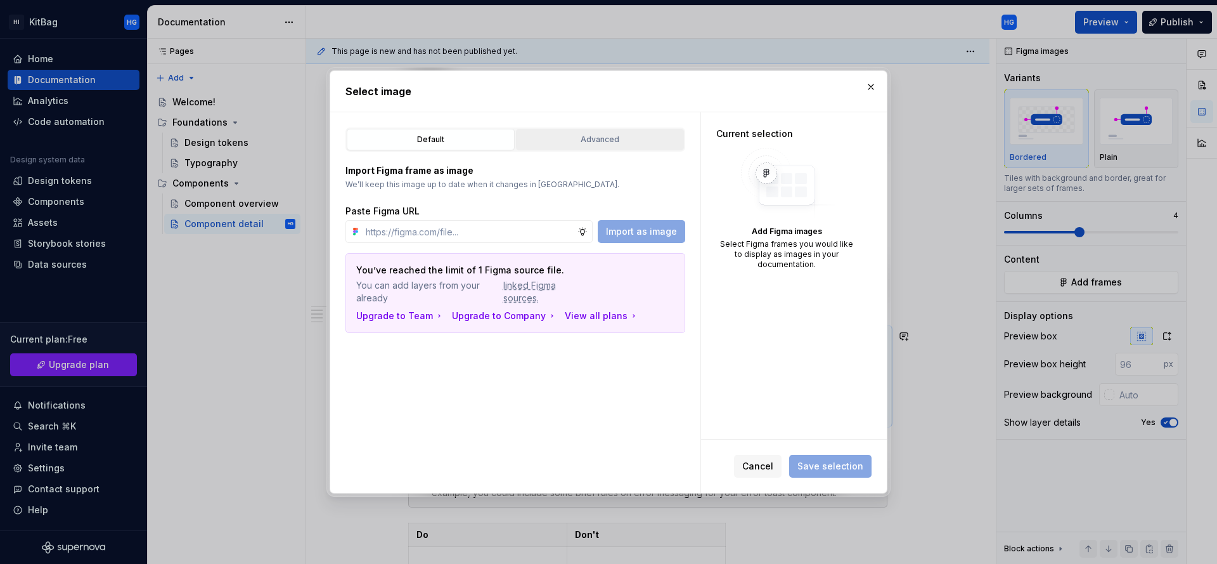
click at [588, 145] on div "Advanced" at bounding box center [599, 139] width 159 height 13
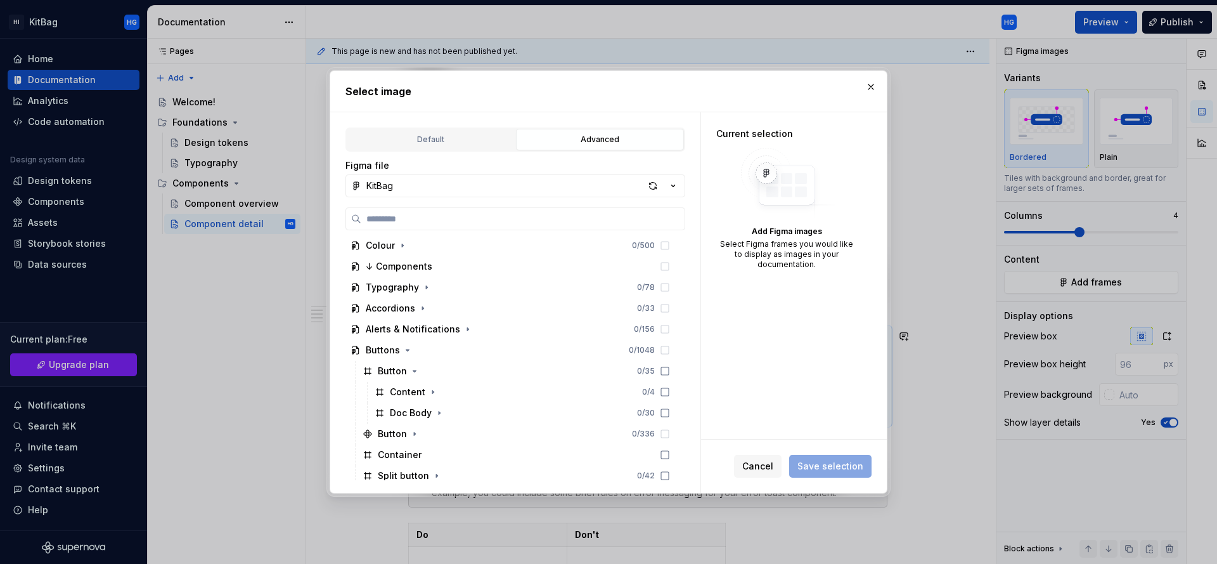
scroll to position [228, 0]
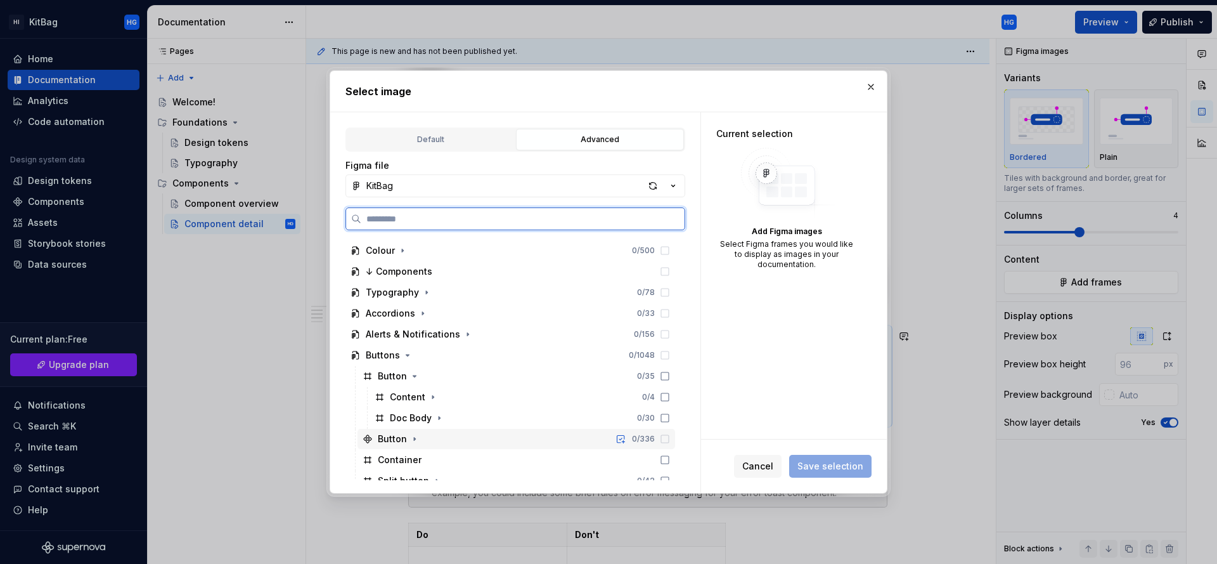
click at [665, 440] on icon at bounding box center [665, 439] width 10 height 10
click at [663, 439] on icon at bounding box center [665, 439] width 10 height 10
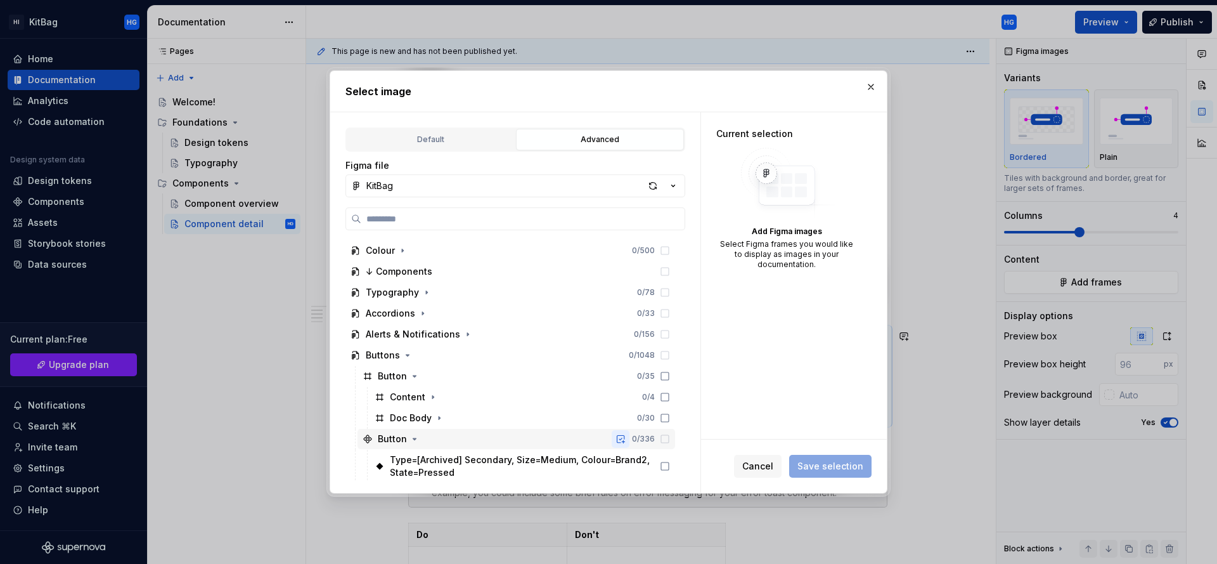
click at [624, 439] on button "button" at bounding box center [621, 439] width 18 height 18
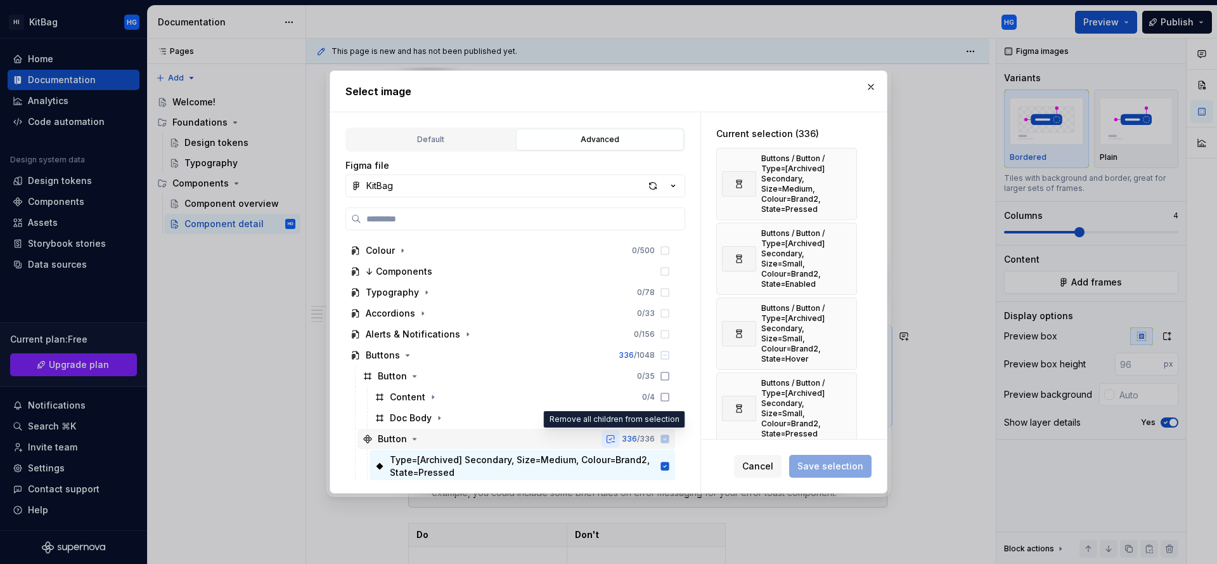
click at [608, 439] on button "button" at bounding box center [611, 439] width 18 height 18
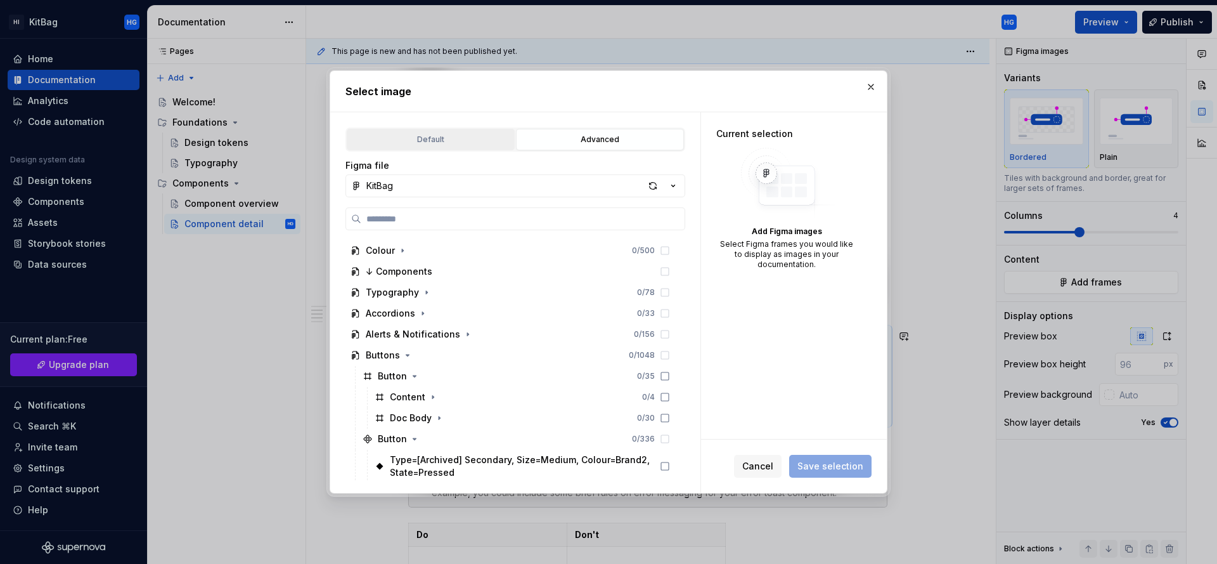
click at [425, 134] on div "Default" at bounding box center [430, 139] width 159 height 13
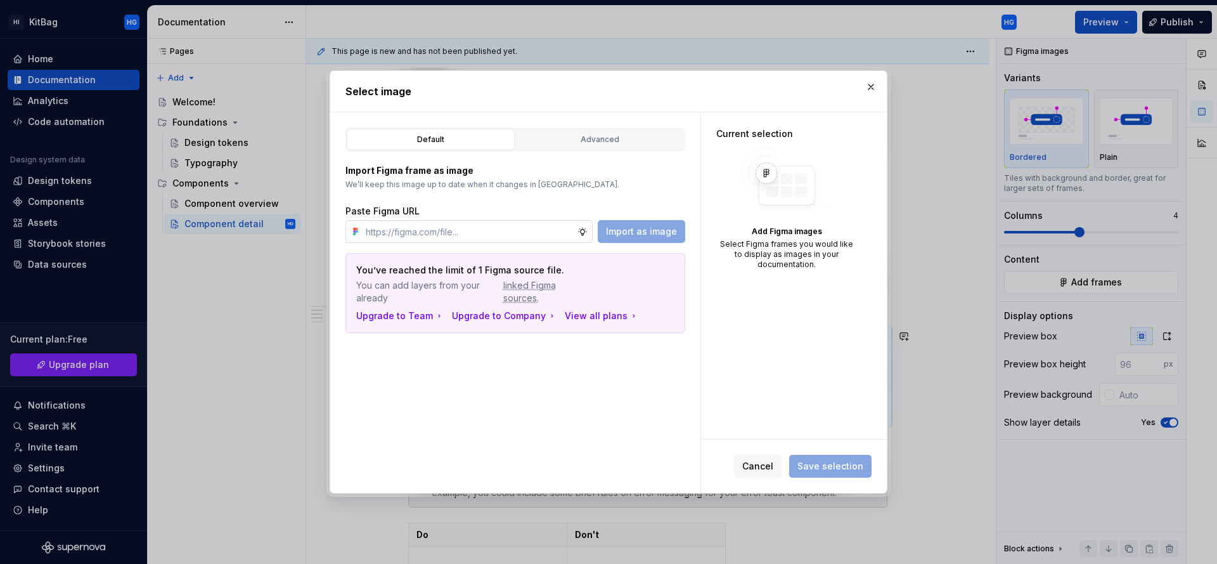
click at [480, 235] on input "text" at bounding box center [469, 231] width 217 height 23
paste input "https://www.figma.com/design/z0YE7bDDiG2wsiIzmGzSE5/KitBag?m=auto&node-id=419-4…"
type input "https://www.figma.com/design/z0YE7bDDiG2wsiIzmGzSE5/KitBag?m=auto&node-id=419-4…"
click at [680, 235] on button "Import as image" at bounding box center [641, 231] width 87 height 23
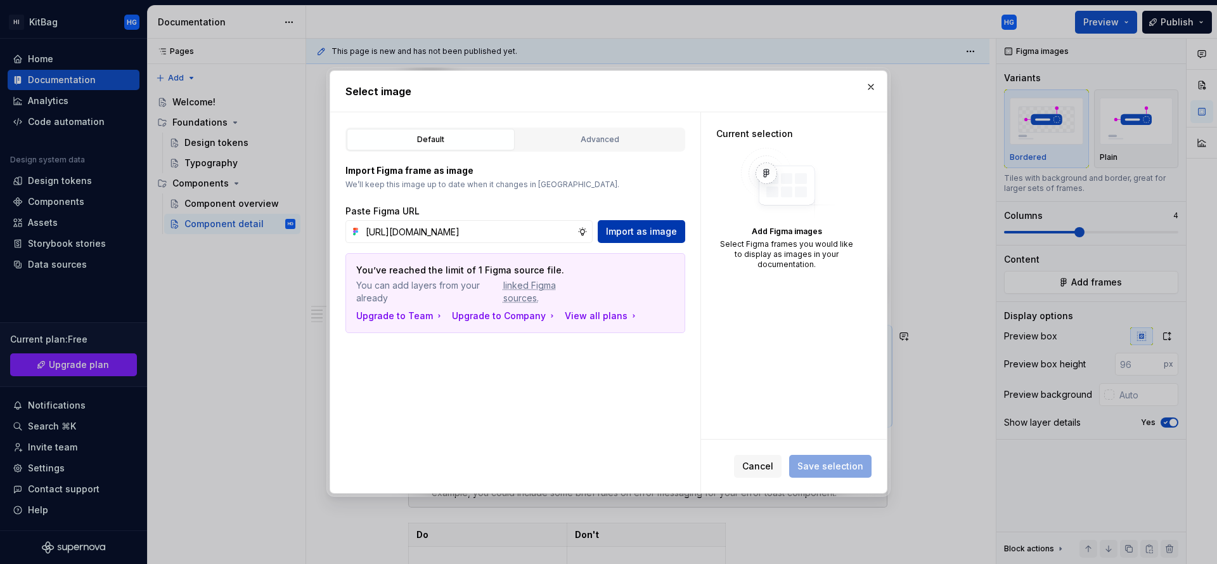
scroll to position [0, 0]
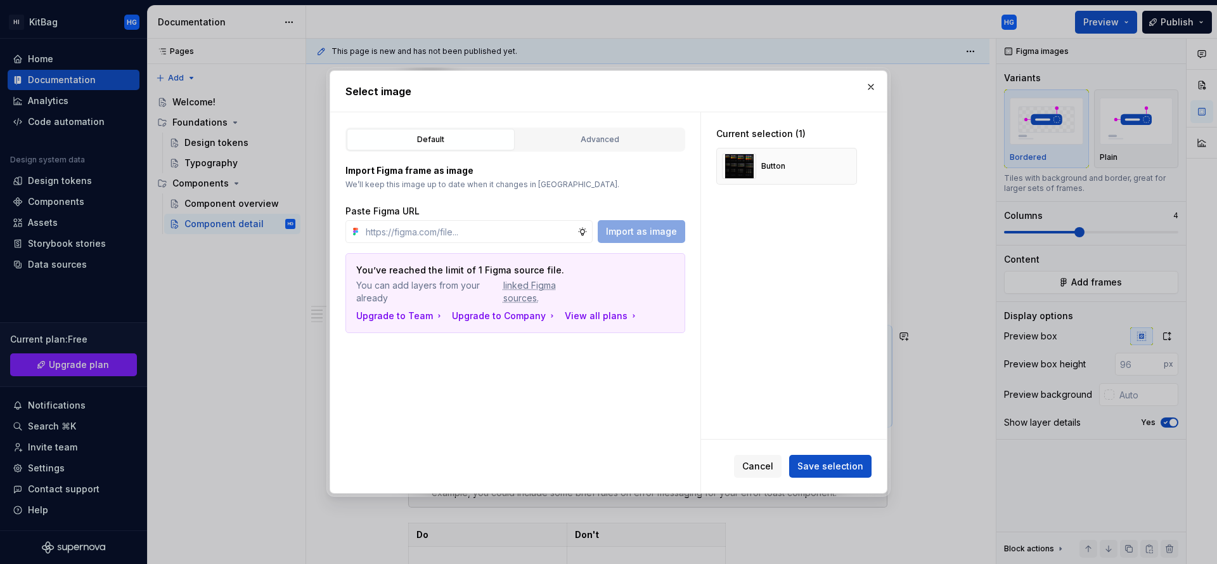
click at [837, 467] on span "Save selection" at bounding box center [830, 466] width 66 height 13
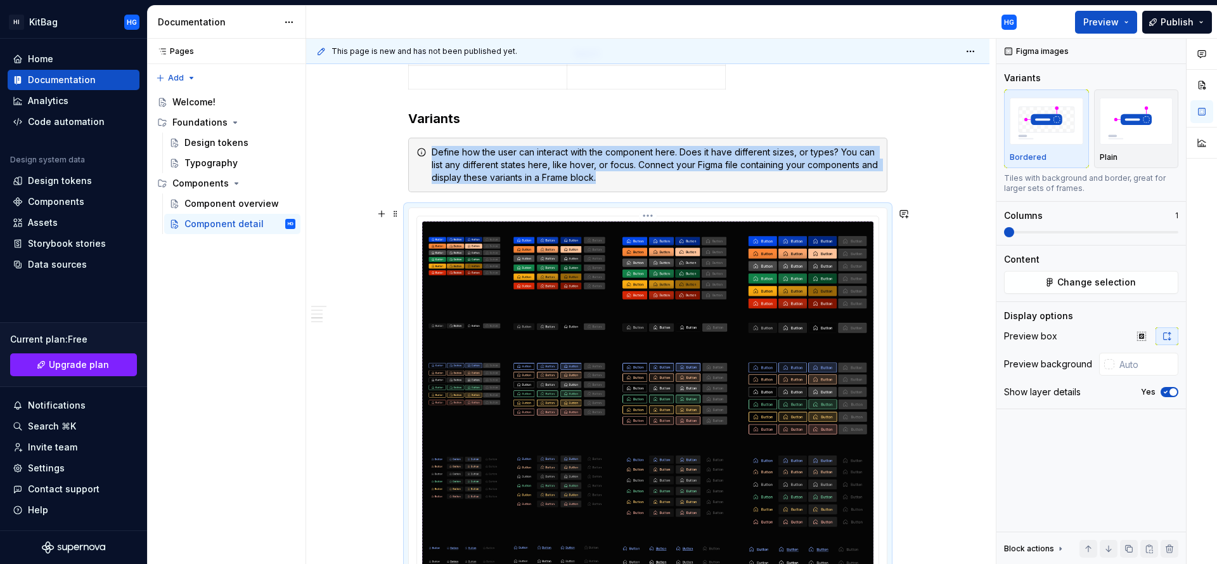
scroll to position [779, 0]
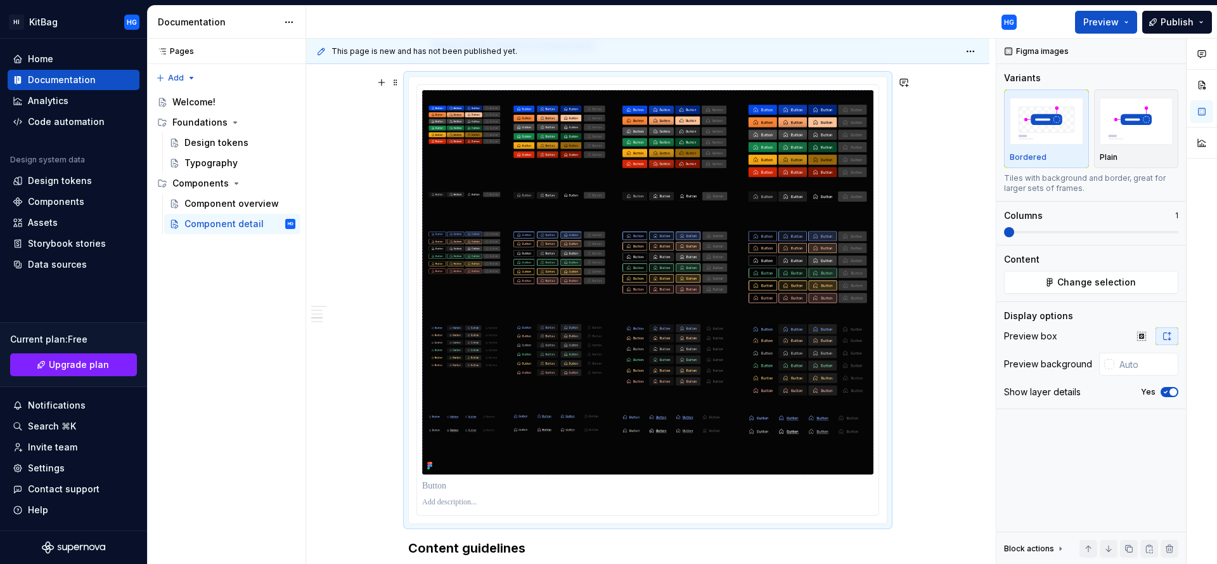
click at [935, 370] on div "**********" at bounding box center [651, 301] width 690 height 525
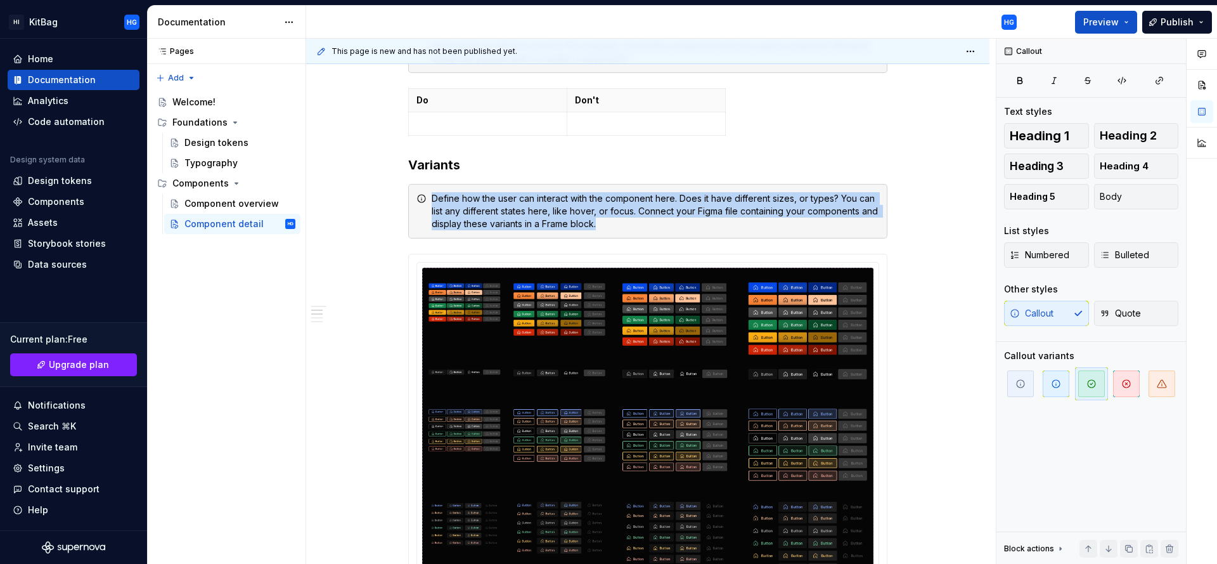
scroll to position [606, 0]
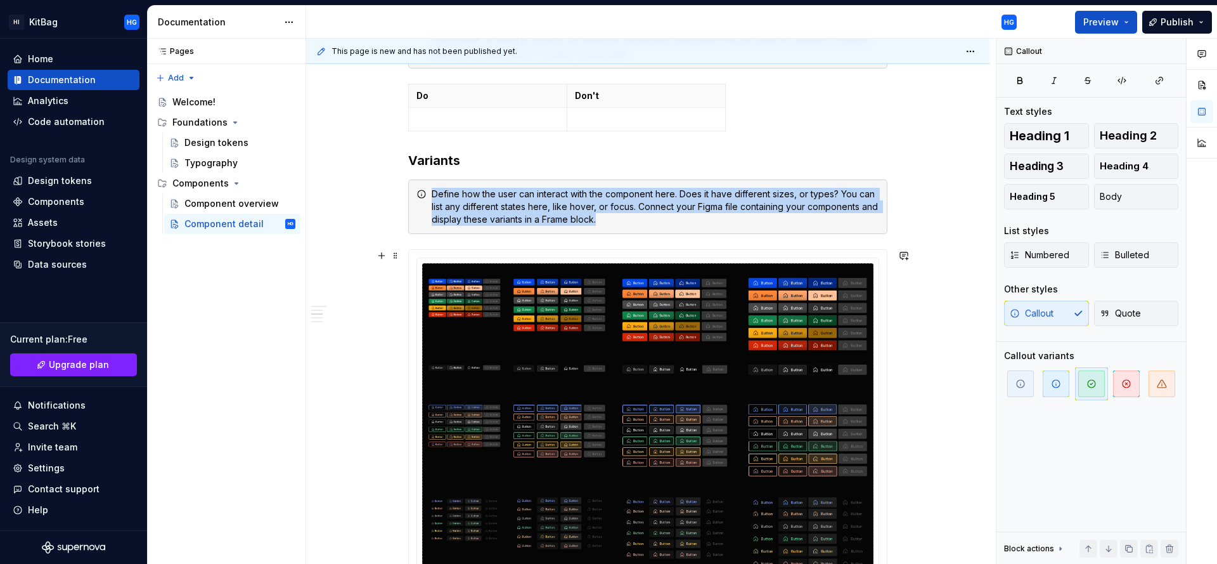
click at [884, 251] on div at bounding box center [648, 473] width 478 height 446
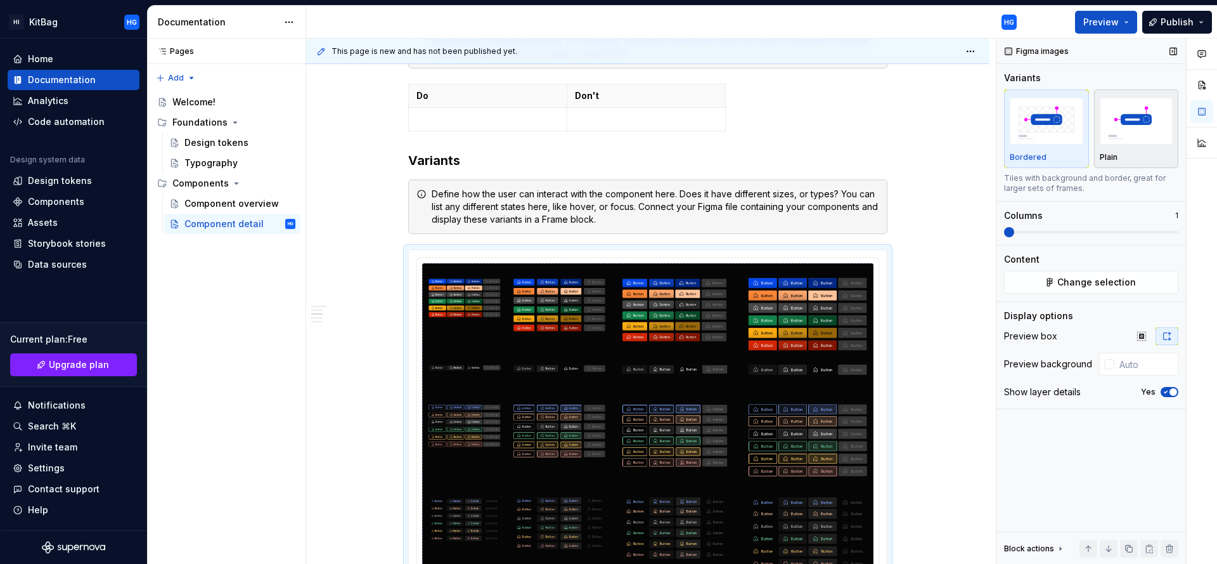
click at [1114, 154] on p "Plain" at bounding box center [1109, 157] width 18 height 10
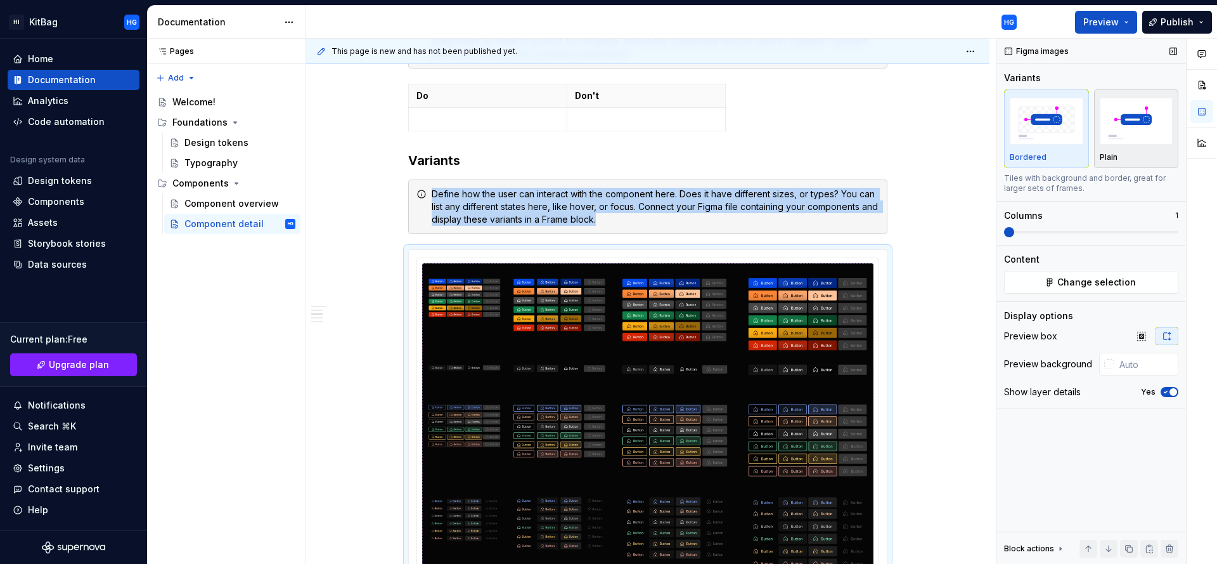
scroll to position [738, 0]
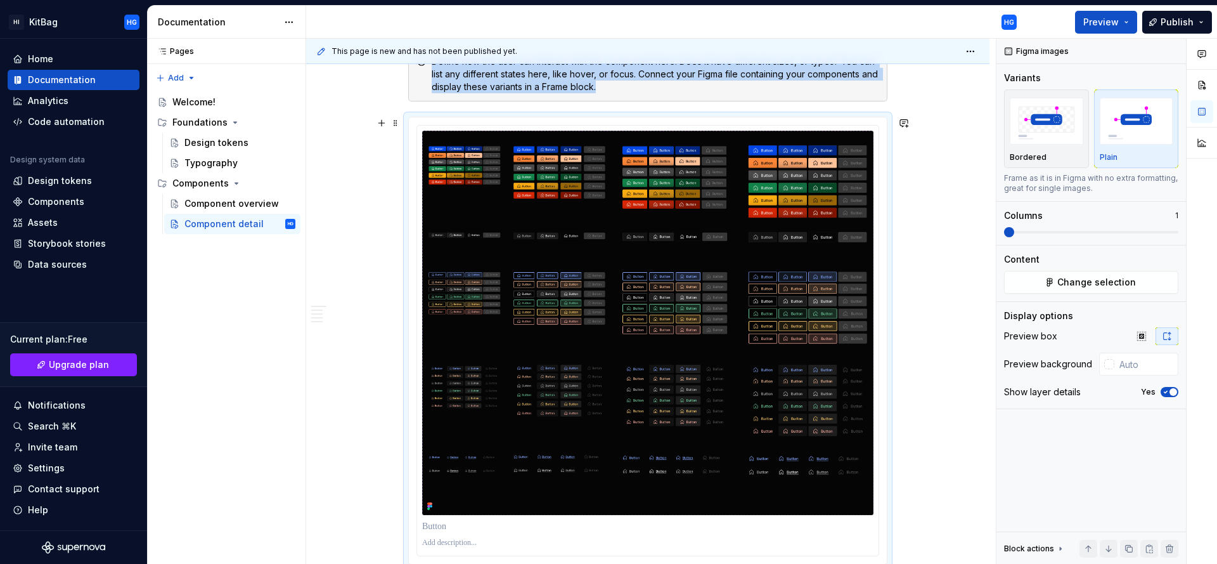
click at [929, 225] on div "**********" at bounding box center [647, 275] width 683 height 1595
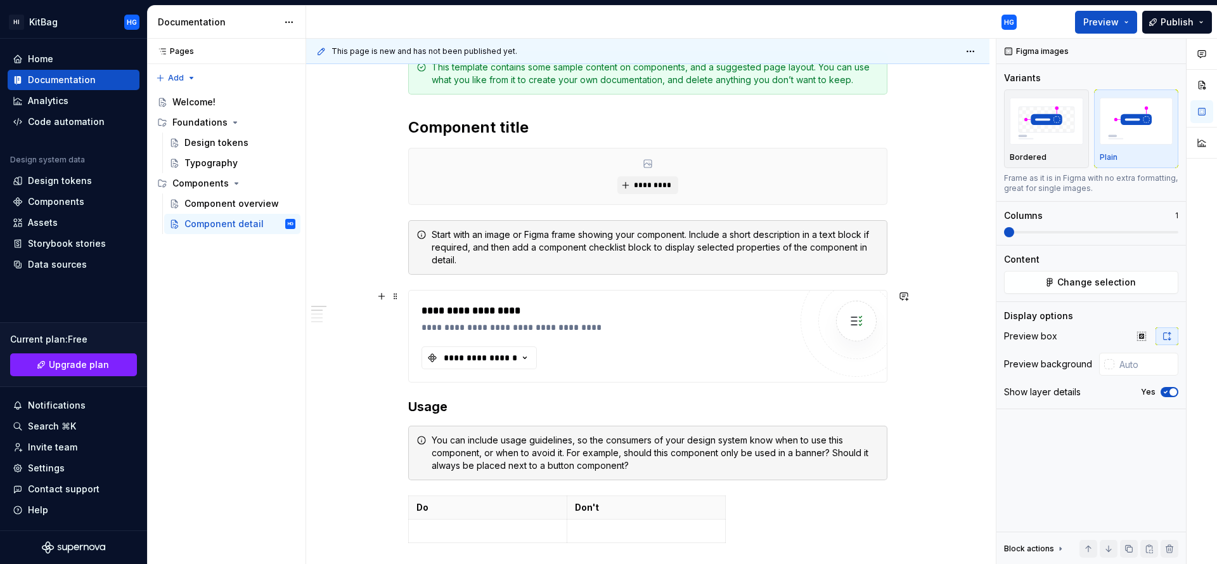
scroll to position [0, 0]
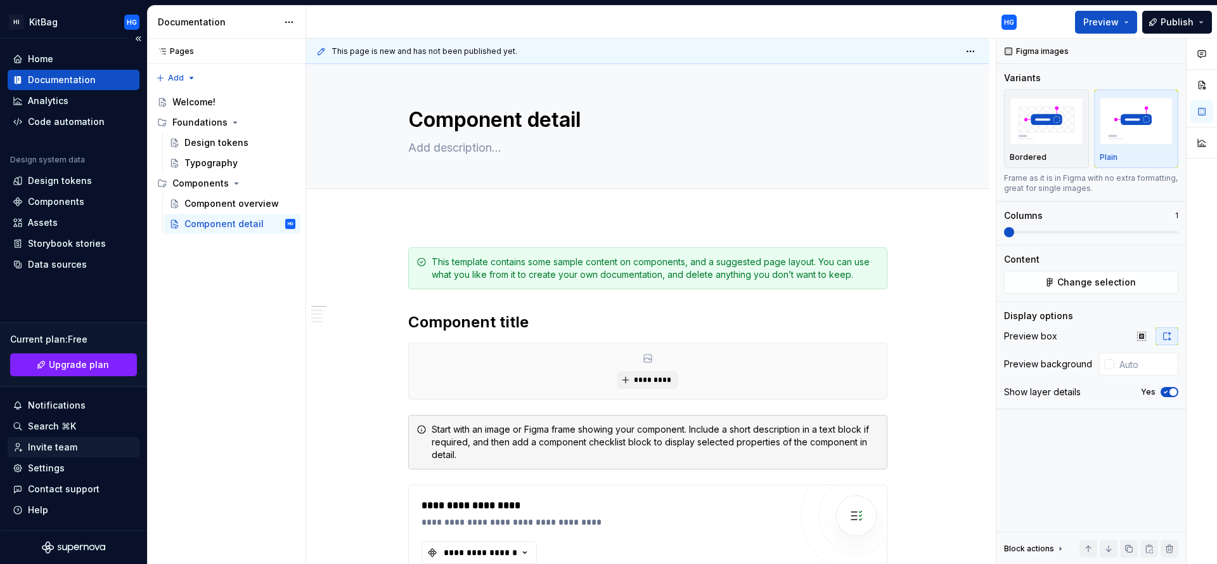
click at [63, 453] on div "Invite team" at bounding box center [52, 447] width 49 height 13
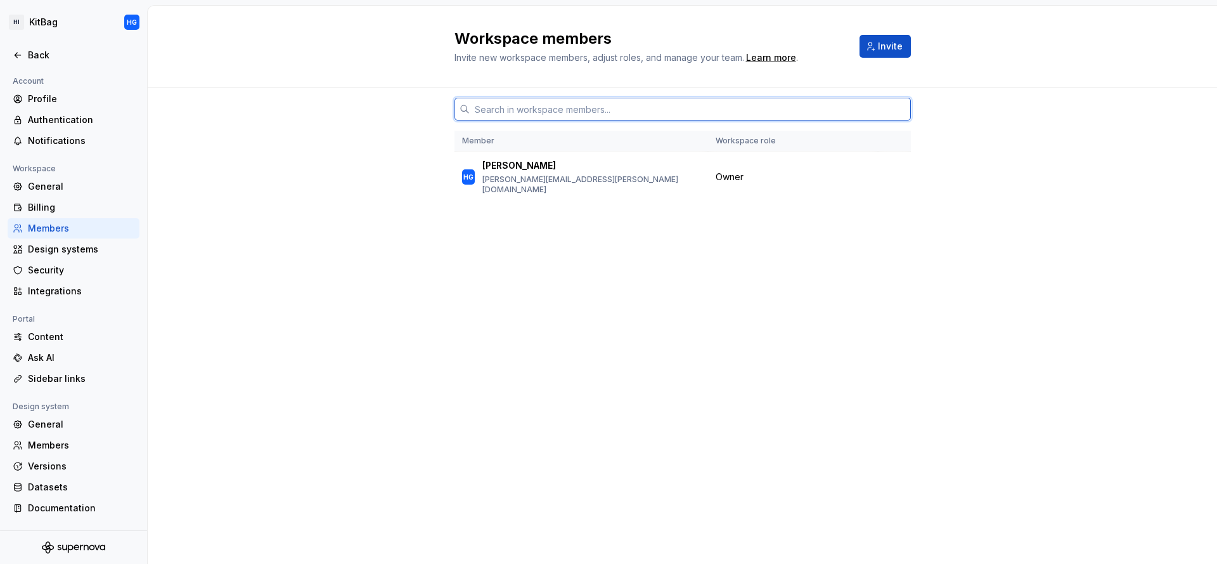
click at [534, 108] on input "text" at bounding box center [690, 109] width 441 height 23
click at [521, 108] on input "text" at bounding box center [690, 109] width 441 height 23
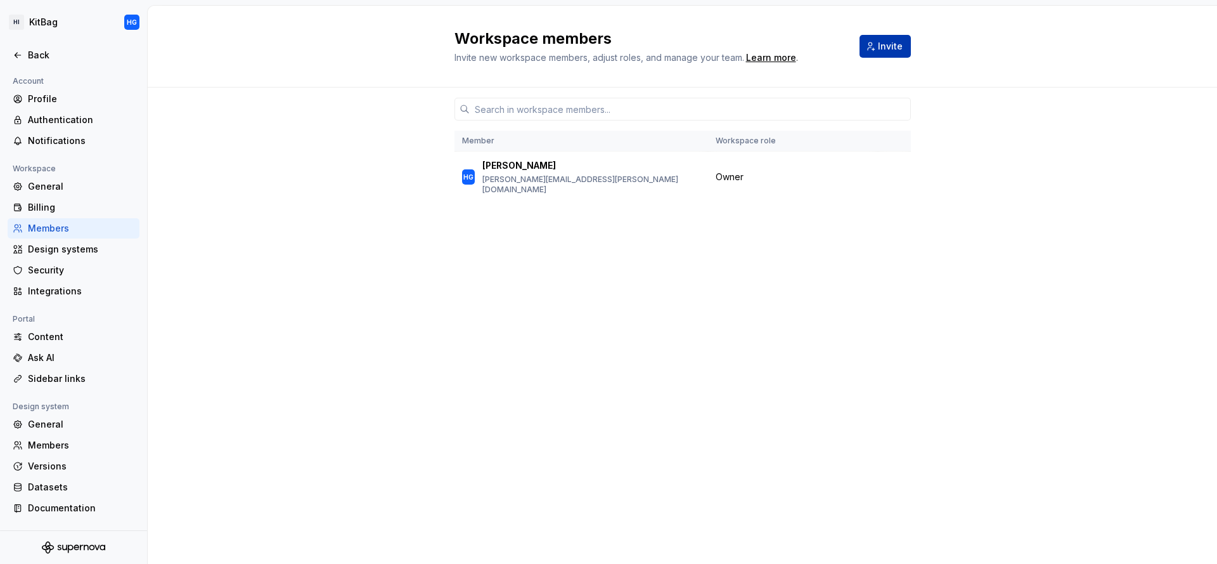
click at [905, 48] on button "Invite" at bounding box center [885, 46] width 51 height 23
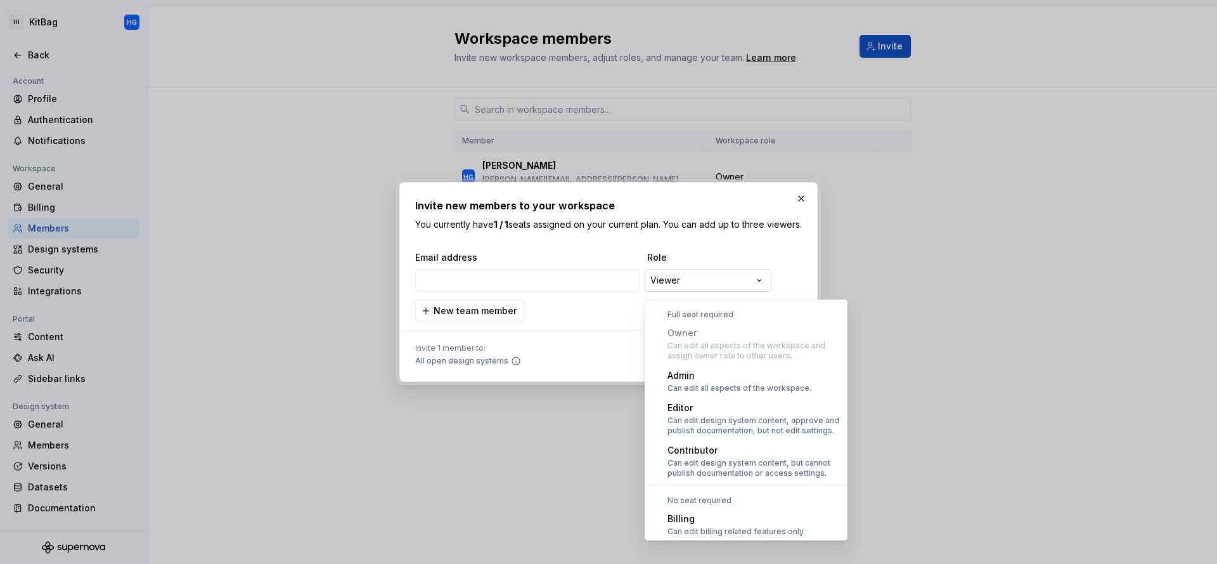
click at [711, 291] on div "**********" at bounding box center [608, 282] width 1217 height 564
click at [742, 231] on div "**********" at bounding box center [608, 282] width 1217 height 564
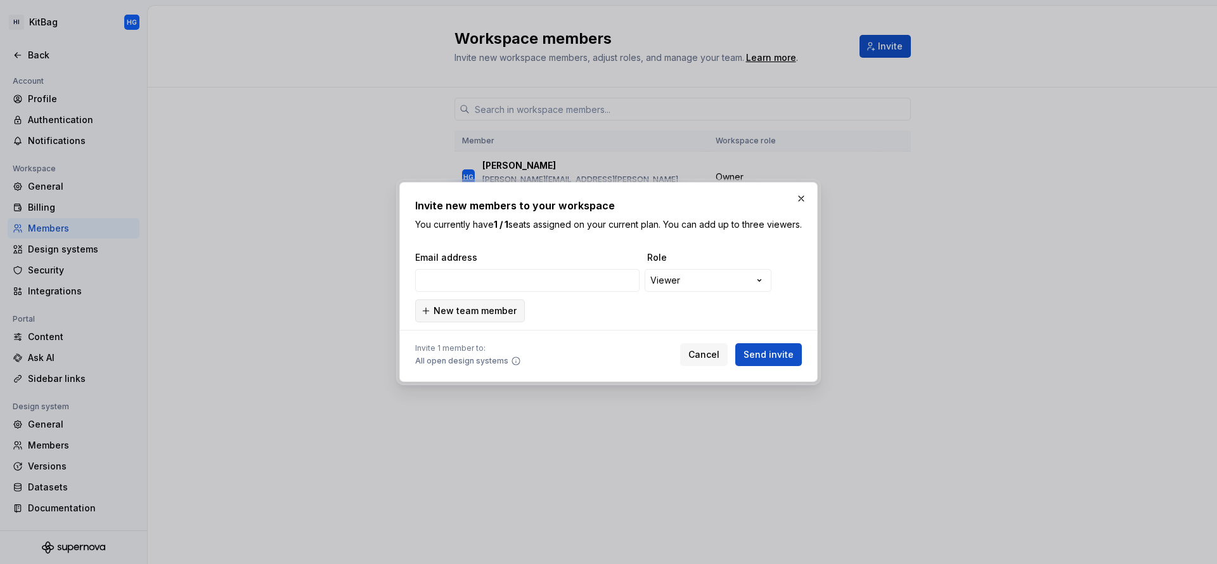
click at [464, 314] on span "New team member" at bounding box center [475, 310] width 83 height 13
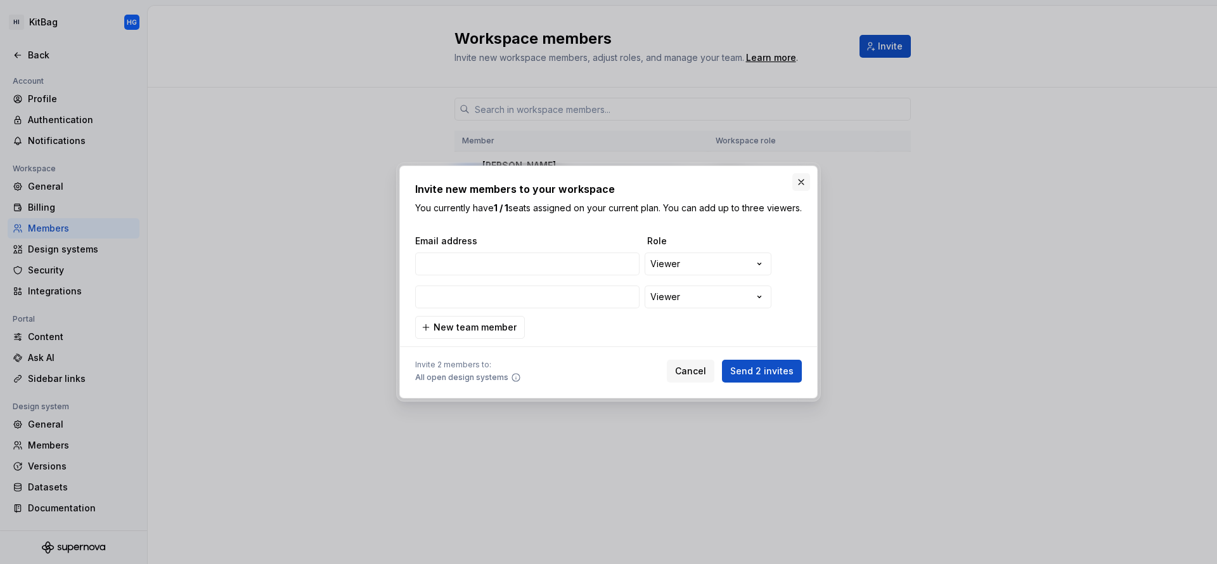
click at [802, 173] on button "button" at bounding box center [801, 182] width 18 height 18
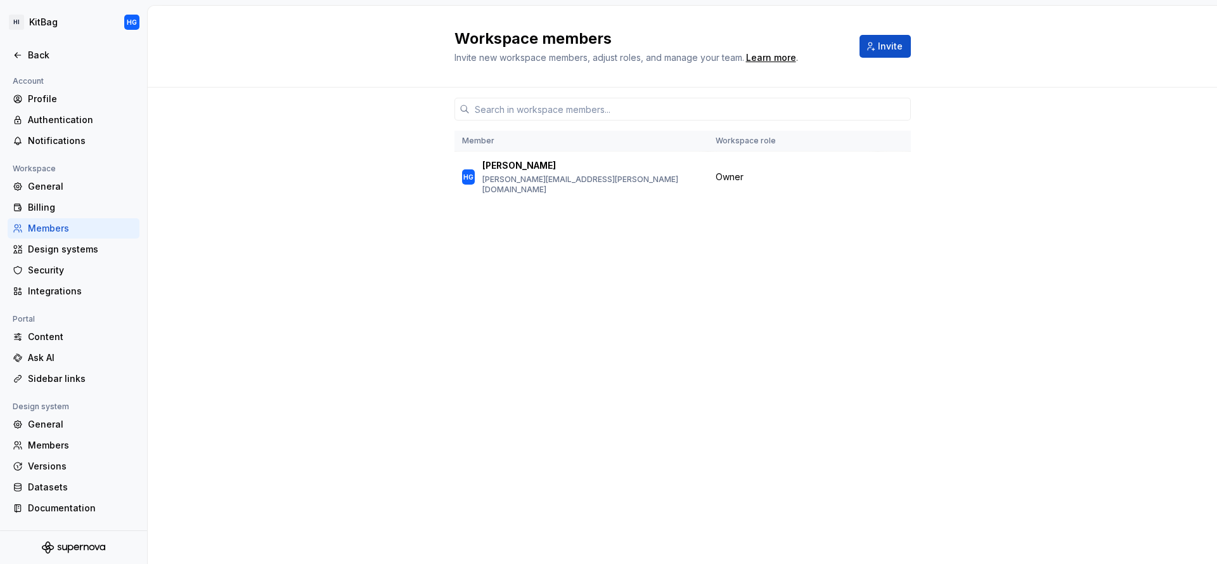
click at [1003, 263] on div "Member Workspace role HG Howard Gadsby howard.gadsby@hawkeyeinnovations.com Own…" at bounding box center [682, 325] width 1069 height 476
click at [61, 479] on div "Datasets" at bounding box center [74, 487] width 132 height 20
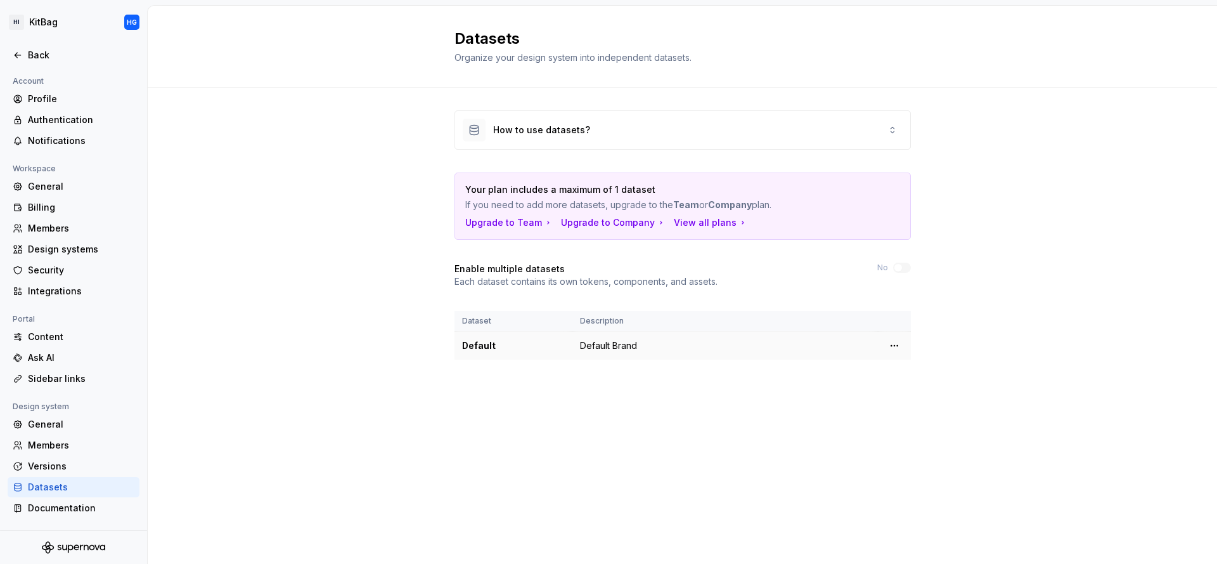
click at [612, 349] on td "Default Brand" at bounding box center [725, 346] width 306 height 29
click at [83, 512] on div "Documentation" at bounding box center [81, 507] width 106 height 13
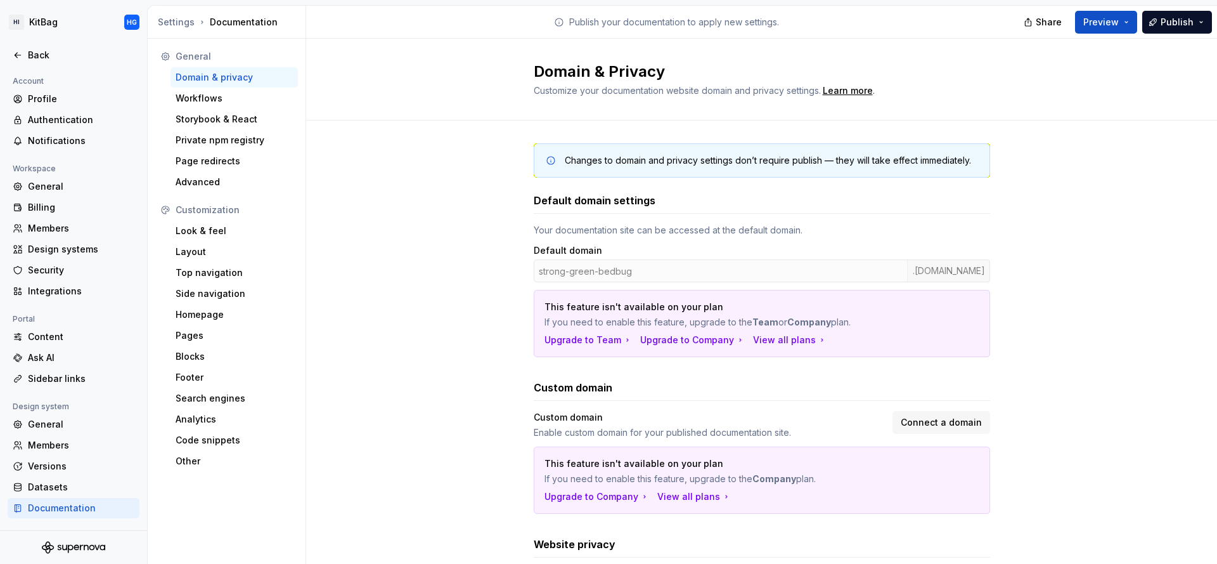
click at [600, 266] on div "strong-green-bedbug .supernova-docs.io" at bounding box center [762, 270] width 456 height 23
click at [209, 319] on div "Homepage" at bounding box center [234, 314] width 117 height 13
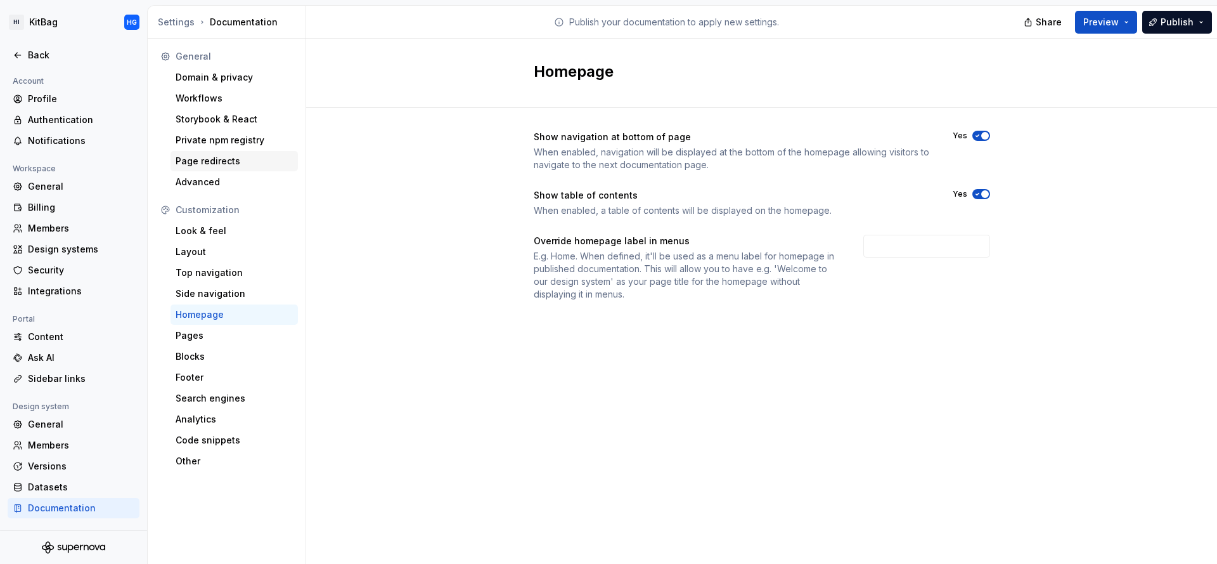
click at [224, 161] on div "Page redirects" at bounding box center [234, 161] width 117 height 13
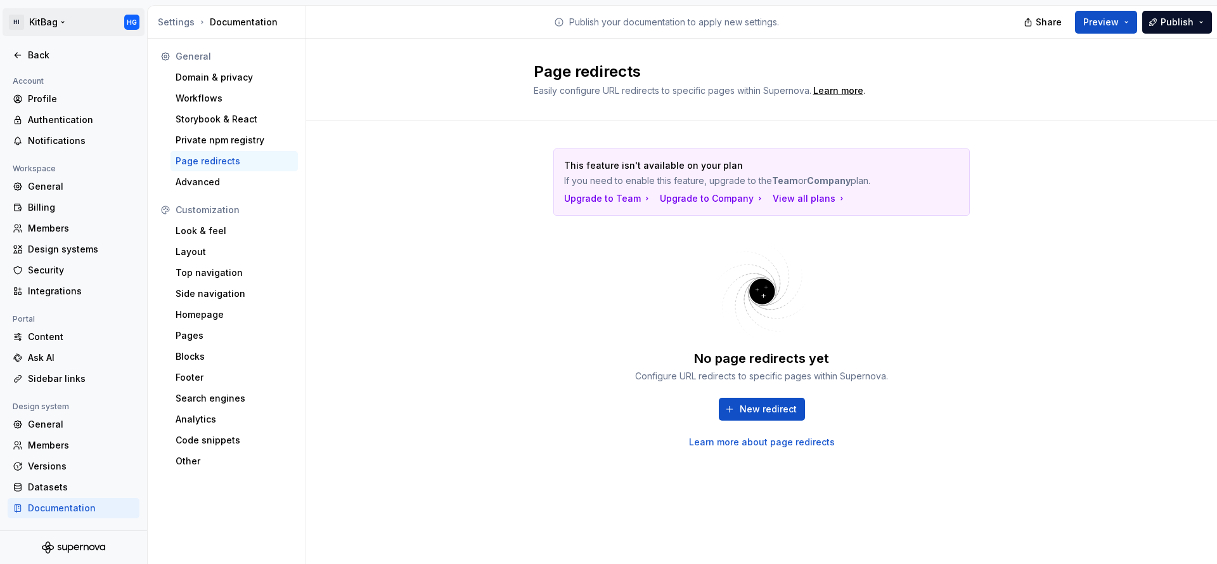
click at [45, 16] on html "HI KitBag HG Back Account Profile Authentication Notifications Workspace Genera…" at bounding box center [608, 282] width 1217 height 564
click at [56, 254] on div "Design systems" at bounding box center [81, 249] width 106 height 13
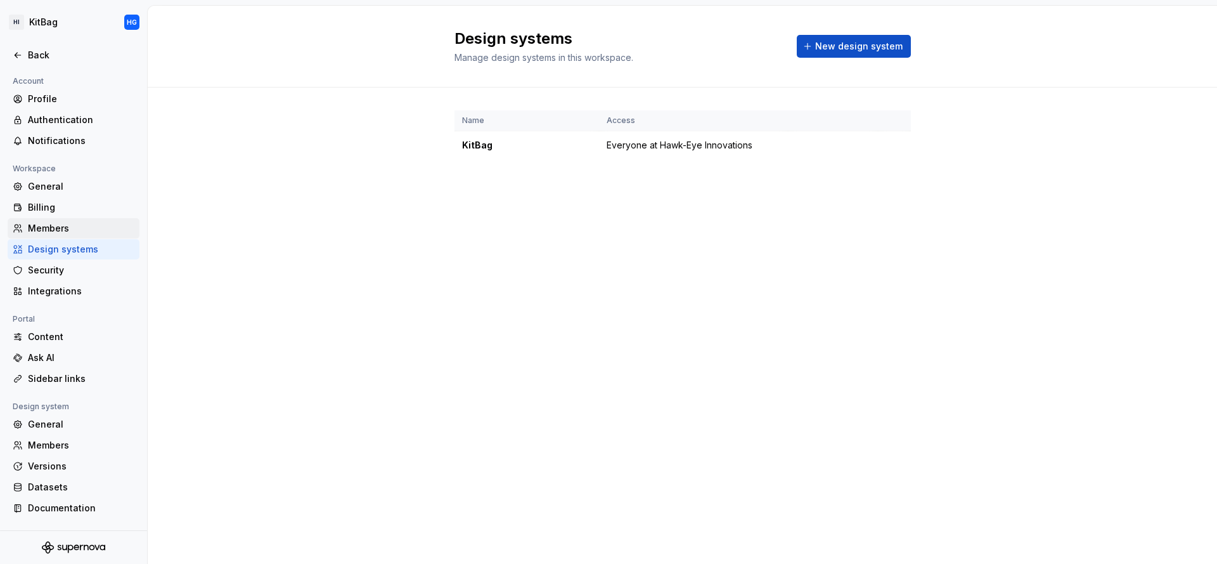
click at [55, 233] on div "Members" at bounding box center [81, 228] width 106 height 13
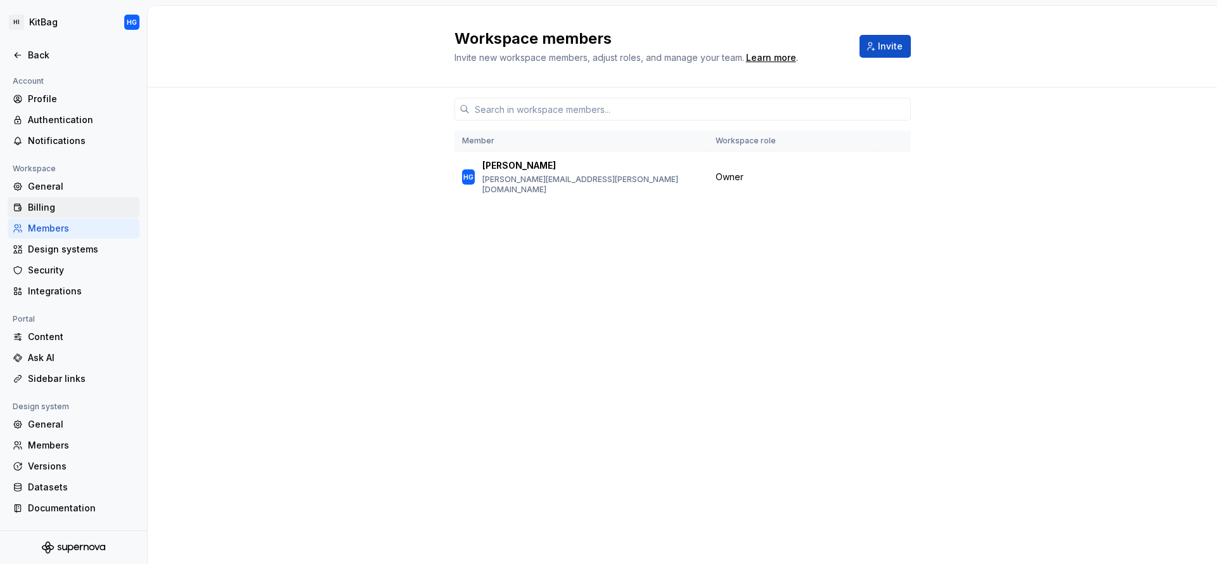
click at [55, 212] on div "Billing" at bounding box center [81, 207] width 106 height 13
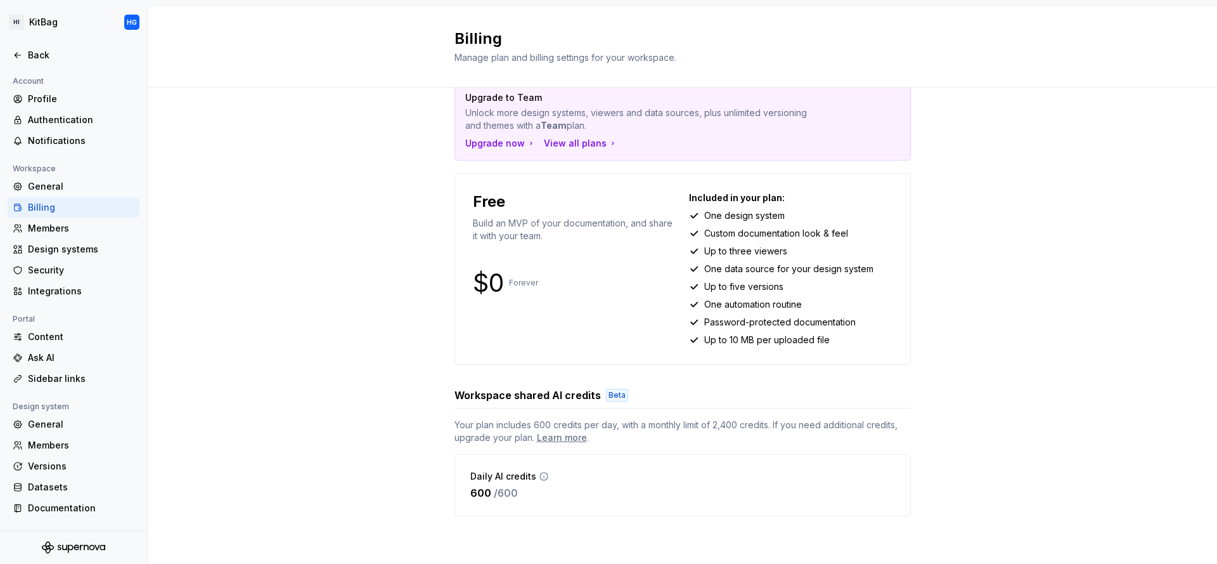
scroll to position [30, 0]
click at [544, 439] on div "Learn more" at bounding box center [562, 436] width 50 height 13
click at [943, 337] on div "Upgrade to Team Unlock more design systems, viewers and data sources, plus unli…" at bounding box center [682, 310] width 1069 height 506
drag, startPoint x: 854, startPoint y: 318, endPoint x: 693, endPoint y: 319, distance: 161.0
click at [693, 319] on div "Password-protected documentation" at bounding box center [790, 321] width 203 height 13
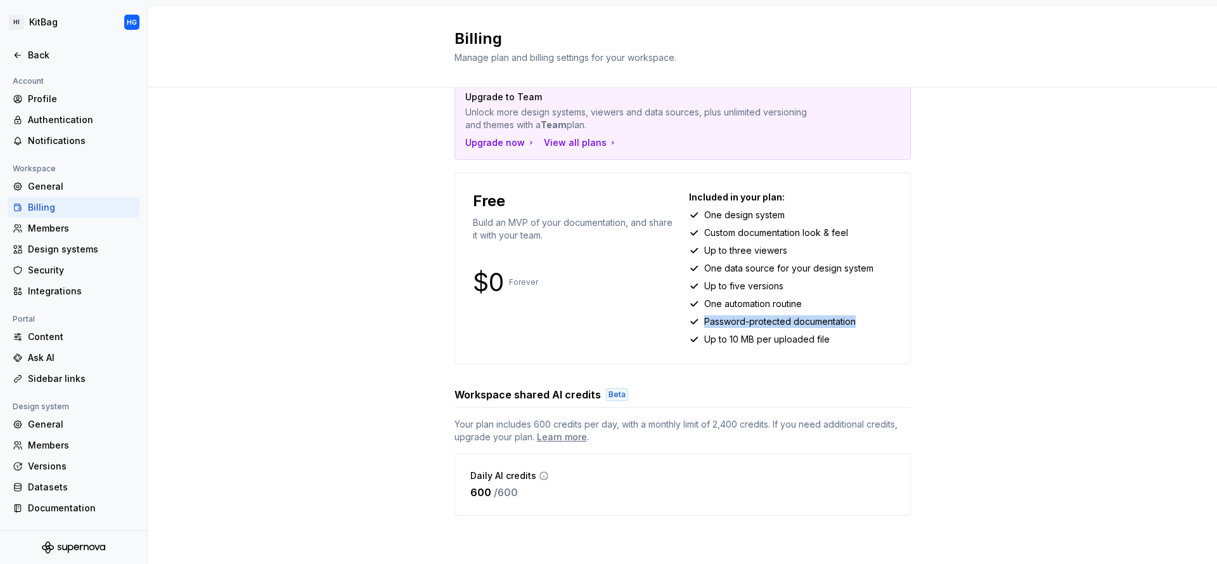
click at [862, 313] on div "Included in your plan: One design system Custom documentation look & feel Up to…" at bounding box center [790, 268] width 203 height 155
click at [50, 51] on div "Back" at bounding box center [81, 55] width 106 height 13
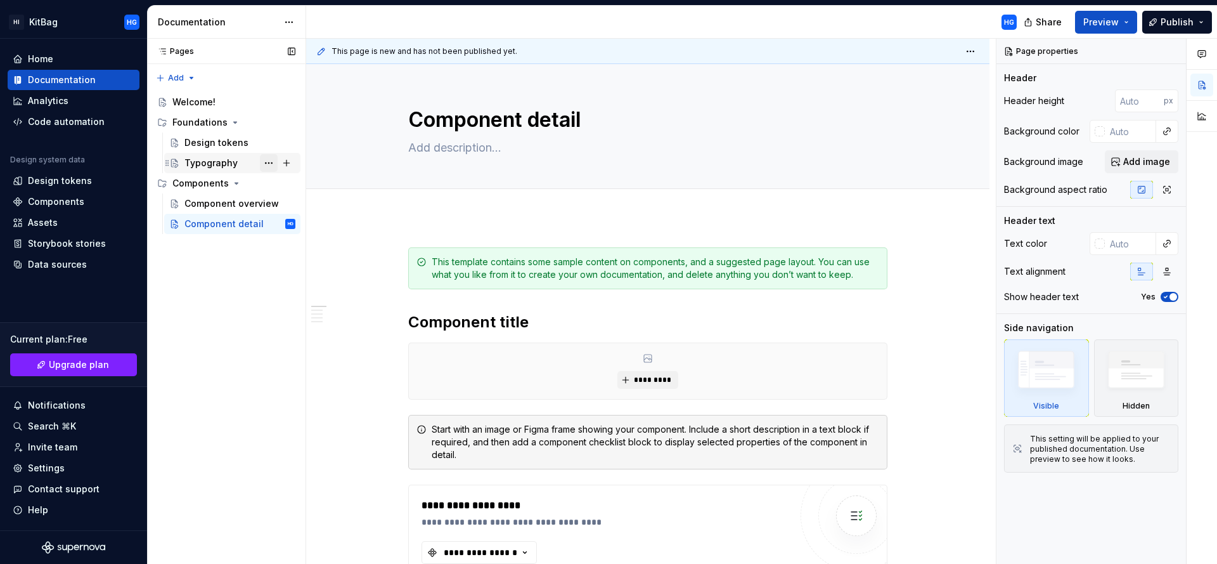
click at [272, 164] on button "Page tree" at bounding box center [269, 163] width 18 height 18
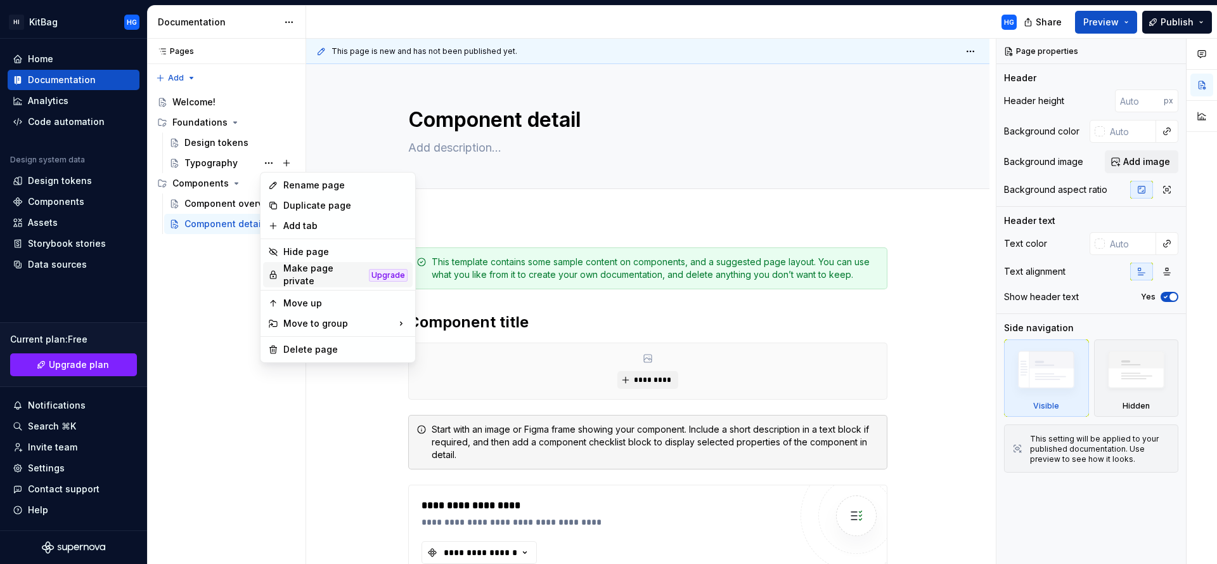
click at [327, 277] on div "Make page private" at bounding box center [323, 274] width 81 height 25
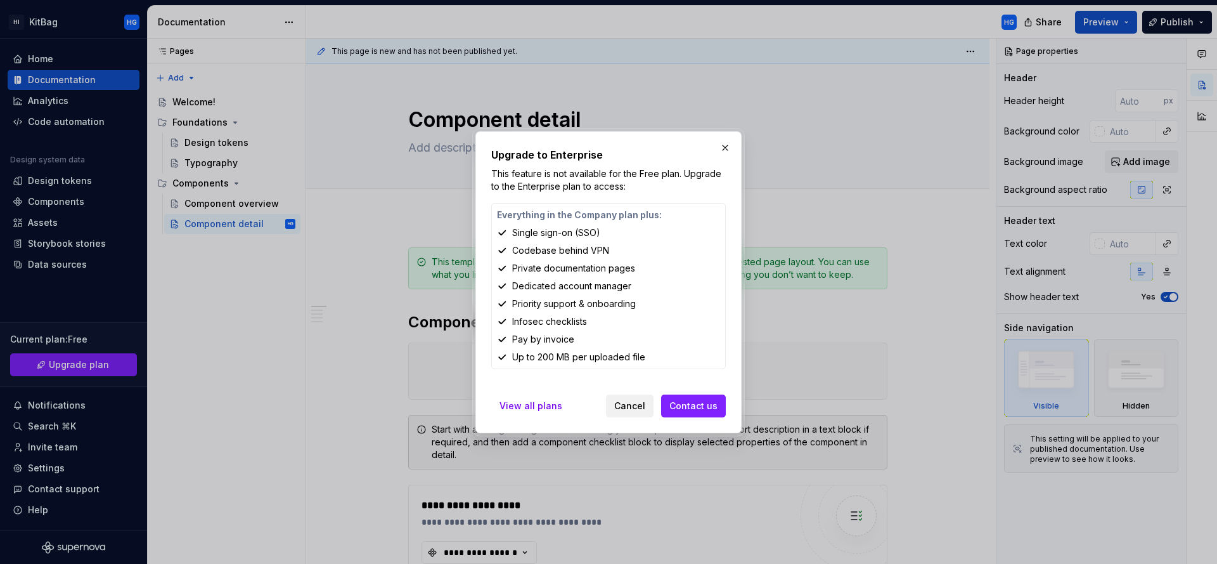
click at [637, 404] on span "Cancel" at bounding box center [629, 405] width 31 height 13
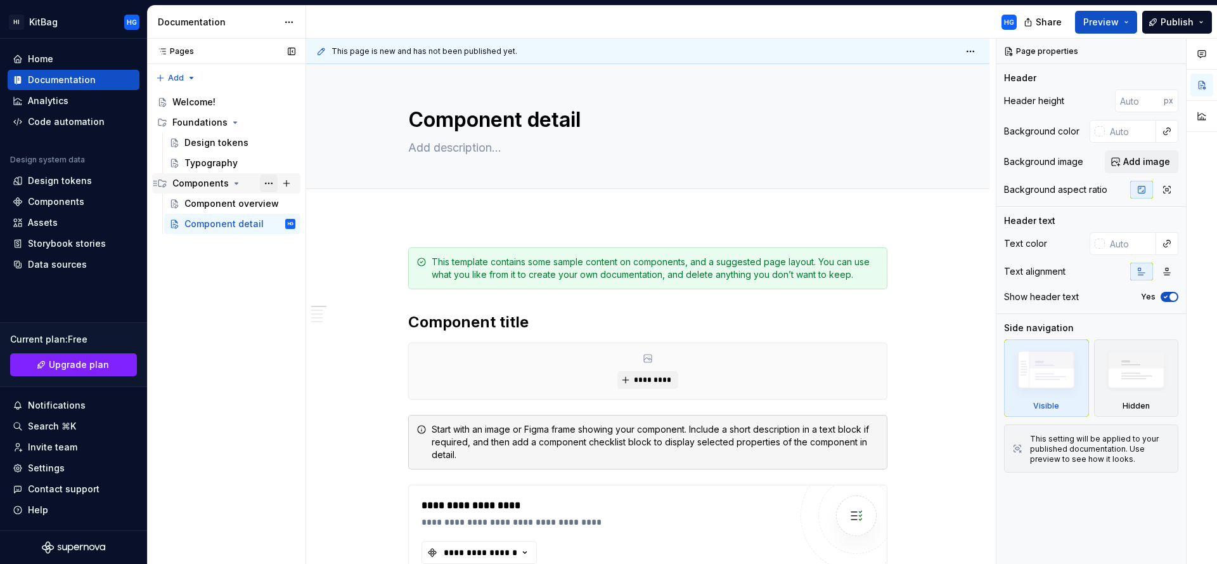
click at [272, 186] on button "Page tree" at bounding box center [269, 183] width 18 height 18
click at [219, 334] on div "Pages Pages Add Accessibility guide for tree Page tree. Navigate the tree with …" at bounding box center [226, 301] width 158 height 525
click at [55, 473] on div "Settings" at bounding box center [46, 467] width 37 height 13
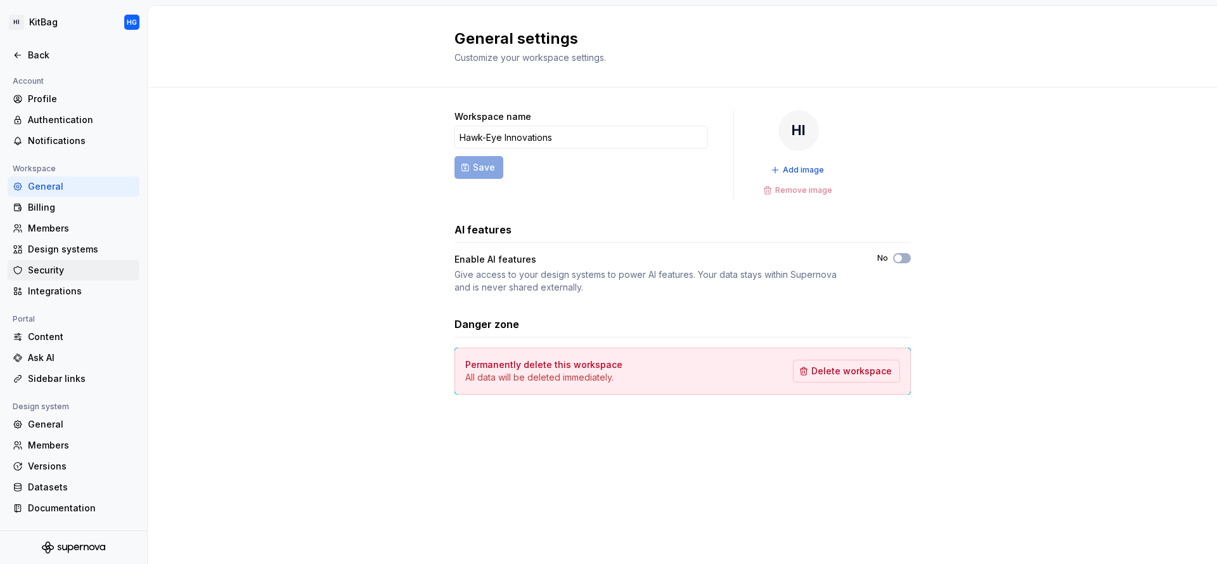
click at [68, 271] on div "Security" at bounding box center [81, 270] width 106 height 13
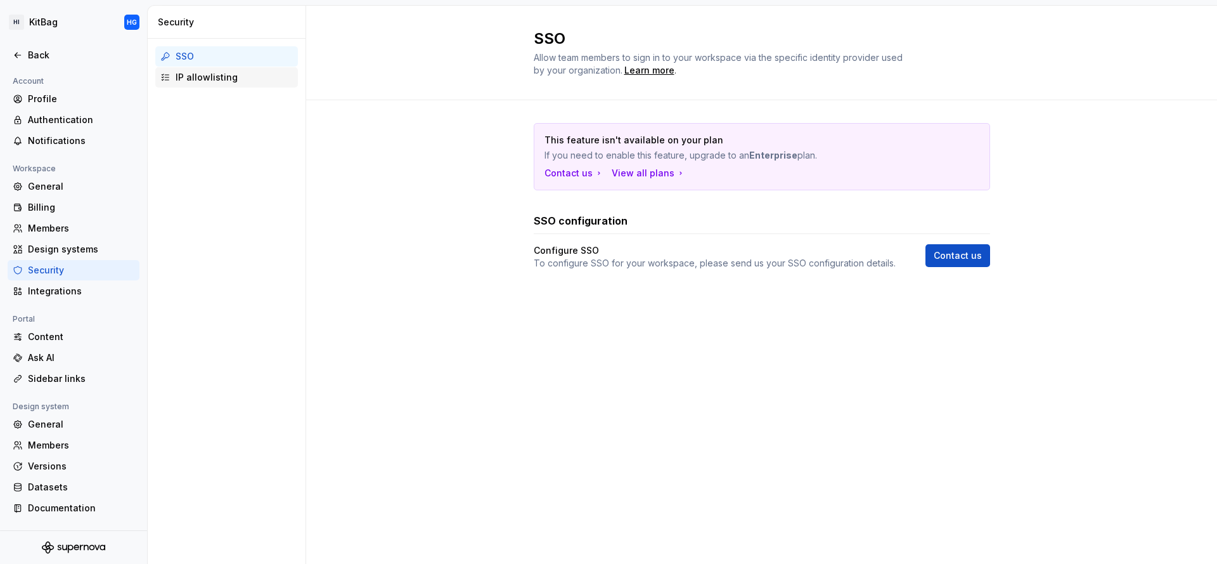
click at [214, 79] on div "IP allowlisting" at bounding box center [234, 77] width 117 height 13
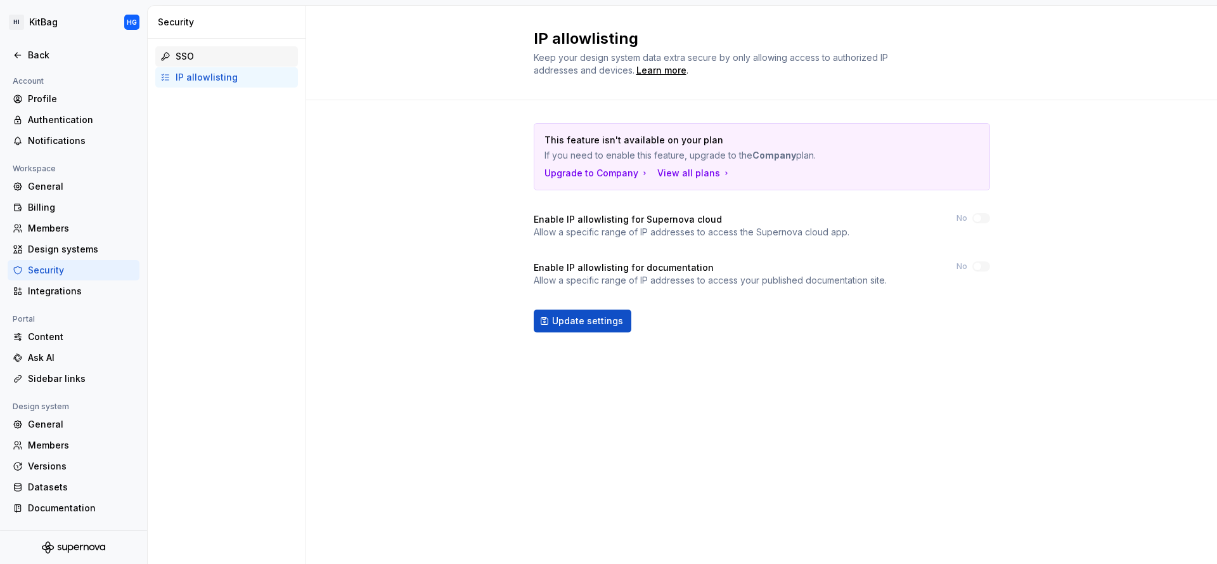
click at [212, 50] on div "SSO" at bounding box center [234, 56] width 117 height 13
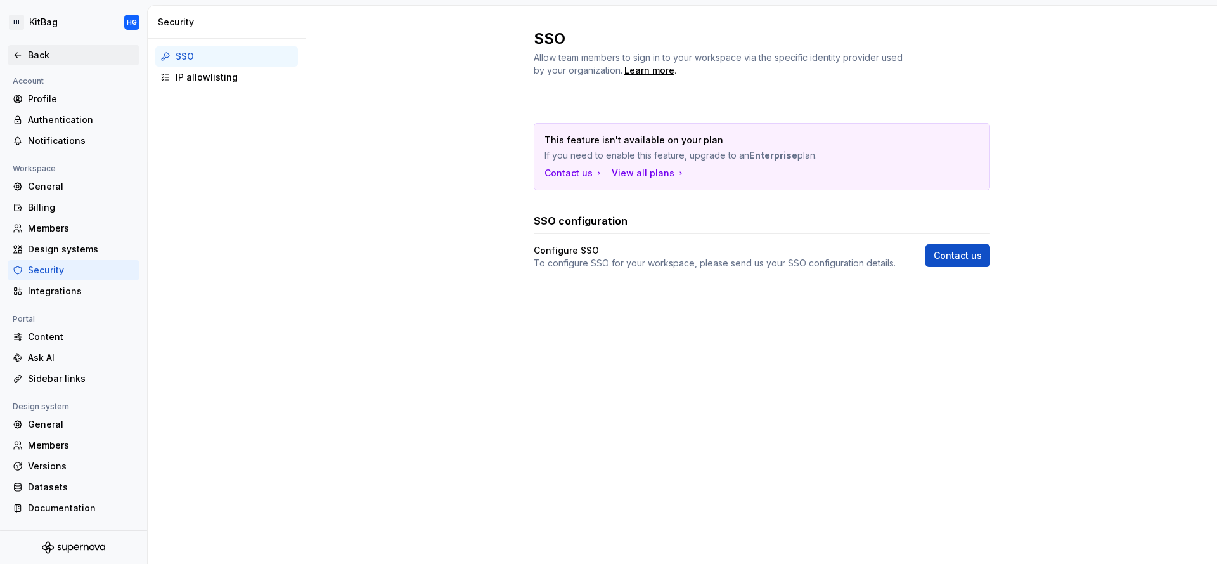
click at [71, 62] on div "Back" at bounding box center [74, 55] width 132 height 20
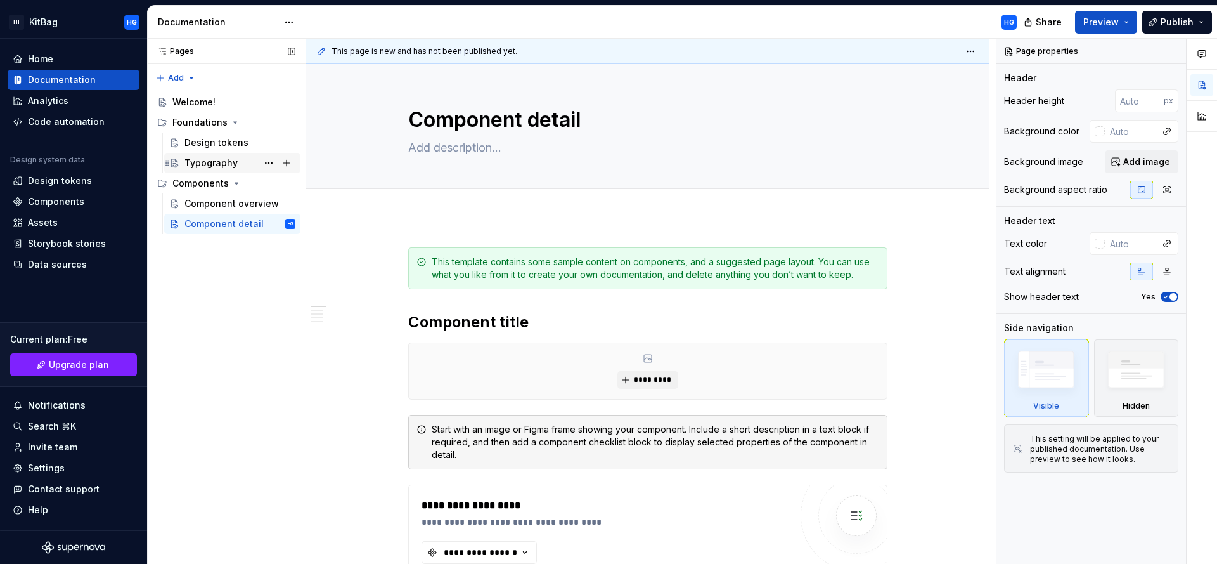
click at [219, 162] on div "Typography" at bounding box center [210, 163] width 53 height 13
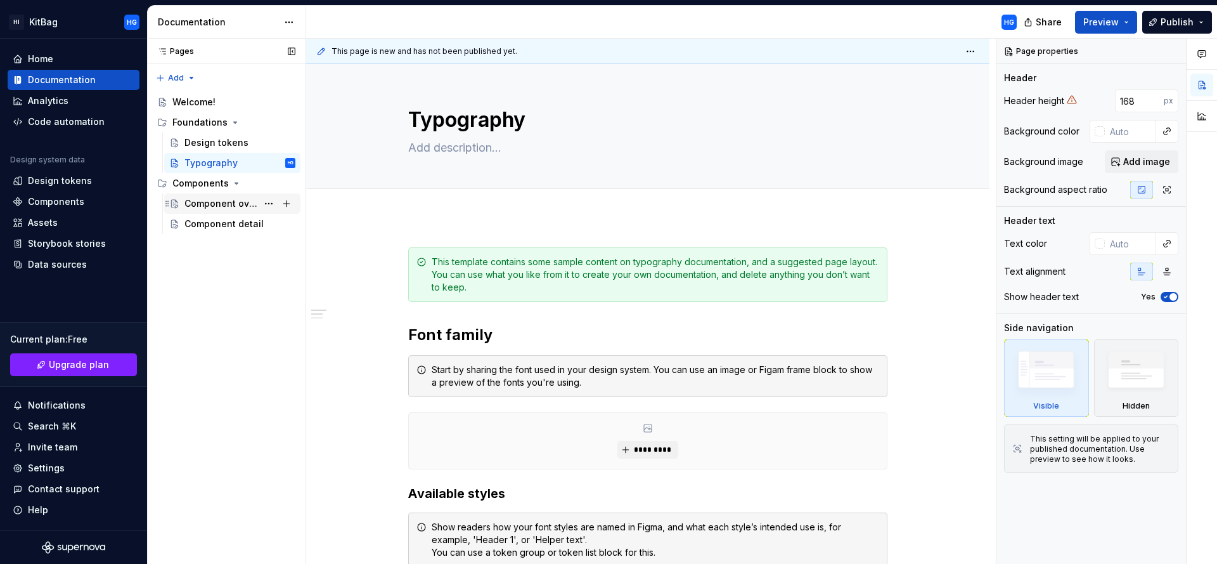
click at [225, 201] on div "Component overview" at bounding box center [220, 203] width 73 height 13
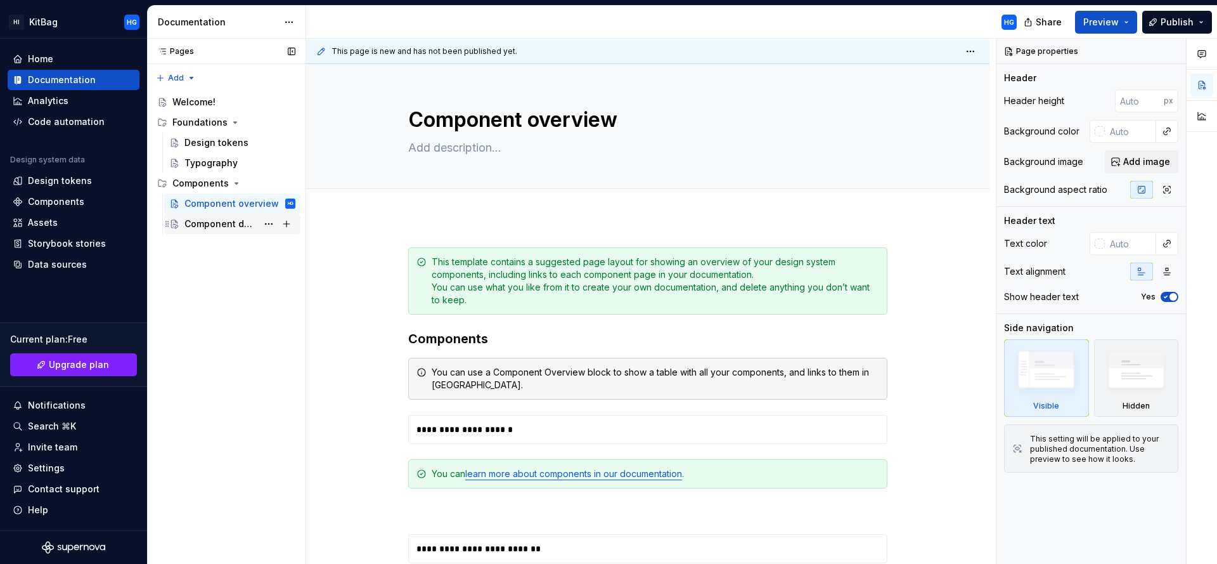
click at [222, 225] on div "Component detail" at bounding box center [220, 223] width 73 height 13
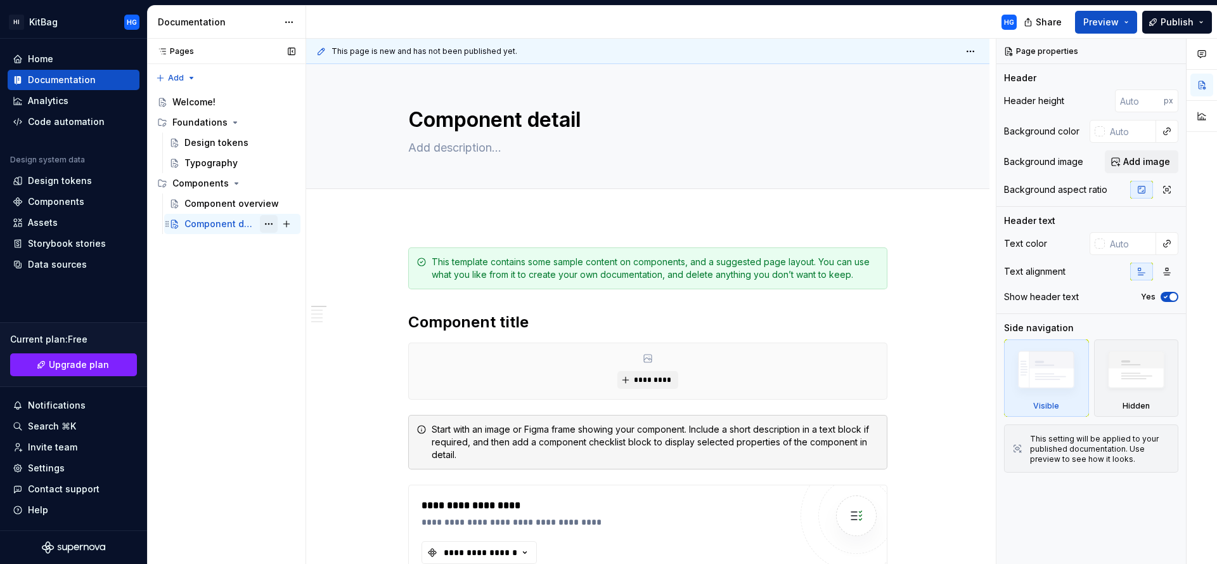
click at [271, 223] on button "Page tree" at bounding box center [269, 224] width 18 height 18
click at [231, 362] on div "Pages Pages Add Accessibility guide for tree Page tree. Navigate the tree with …" at bounding box center [226, 301] width 158 height 525
click at [285, 22] on html "HI KitBag HG Home Documentation Analytics Code automation Design system data De…" at bounding box center [608, 282] width 1217 height 564
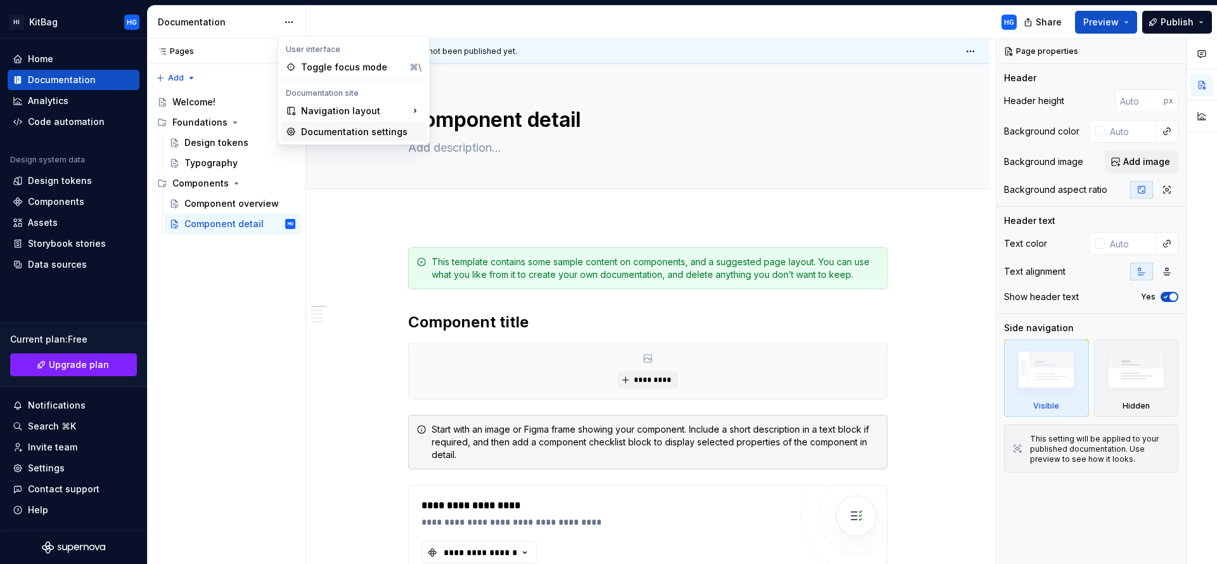
click at [344, 132] on div "Documentation settings" at bounding box center [361, 132] width 120 height 13
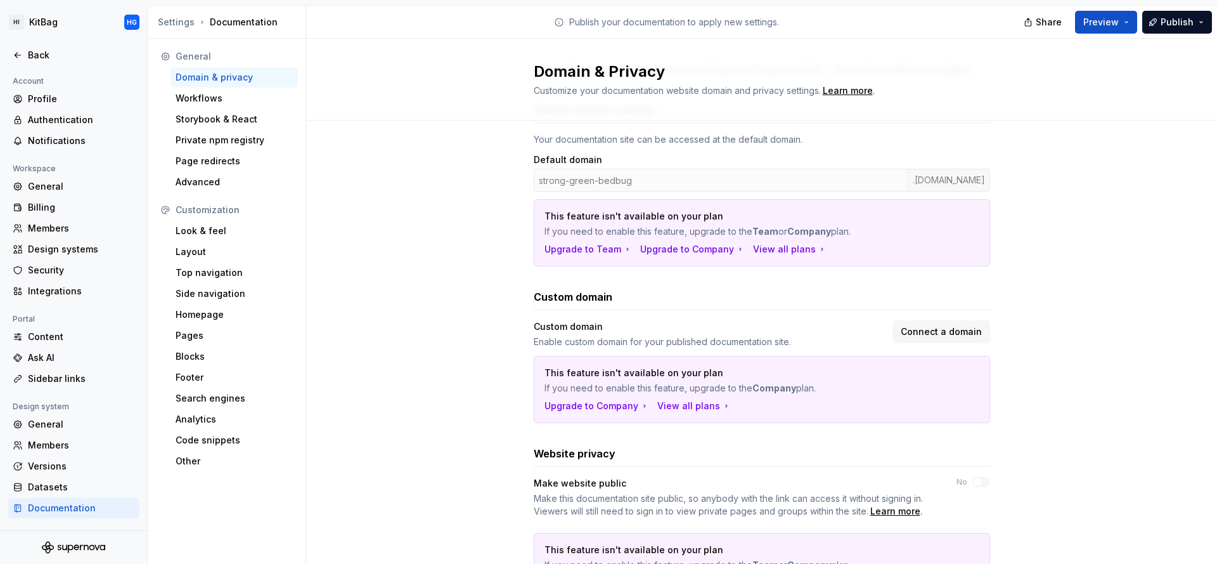
scroll to position [169, 0]
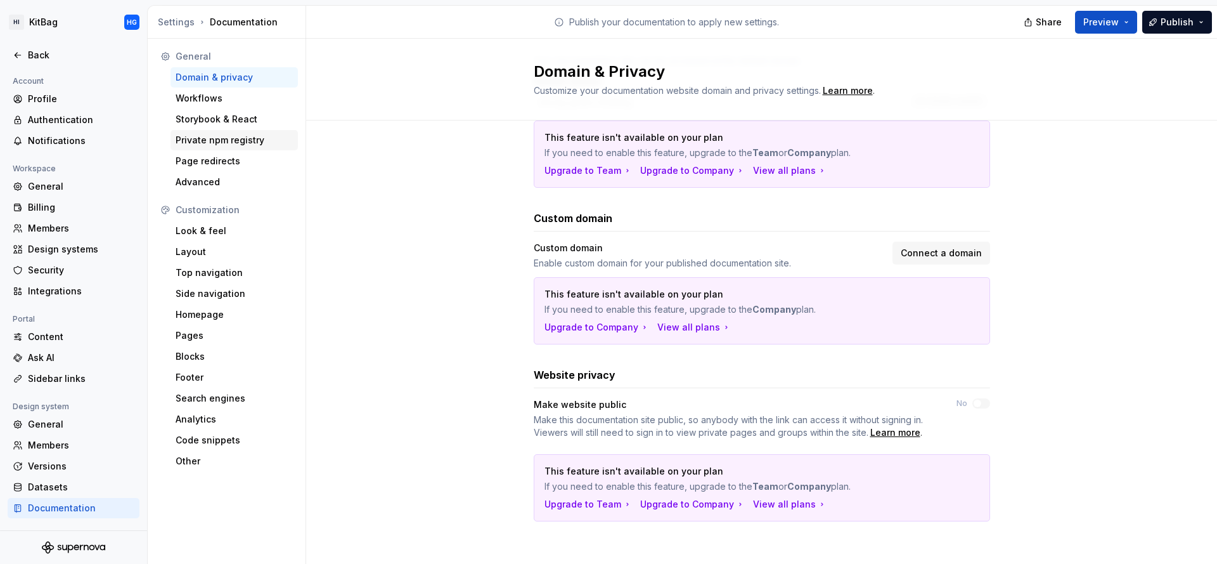
click at [240, 146] on div "Private npm registry" at bounding box center [234, 140] width 117 height 13
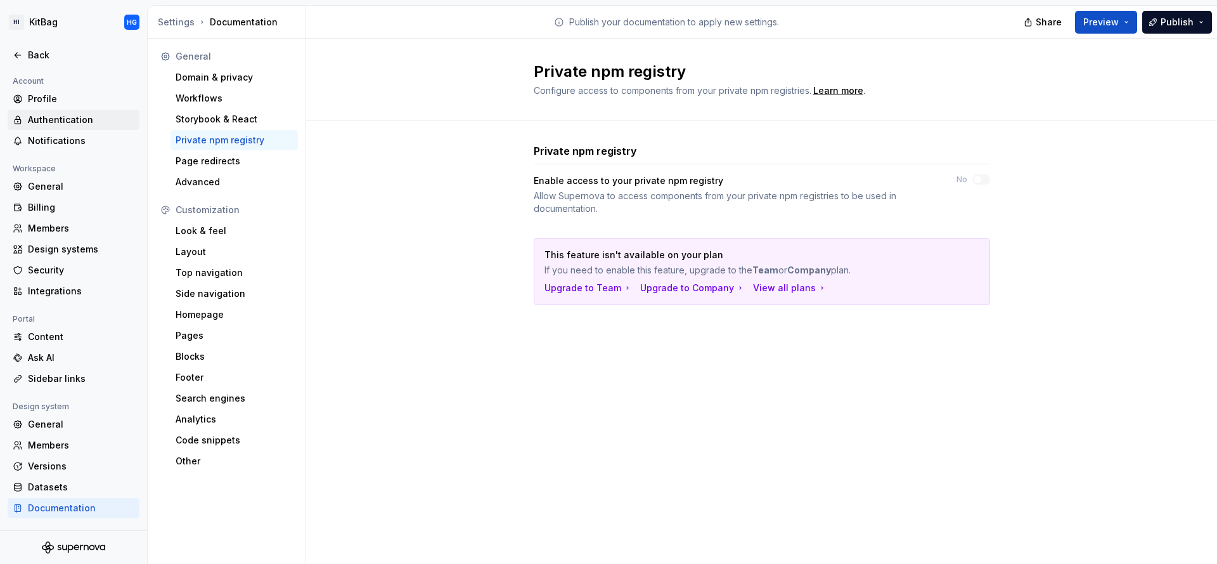
click at [48, 119] on div "Authentication" at bounding box center [81, 119] width 106 height 13
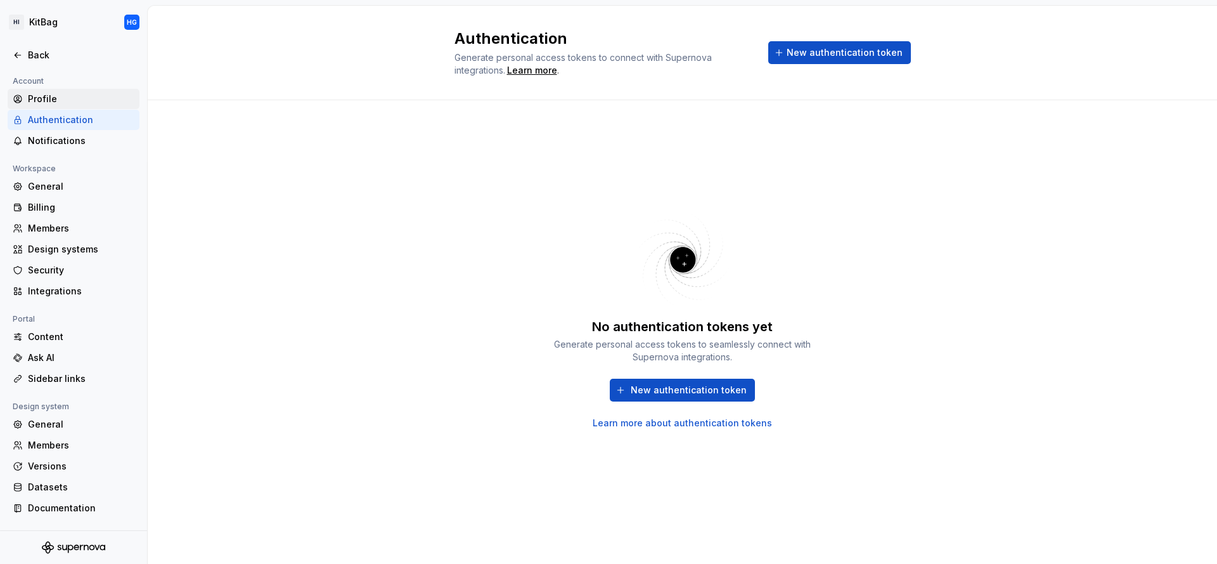
click at [54, 100] on div "Profile" at bounding box center [81, 99] width 106 height 13
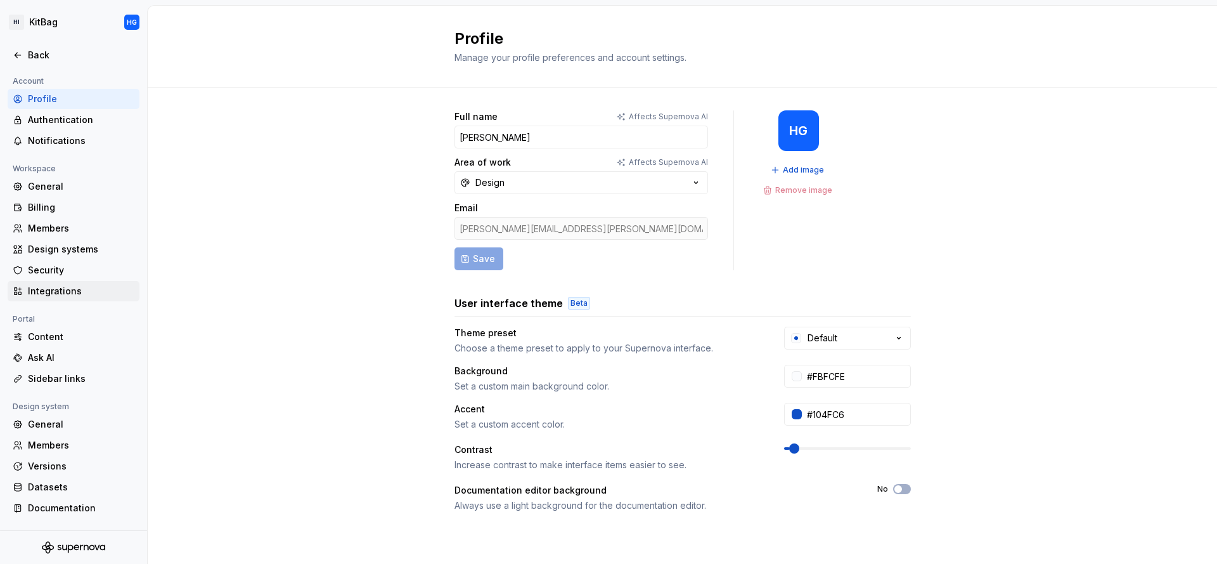
click at [64, 287] on div "Integrations" at bounding box center [81, 291] width 106 height 13
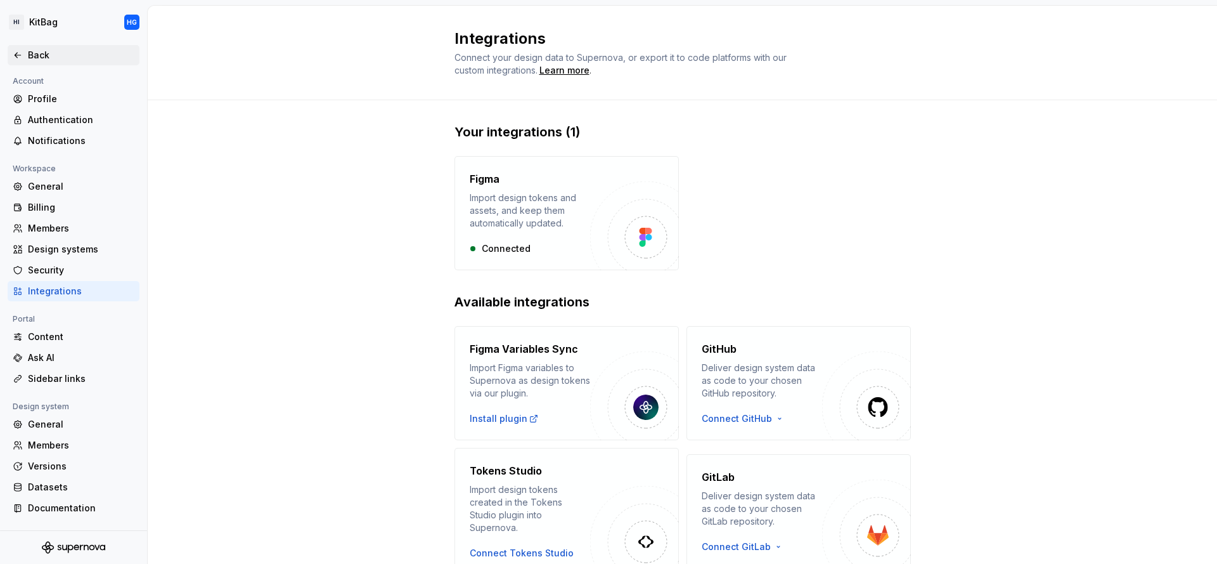
click at [34, 58] on div "Back" at bounding box center [81, 55] width 106 height 13
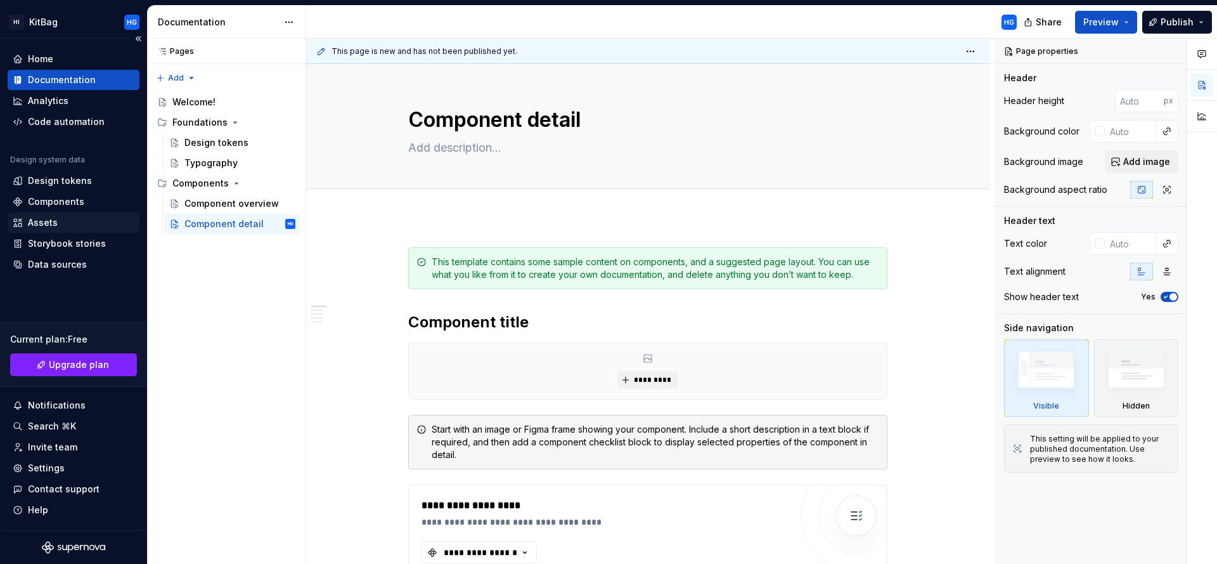
click at [62, 226] on div "Assets" at bounding box center [74, 222] width 122 height 13
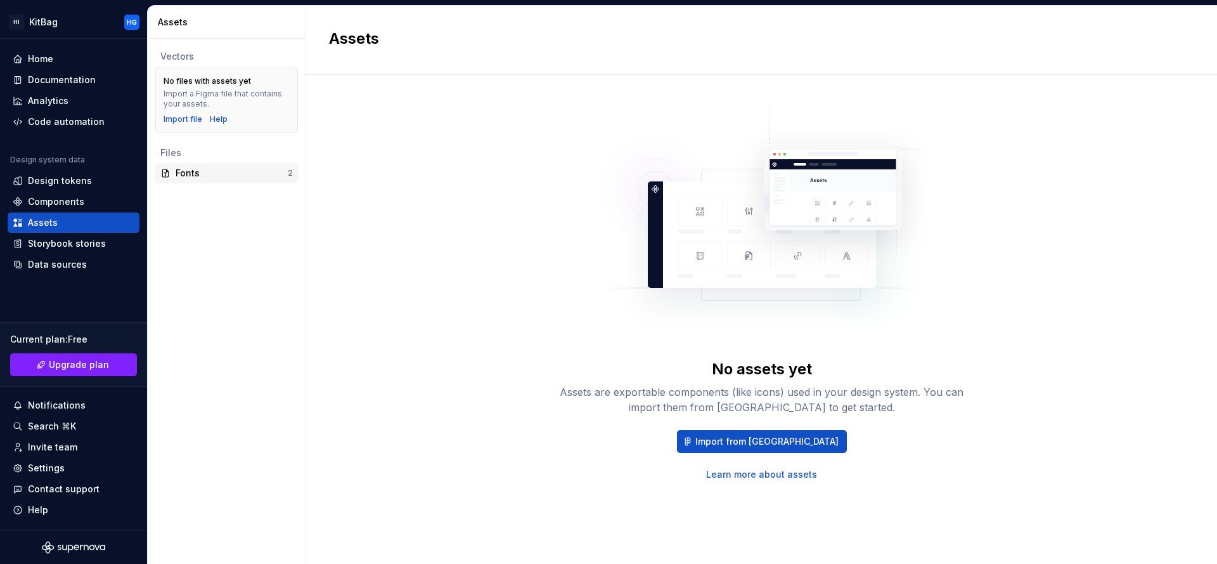
click at [215, 171] on div "Fonts" at bounding box center [232, 173] width 112 height 13
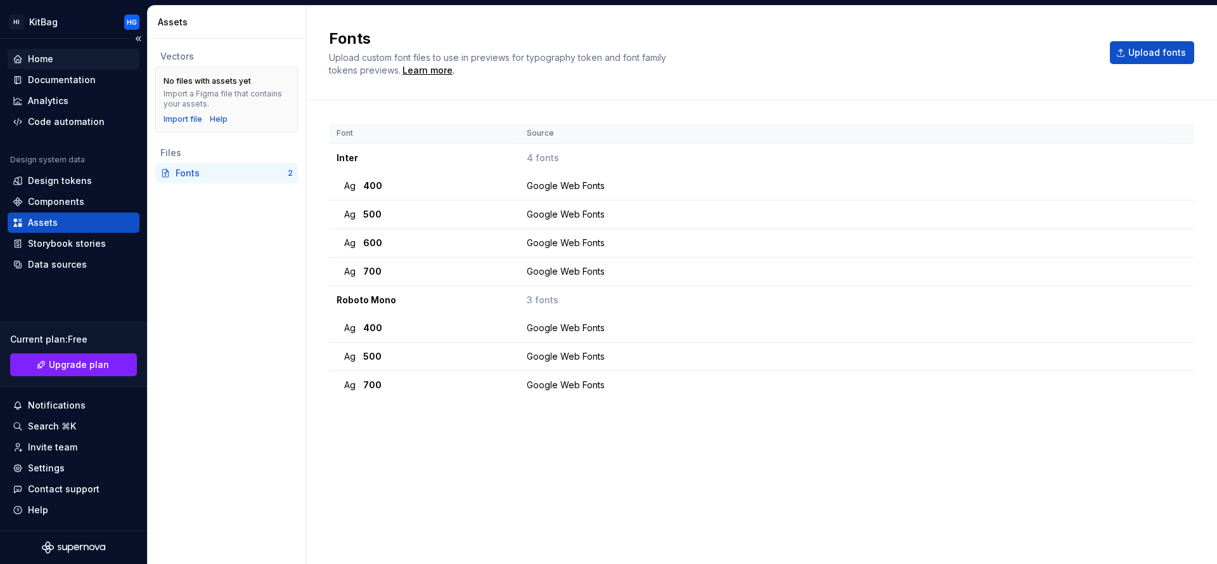
click at [58, 62] on div "Home" at bounding box center [74, 59] width 122 height 13
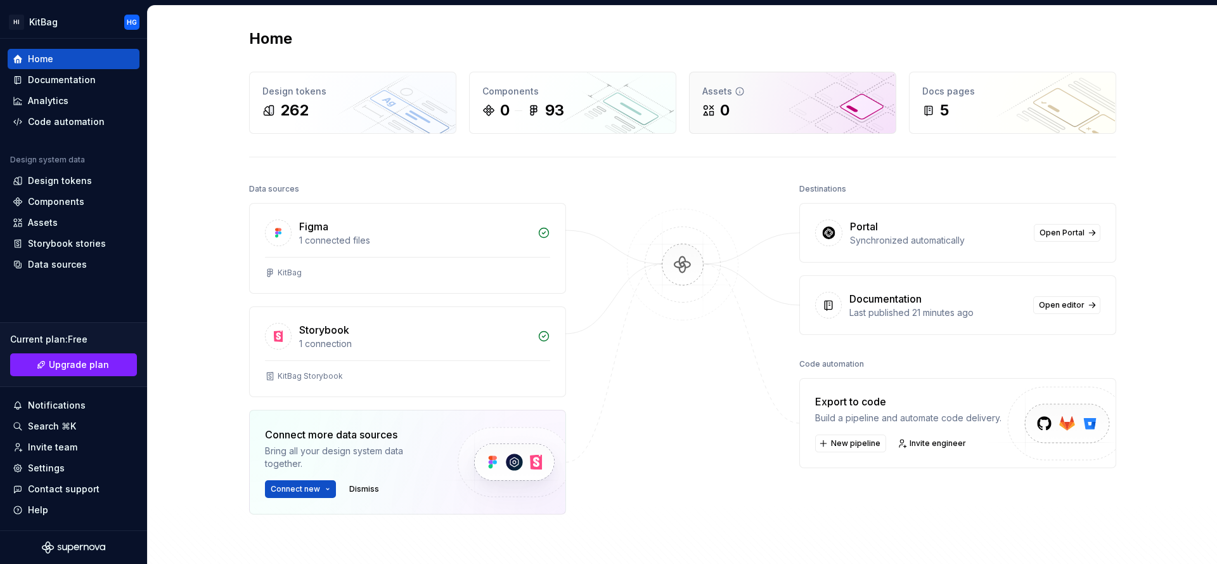
click at [749, 110] on div "0" at bounding box center [792, 110] width 181 height 20
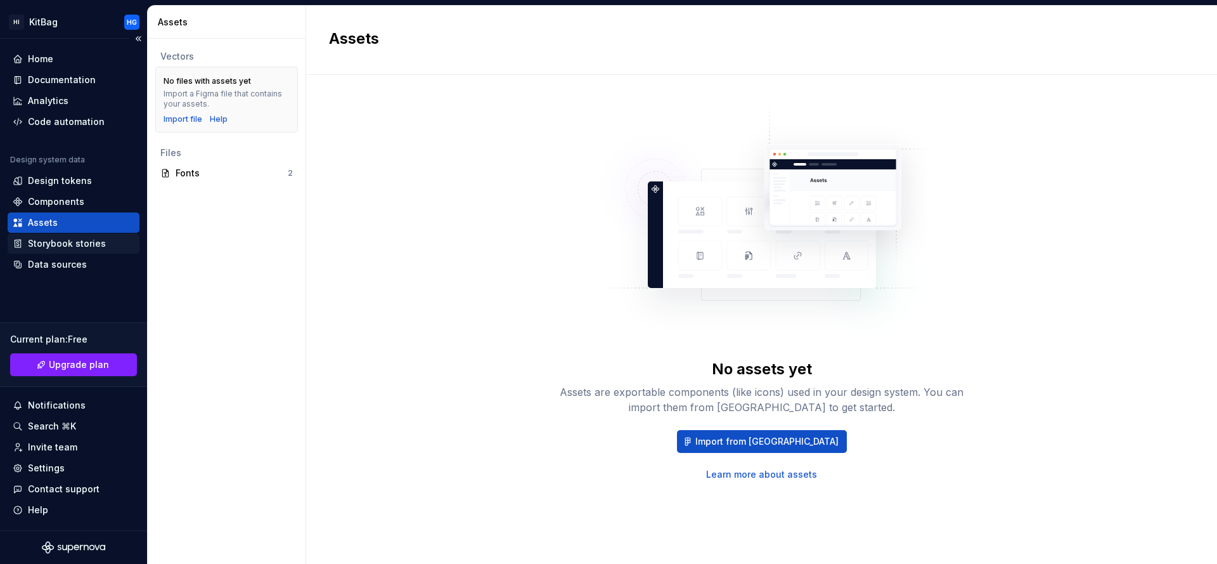
click at [85, 245] on div "Storybook stories" at bounding box center [67, 243] width 78 height 13
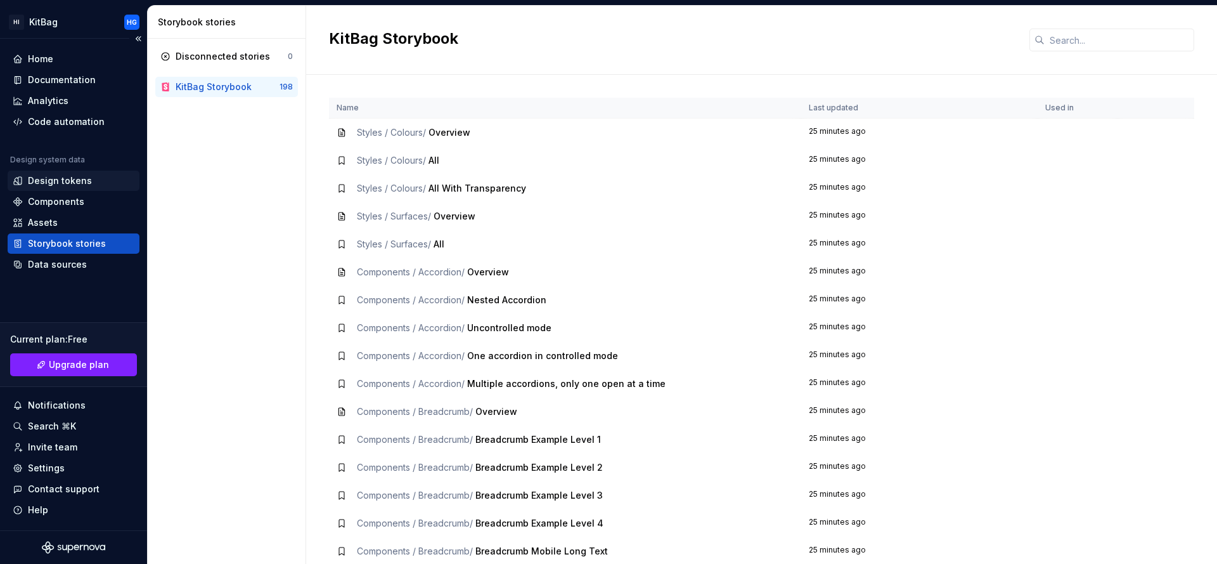
click at [82, 182] on div "Design tokens" at bounding box center [60, 180] width 64 height 13
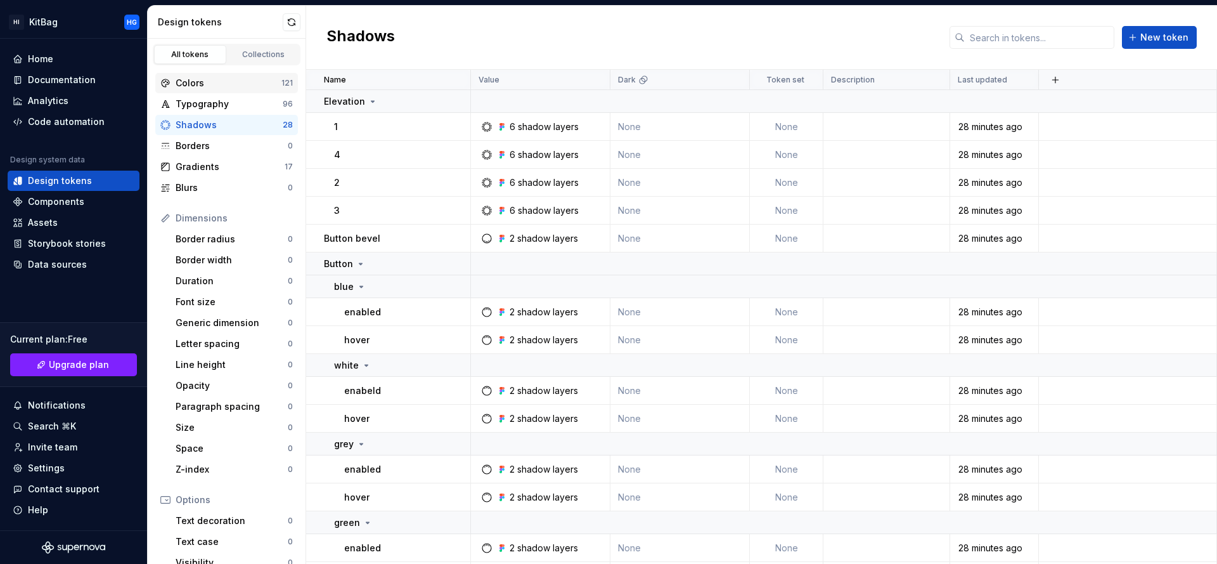
click at [216, 77] on div "Colors" at bounding box center [229, 83] width 106 height 13
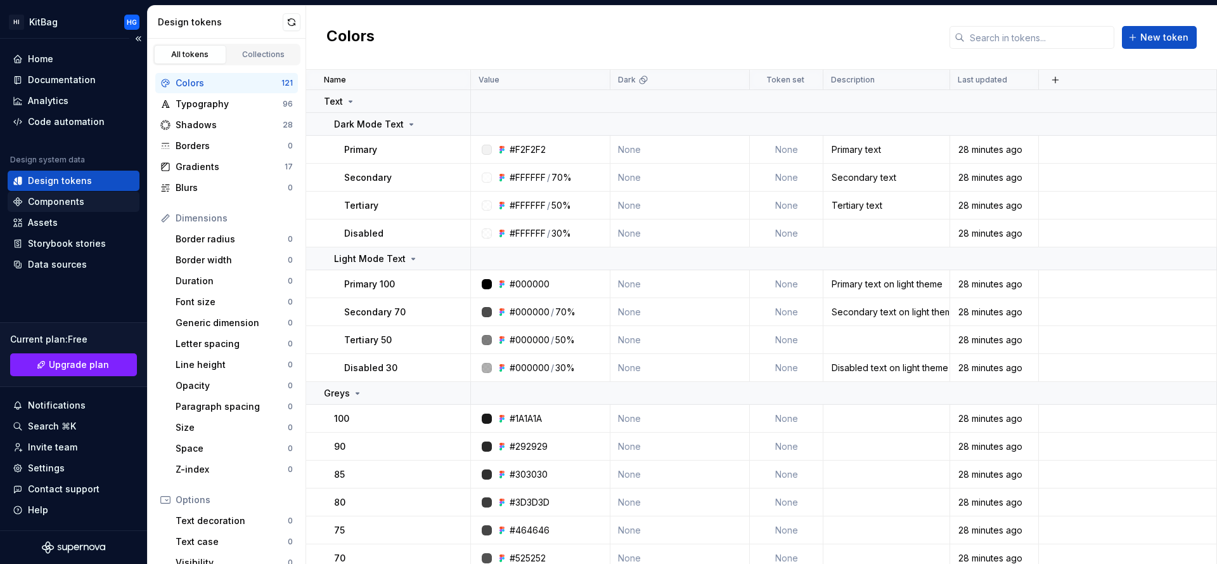
click at [27, 200] on div "Components" at bounding box center [74, 201] width 122 height 13
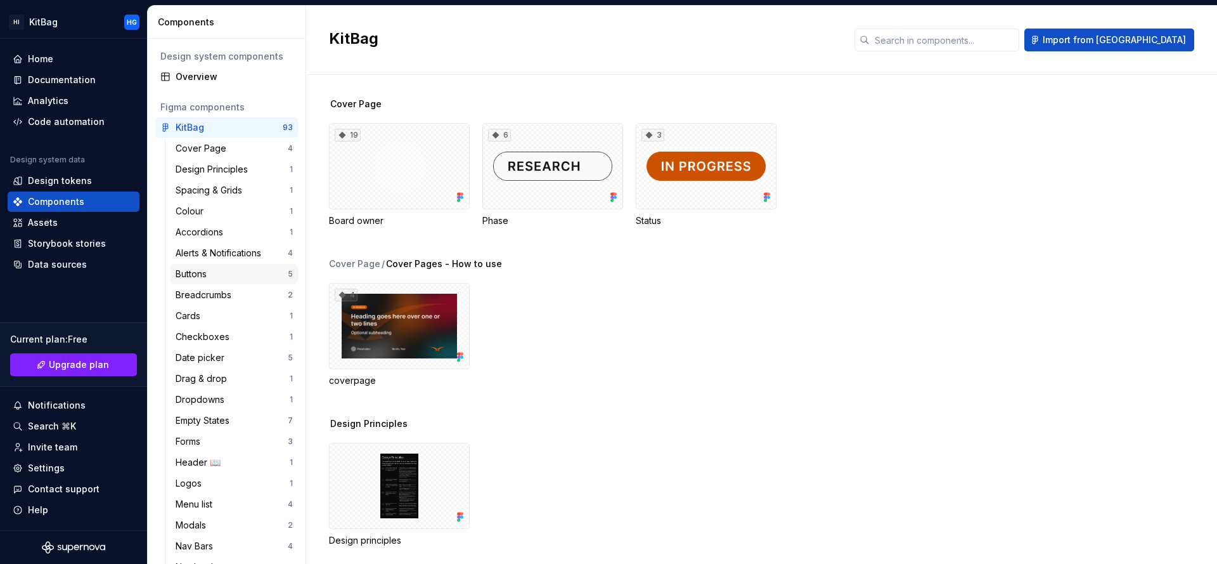
click at [229, 270] on div "Buttons" at bounding box center [232, 273] width 112 height 13
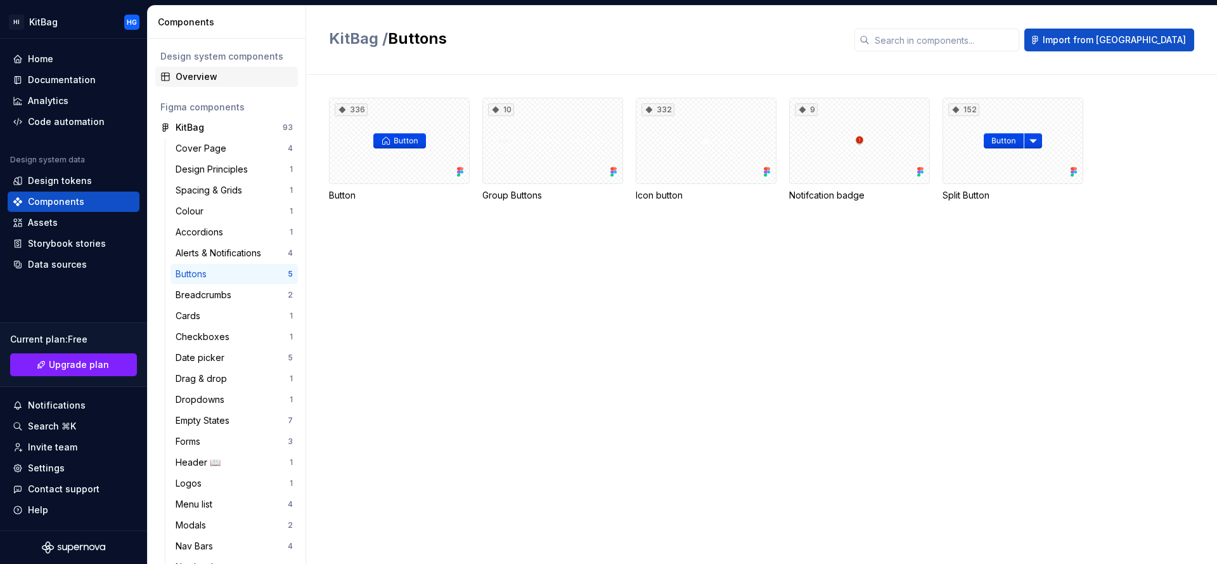
click at [223, 83] on div "Overview" at bounding box center [226, 77] width 143 height 20
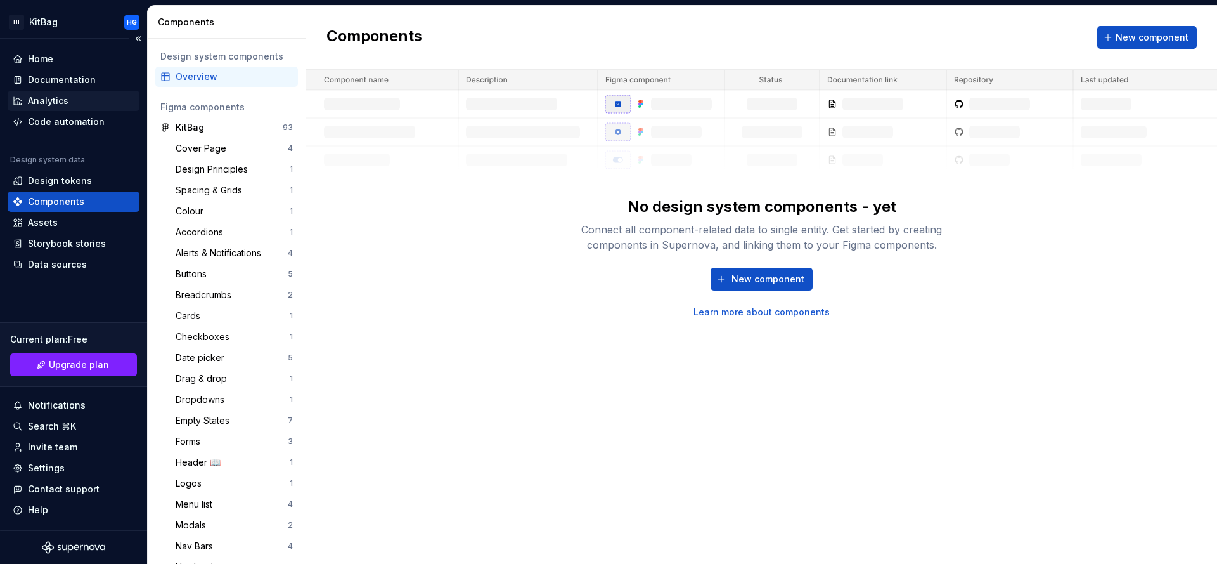
click at [68, 108] on div "Analytics" at bounding box center [74, 101] width 132 height 20
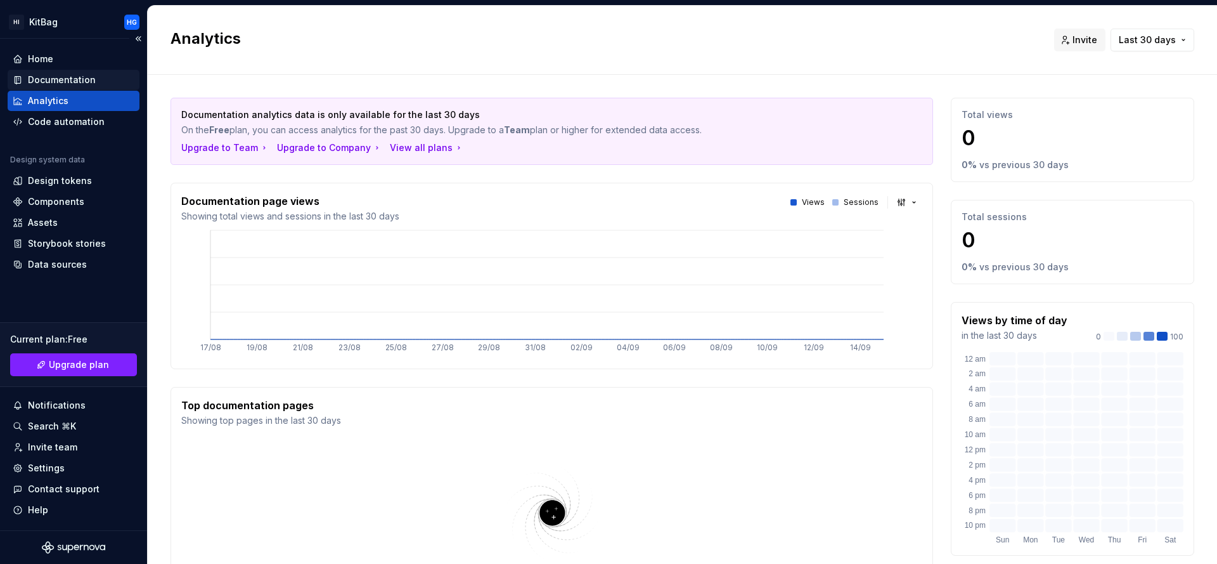
click at [63, 79] on div "Documentation" at bounding box center [62, 80] width 68 height 13
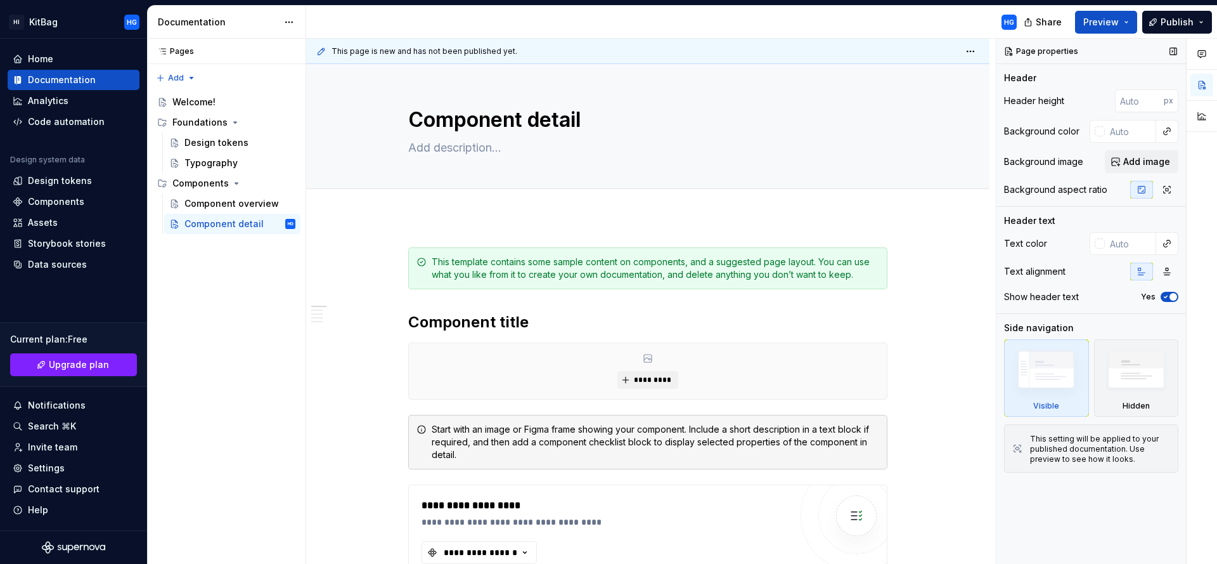
click at [1043, 50] on div "Page properties" at bounding box center [1042, 51] width 84 height 18
click at [1199, 23] on button "Publish" at bounding box center [1177, 22] width 70 height 23
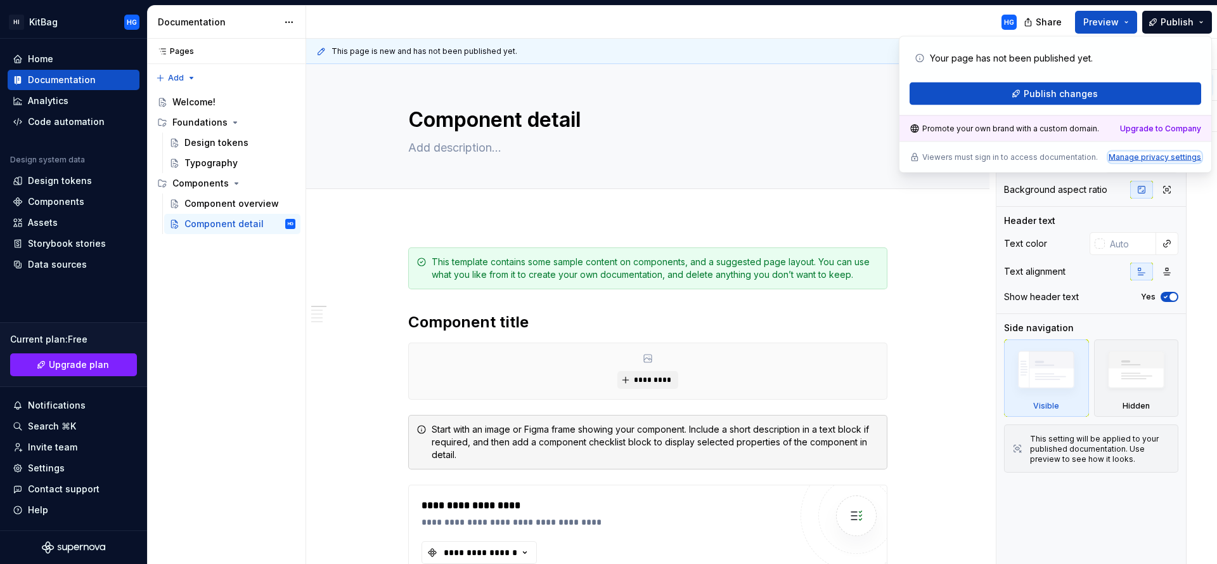
click at [1156, 157] on div "Manage privacy settings" at bounding box center [1155, 157] width 93 height 10
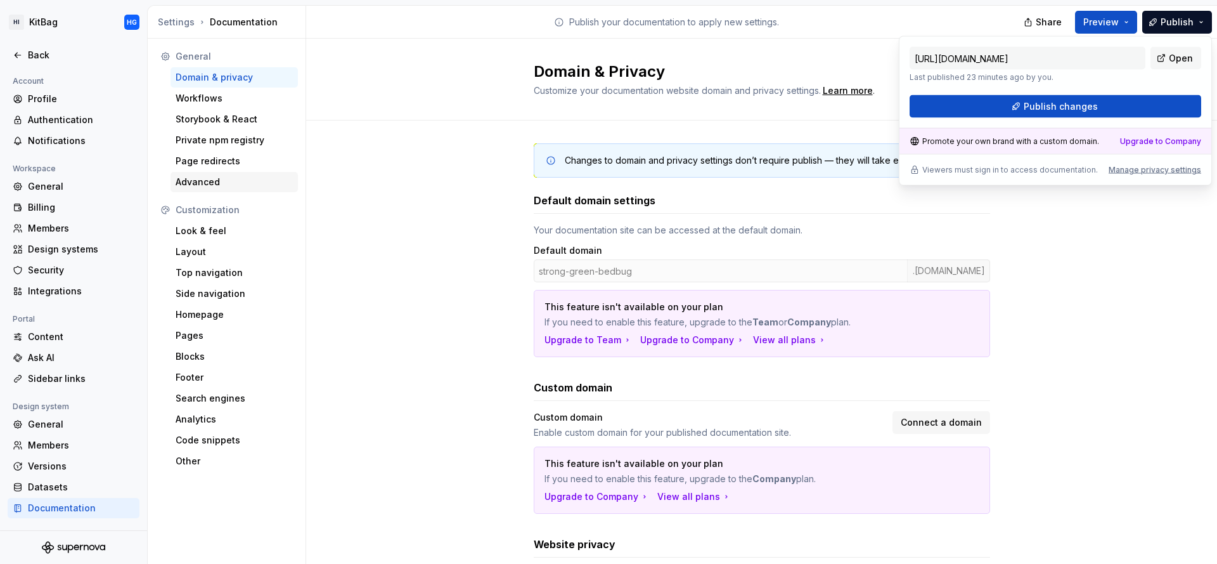
click at [222, 177] on div "Advanced" at bounding box center [234, 182] width 117 height 13
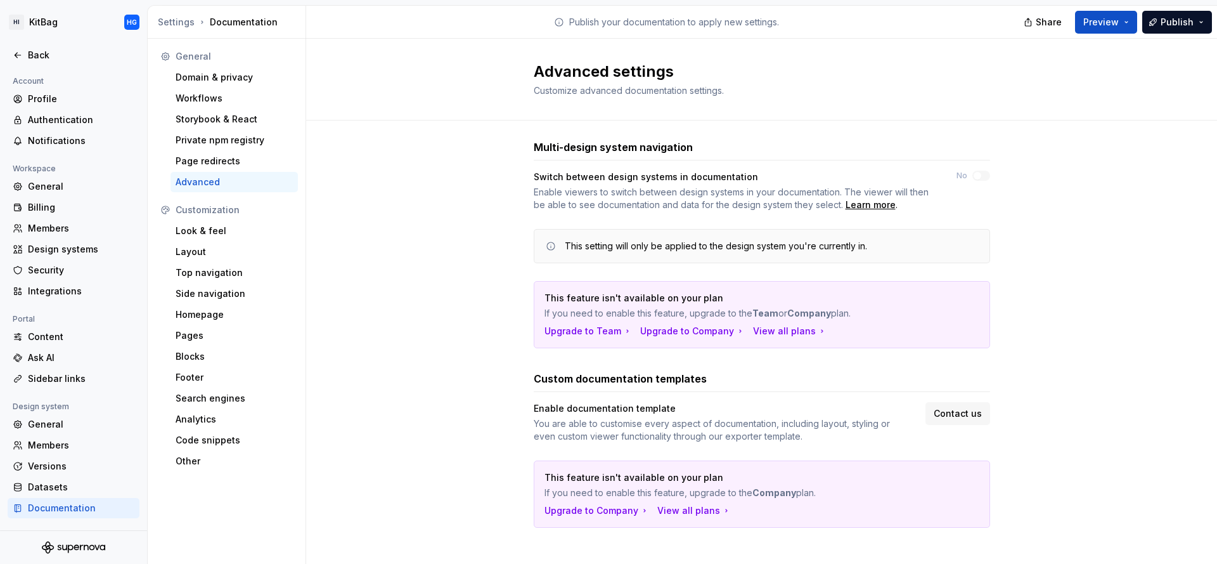
scroll to position [10, 0]
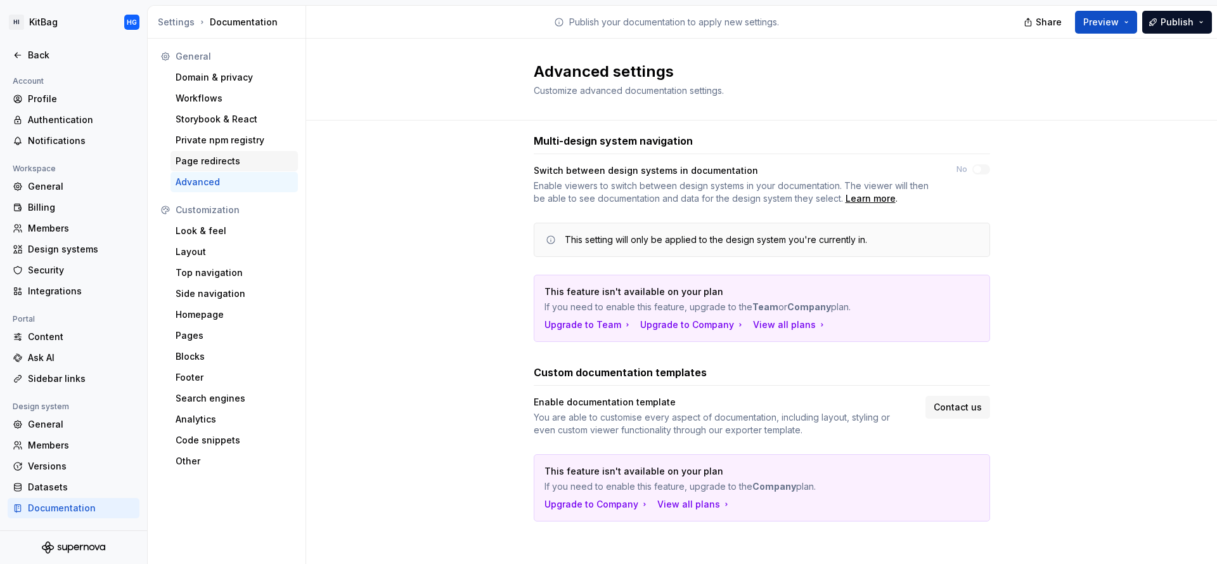
click at [235, 155] on div "Page redirects" at bounding box center [234, 161] width 117 height 13
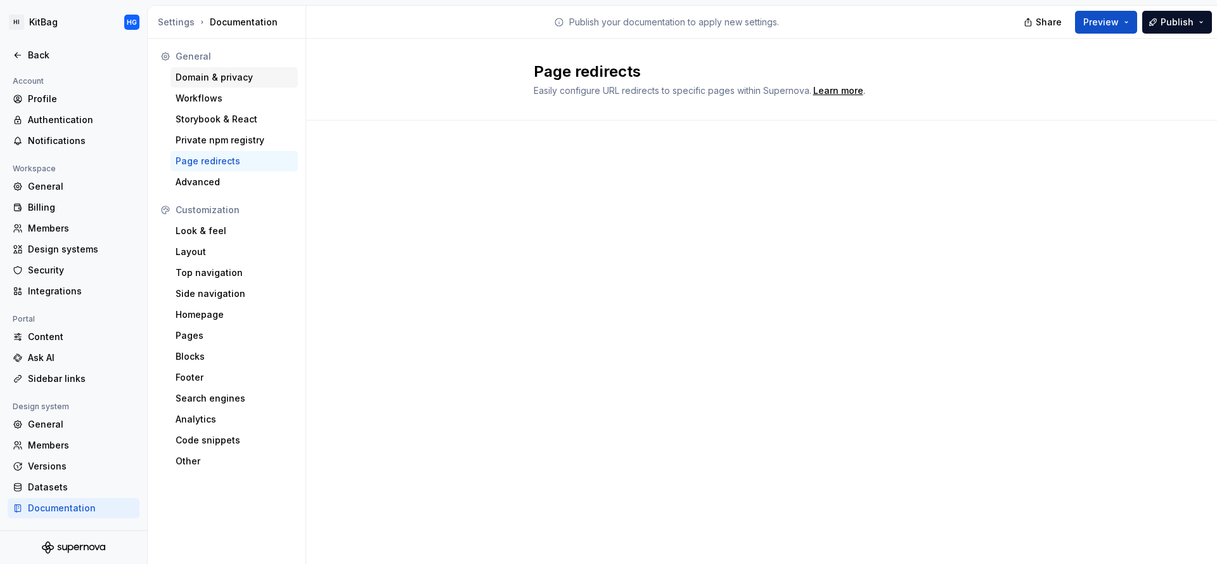
click at [254, 74] on div "Domain & privacy" at bounding box center [234, 77] width 117 height 13
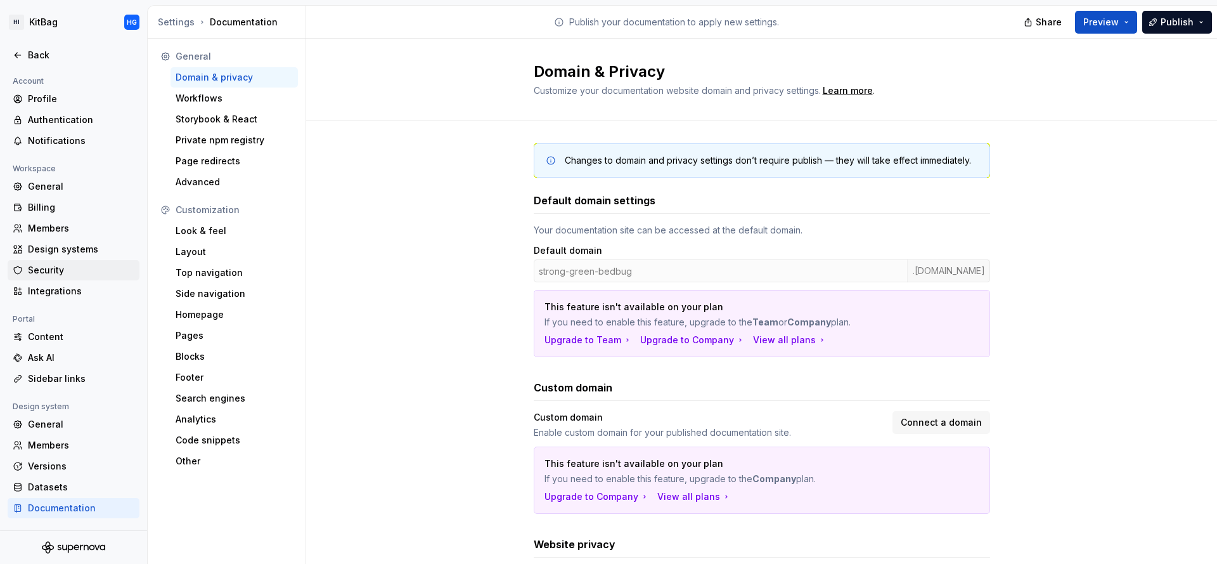
click at [58, 277] on div "Security" at bounding box center [74, 270] width 132 height 20
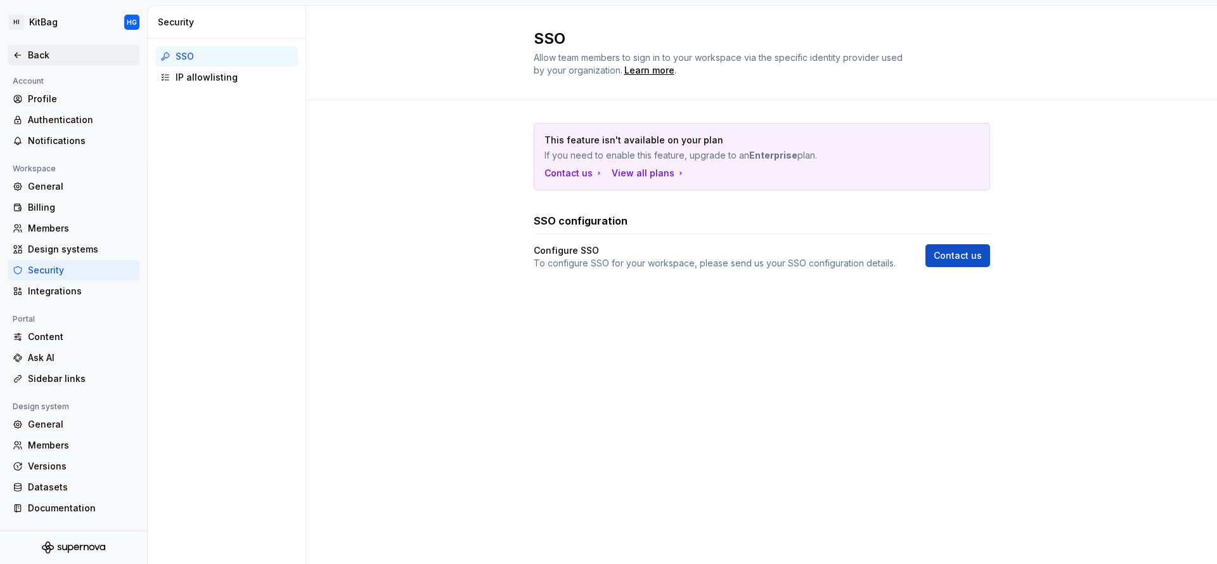
click at [49, 55] on div "Back" at bounding box center [81, 55] width 106 height 13
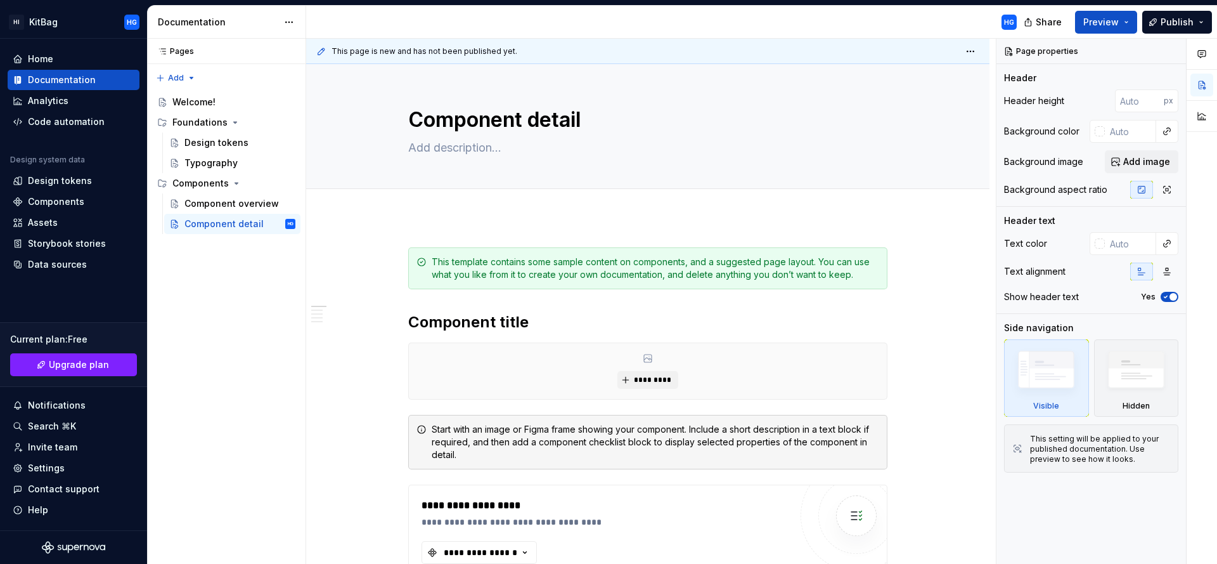
type textarea "*"
